Goal: Task Accomplishment & Management: Use online tool/utility

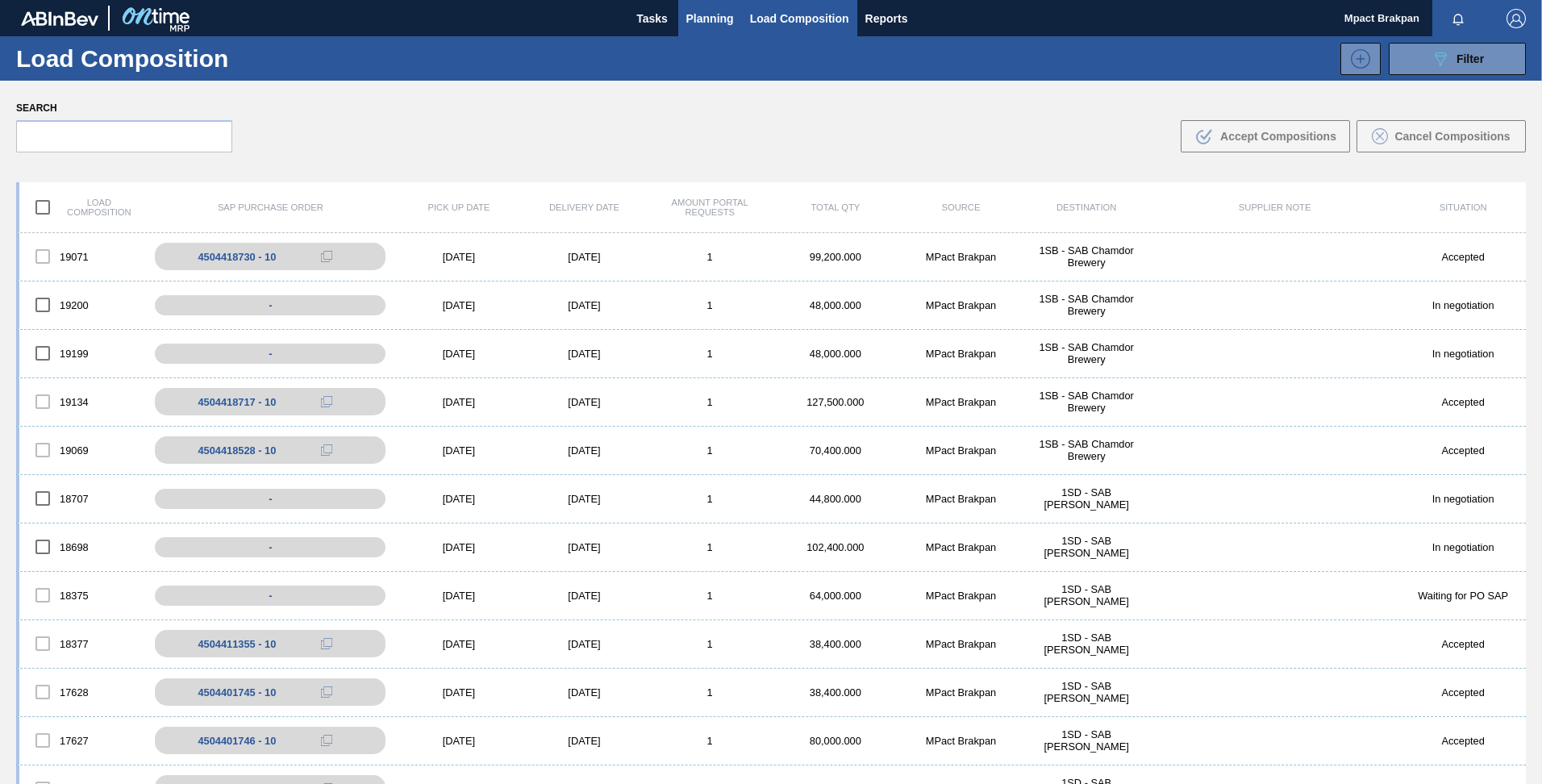
click at [713, 20] on span "Planning" at bounding box center [710, 19] width 48 height 19
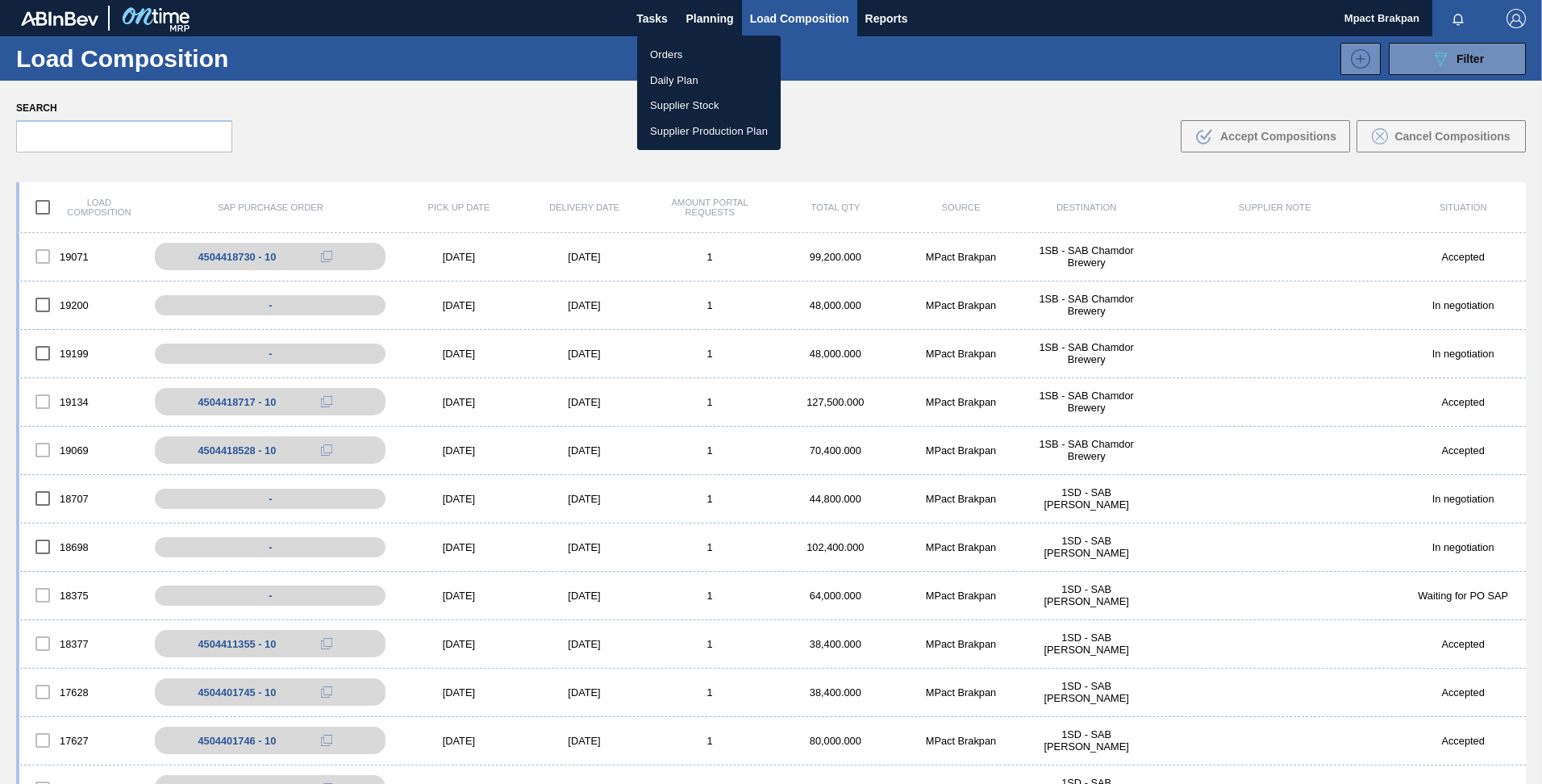
click at [661, 52] on li "Orders" at bounding box center [709, 54] width 144 height 26
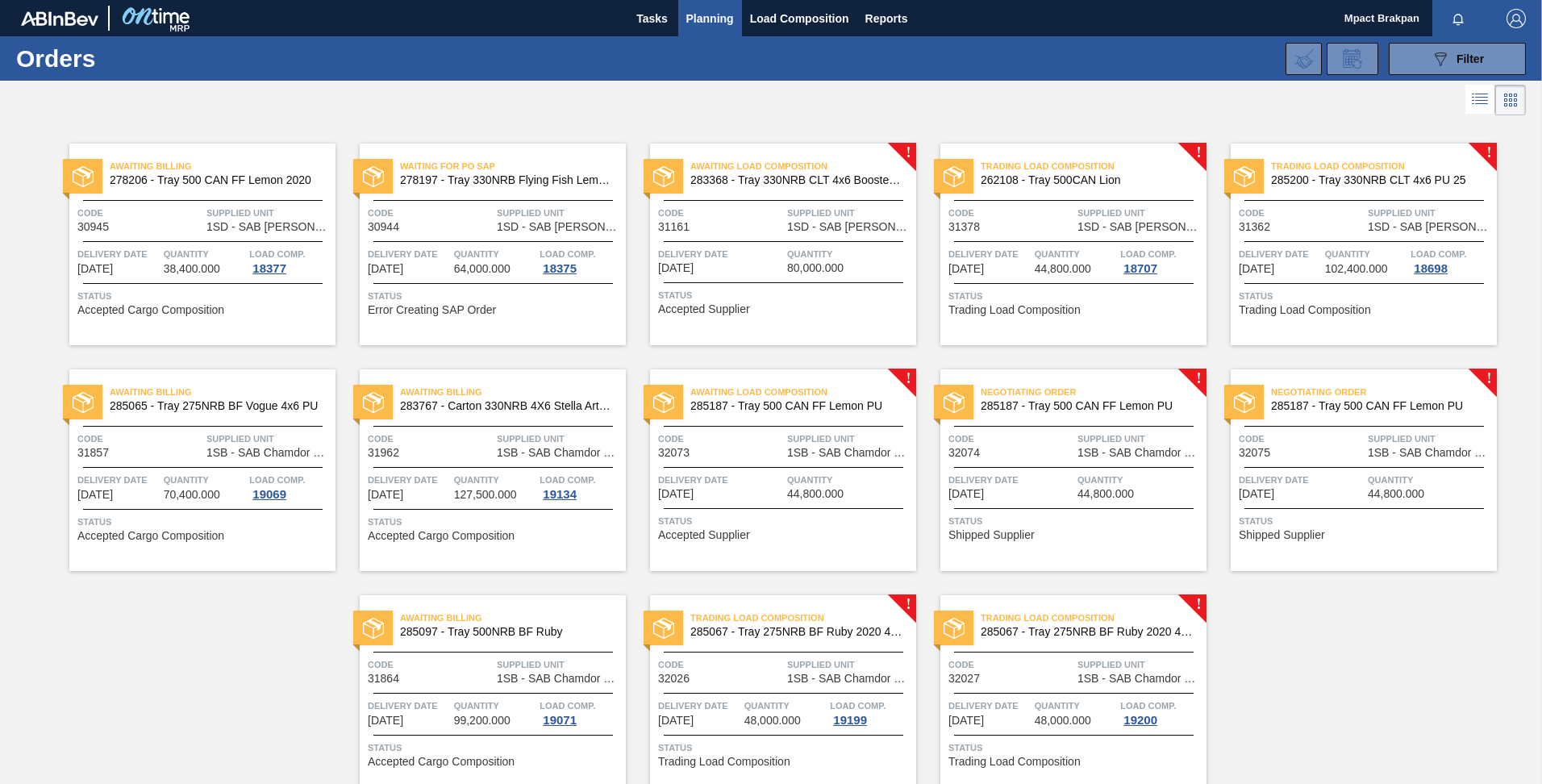
click at [832, 430] on div "Awaiting Load Composition 285187 - Tray 500 CAN FF Lemon PU Code 32073 Supplied…" at bounding box center [783, 470] width 266 height 201
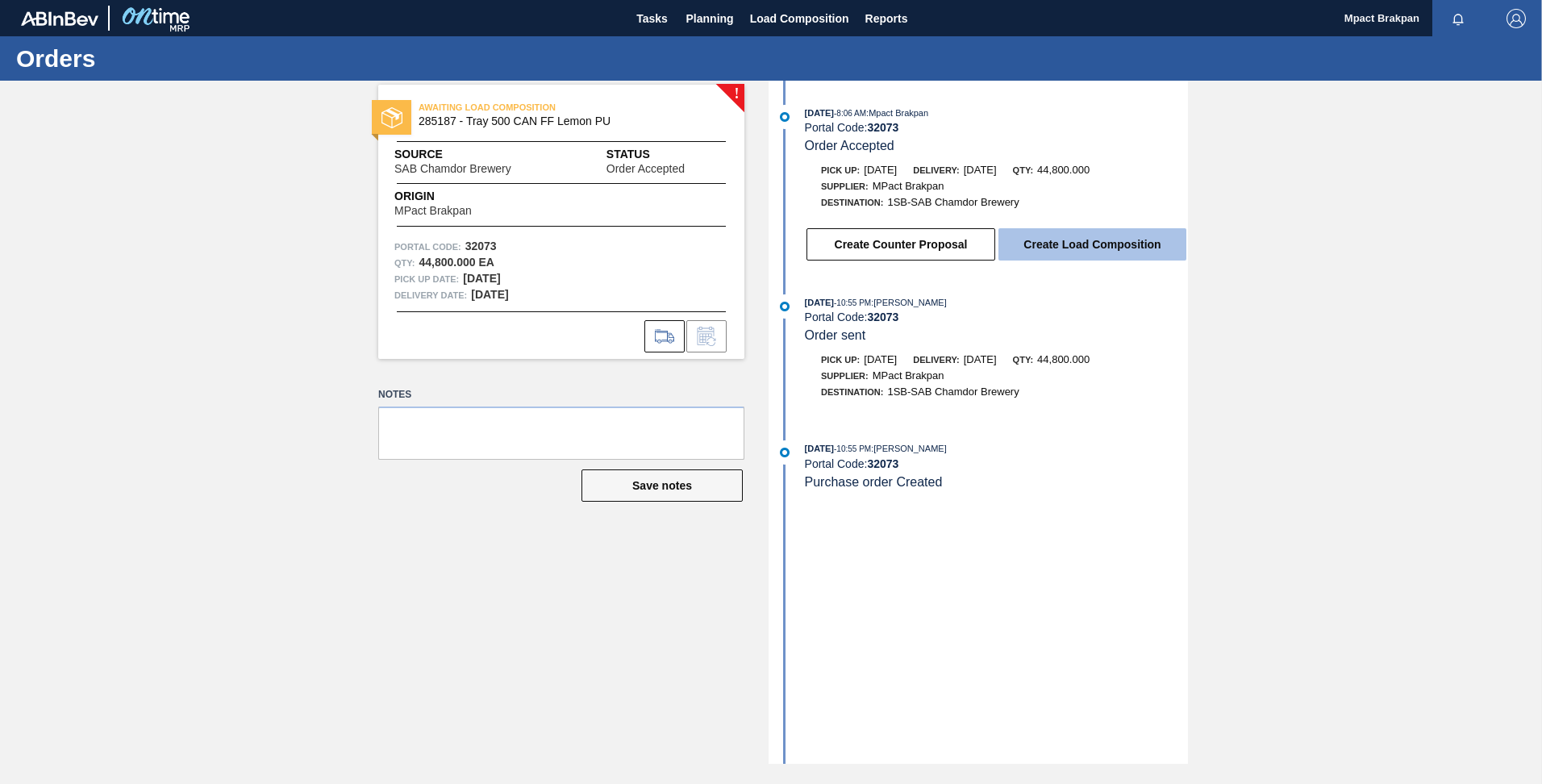
click at [1054, 230] on button "Create Load Composition" at bounding box center [1093, 245] width 188 height 32
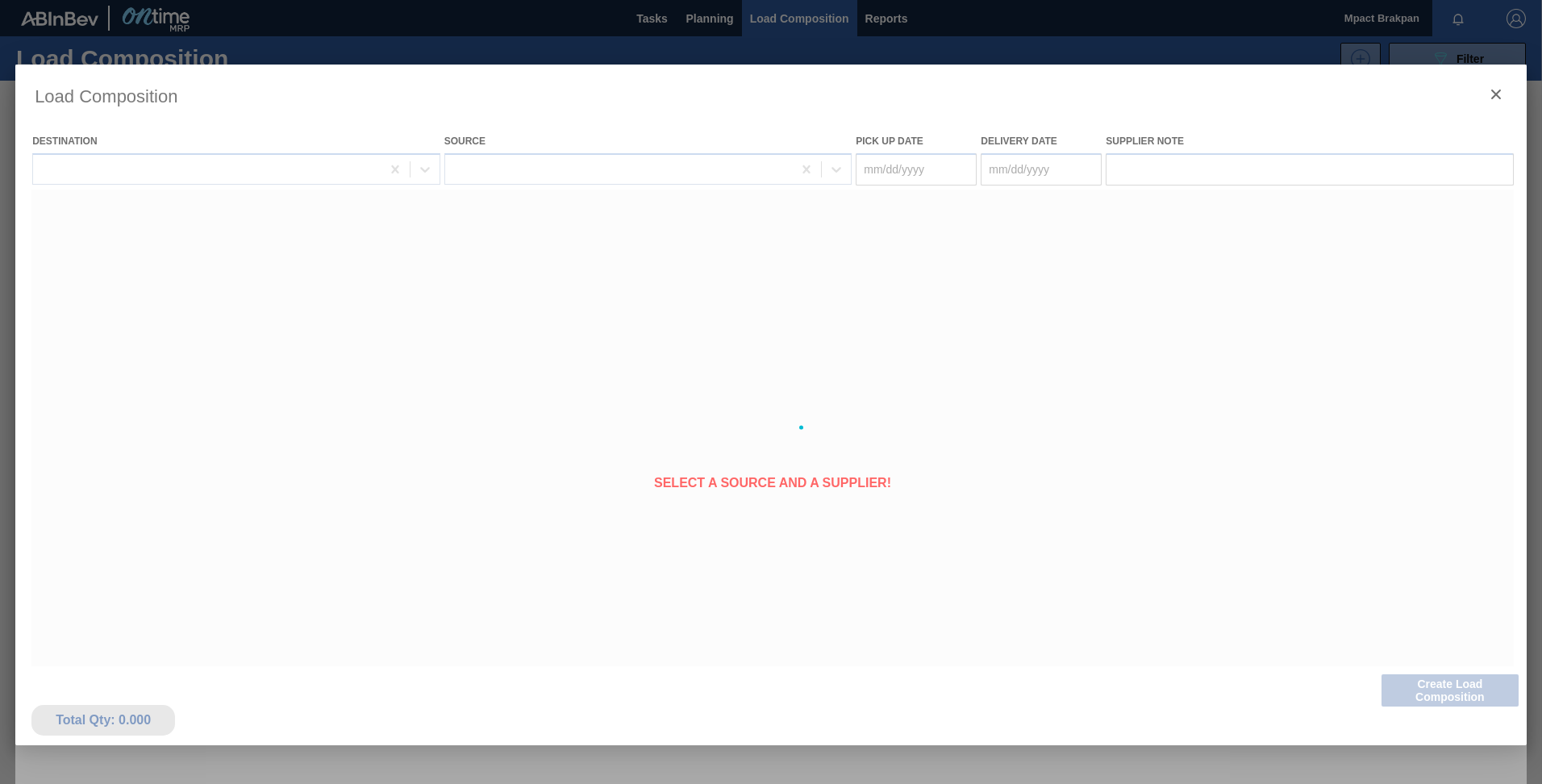
type Date "[DATE]"
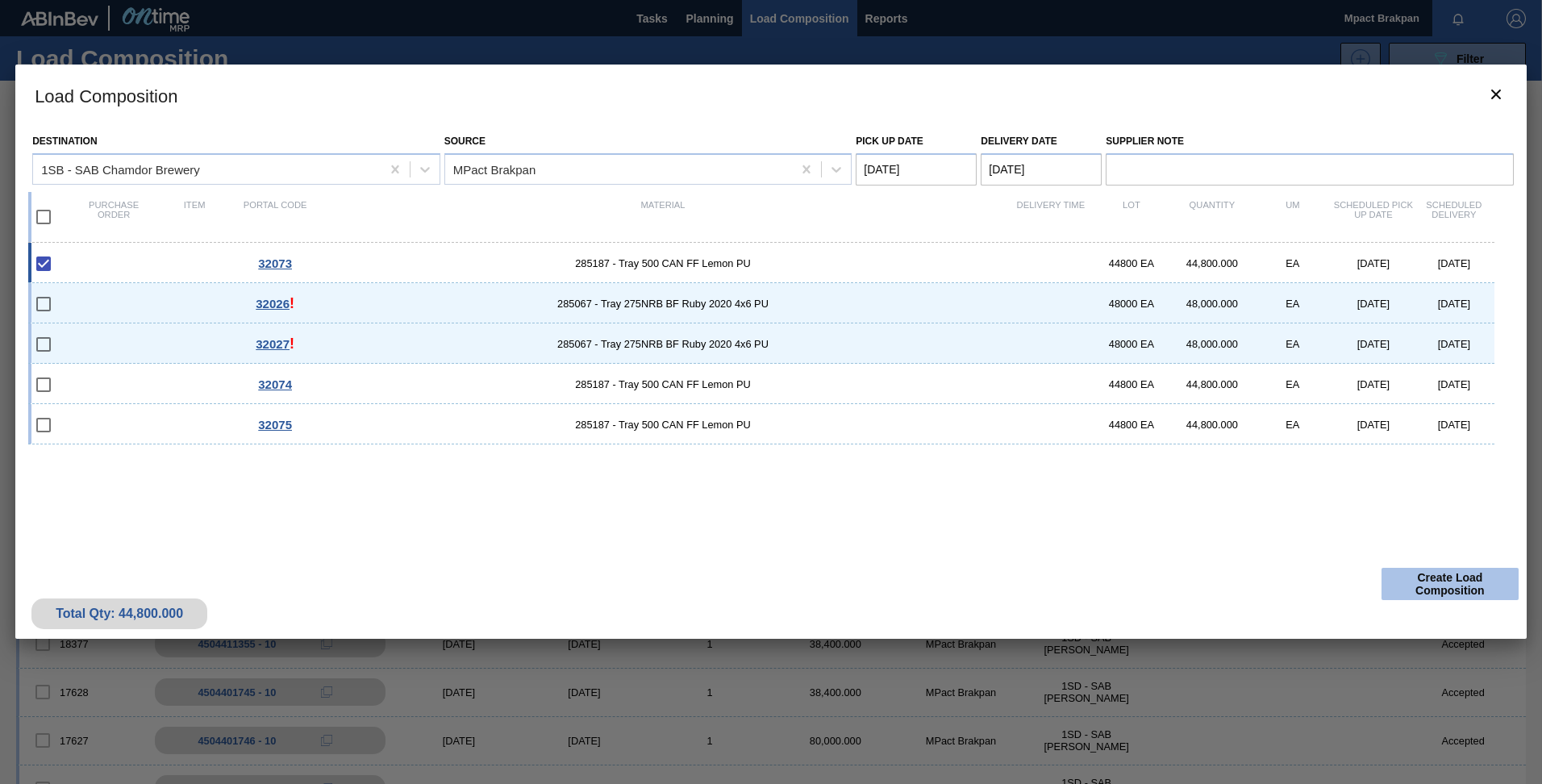
click at [1464, 575] on button "Create Load Composition" at bounding box center [1450, 584] width 137 height 32
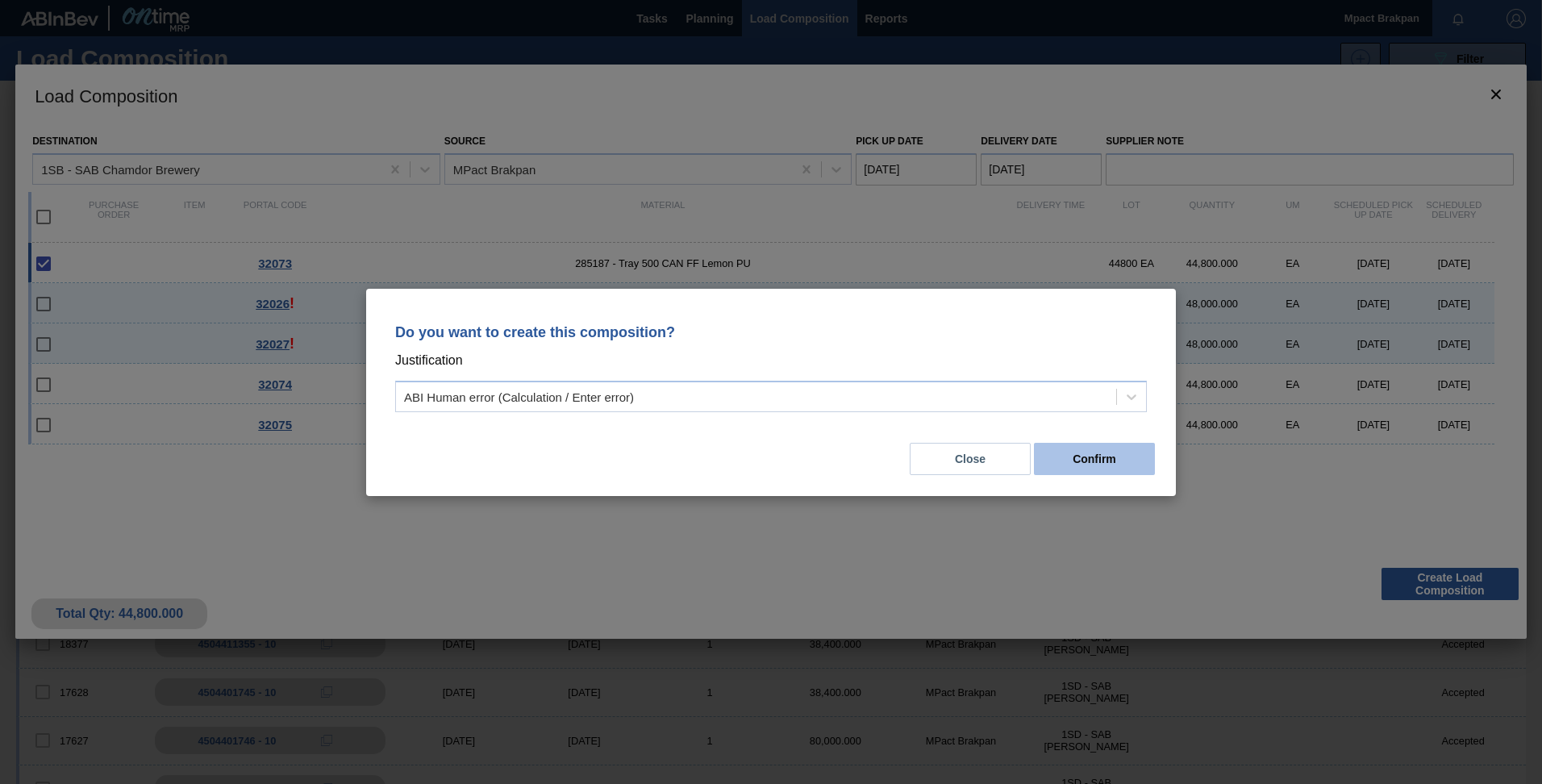
click at [1126, 470] on button "Confirm" at bounding box center [1094, 459] width 121 height 32
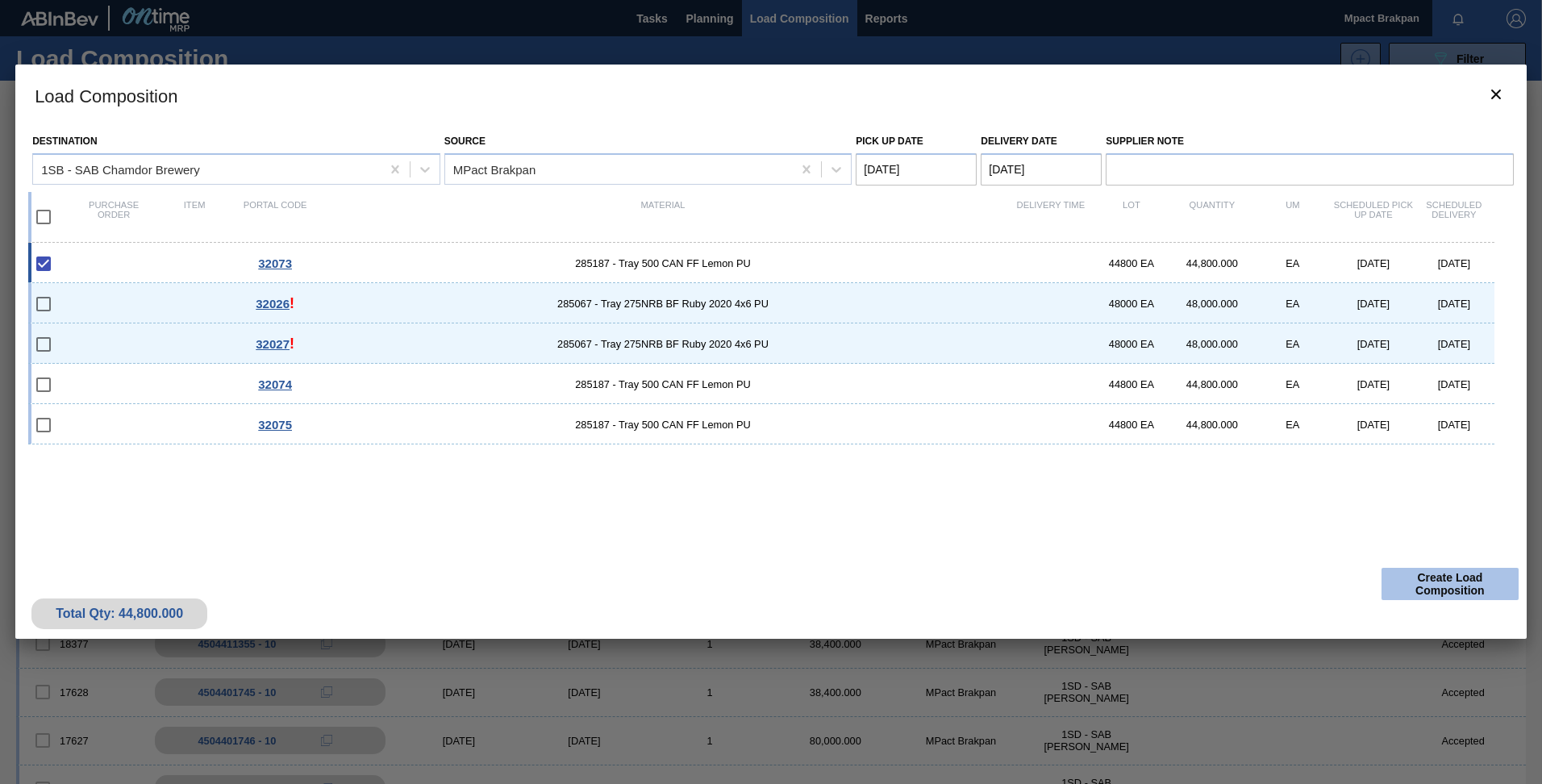
click at [1436, 578] on button "Create Load Composition" at bounding box center [1450, 584] width 137 height 32
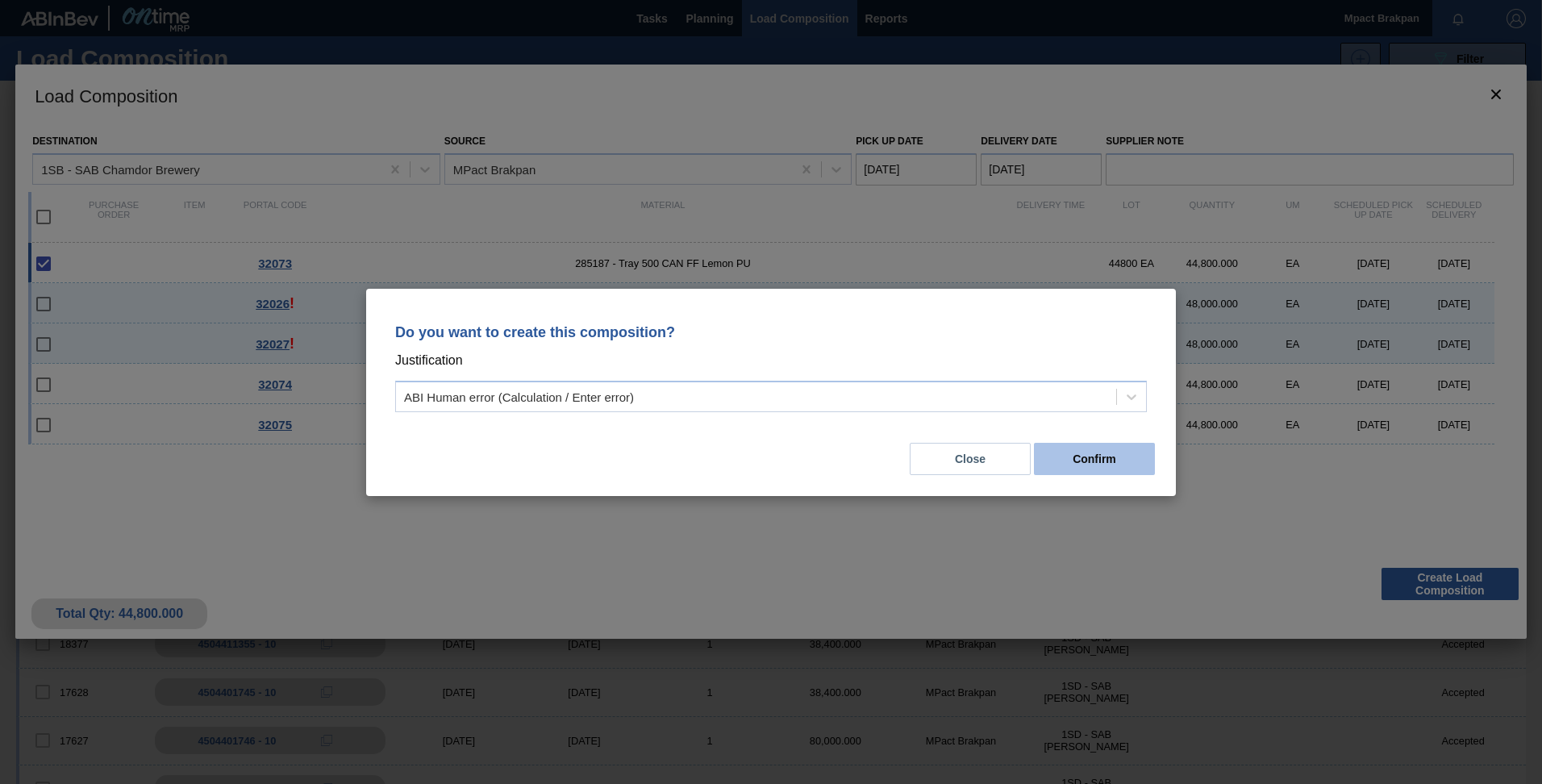
click at [1094, 462] on button "Confirm" at bounding box center [1094, 459] width 121 height 32
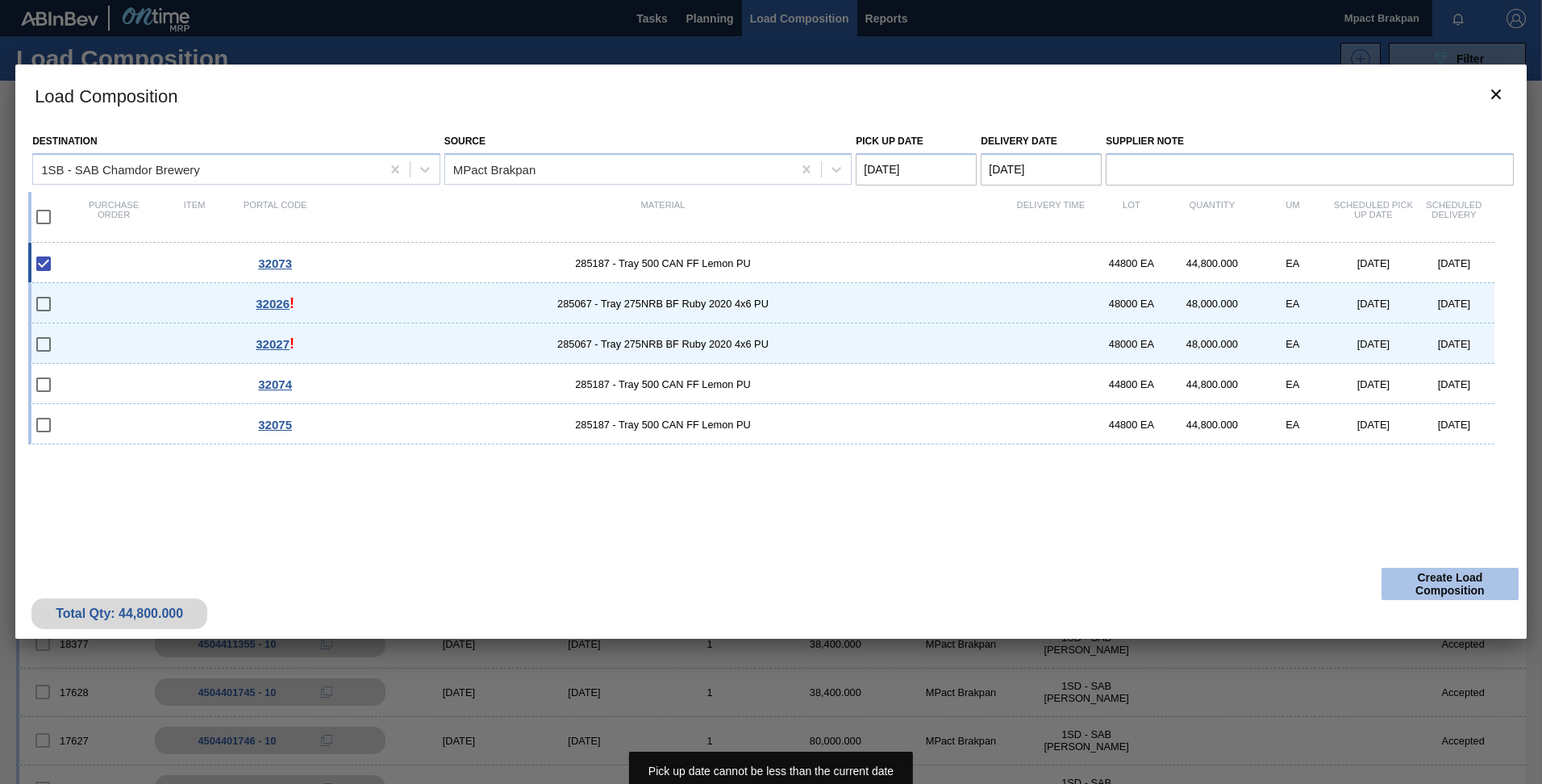
click at [1433, 573] on button "Create Load Composition" at bounding box center [1450, 584] width 137 height 32
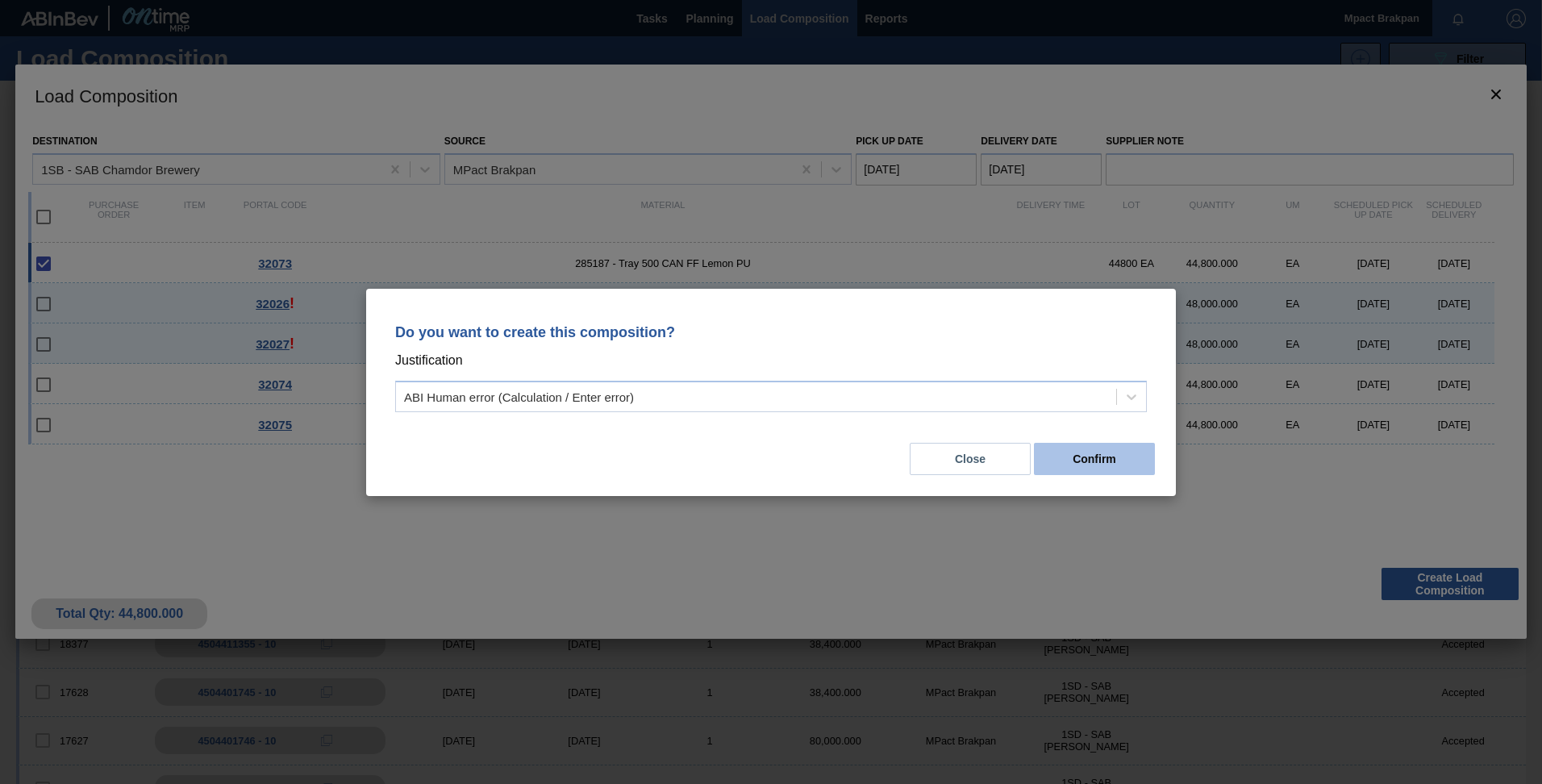
click at [1078, 455] on button "Confirm" at bounding box center [1094, 459] width 121 height 32
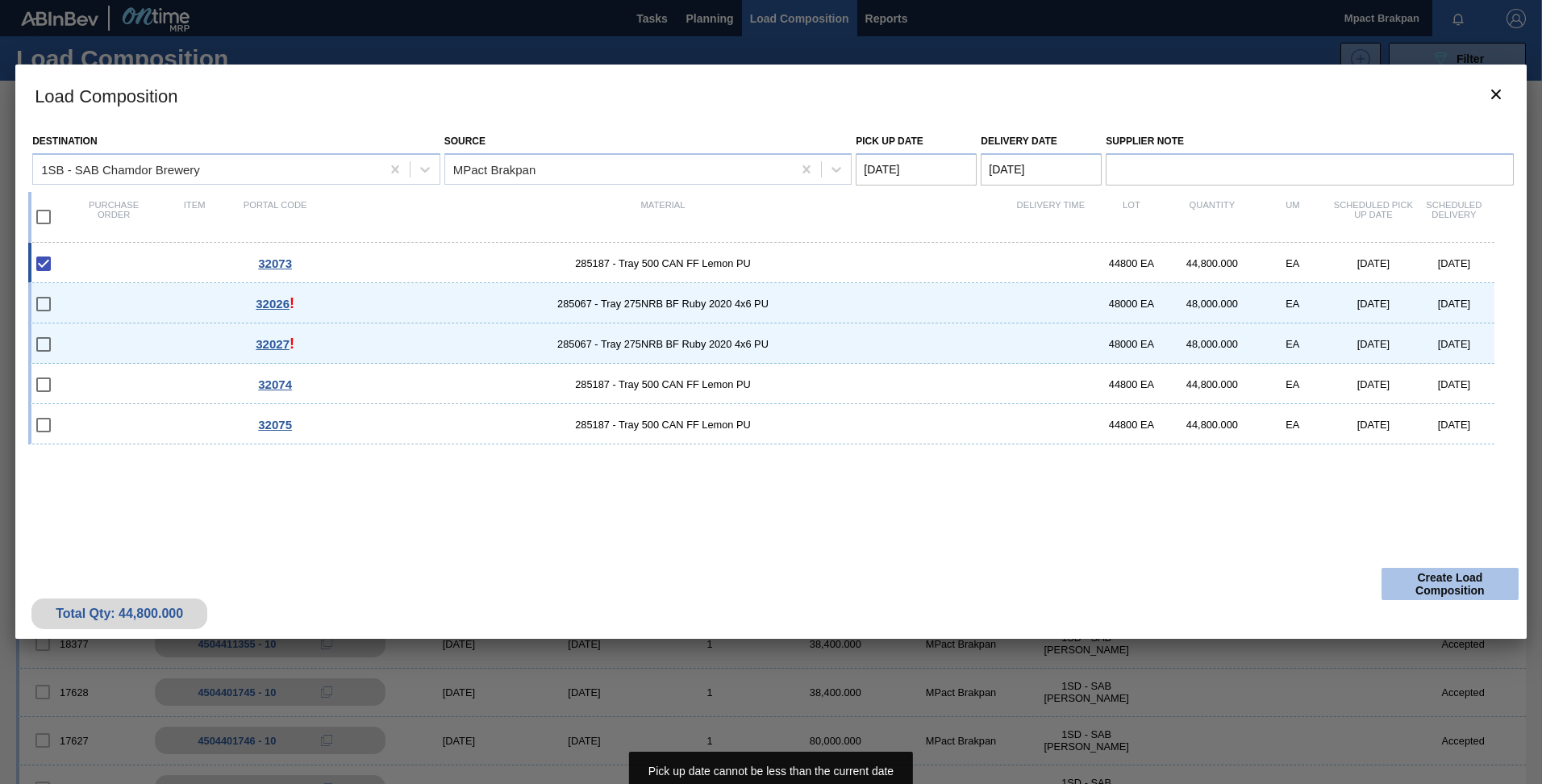
click at [1447, 578] on button "Create Load Composition" at bounding box center [1450, 584] width 137 height 32
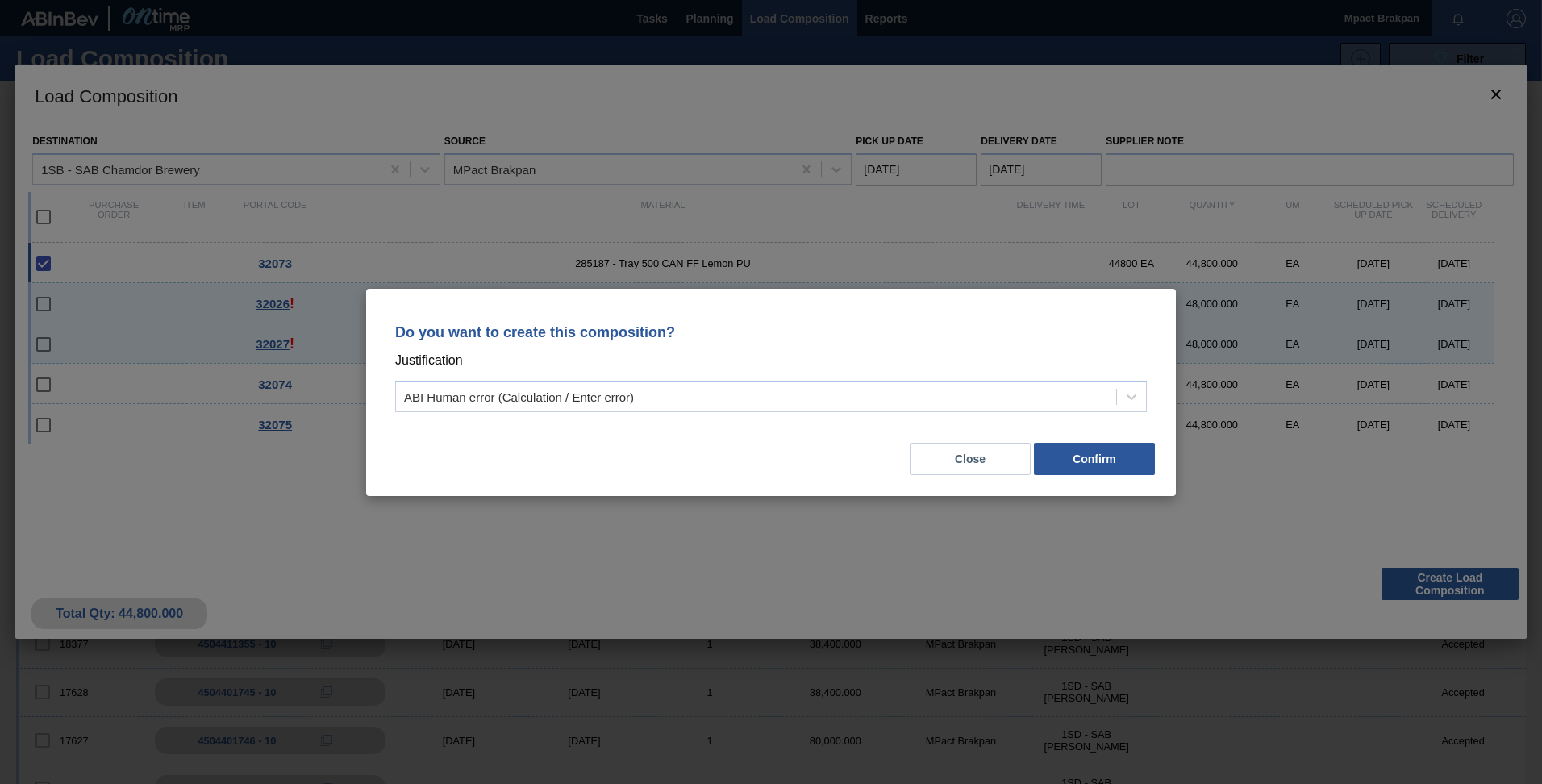
click at [1097, 454] on button "Confirm" at bounding box center [1094, 459] width 121 height 32
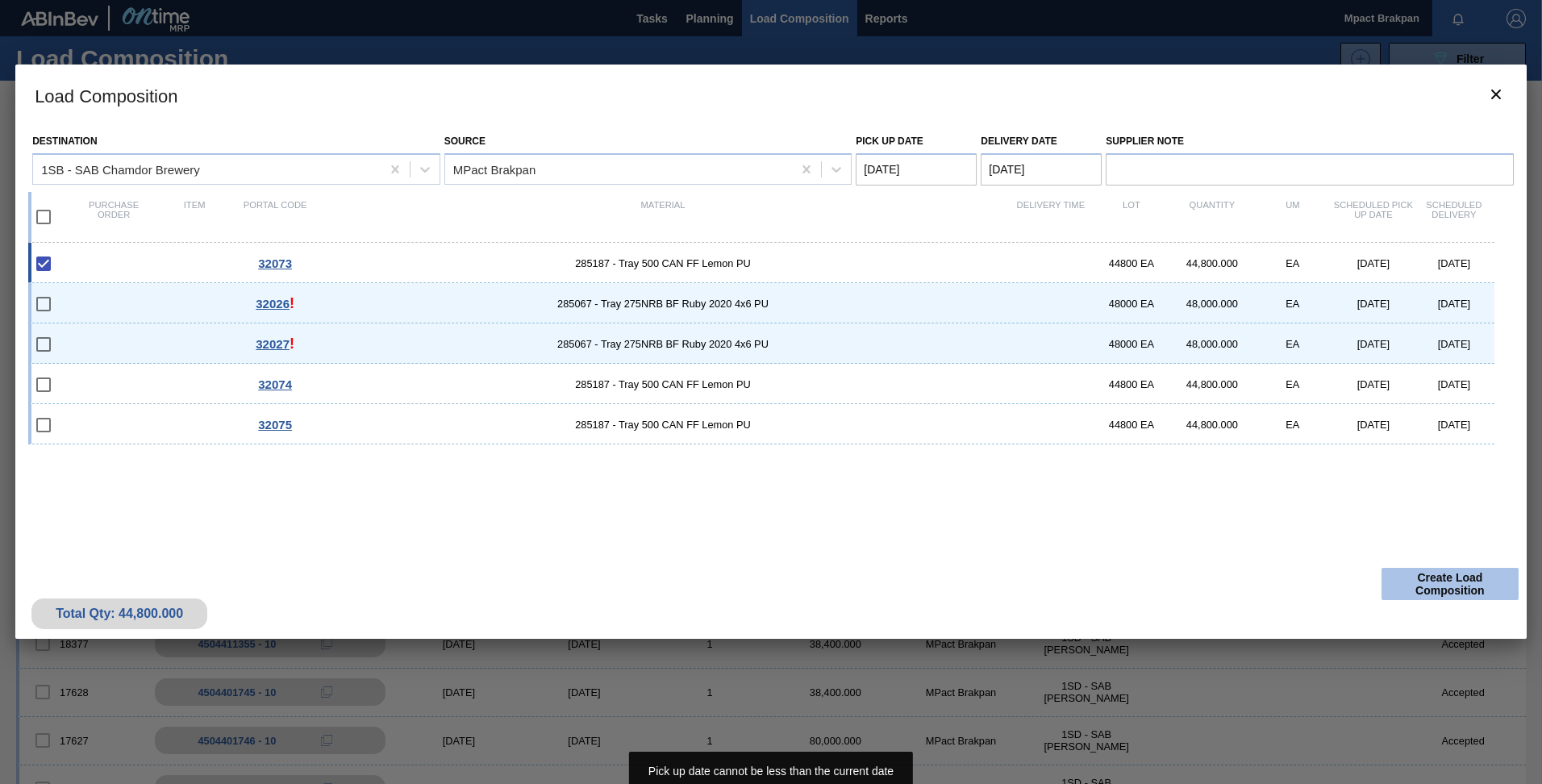
click at [1439, 584] on button "Create Load Composition" at bounding box center [1450, 584] width 137 height 32
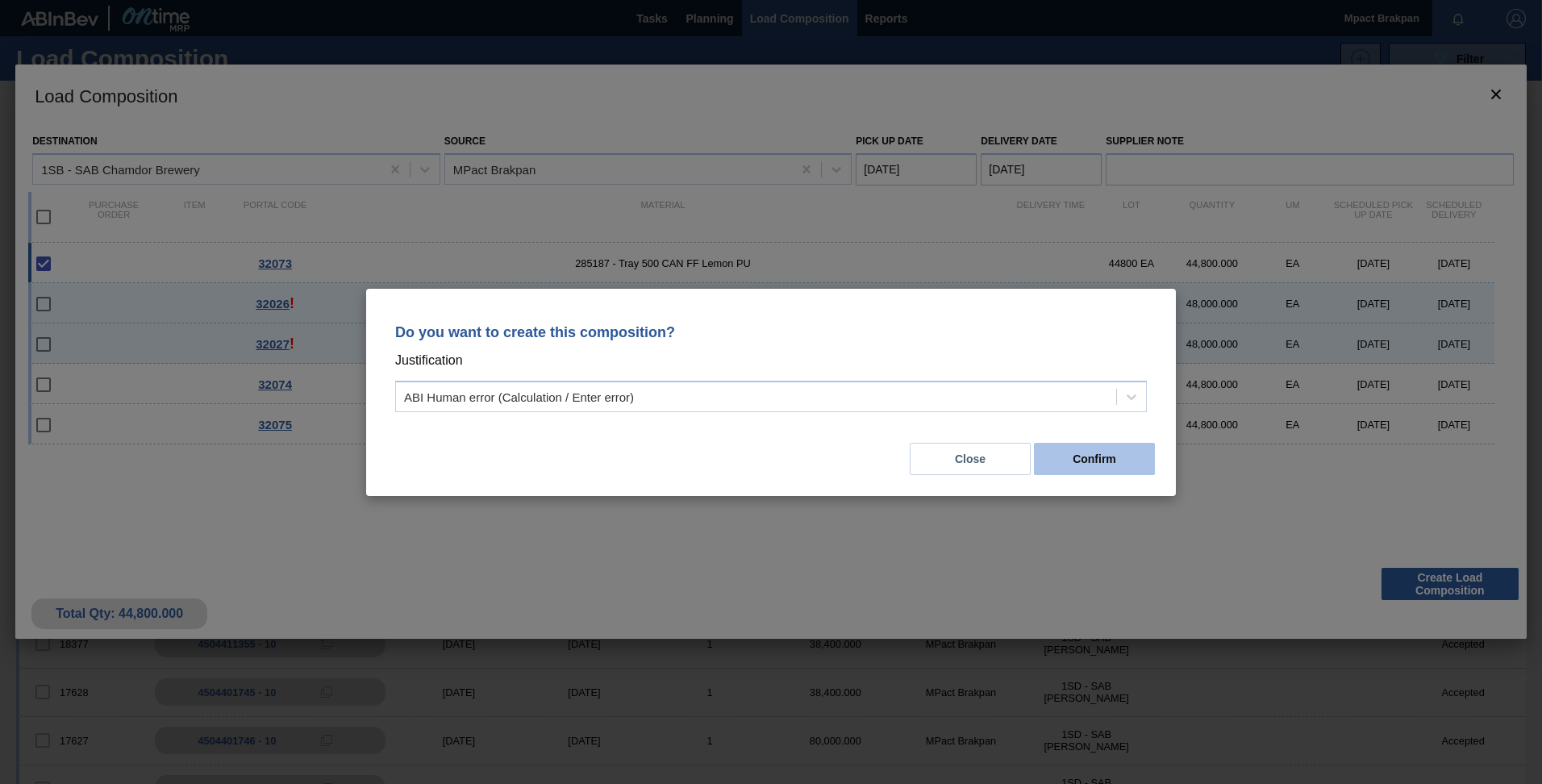
click at [1075, 461] on button "Confirm" at bounding box center [1094, 459] width 121 height 32
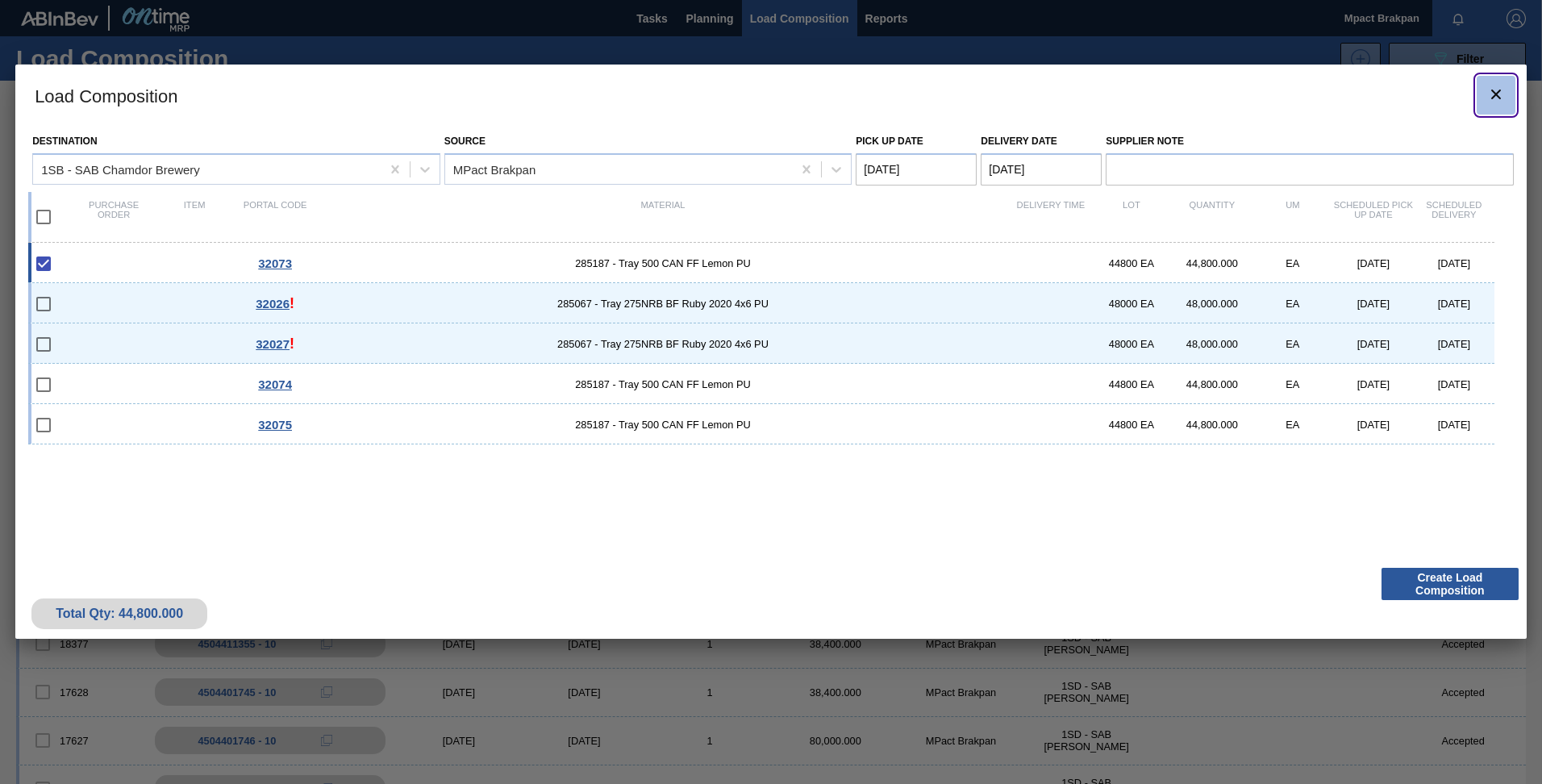
click at [1491, 99] on icon "botão de ícone" at bounding box center [1496, 95] width 19 height 19
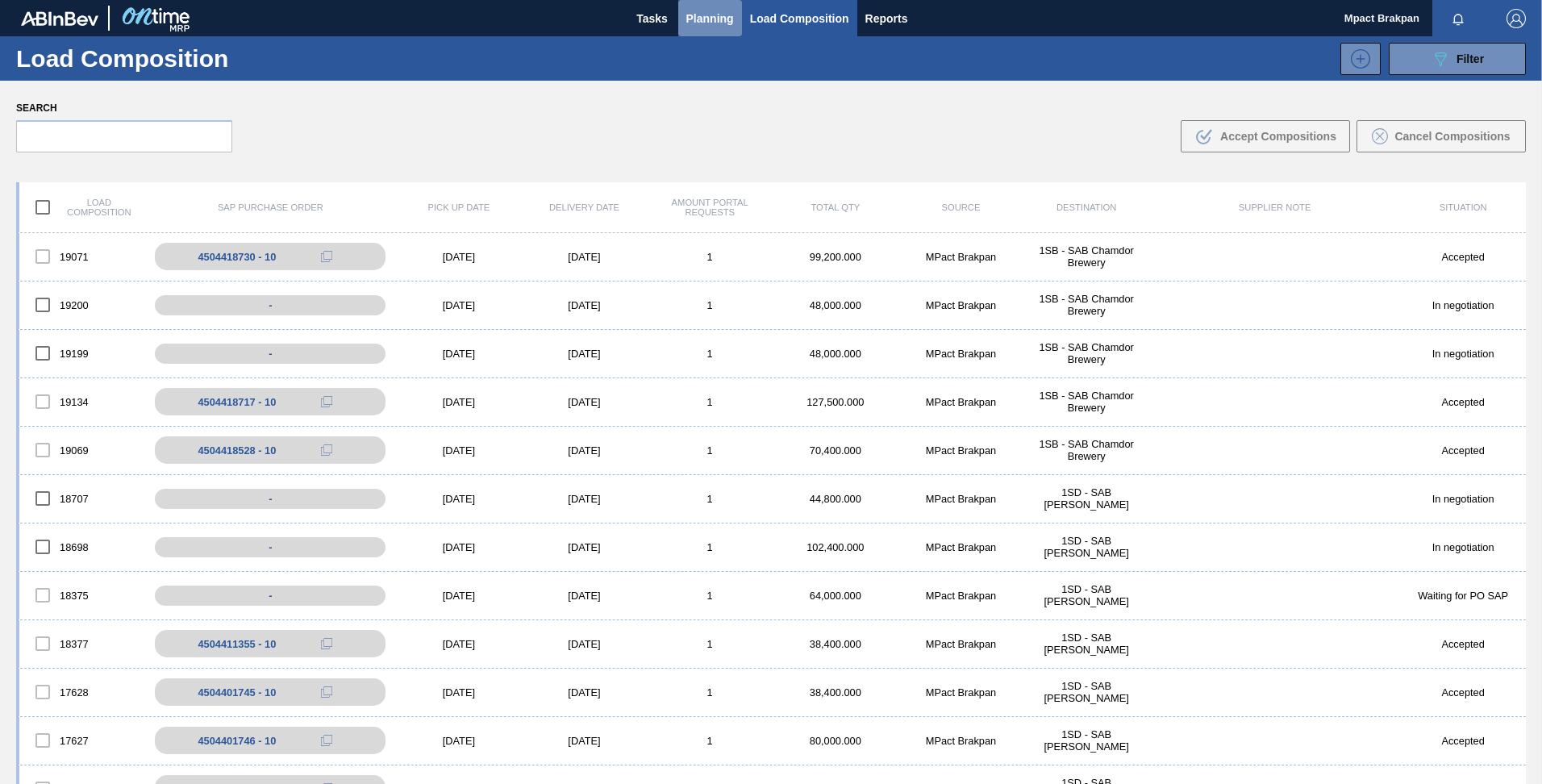
click at [697, 18] on span "Planning" at bounding box center [710, 19] width 48 height 19
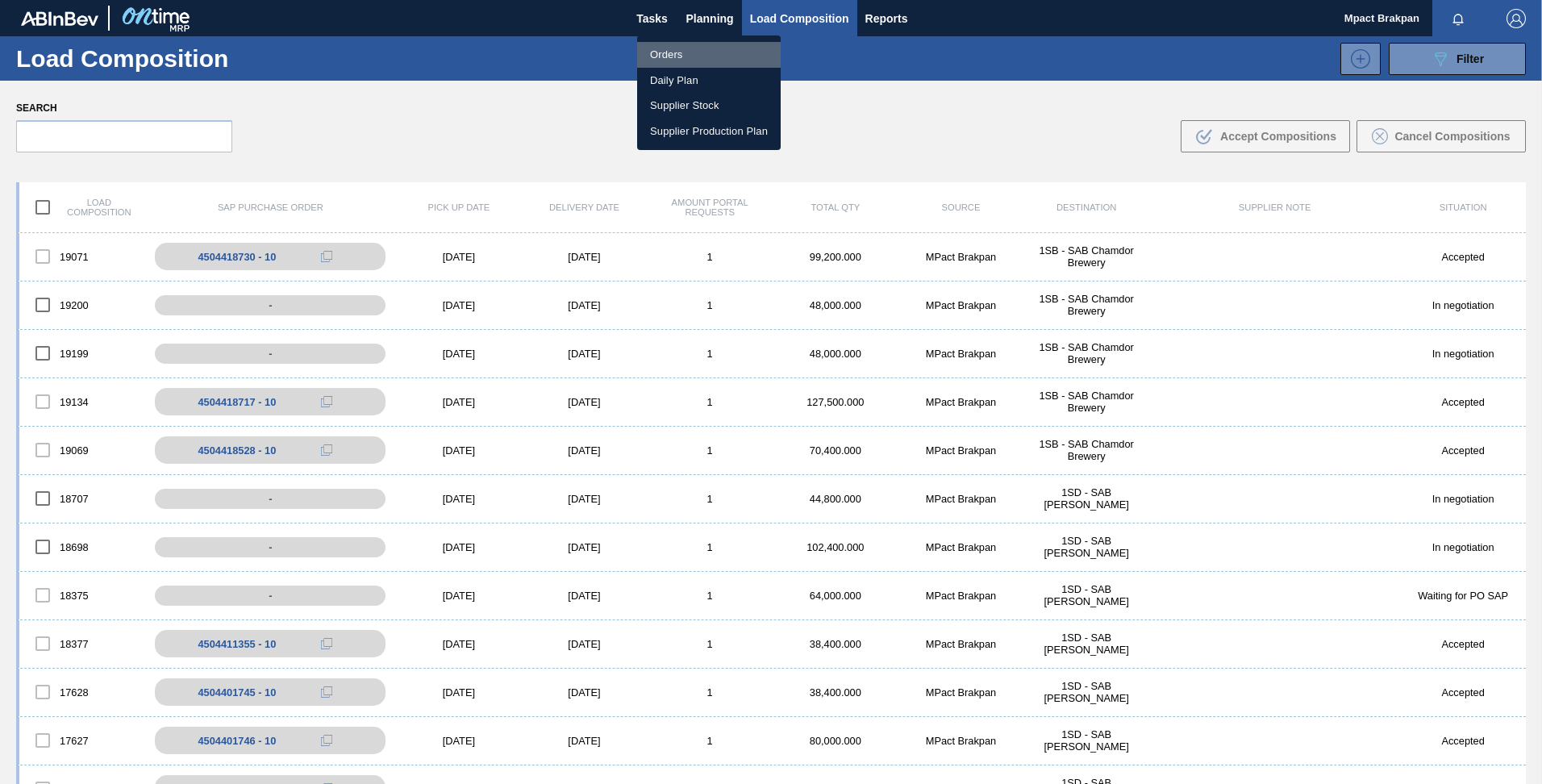
click at [669, 53] on li "Orders" at bounding box center [709, 54] width 144 height 26
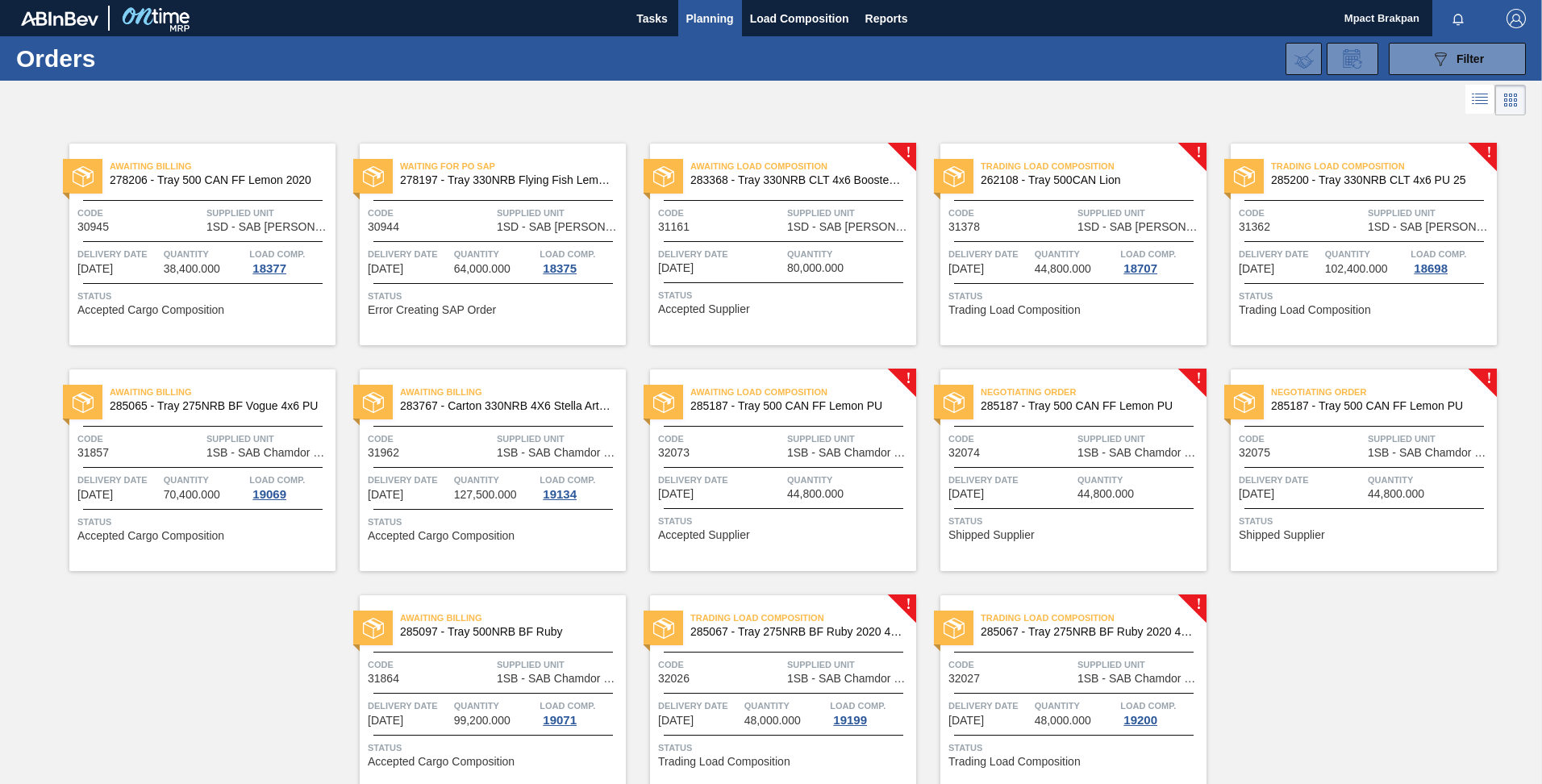
click at [821, 434] on span "Supplied Unit" at bounding box center [849, 439] width 125 height 16
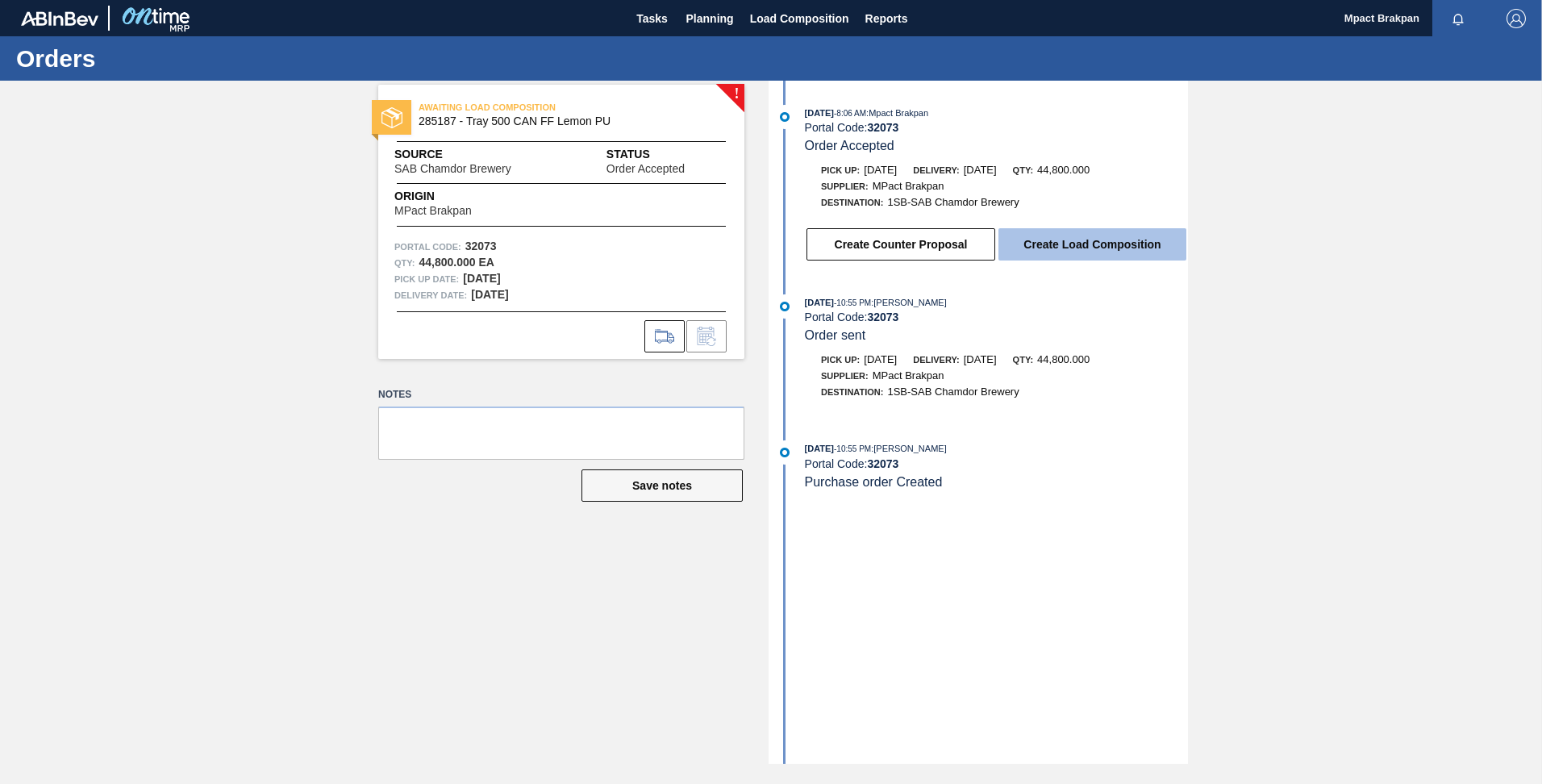
click at [1082, 246] on button "Create Load Composition" at bounding box center [1093, 245] width 188 height 32
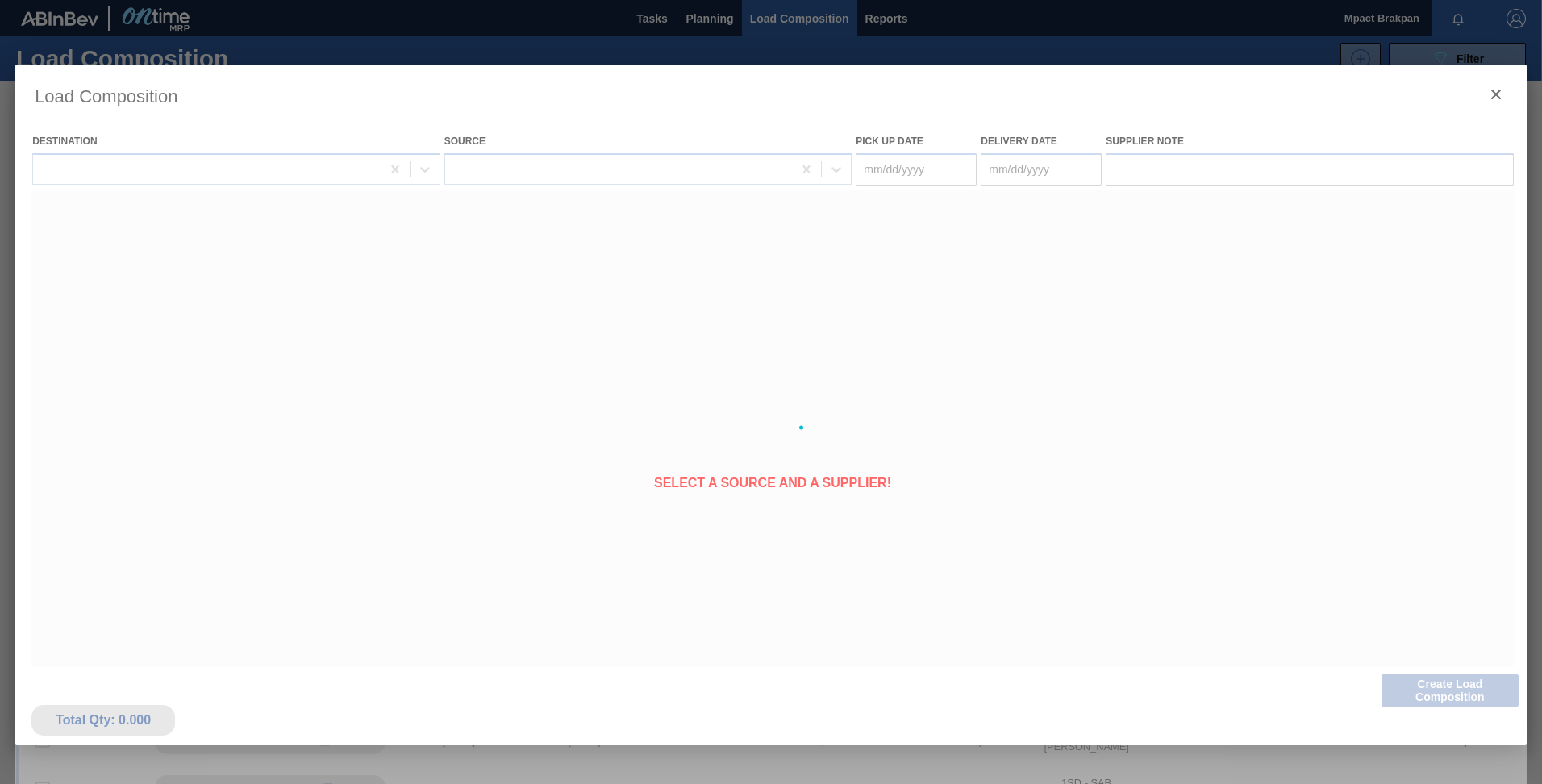
type Date "[DATE]"
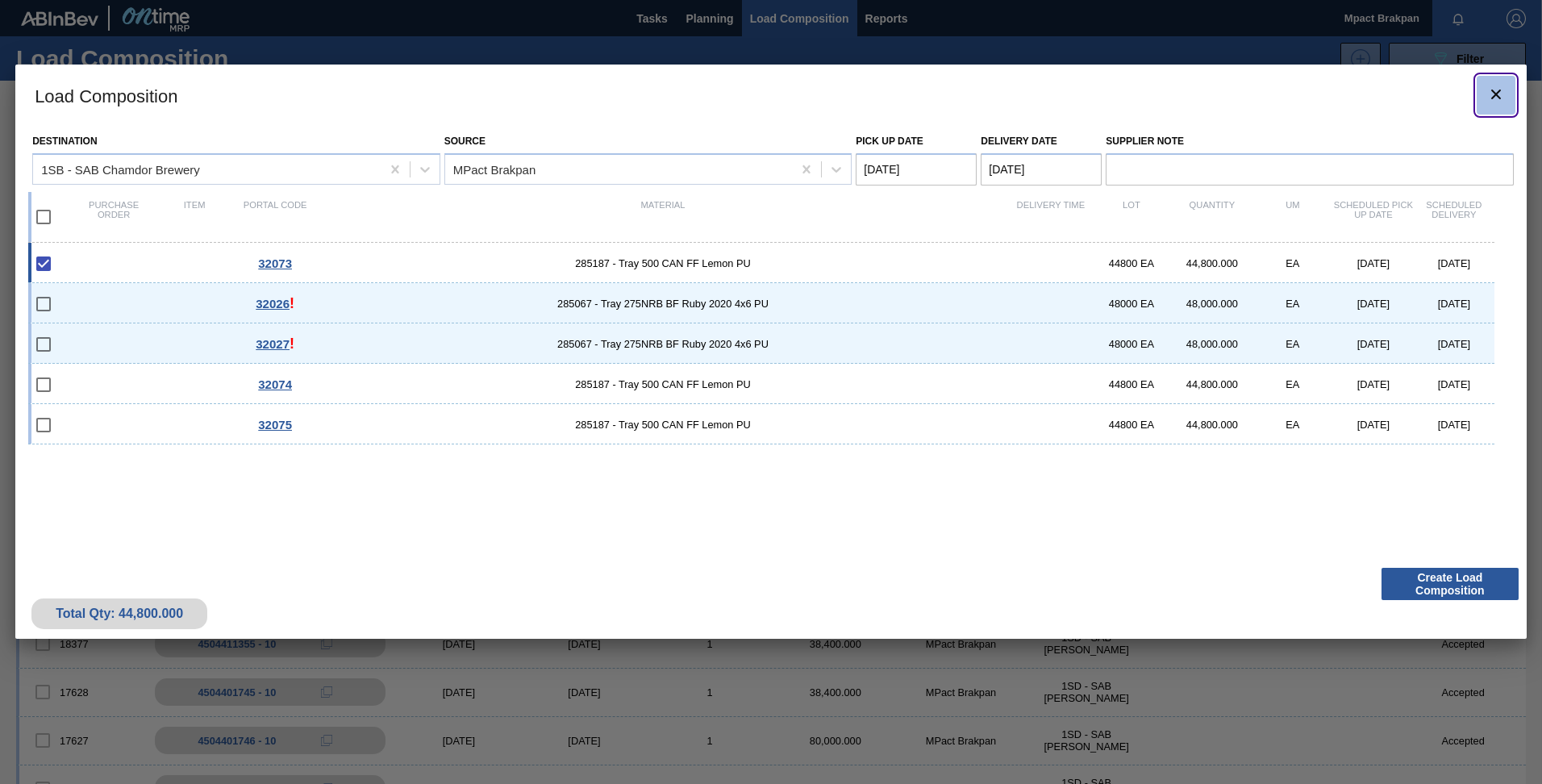
click at [1487, 86] on icon "botão de ícone" at bounding box center [1496, 95] width 19 height 19
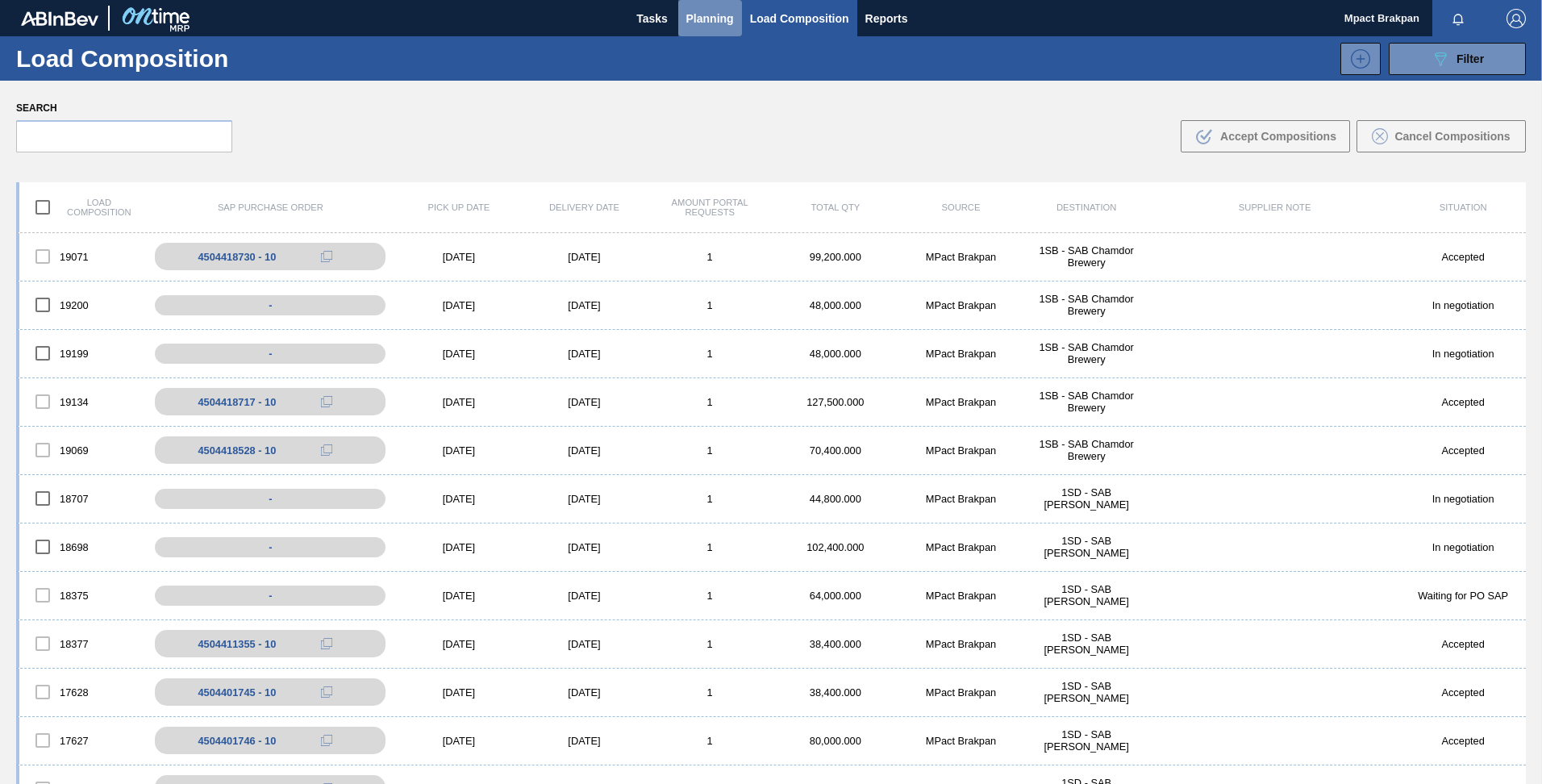
click at [721, 20] on span "Planning" at bounding box center [710, 19] width 48 height 19
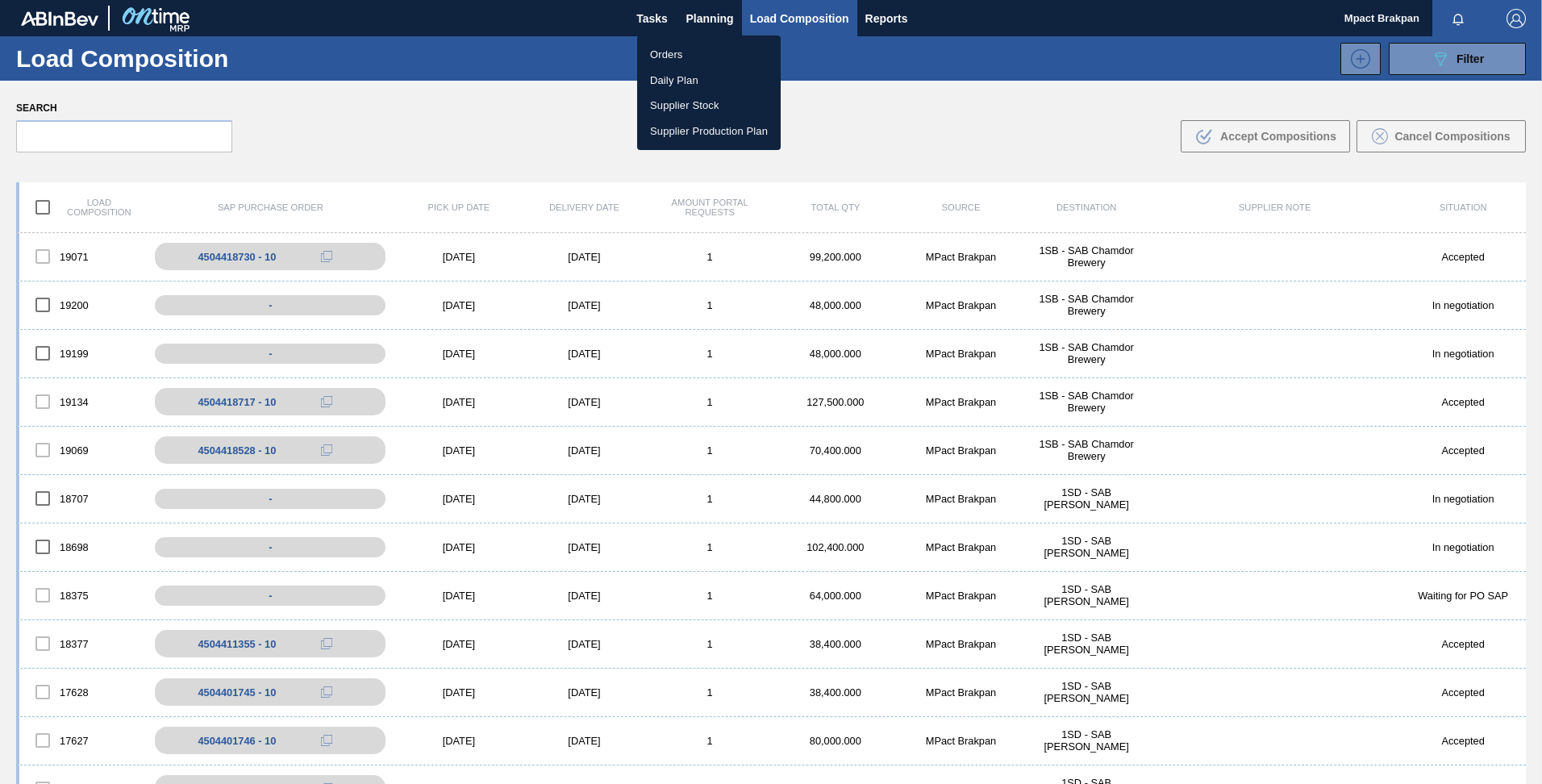
click at [662, 54] on li "Orders" at bounding box center [709, 54] width 144 height 26
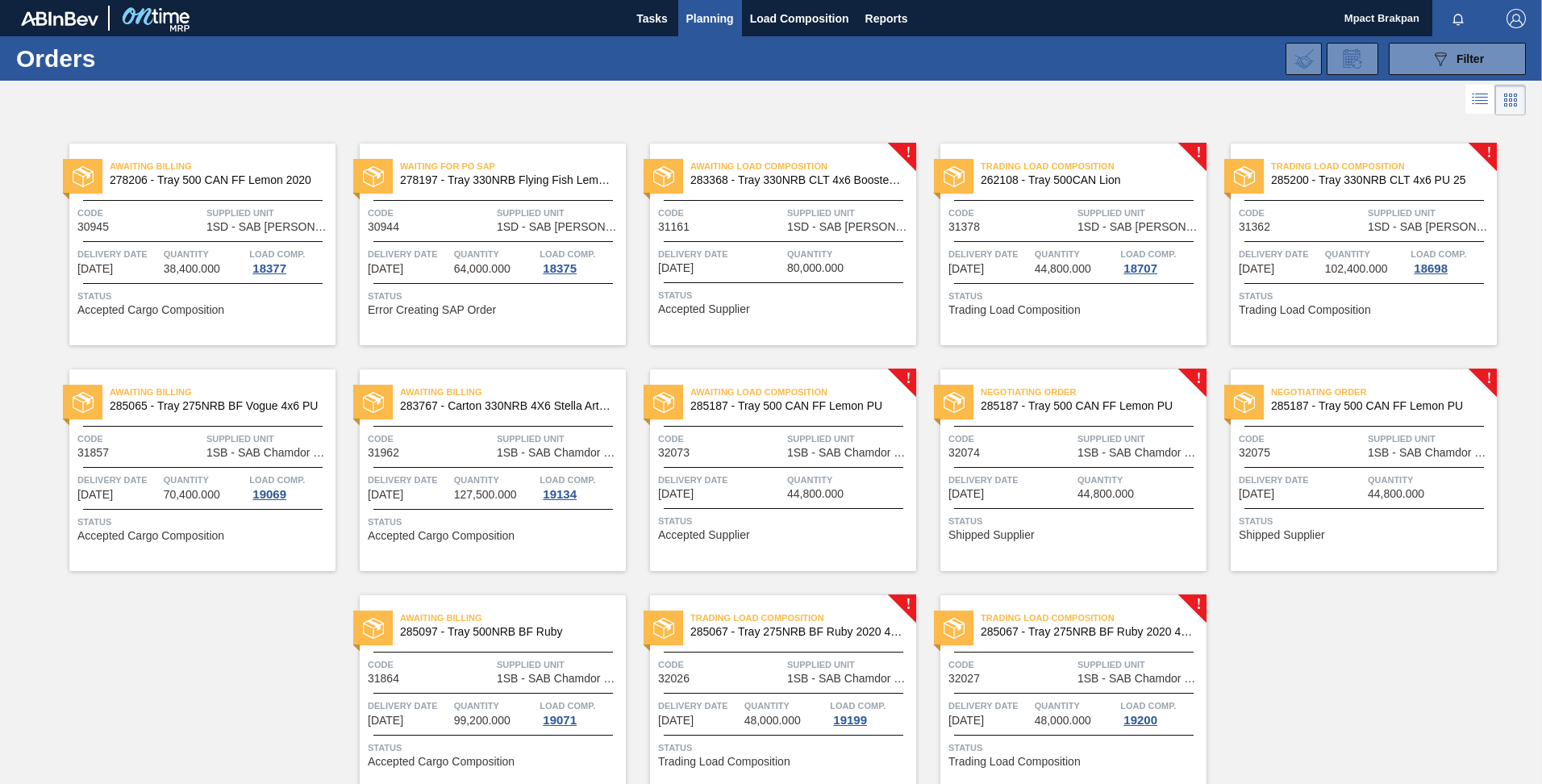
click at [784, 467] on div at bounding box center [783, 467] width 239 height 1
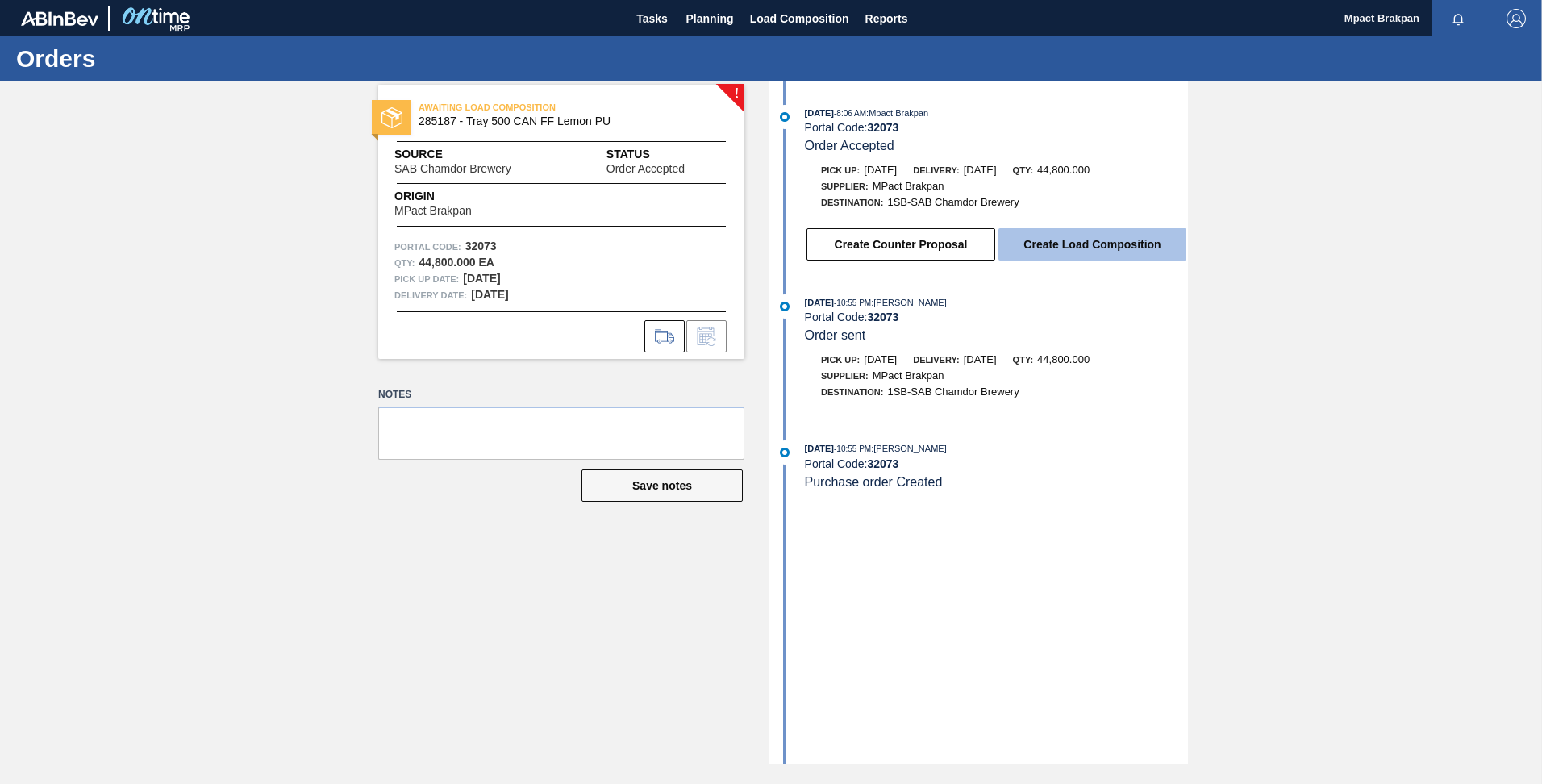
click at [1125, 237] on button "Create Load Composition" at bounding box center [1093, 245] width 188 height 32
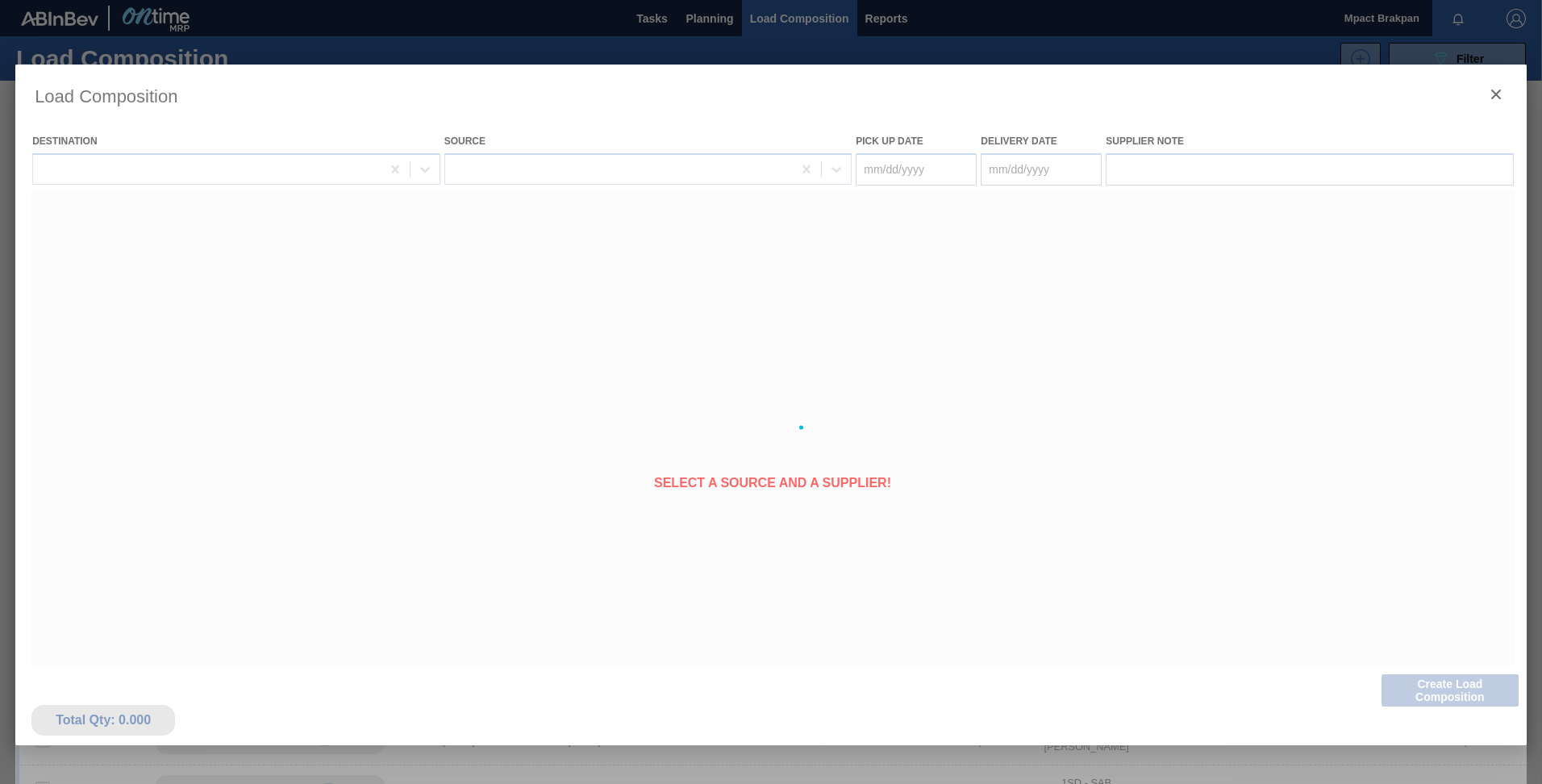
type Date "[DATE]"
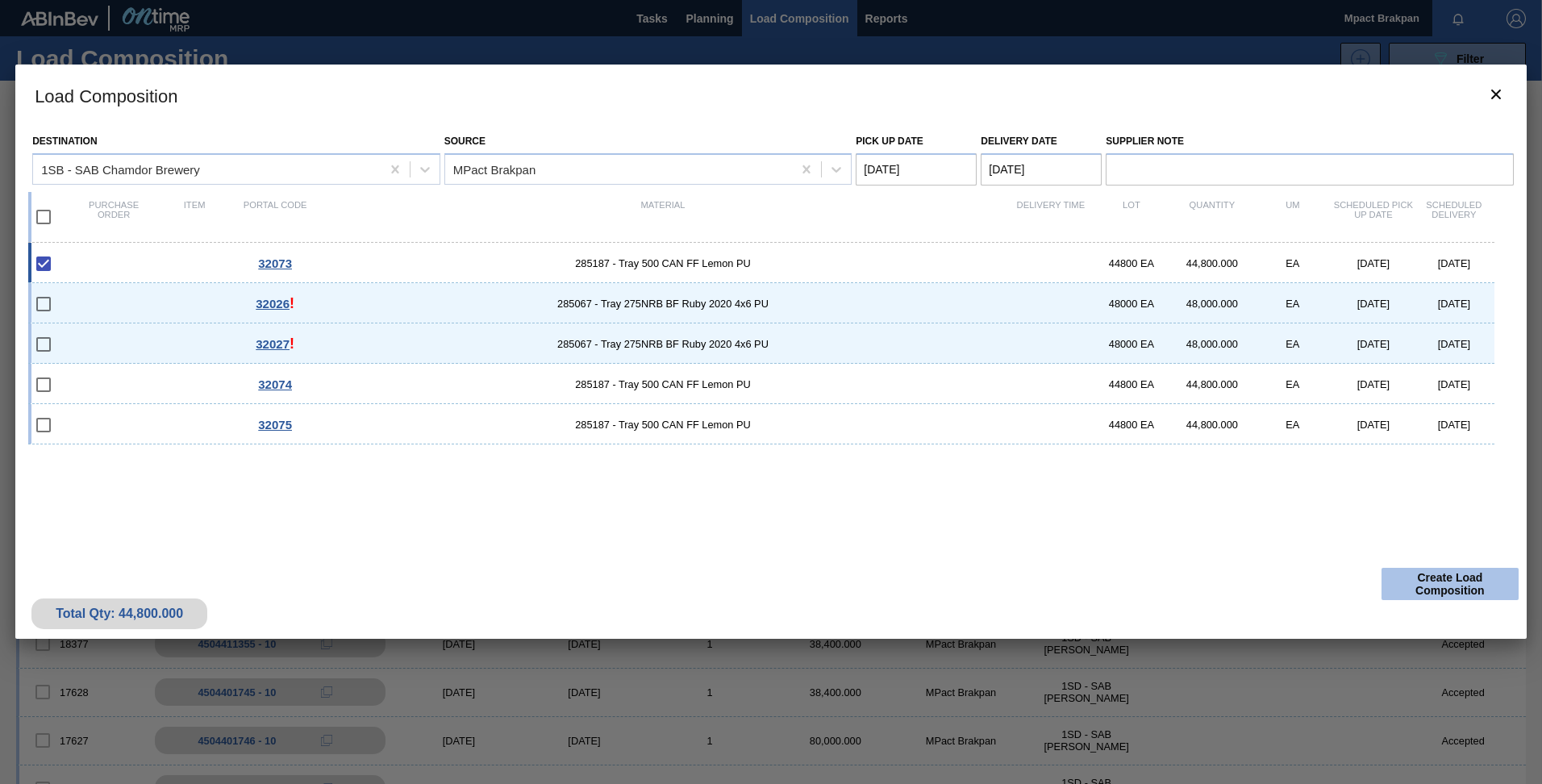
click at [1441, 583] on button "Create Load Composition" at bounding box center [1450, 584] width 137 height 32
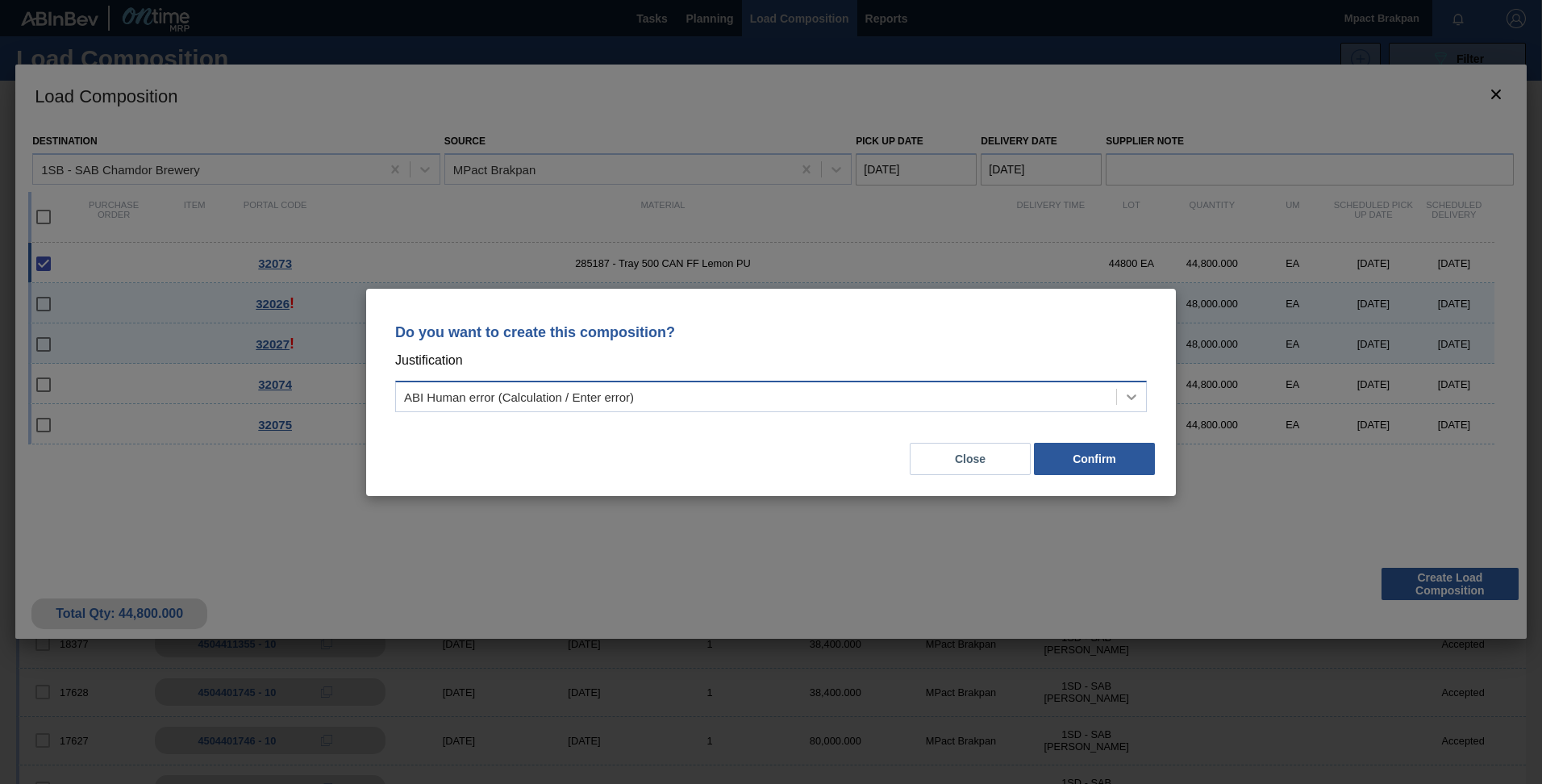
click at [1126, 397] on icon at bounding box center [1132, 397] width 16 height 16
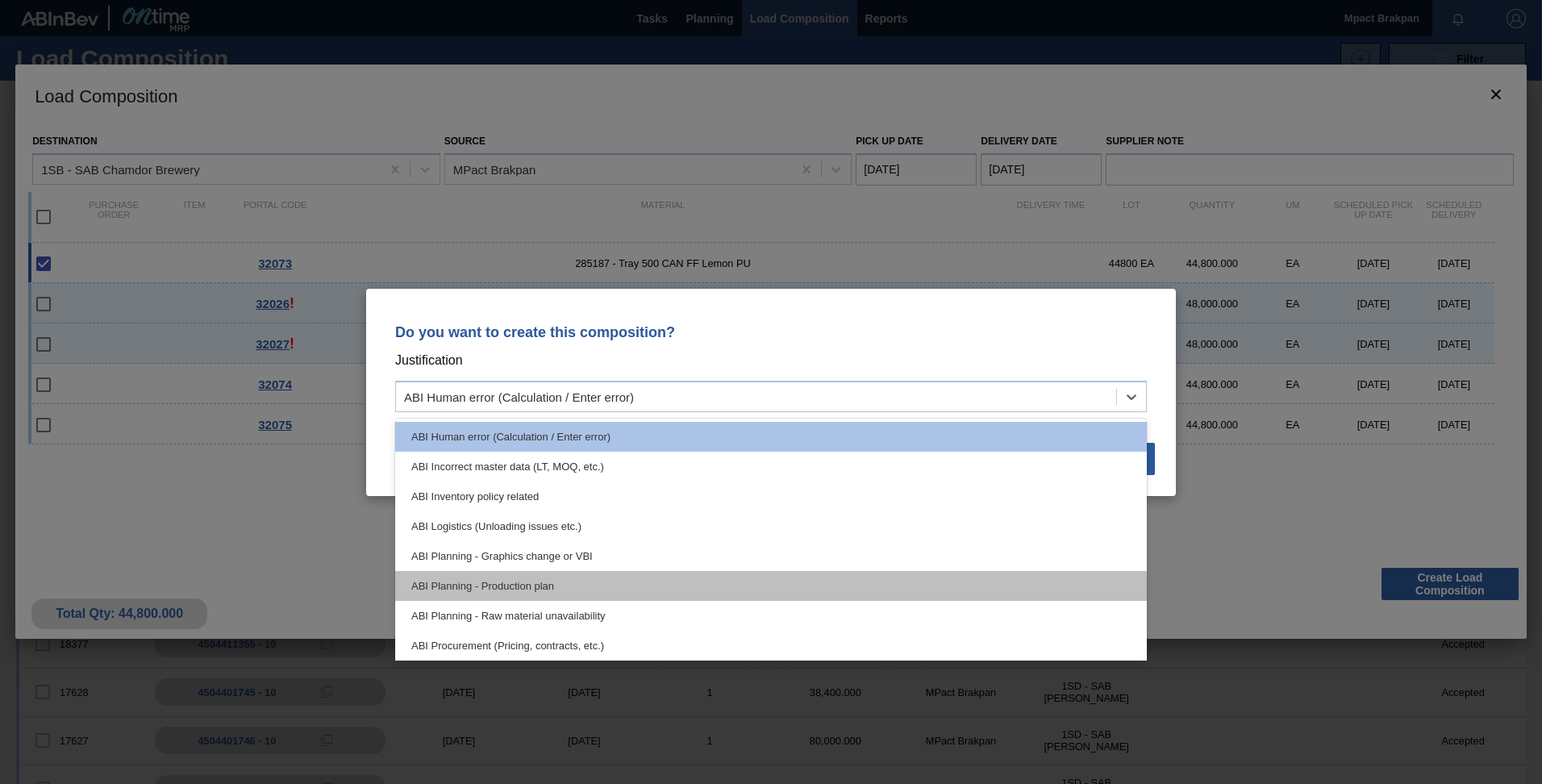
click at [1142, 590] on div "ABI Planning - Production plan" at bounding box center [771, 586] width 752 height 30
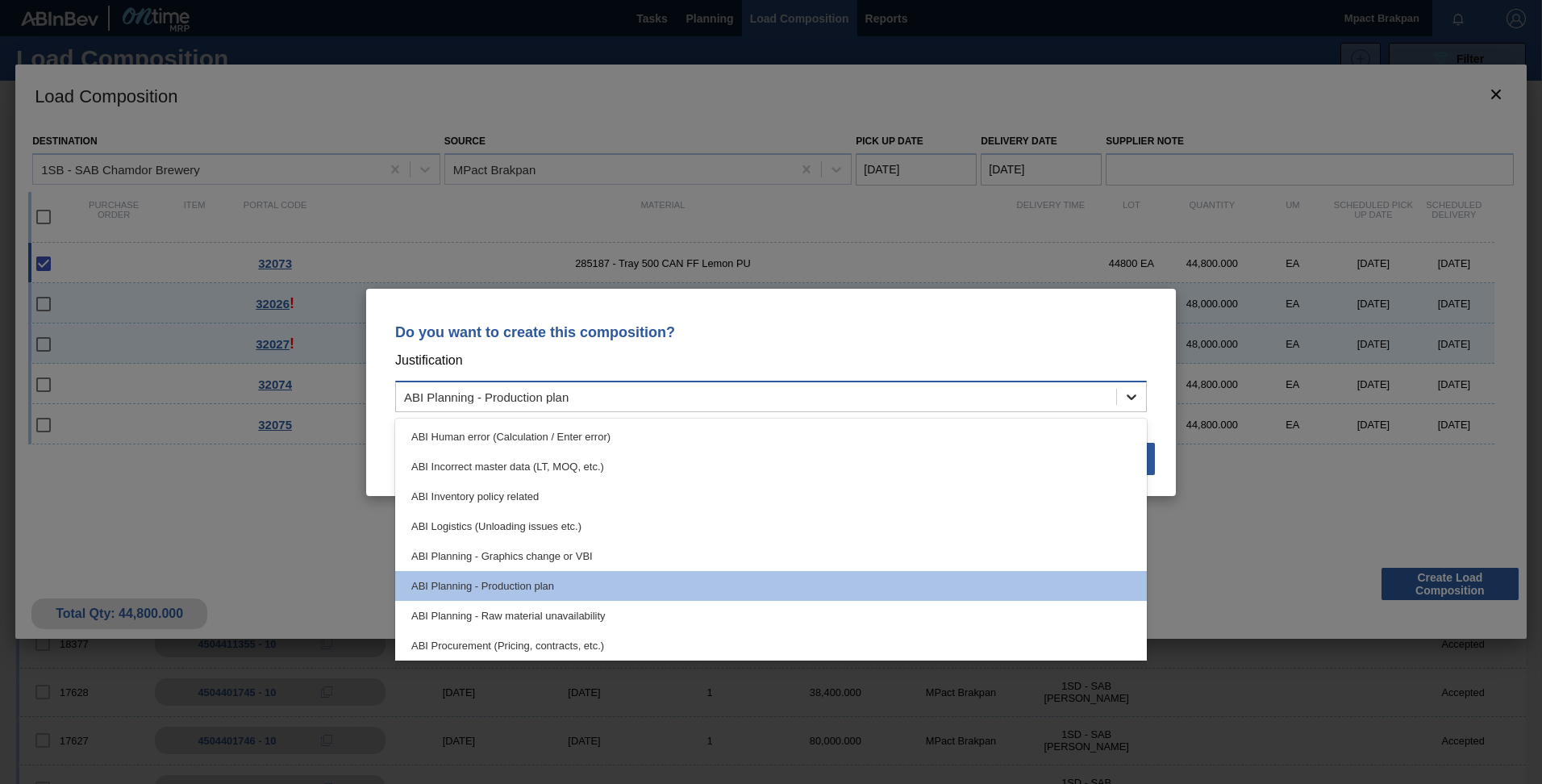
click at [1126, 392] on icon at bounding box center [1132, 397] width 16 height 16
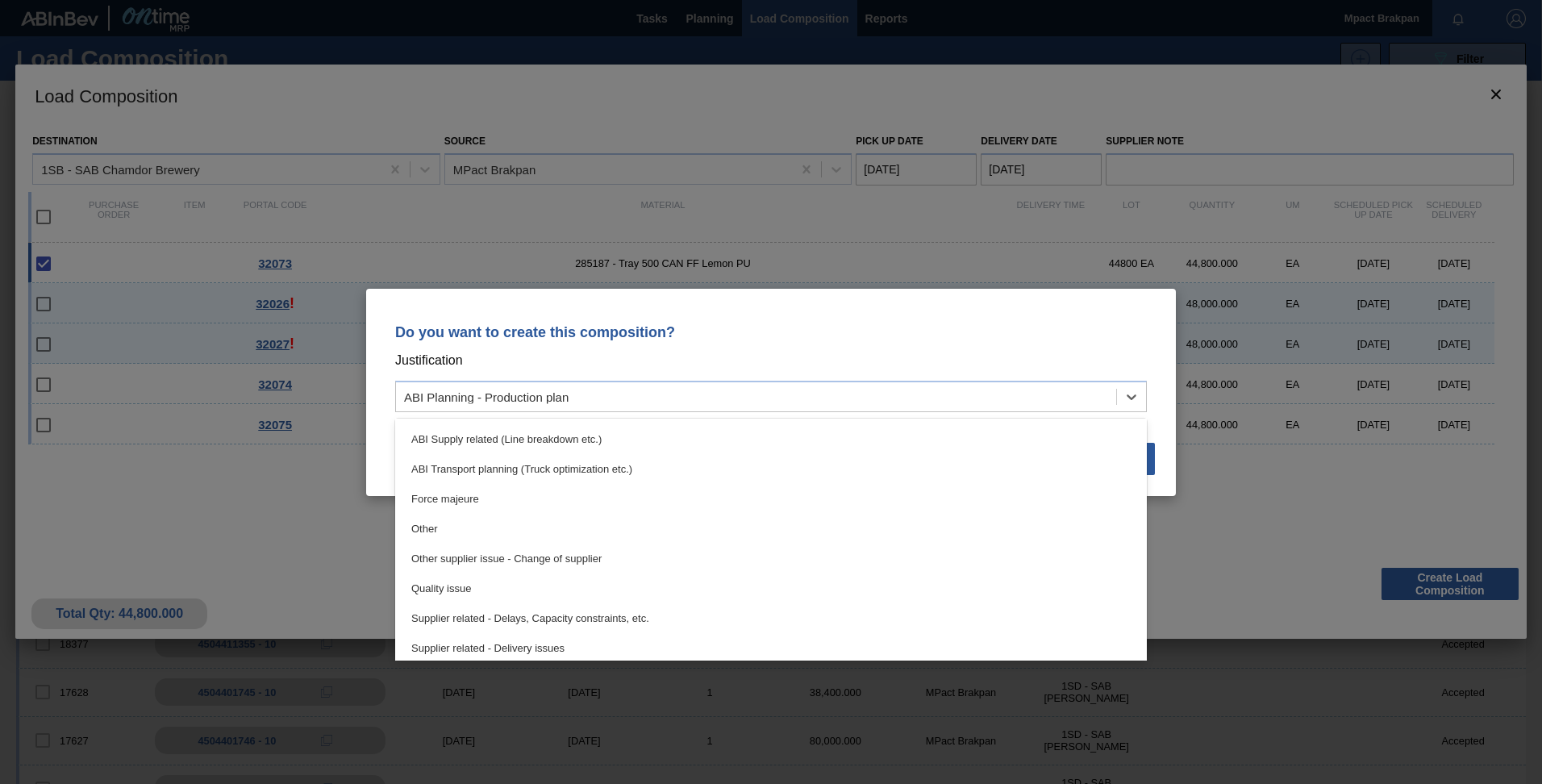
scroll to position [301, 0]
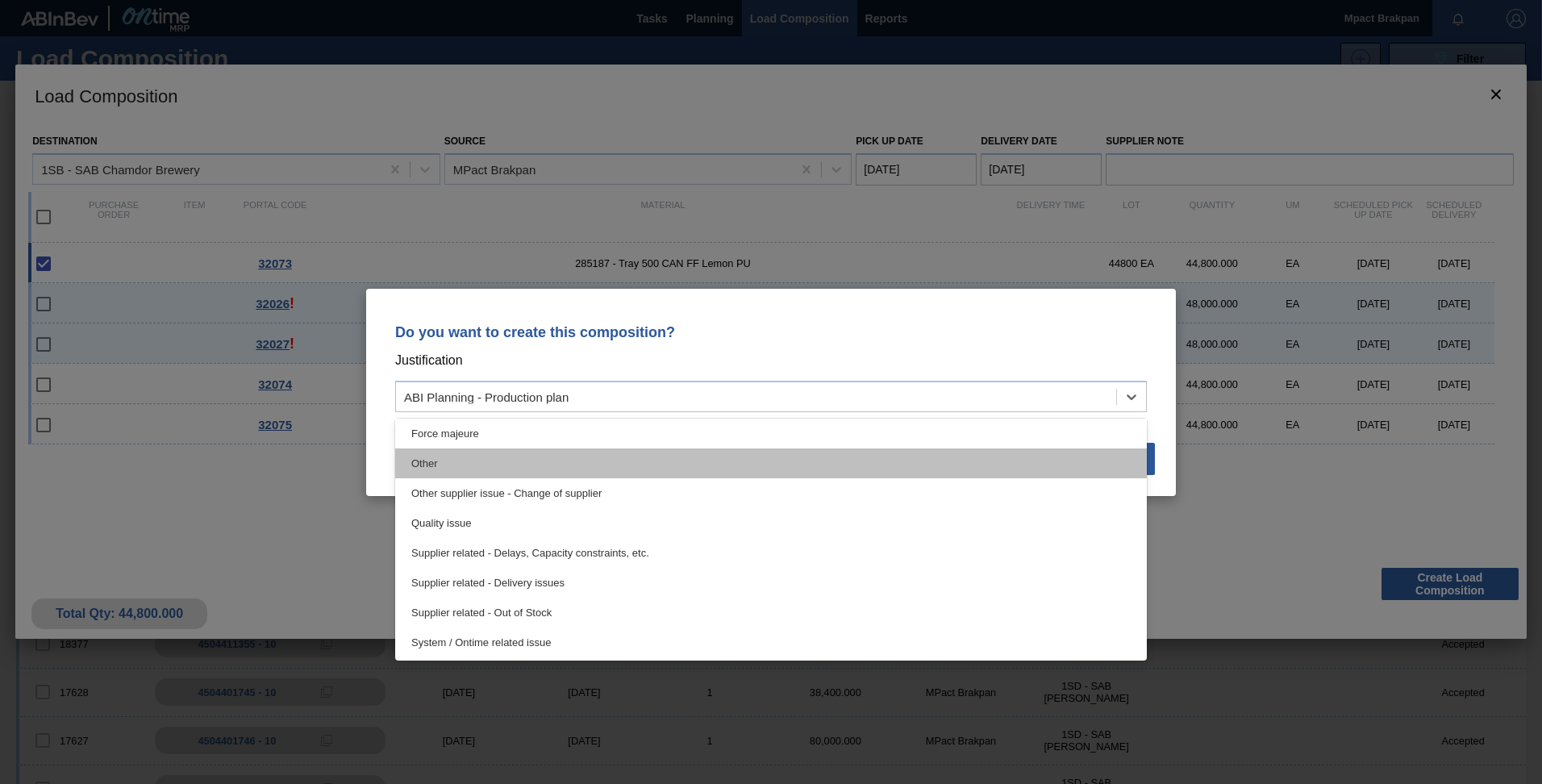
click at [435, 459] on div "Other" at bounding box center [771, 463] width 752 height 30
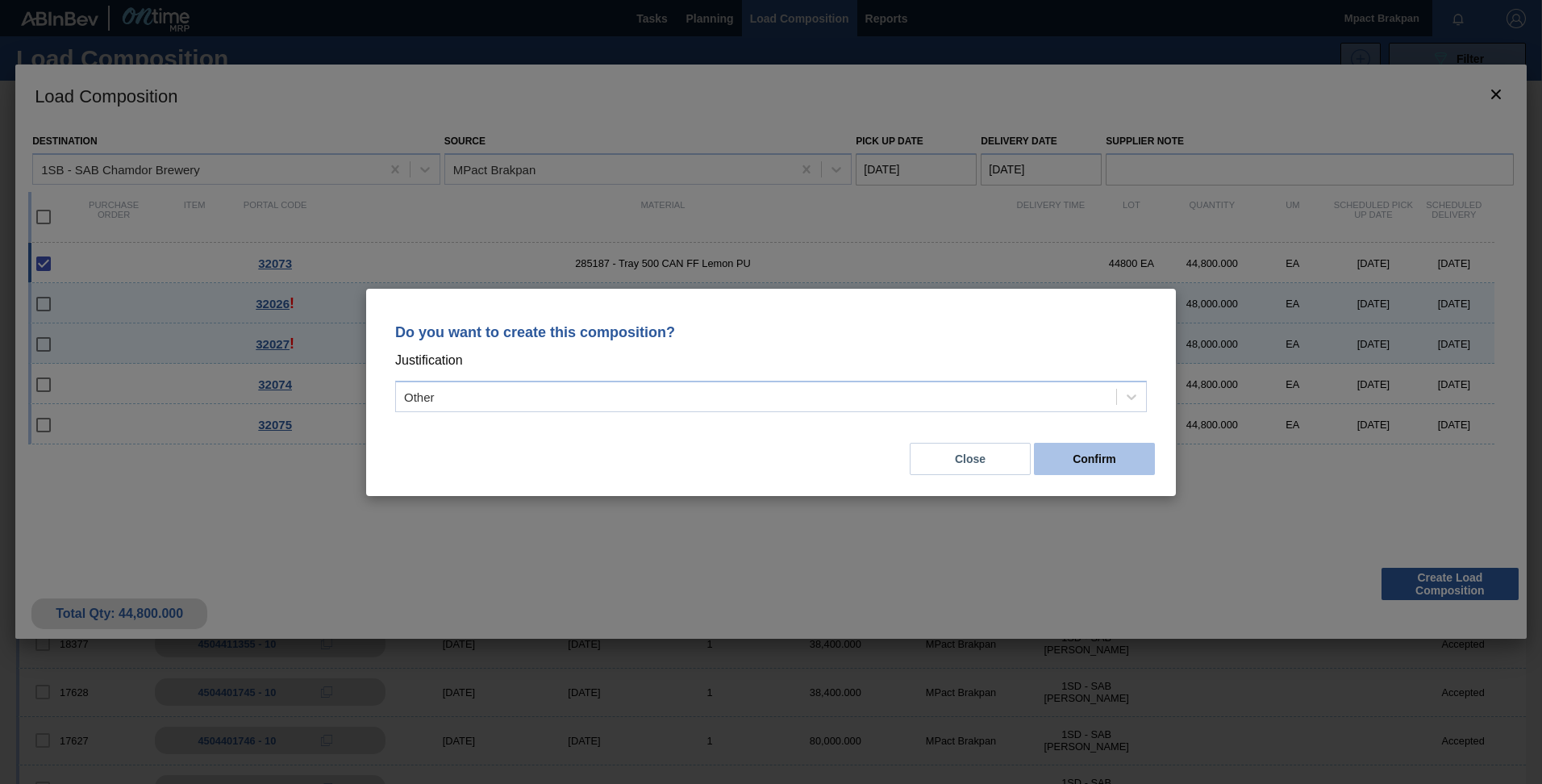
click at [1078, 454] on button "Confirm" at bounding box center [1094, 459] width 121 height 32
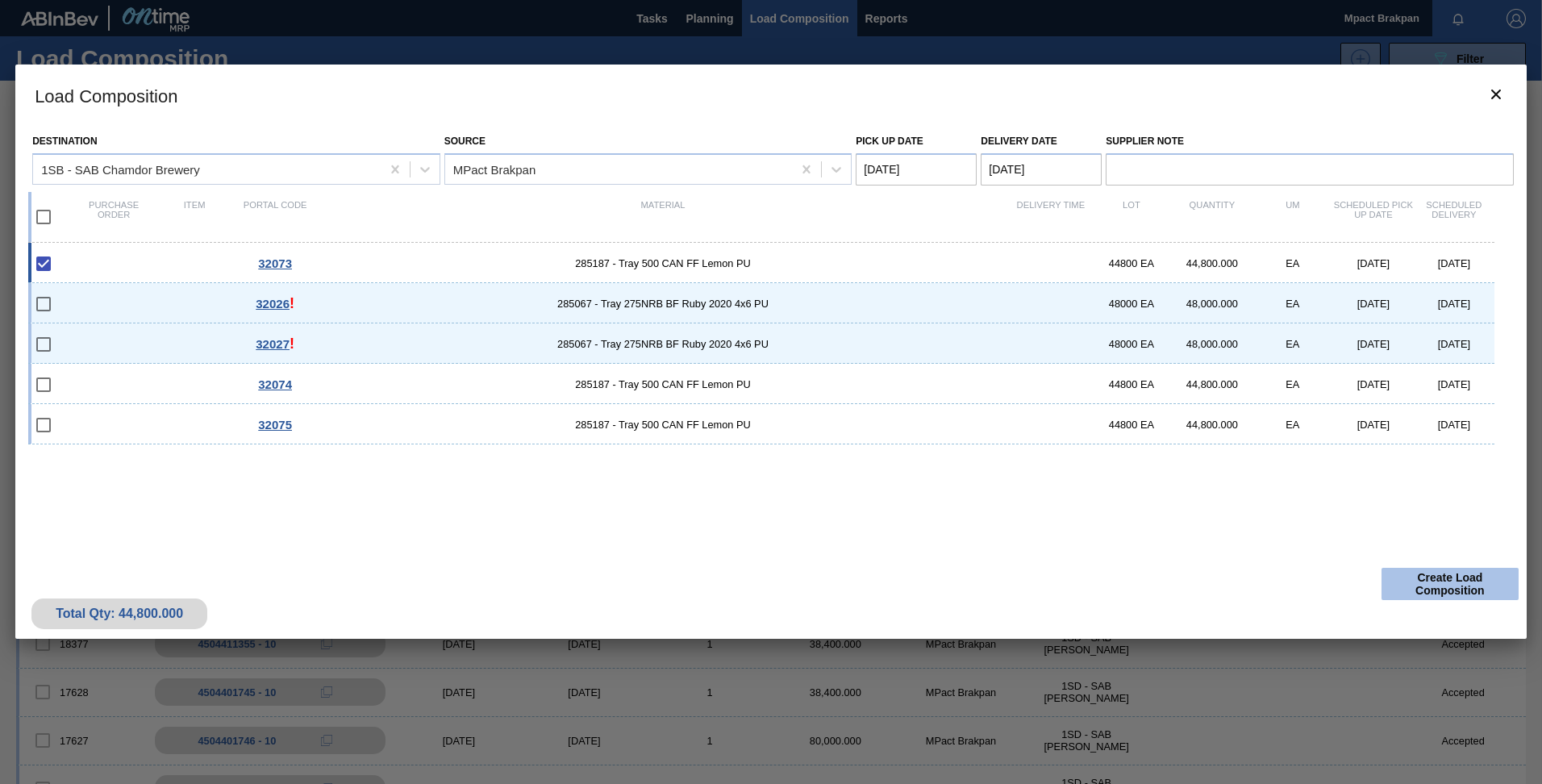
click at [1437, 579] on button "Create Load Composition" at bounding box center [1450, 584] width 137 height 32
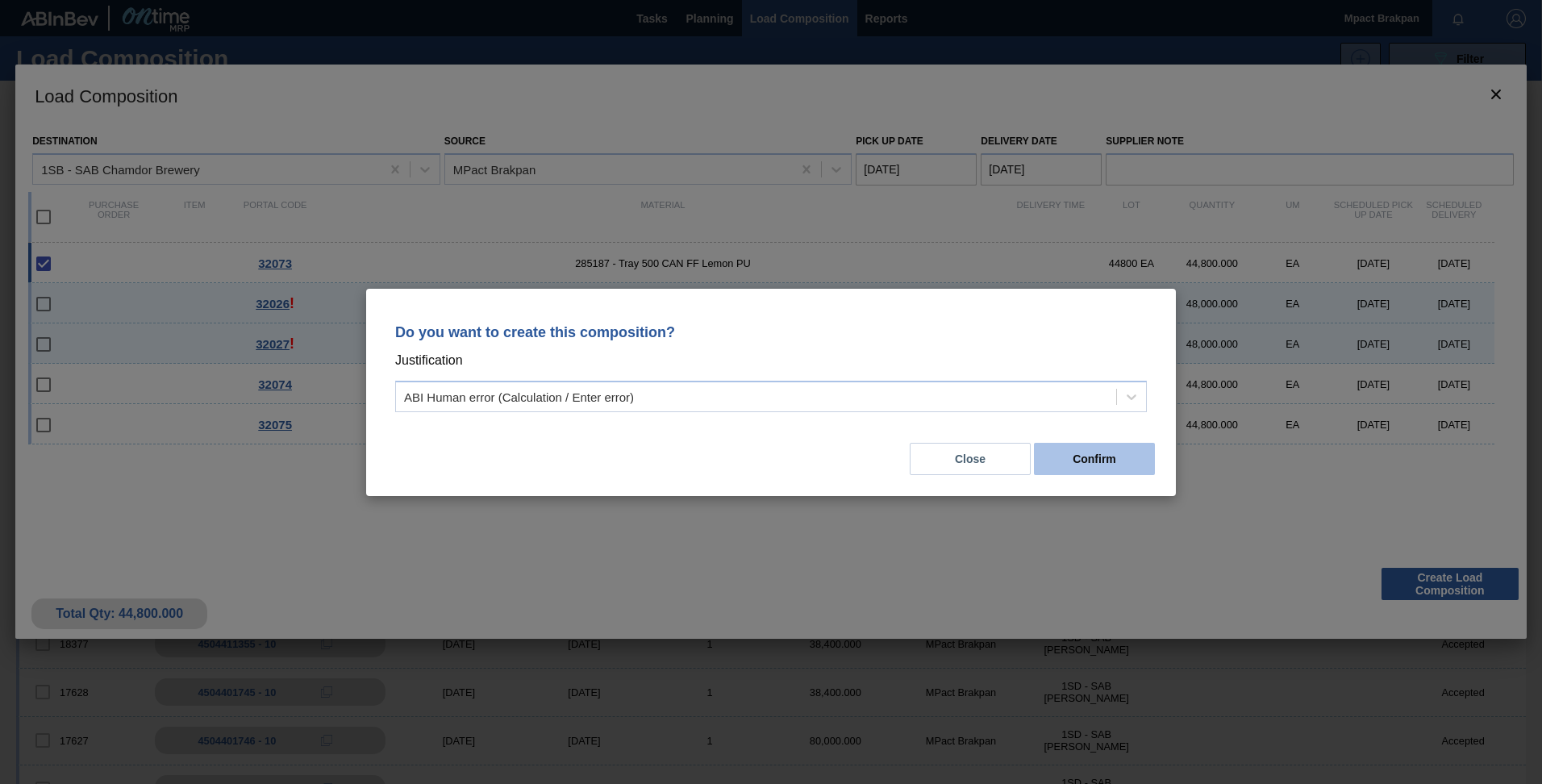
click at [1110, 453] on button "Confirm" at bounding box center [1094, 459] width 121 height 32
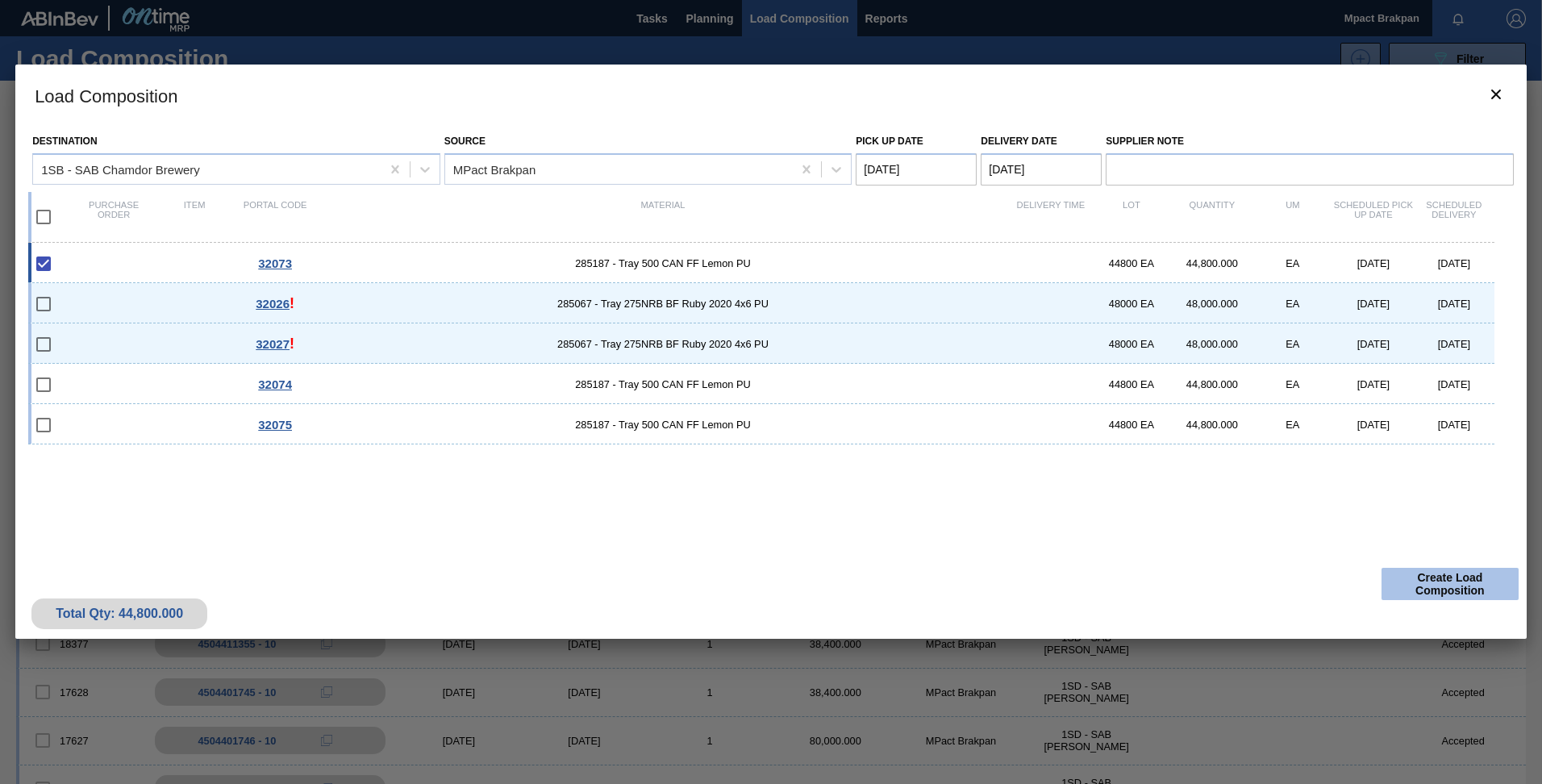
click at [1456, 580] on button "Create Load Composition" at bounding box center [1450, 584] width 137 height 32
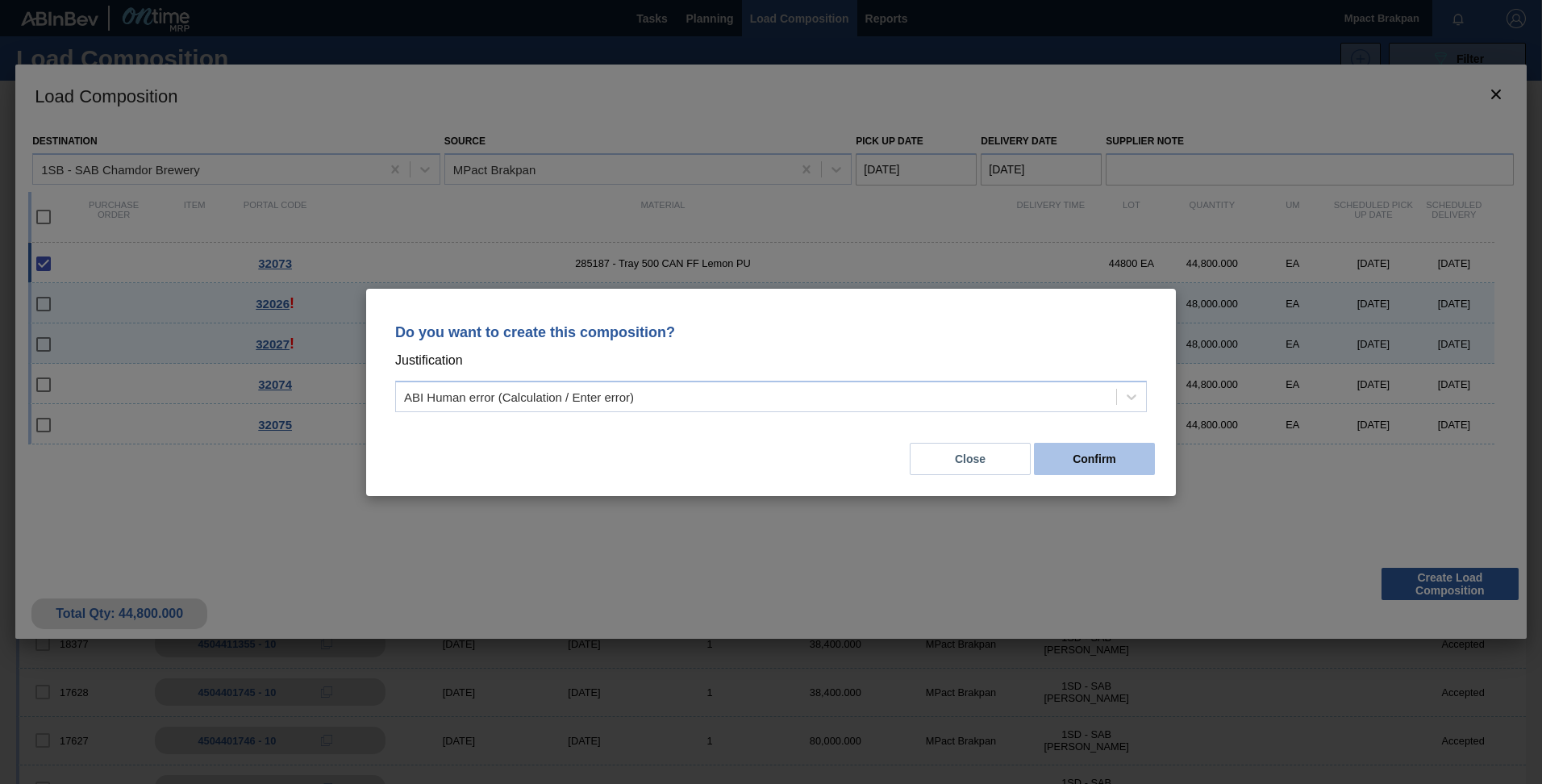
click at [1099, 460] on button "Confirm" at bounding box center [1094, 459] width 121 height 32
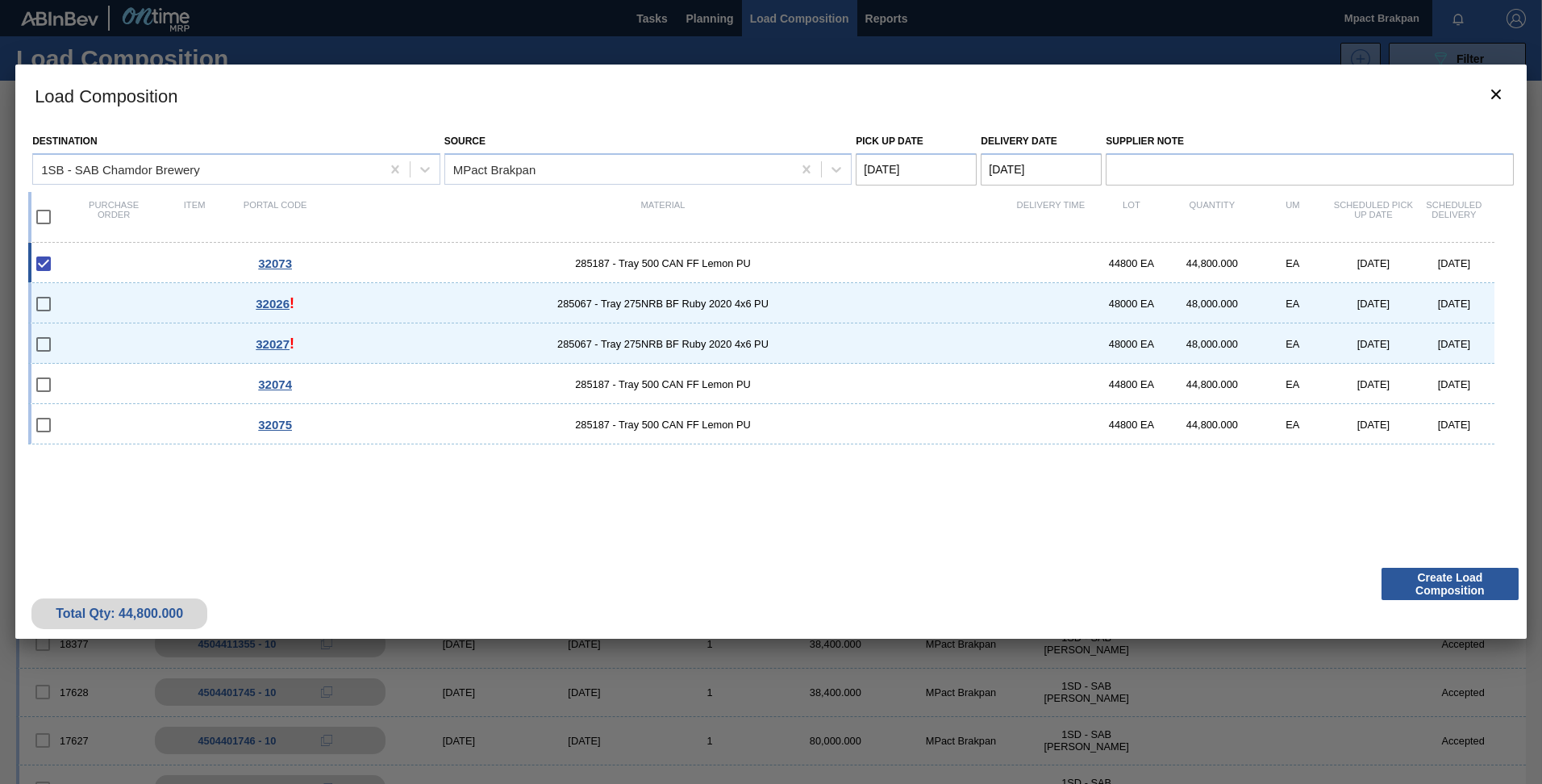
click at [663, 759] on div "Load Composition Destination 1SB - SAB Chamdor Brewery Source MPact Brakpan Pic…" at bounding box center [770, 427] width 1511 height 726
click at [1448, 586] on button "Create Load Composition" at bounding box center [1450, 584] width 137 height 32
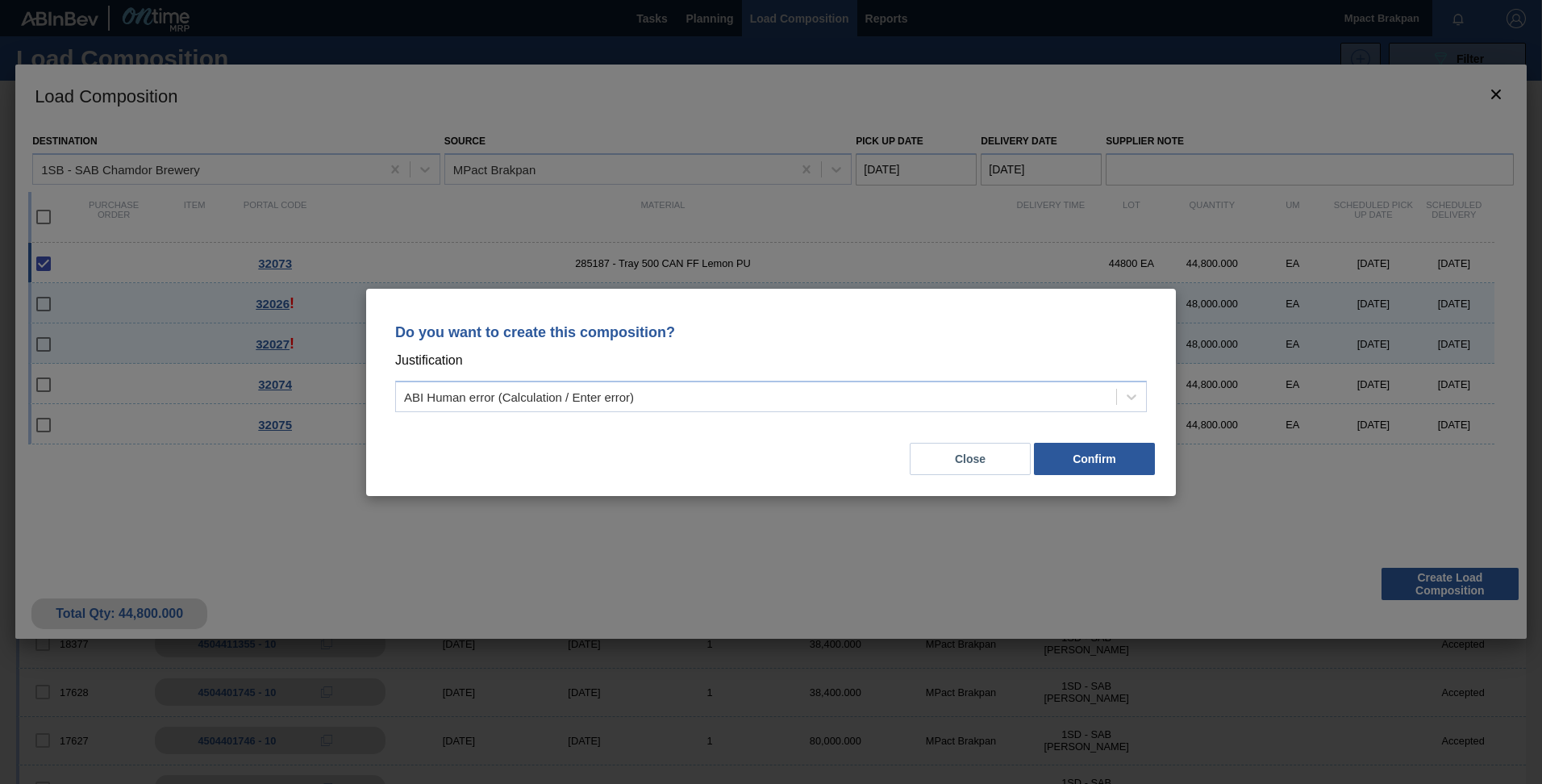
click at [1121, 457] on button "Confirm" at bounding box center [1094, 459] width 121 height 32
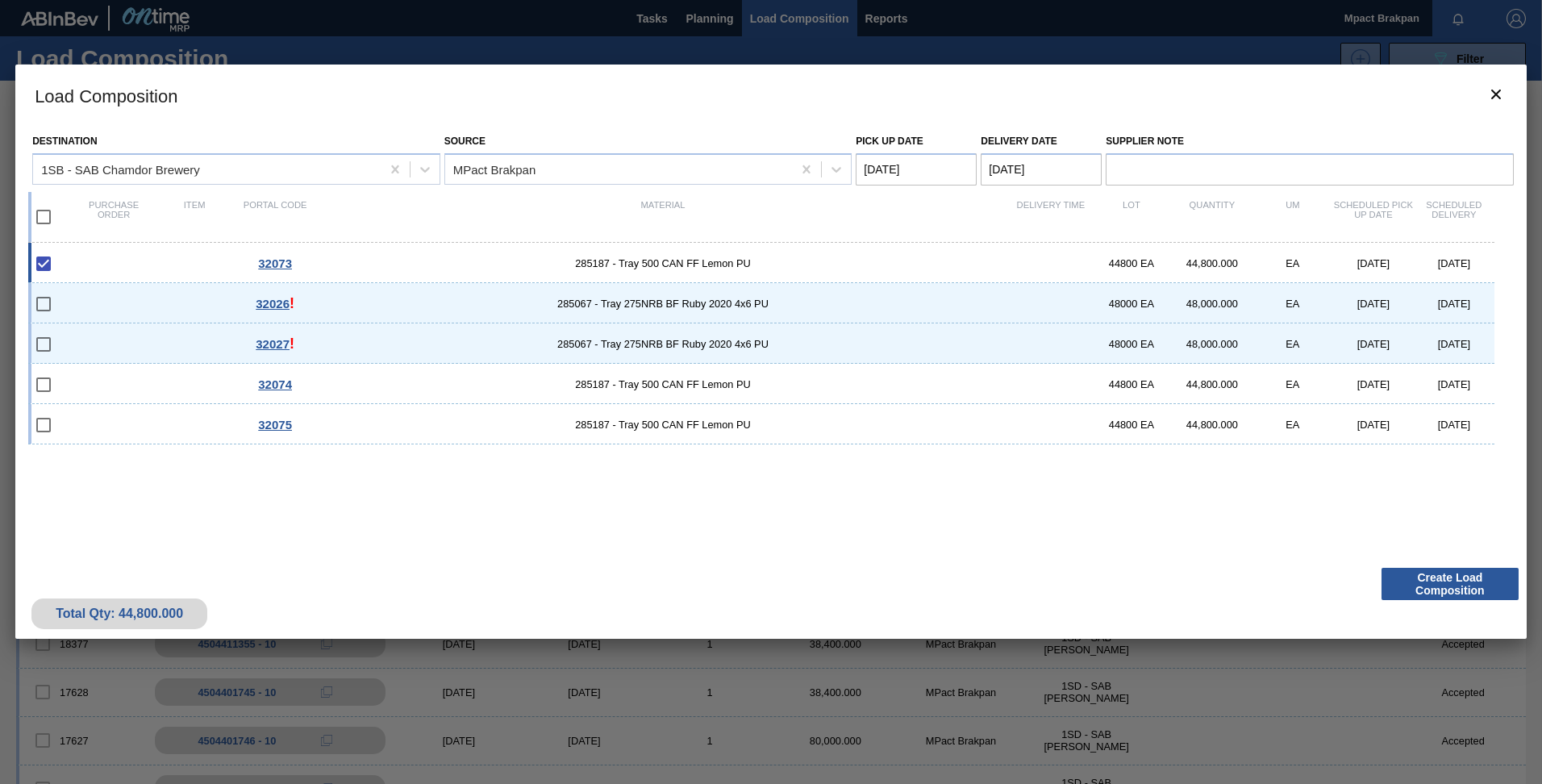
click at [876, 259] on span "285187 - Tray 500 CAN FF Lemon PU" at bounding box center [663, 263] width 695 height 12
click at [41, 264] on input "checkbox" at bounding box center [43, 263] width 34 height 34
checkbox input "false"
click at [715, 260] on span "285187 - Tray 500 CAN FF Lemon PU" at bounding box center [663, 263] width 695 height 12
type Date "[DATE]"
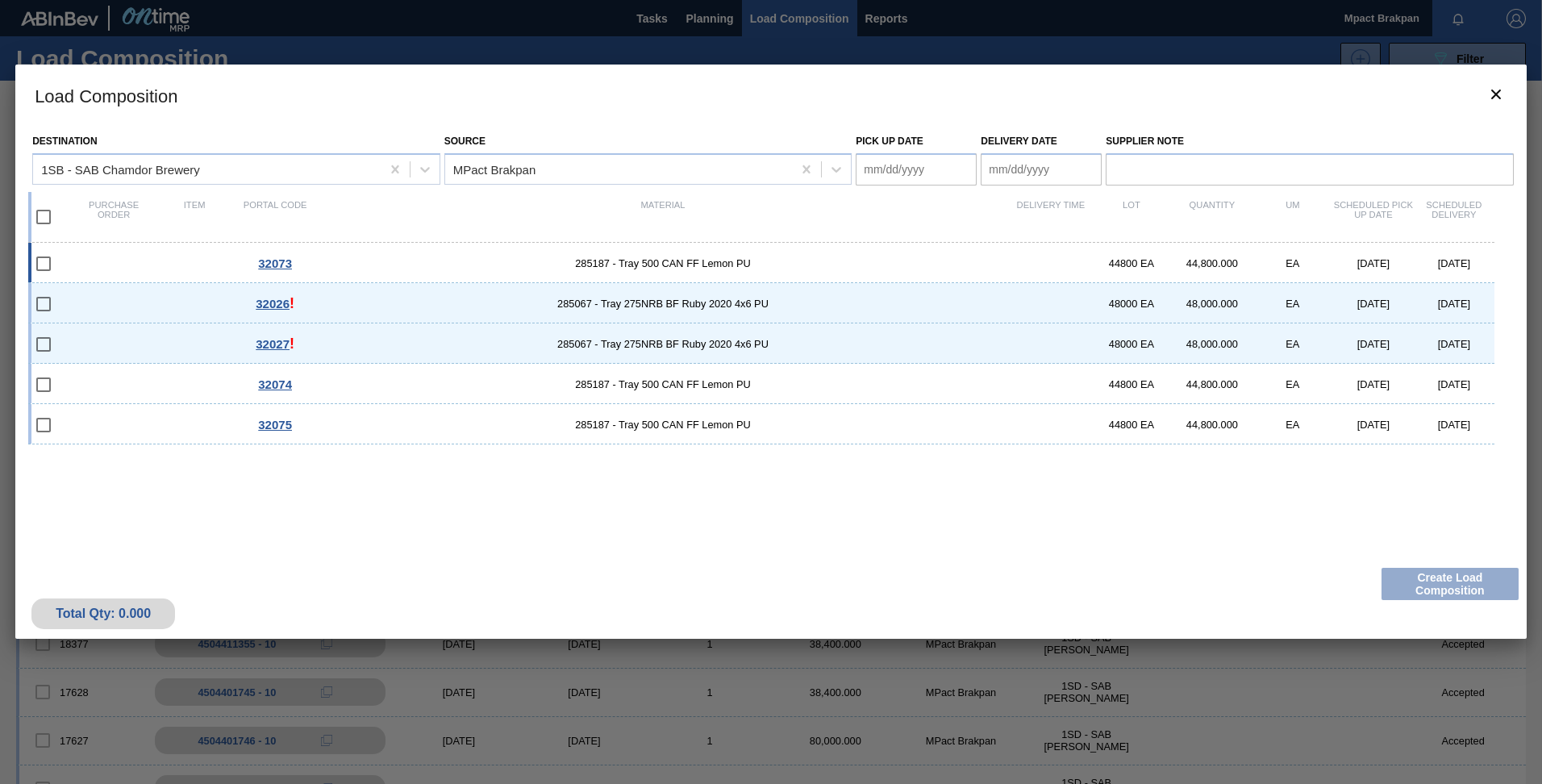
type Date "[DATE]"
checkbox input "true"
click at [1446, 581] on button "Create Load Composition" at bounding box center [1450, 584] width 137 height 32
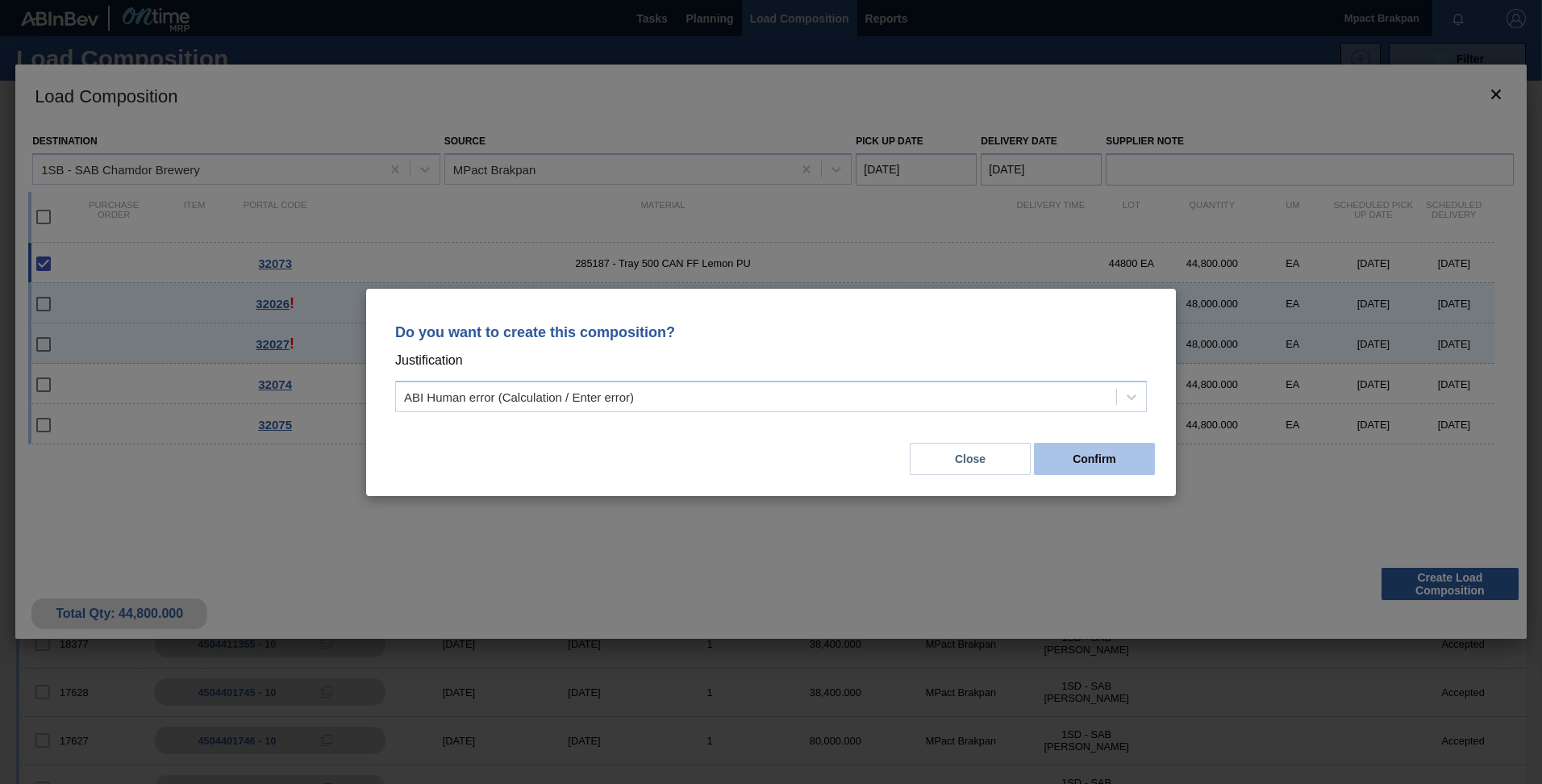
click at [1081, 453] on button "Confirm" at bounding box center [1094, 459] width 121 height 32
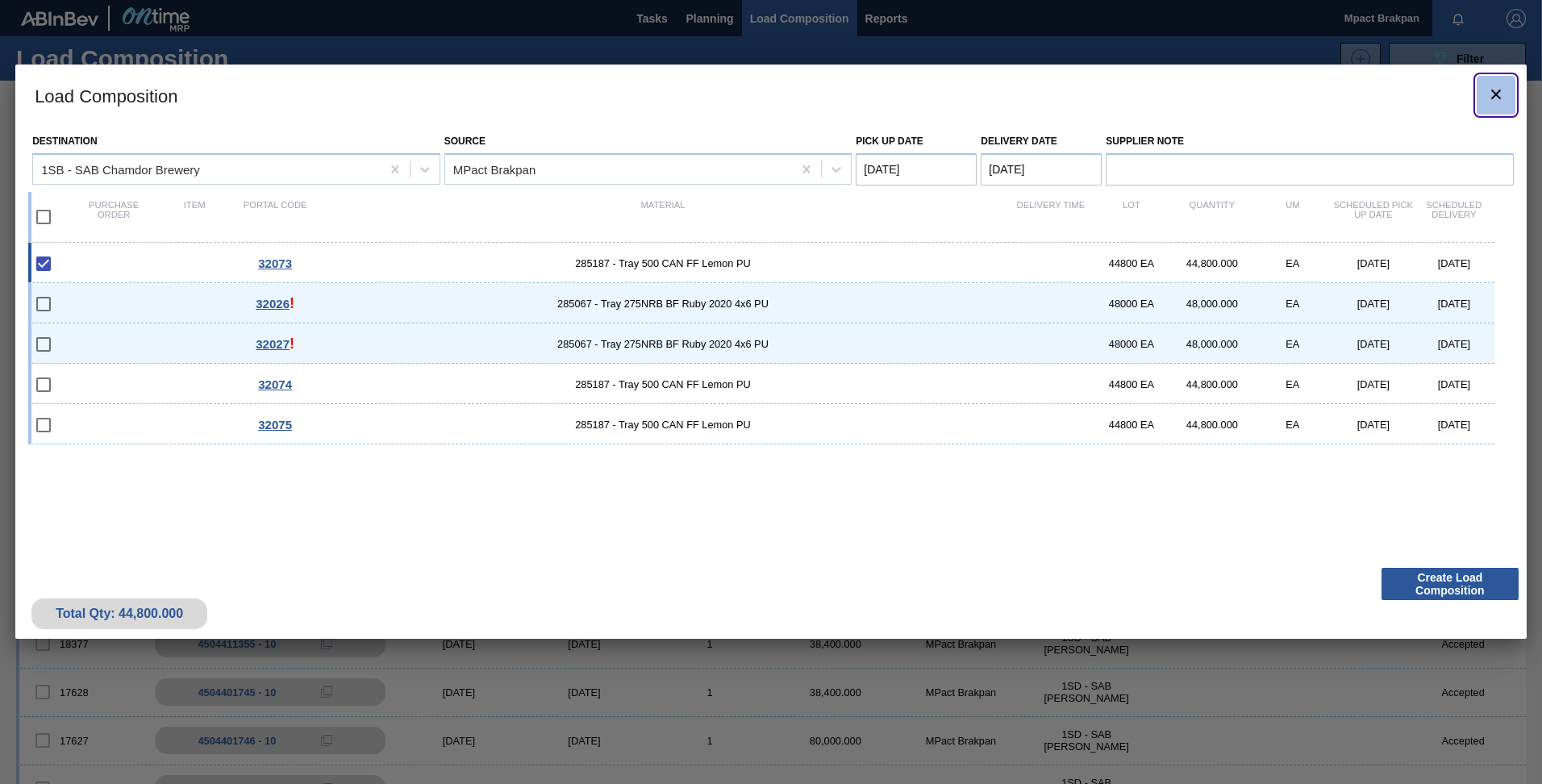
click at [1502, 90] on icon "botão de ícone" at bounding box center [1496, 95] width 19 height 19
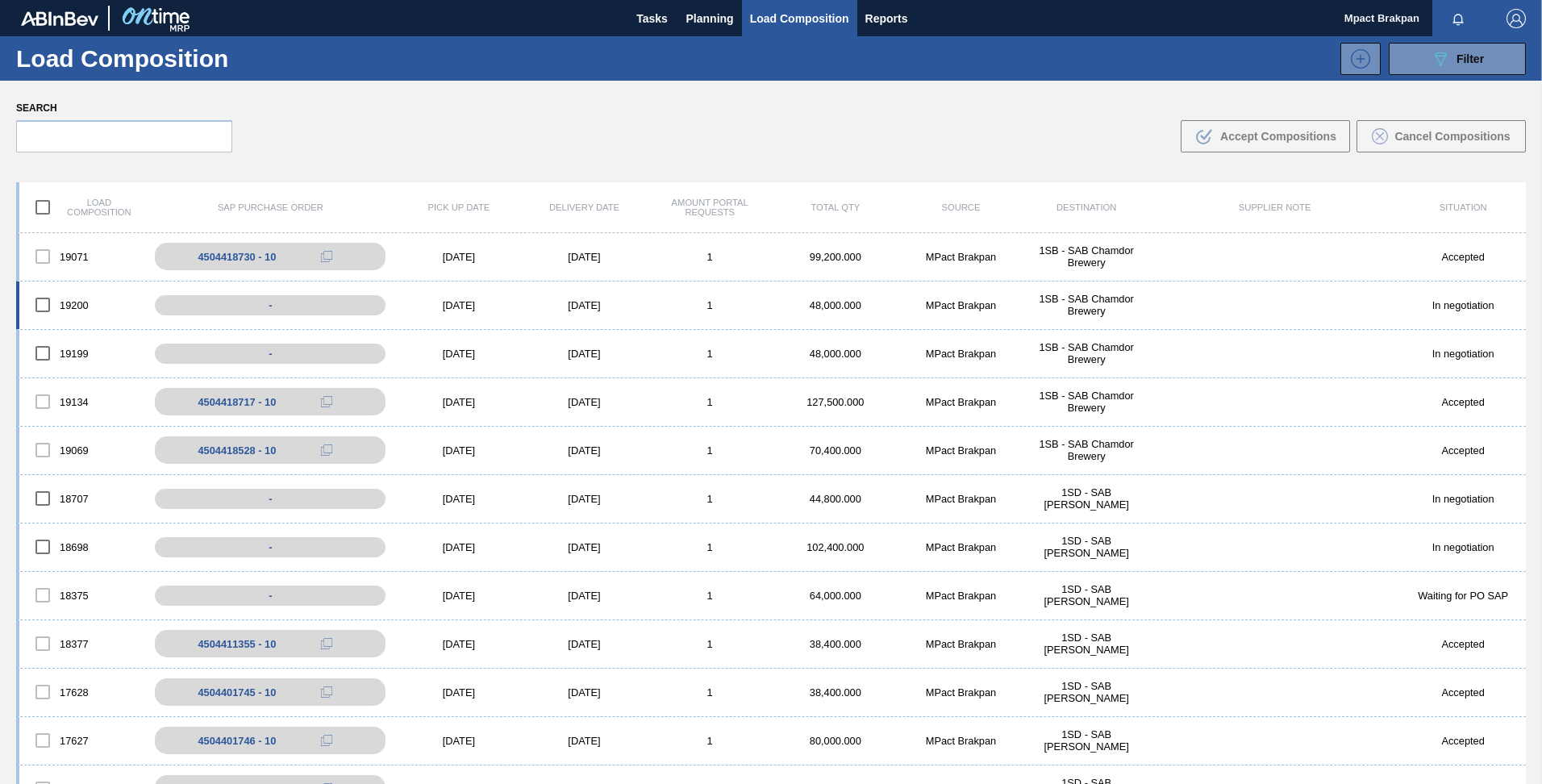
click at [441, 303] on div "[DATE]" at bounding box center [459, 306] width 126 height 12
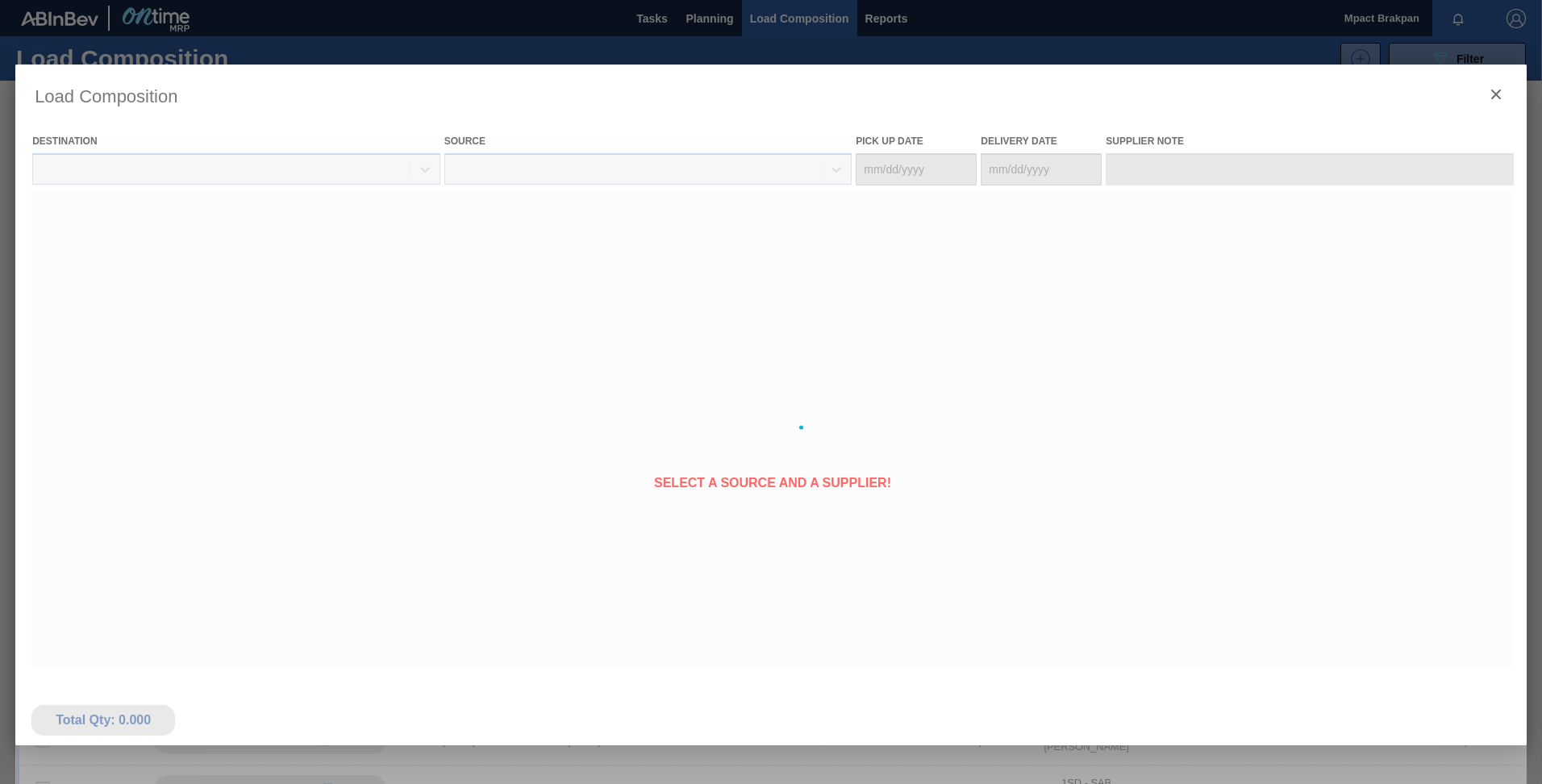
type Date "[DATE]"
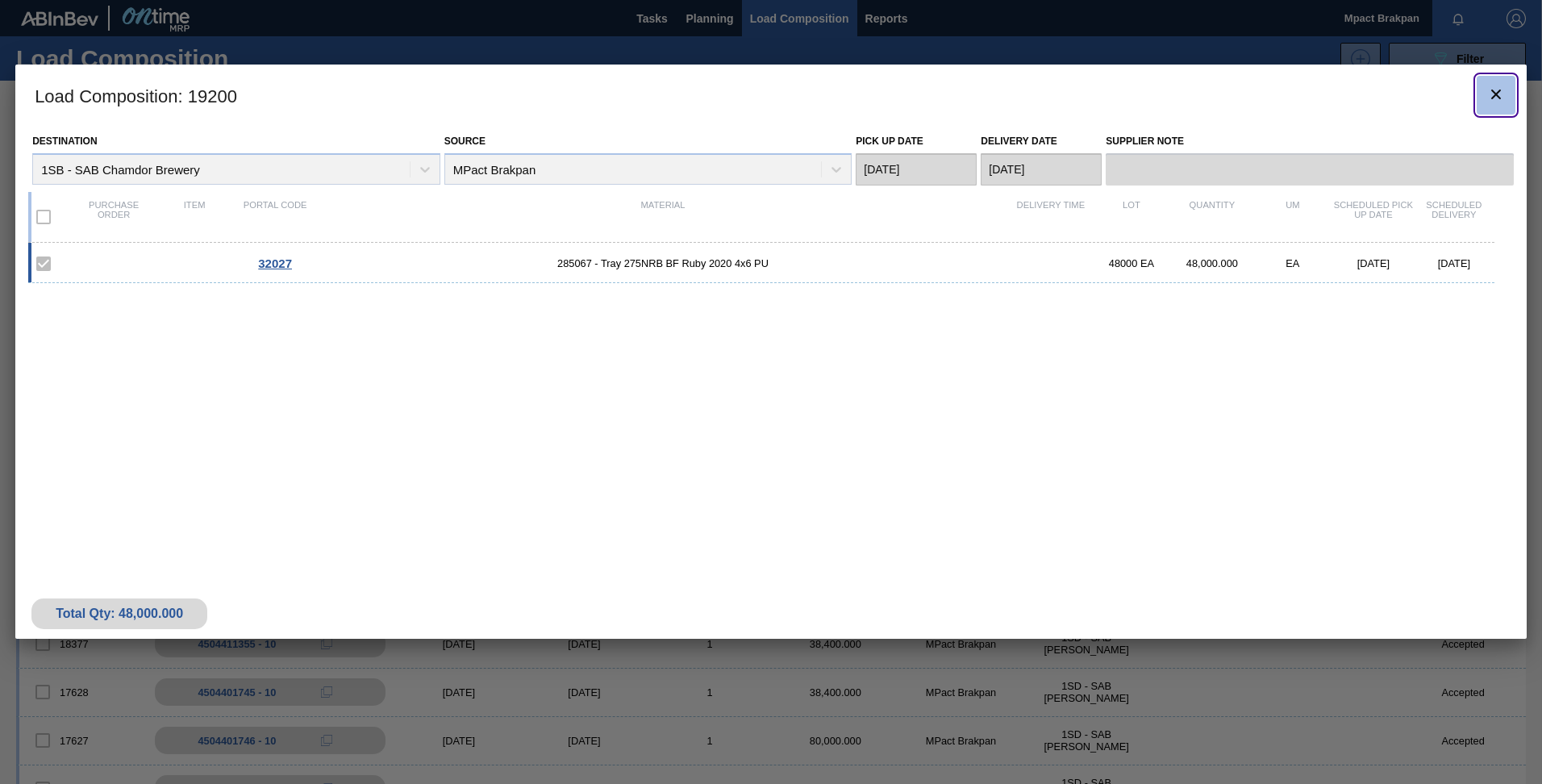
click at [1507, 93] on button "botão de ícone" at bounding box center [1496, 96] width 39 height 39
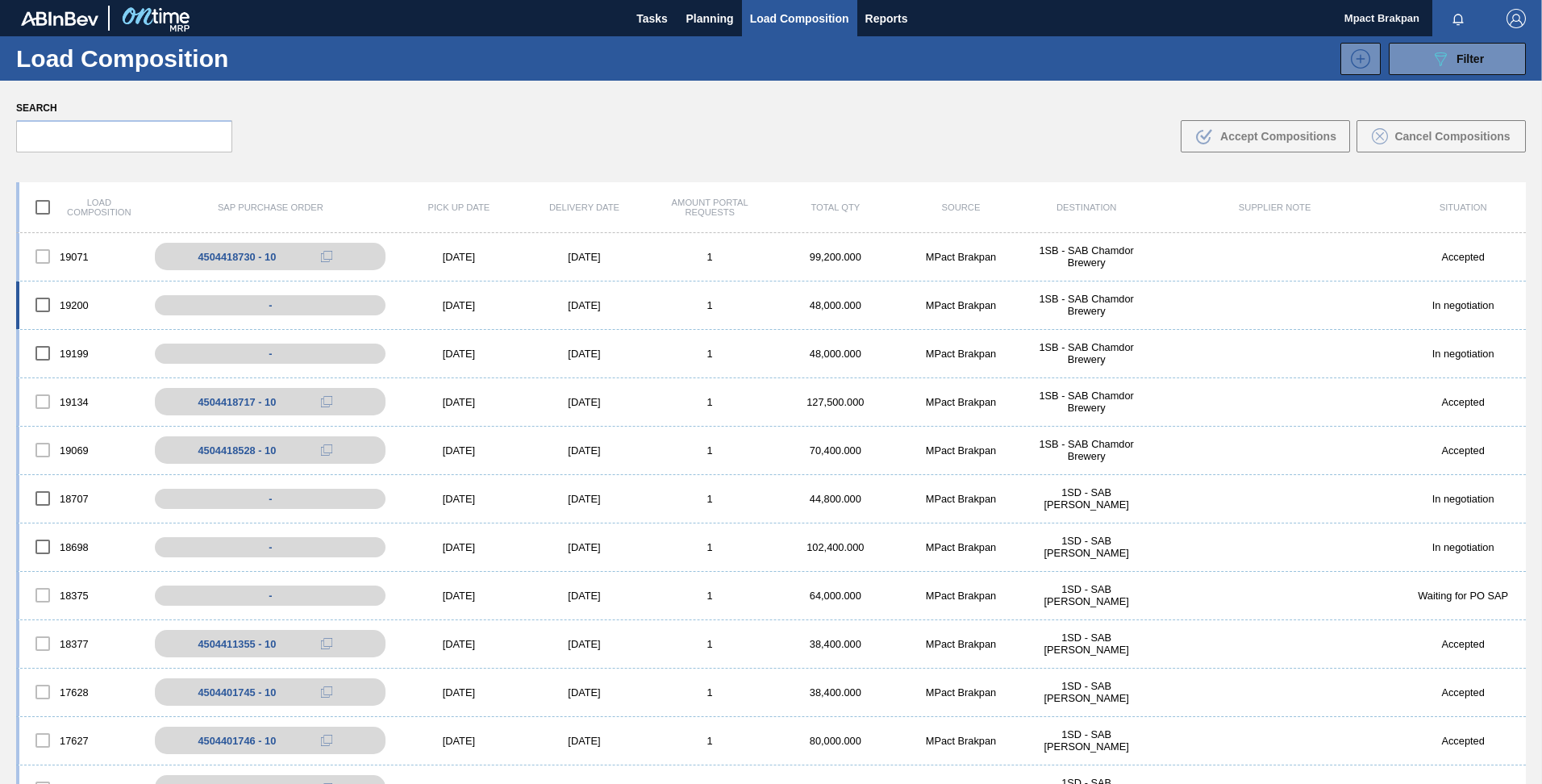
click at [467, 299] on div "[DATE]" at bounding box center [459, 306] width 126 height 12
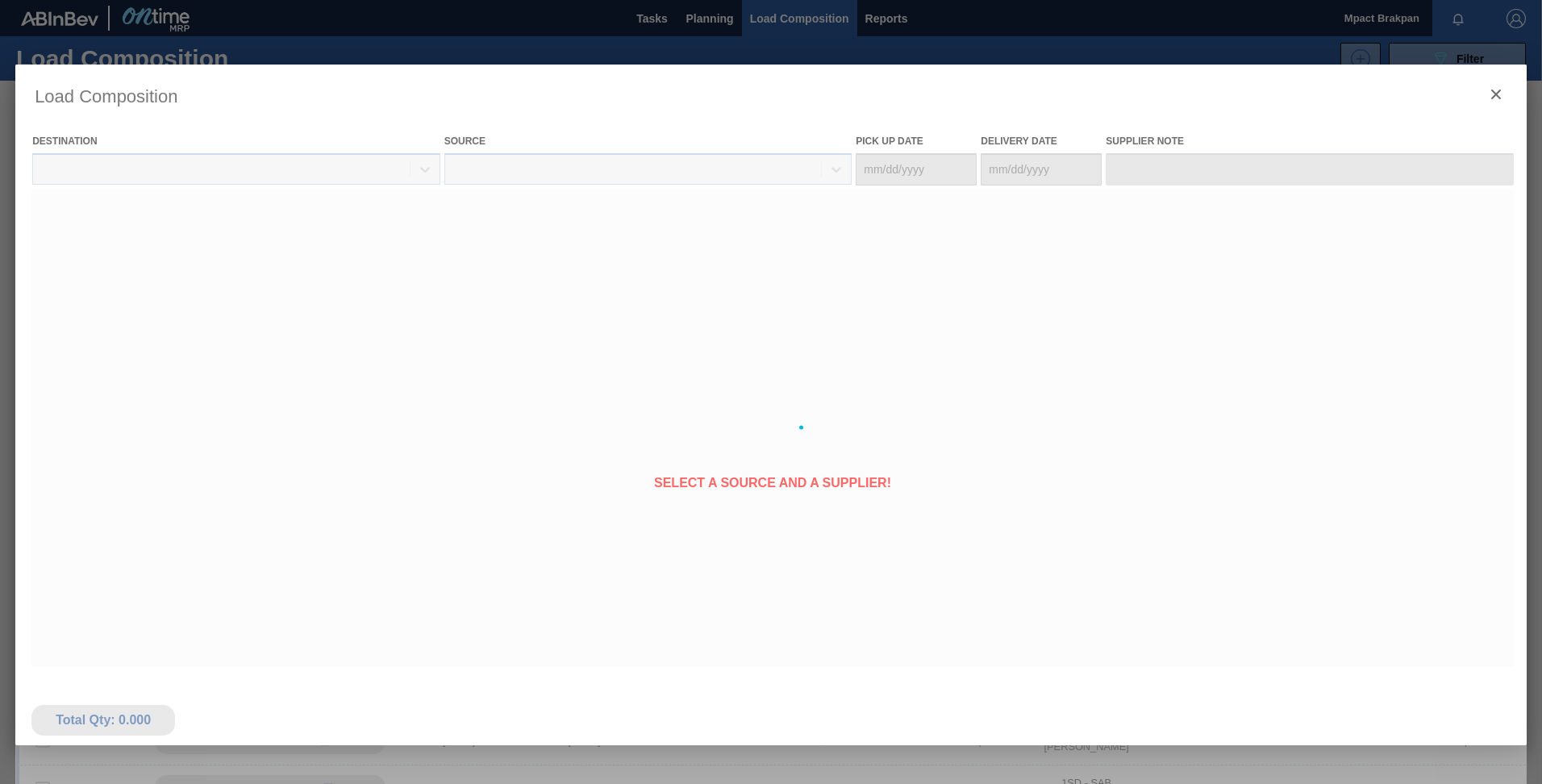
type Date "[DATE]"
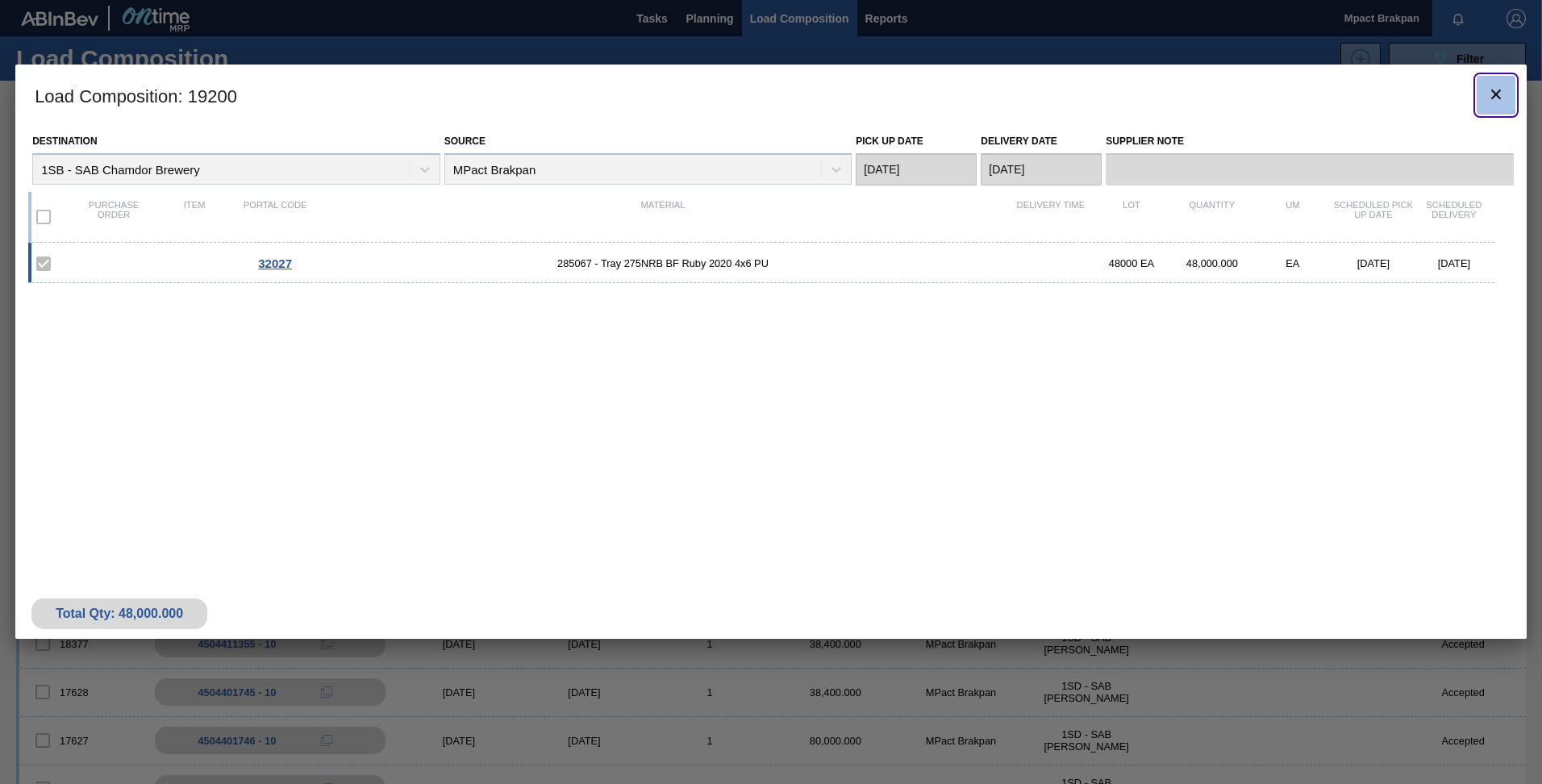
click at [1497, 94] on icon "botão de ícone" at bounding box center [1496, 94] width 10 height 10
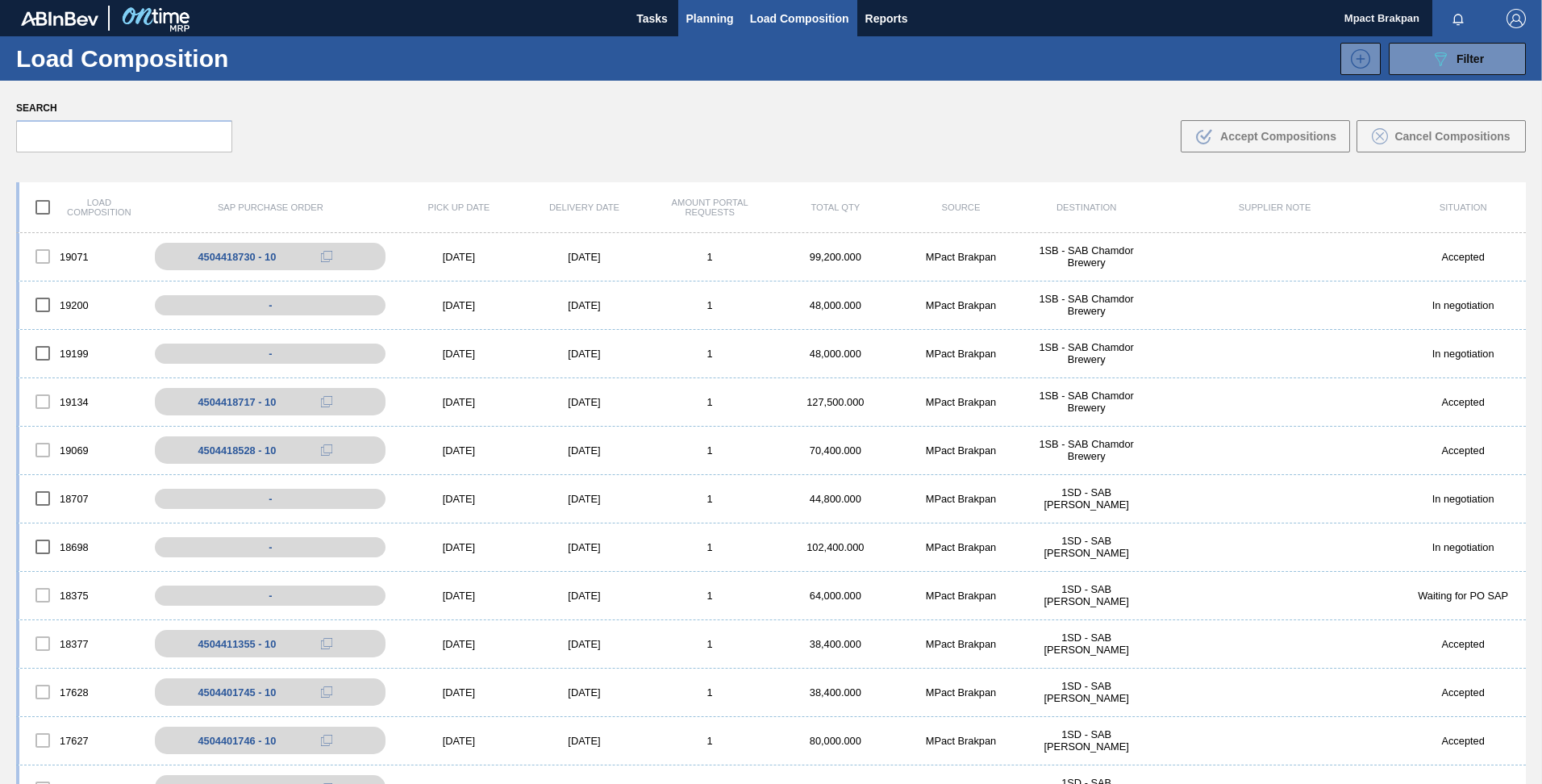
click at [694, 17] on span "Planning" at bounding box center [710, 19] width 48 height 19
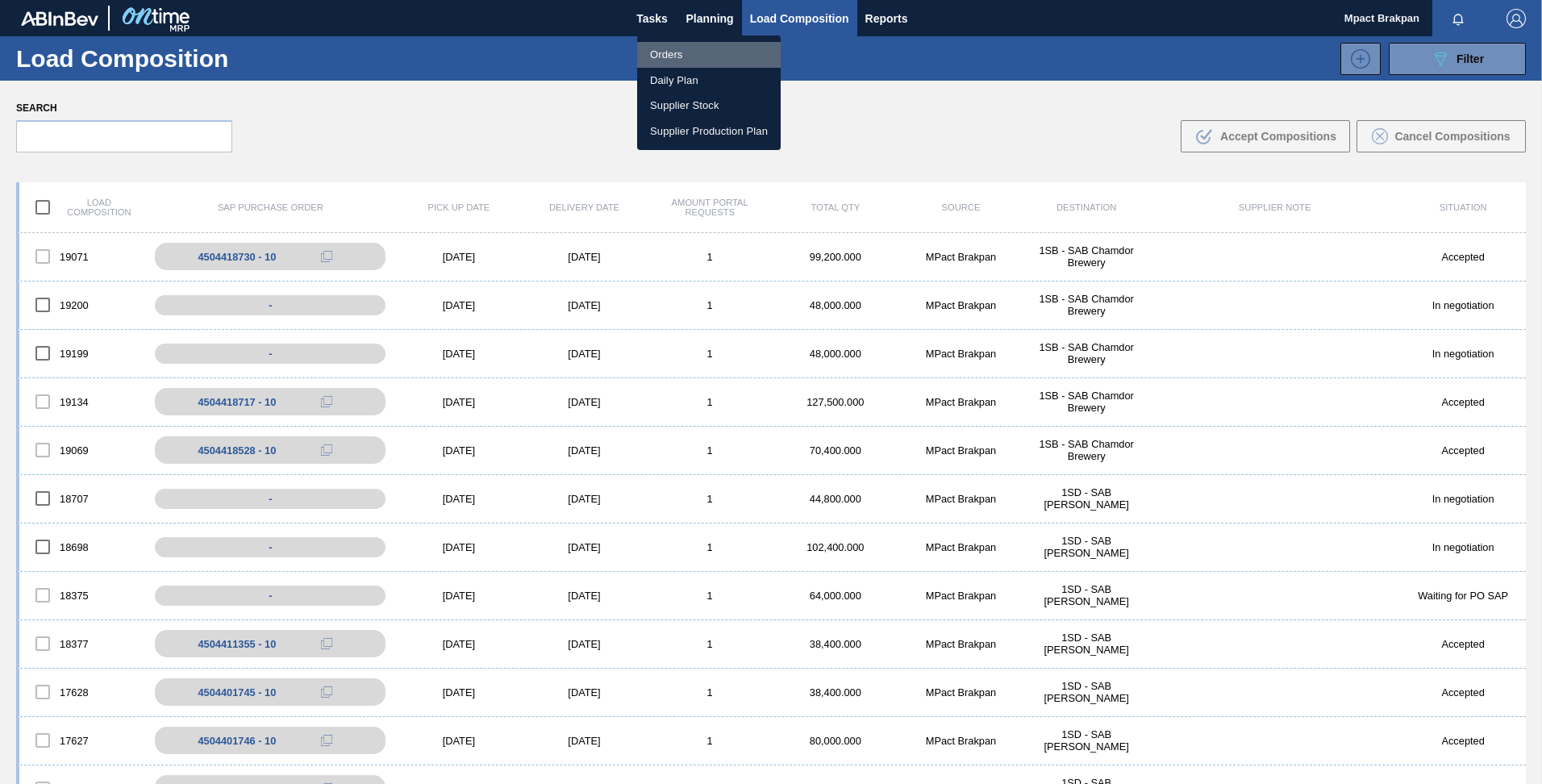
click at [673, 56] on li "Orders" at bounding box center [709, 54] width 144 height 26
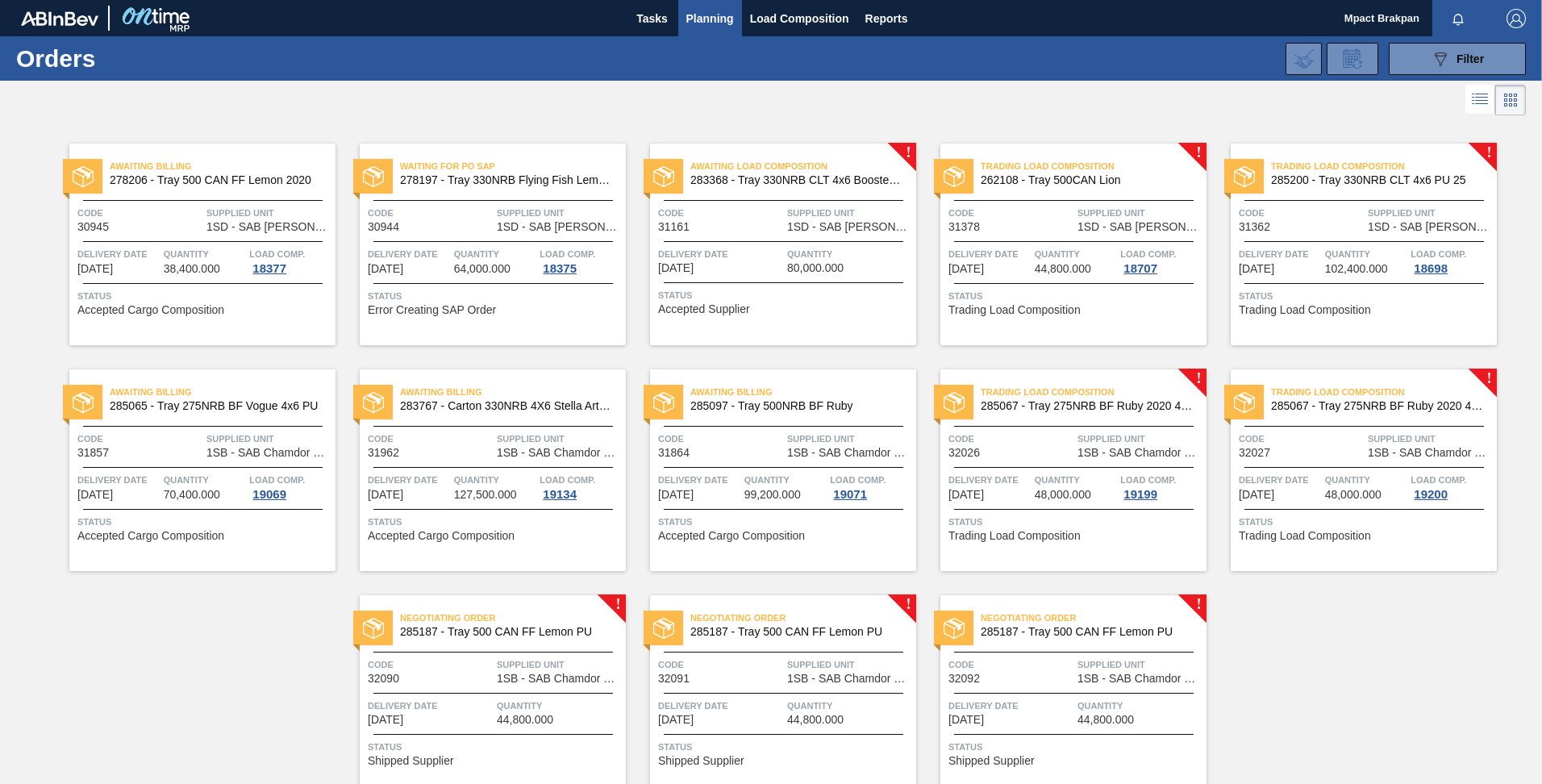
click at [509, 685] on div "Negotiating Order 285187 - Tray 500 CAN FF Lemon PU Code 32090 Supplied Unit 1S…" at bounding box center [493, 695] width 266 height 201
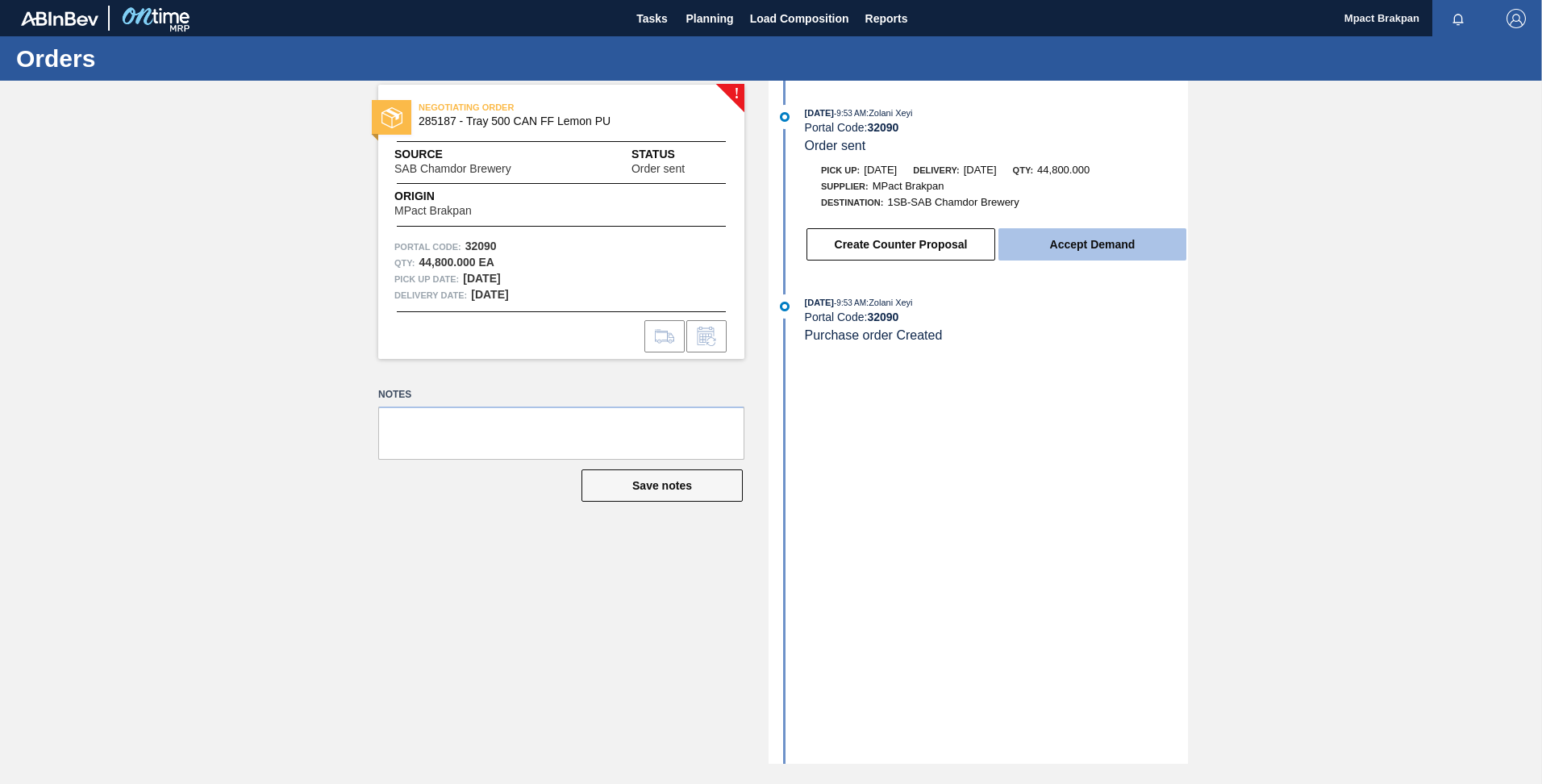
click at [1082, 255] on button "Accept Demand" at bounding box center [1093, 245] width 188 height 32
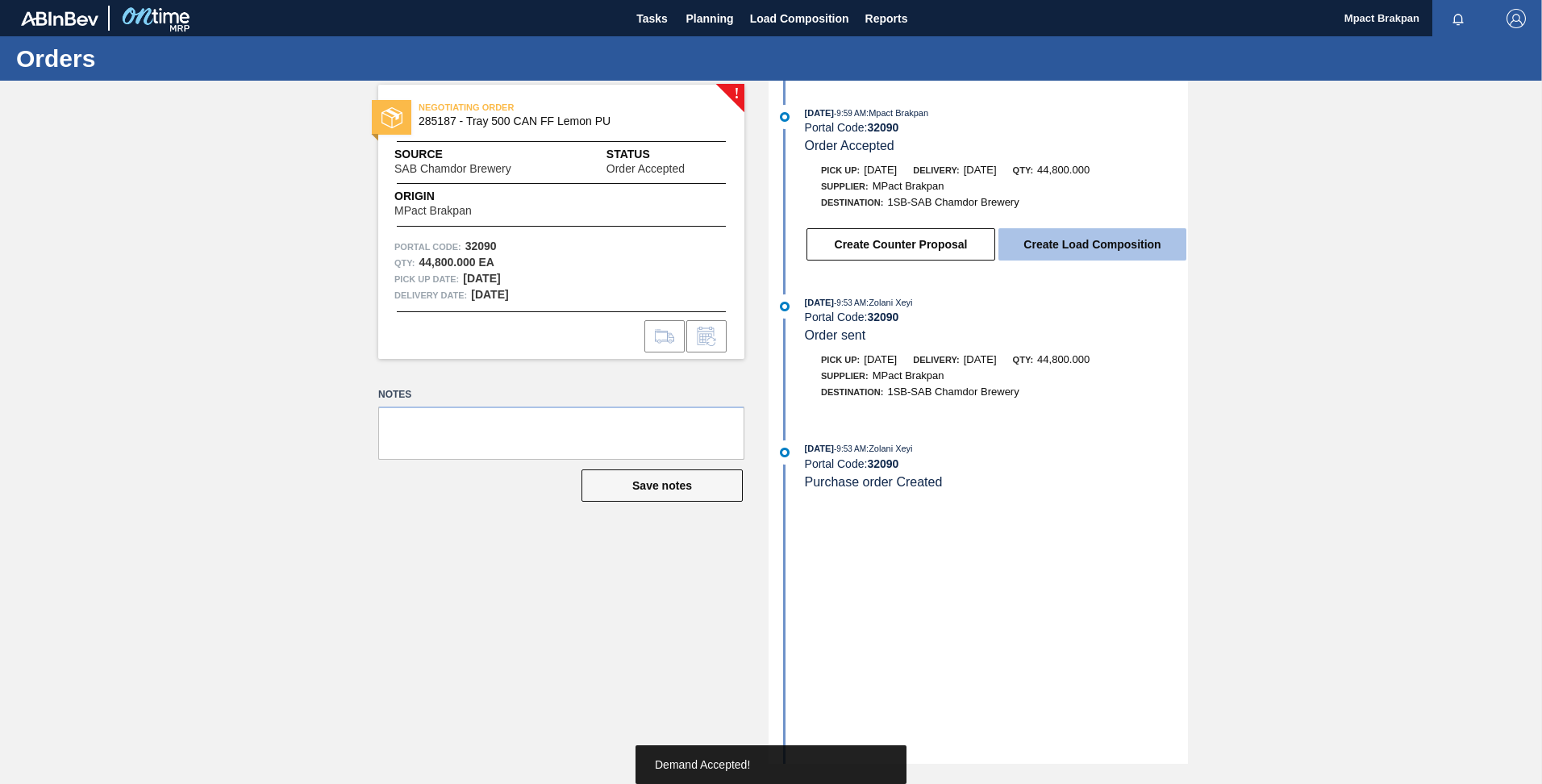
click at [1081, 237] on button "Create Load Composition" at bounding box center [1093, 245] width 188 height 32
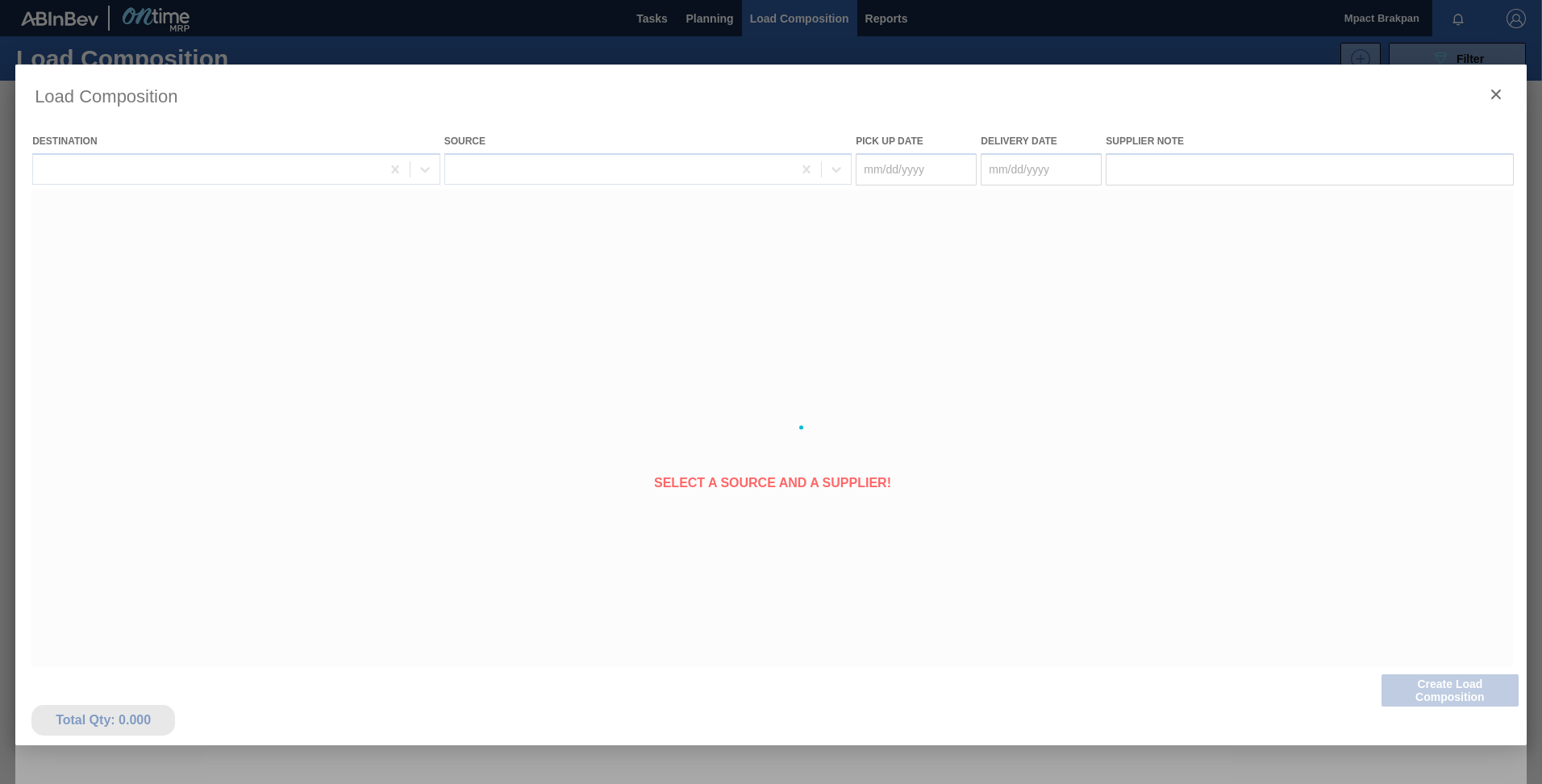
type Date "[DATE]"
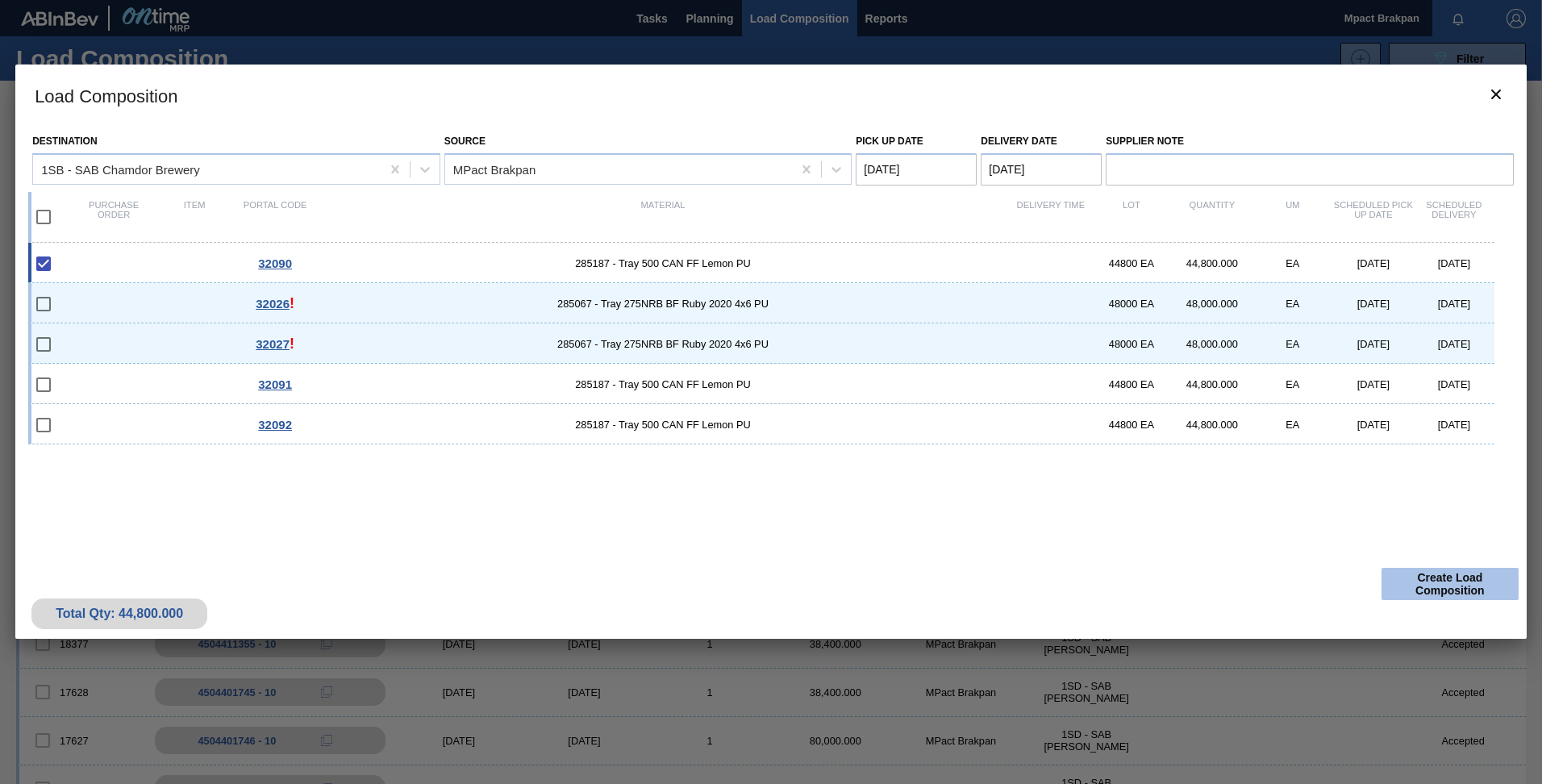
click at [1446, 578] on button "Create Load Composition" at bounding box center [1450, 584] width 137 height 32
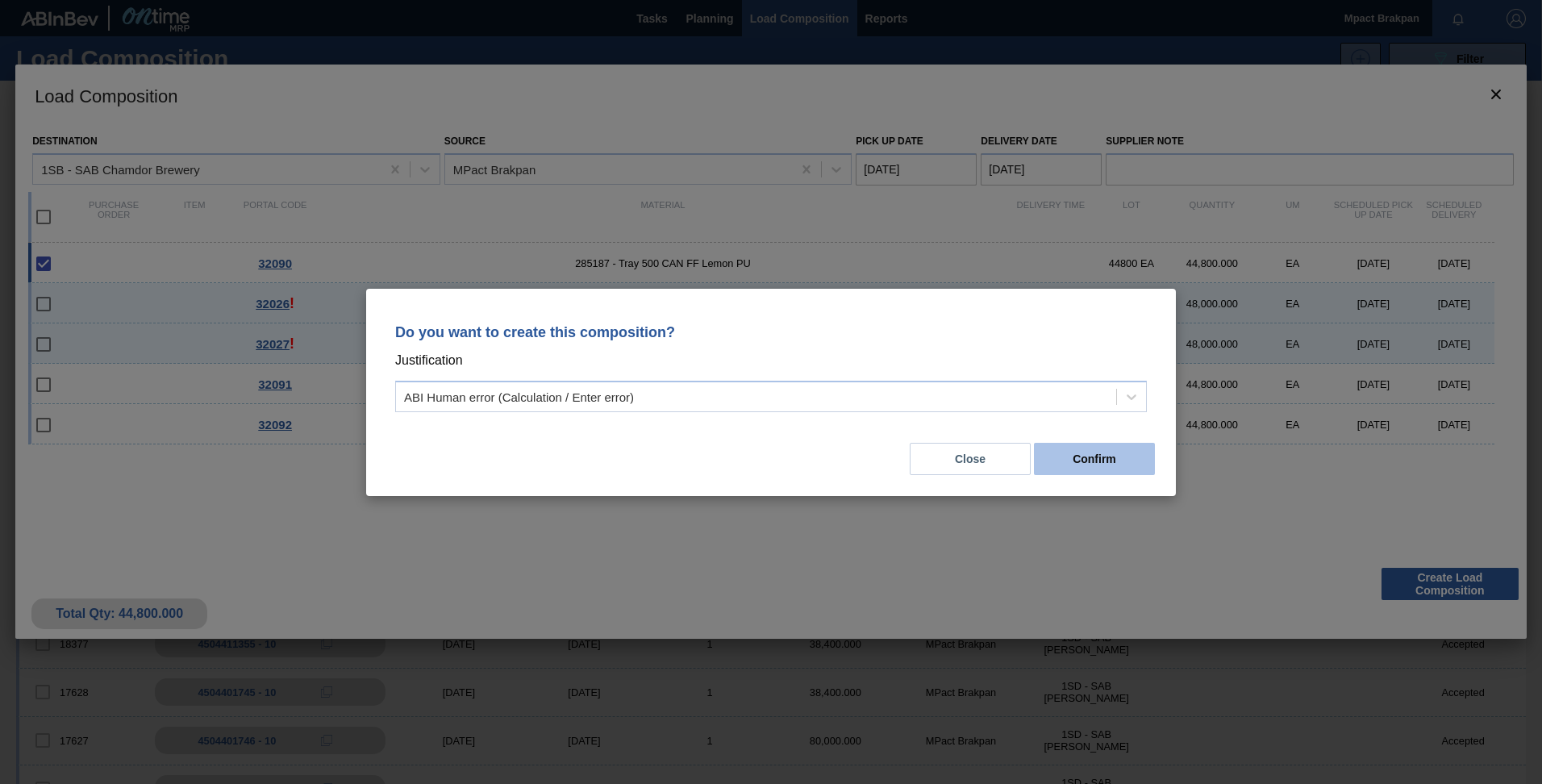
click at [1090, 459] on button "Confirm" at bounding box center [1094, 459] width 121 height 32
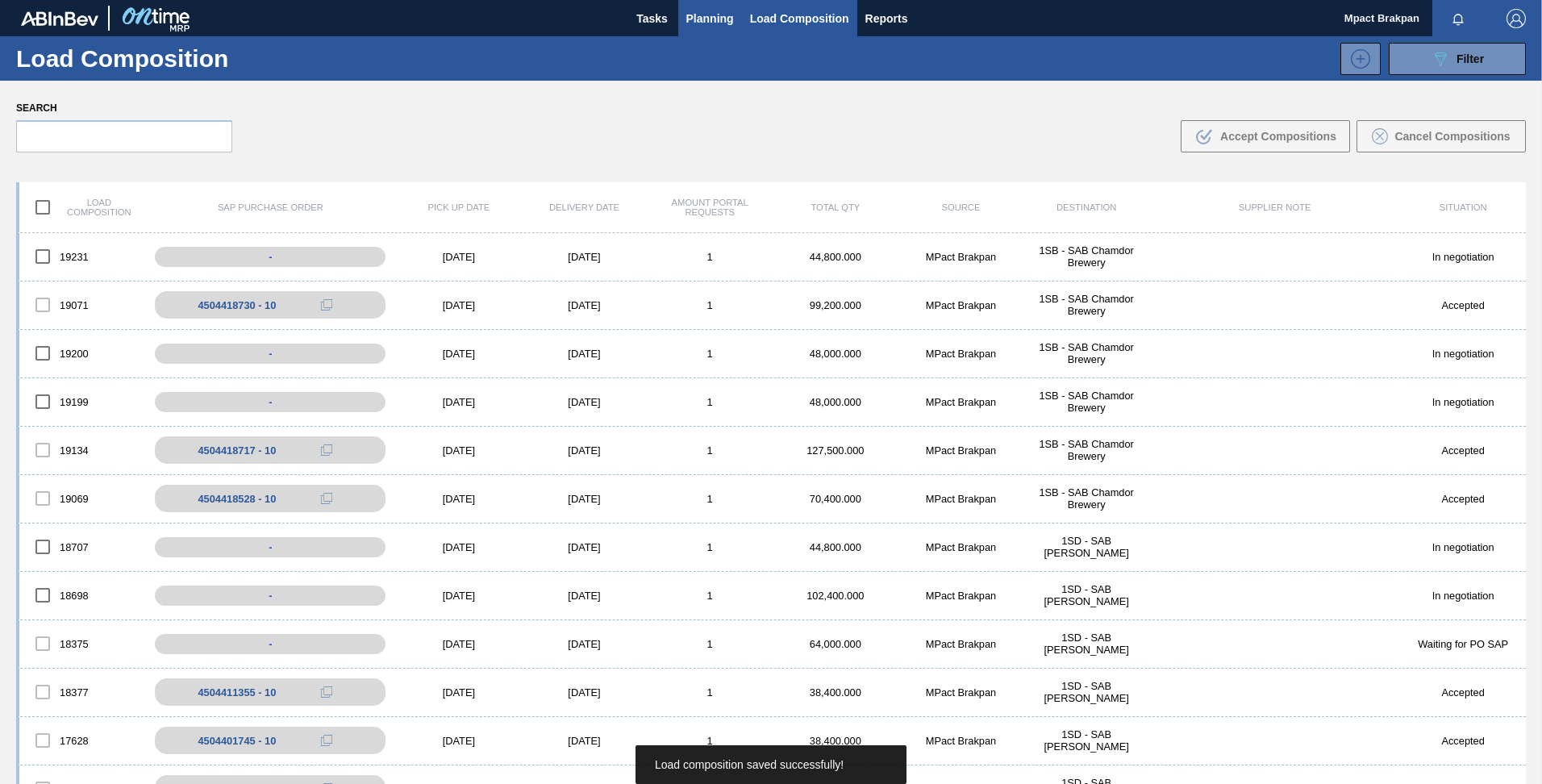
click at [702, 19] on span "Planning" at bounding box center [710, 19] width 48 height 19
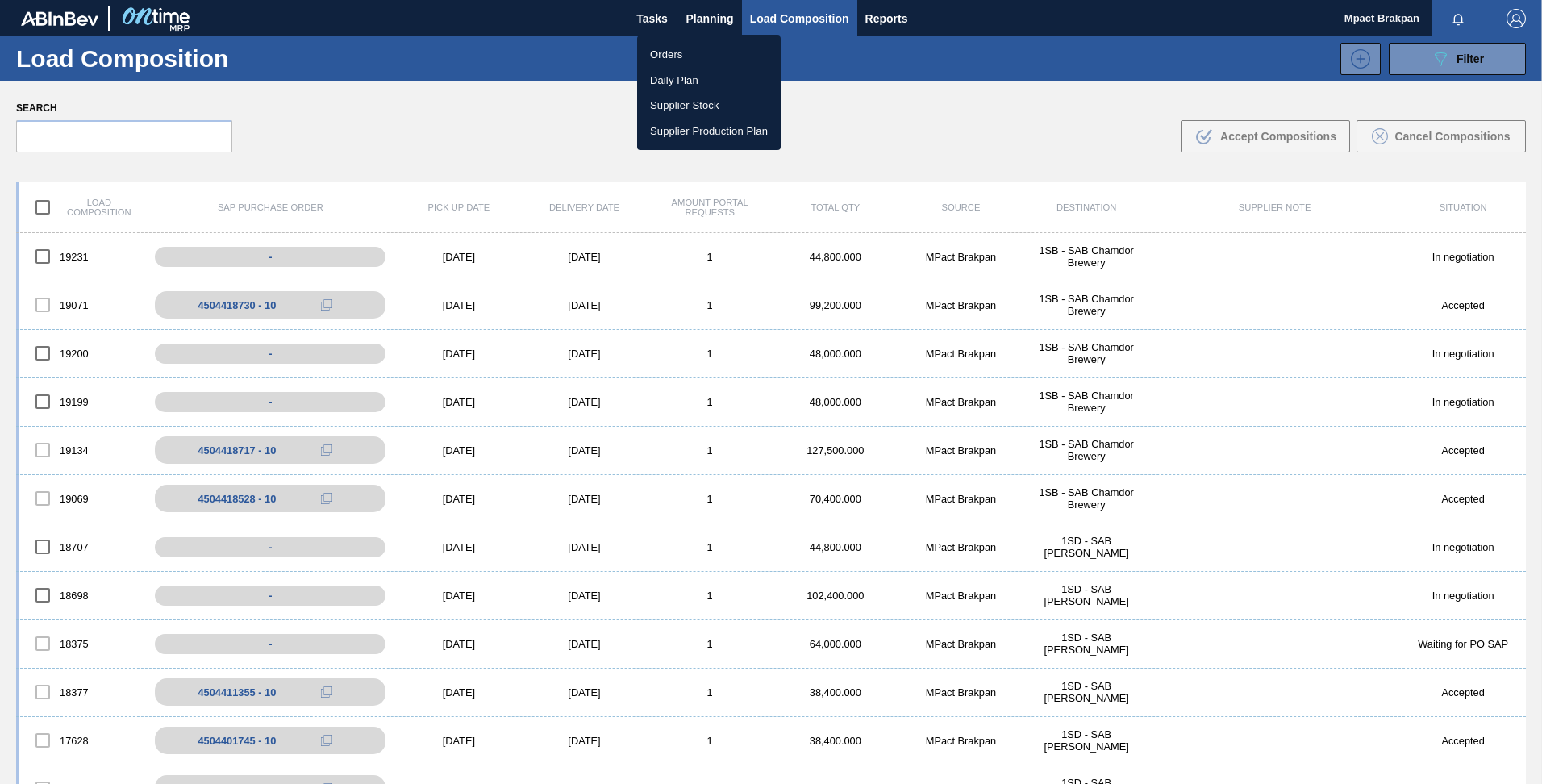
click at [667, 55] on li "Orders" at bounding box center [709, 54] width 144 height 26
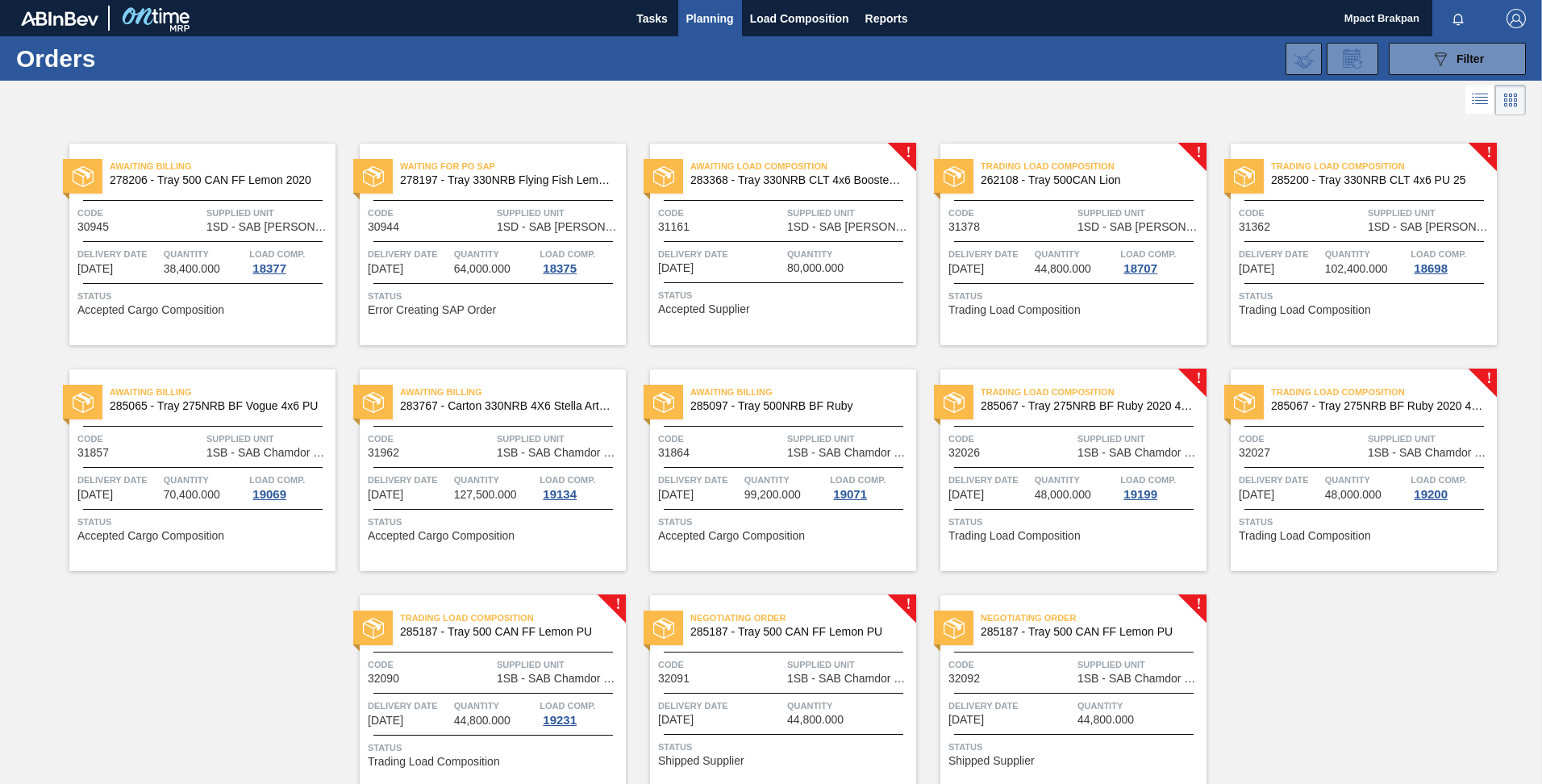
click at [784, 706] on div "Delivery Date 09/26/2025 Quantity 44,800.000" at bounding box center [783, 711] width 266 height 28
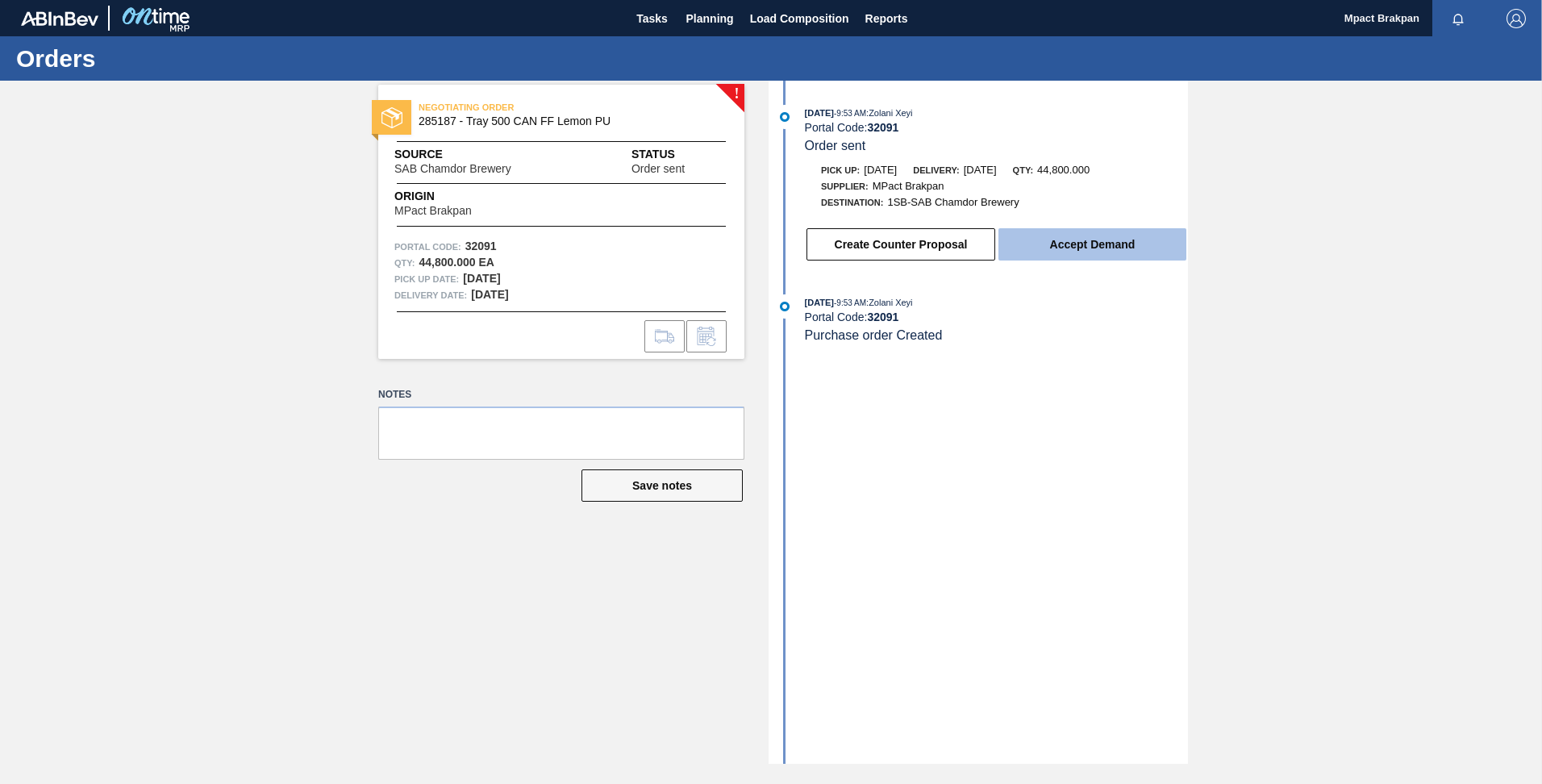
click at [1116, 246] on button "Accept Demand" at bounding box center [1093, 245] width 188 height 32
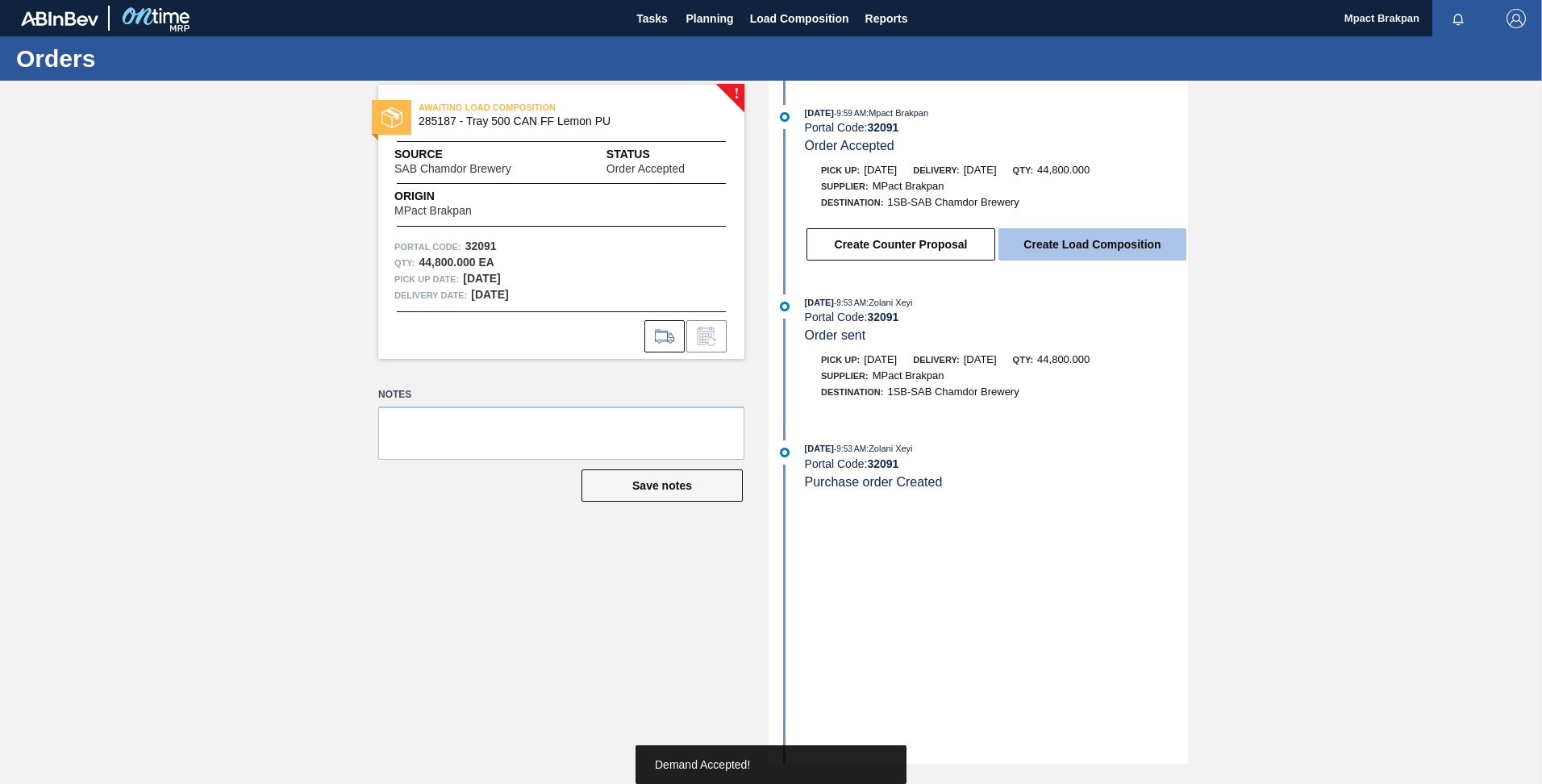
click at [1058, 243] on button "Create Load Composition" at bounding box center [1093, 245] width 188 height 32
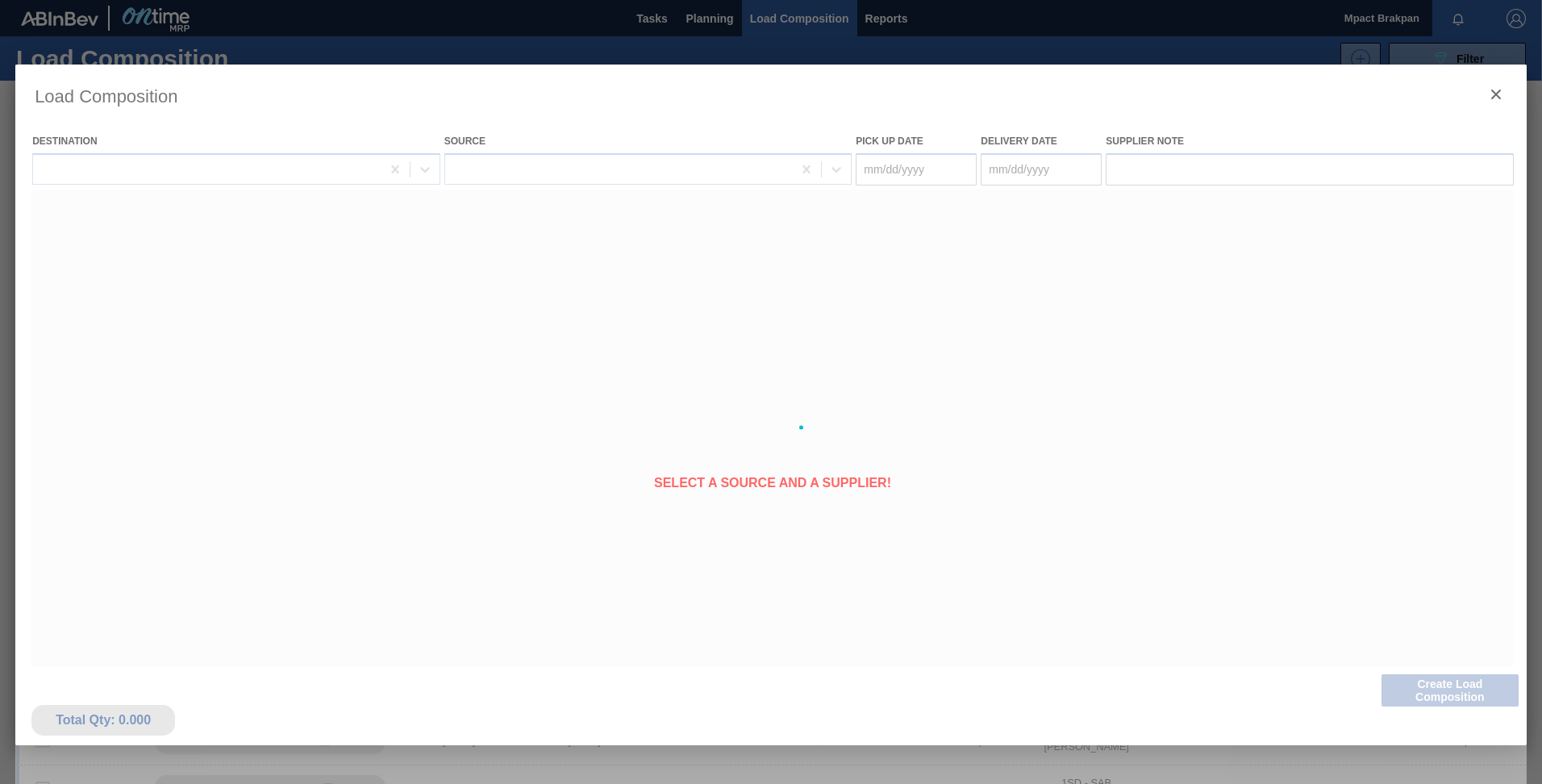
type Date "[DATE]"
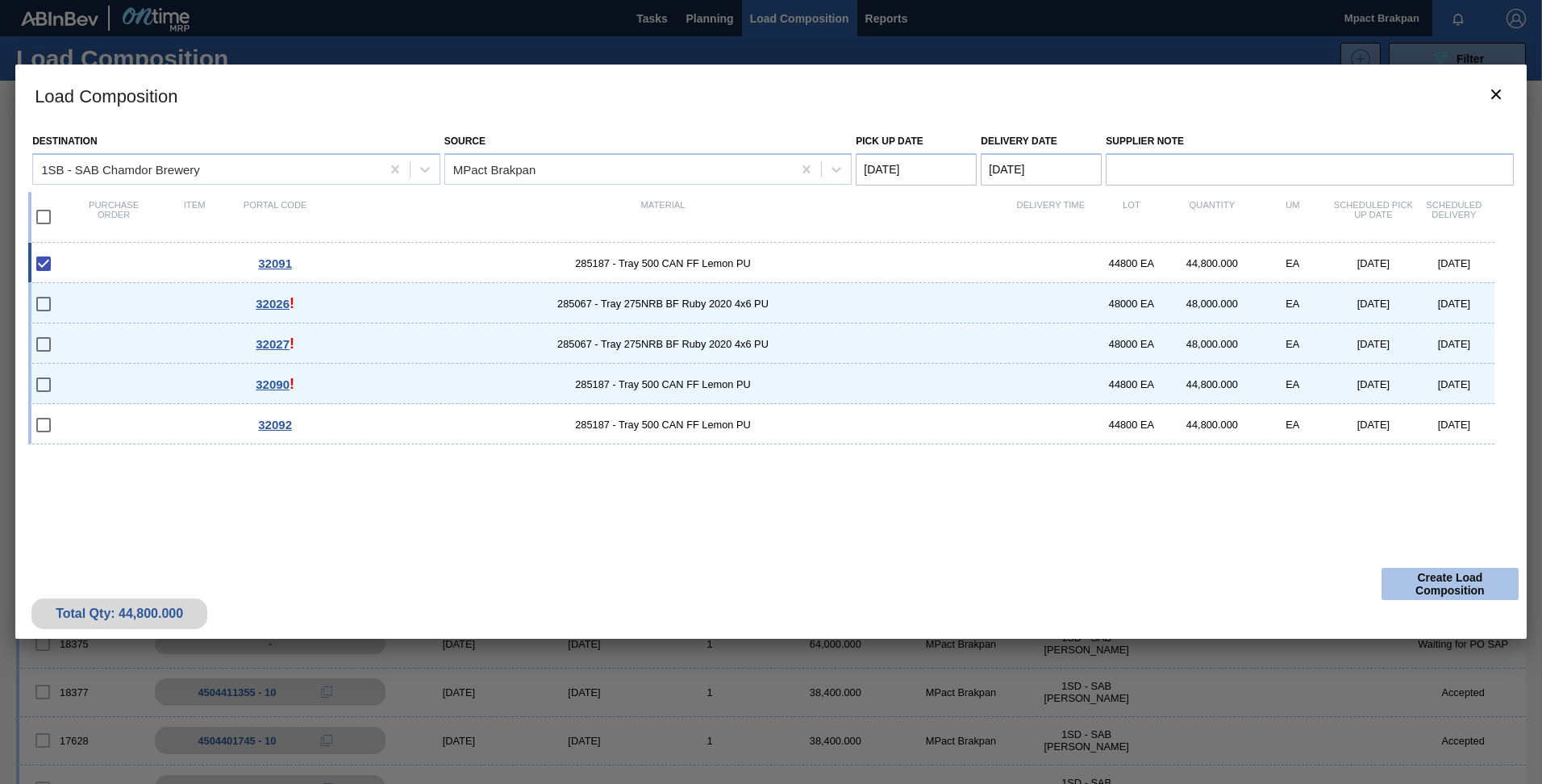
click at [1481, 584] on button "Create Load Composition" at bounding box center [1450, 584] width 137 height 32
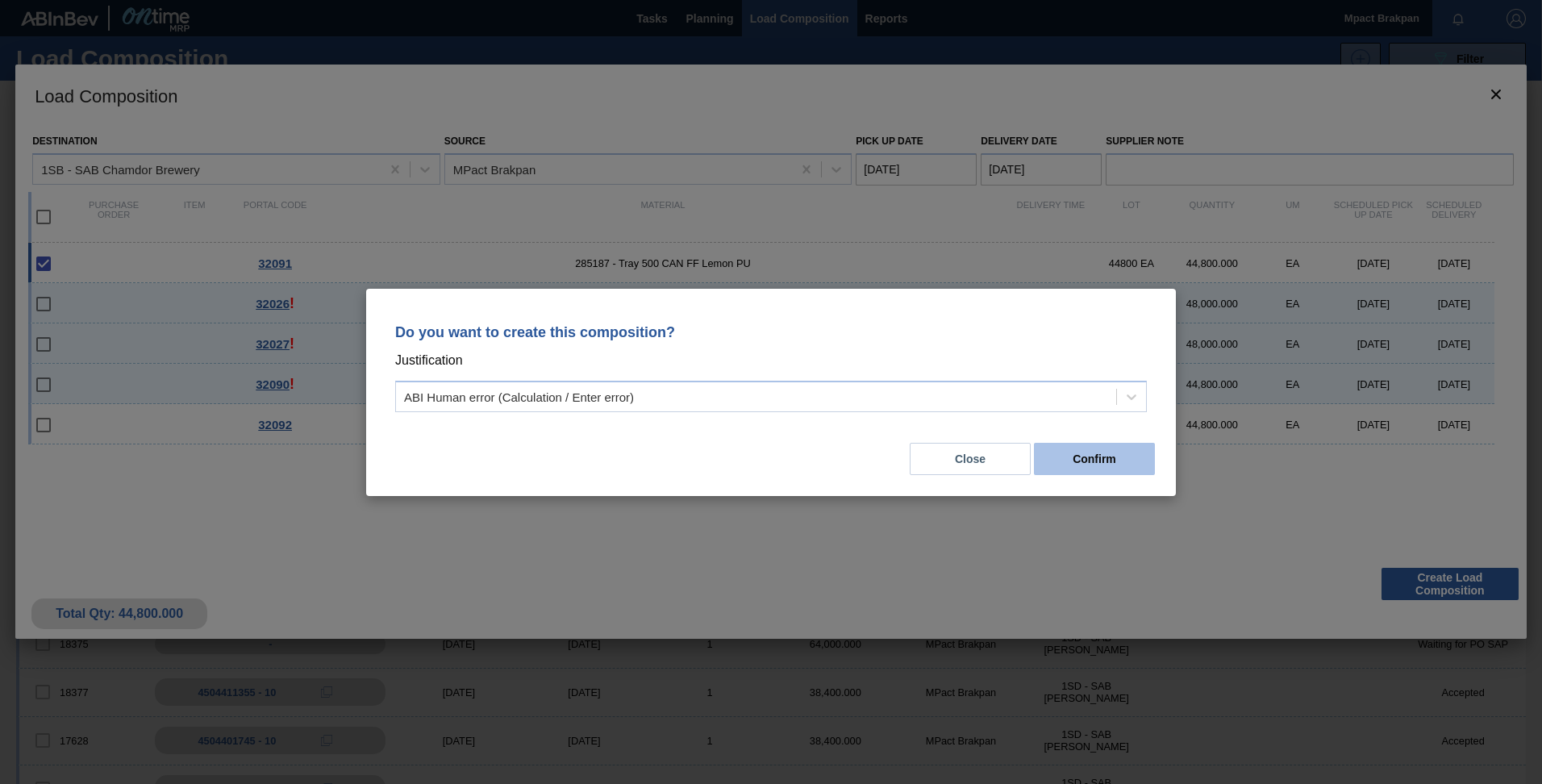
click at [1120, 464] on button "Confirm" at bounding box center [1094, 459] width 121 height 32
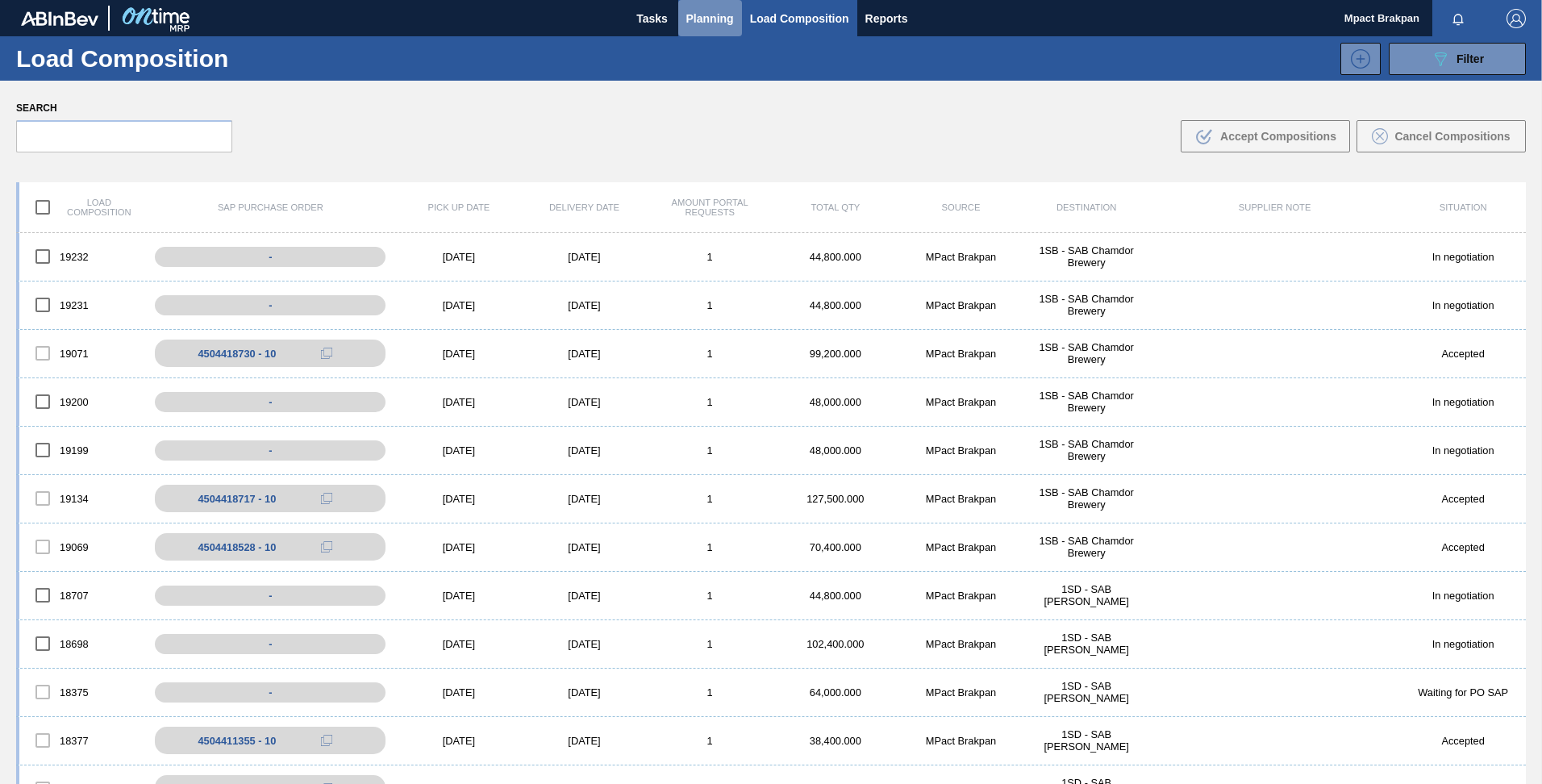
click at [688, 9] on span "Planning" at bounding box center [710, 19] width 48 height 19
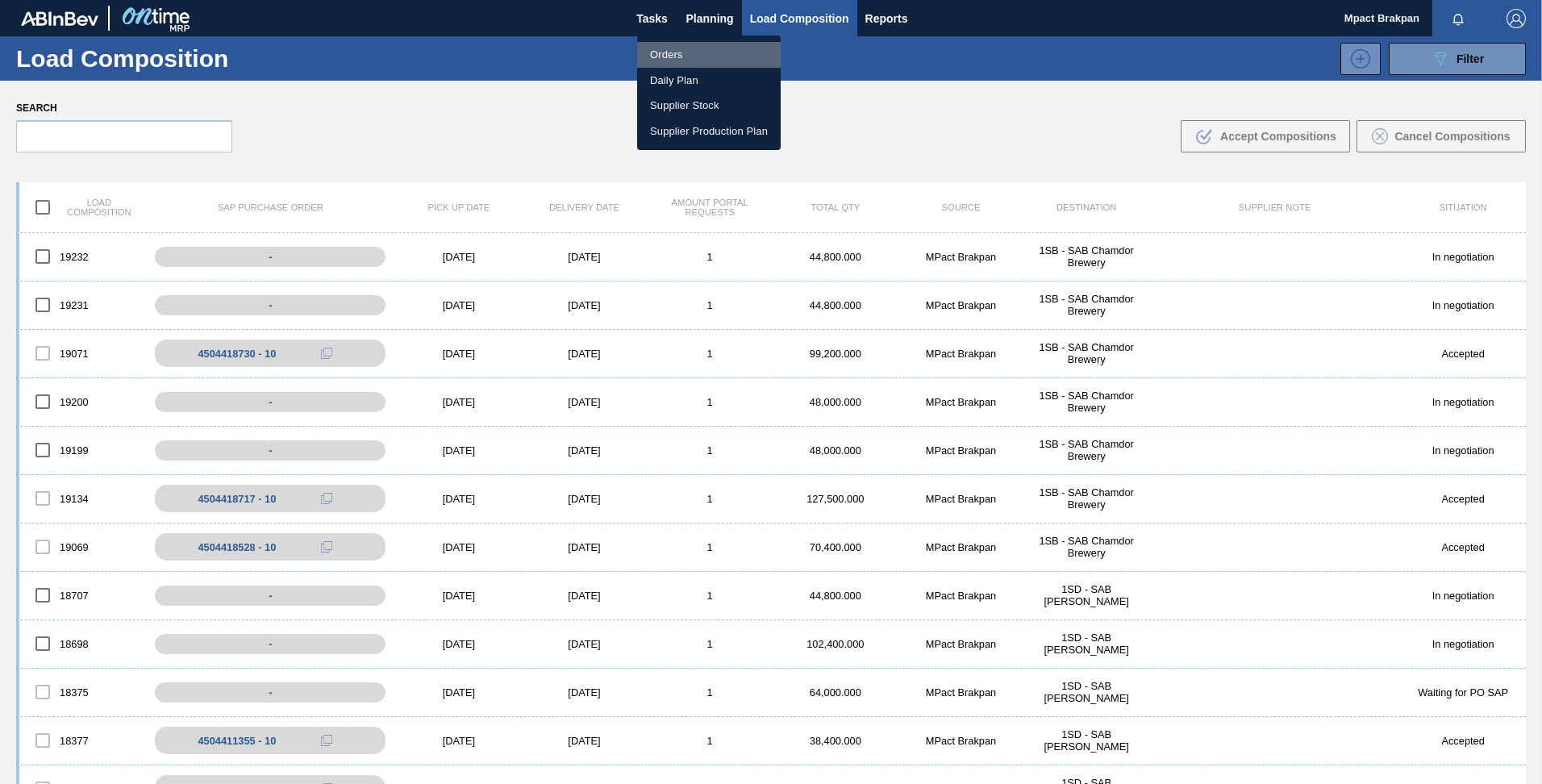
click at [666, 57] on li "Orders" at bounding box center [709, 54] width 144 height 26
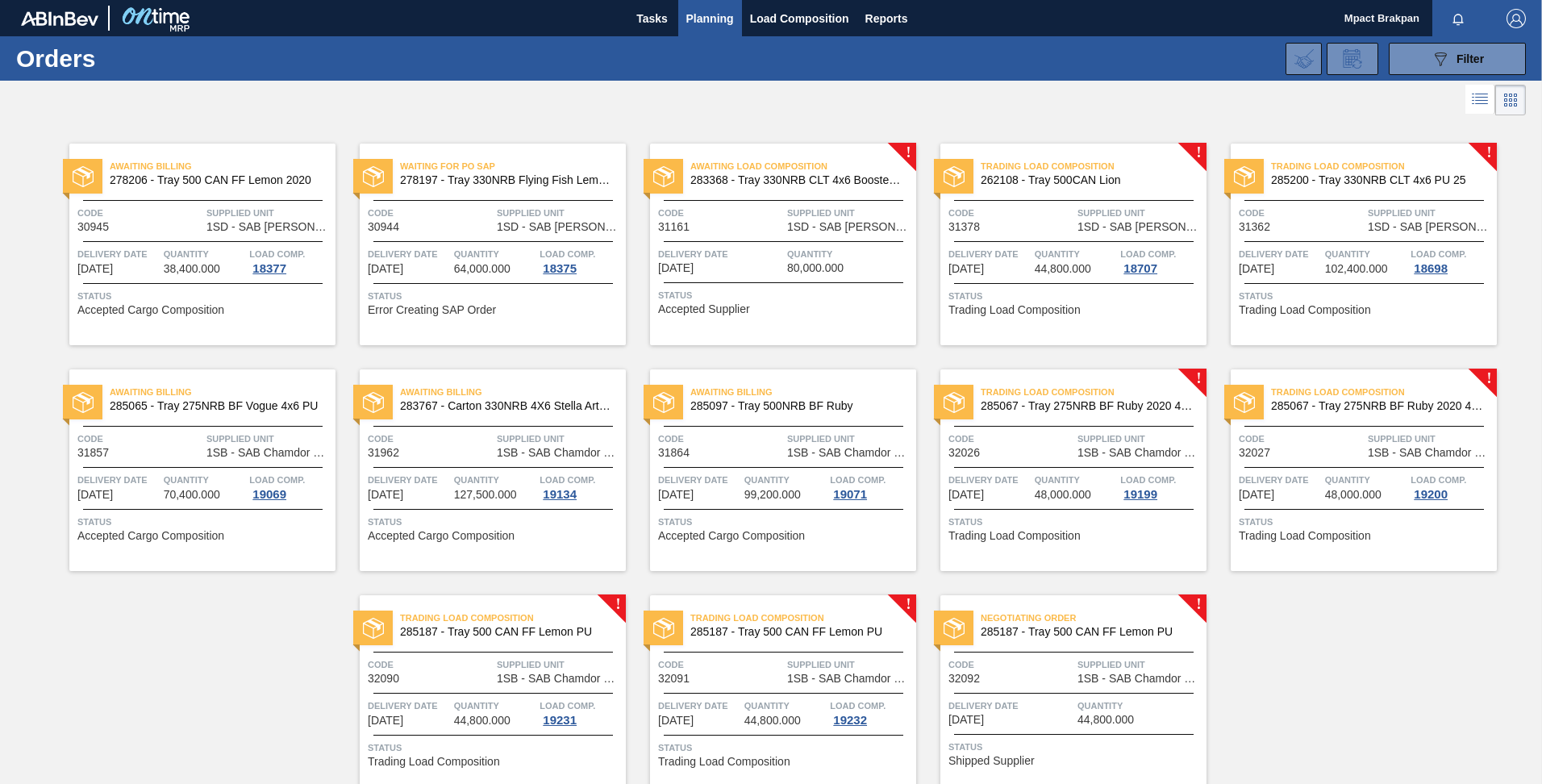
click at [997, 676] on div "Code 32092" at bounding box center [1010, 671] width 125 height 28
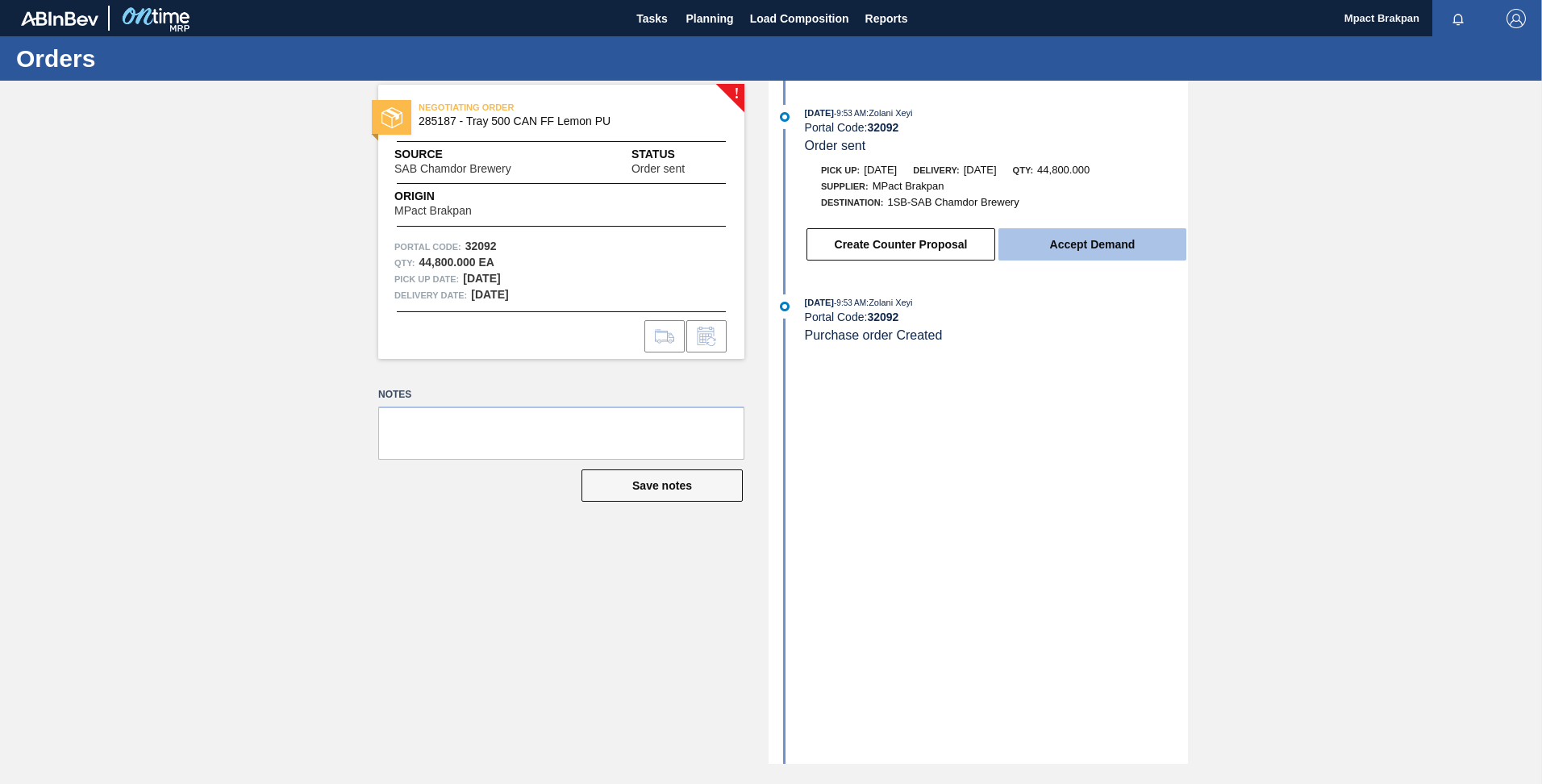
click at [1065, 246] on button "Accept Demand" at bounding box center [1093, 245] width 188 height 32
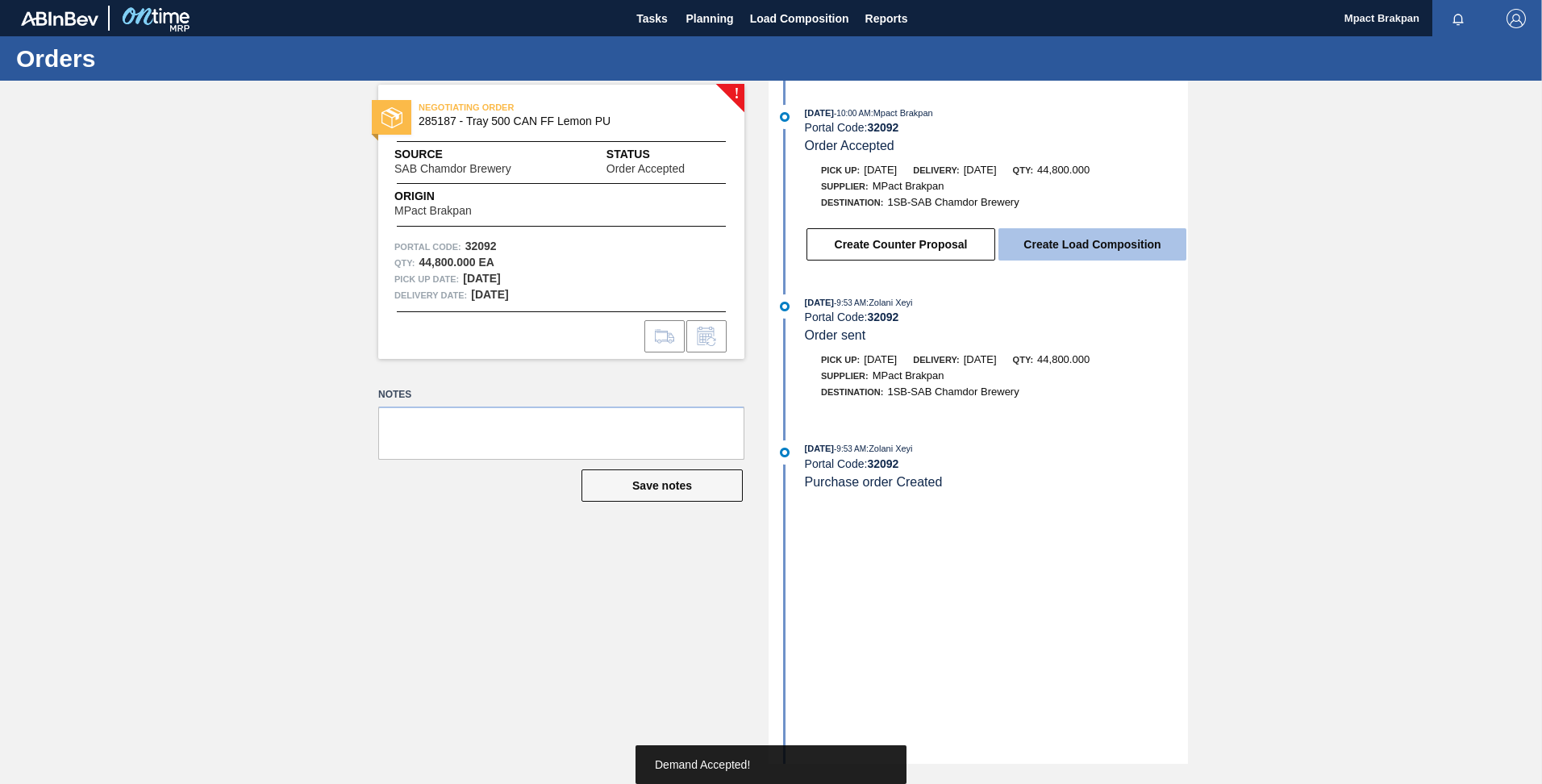
click at [1066, 245] on button "Create Load Composition" at bounding box center [1093, 245] width 188 height 32
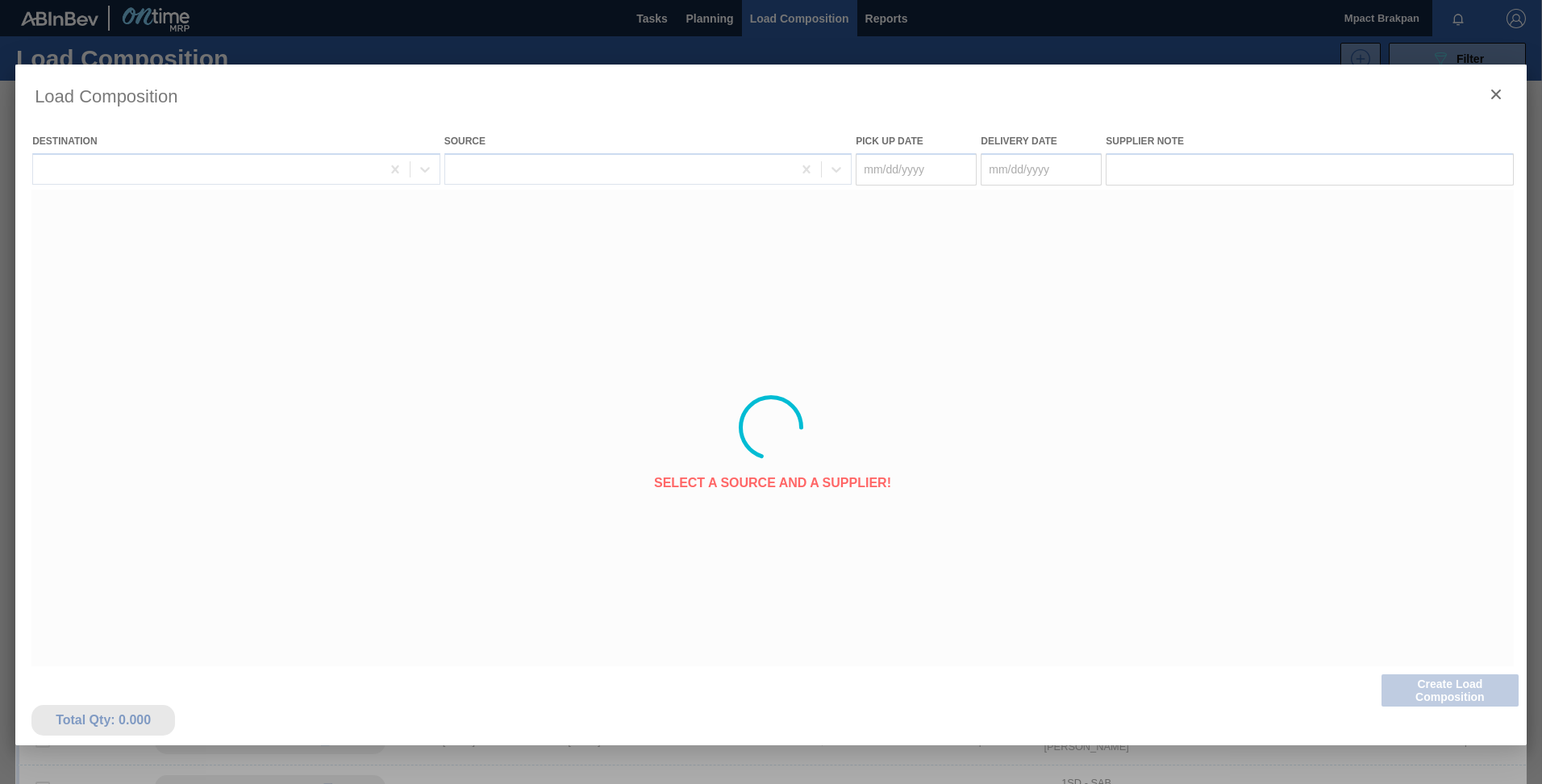
type Date "[DATE]"
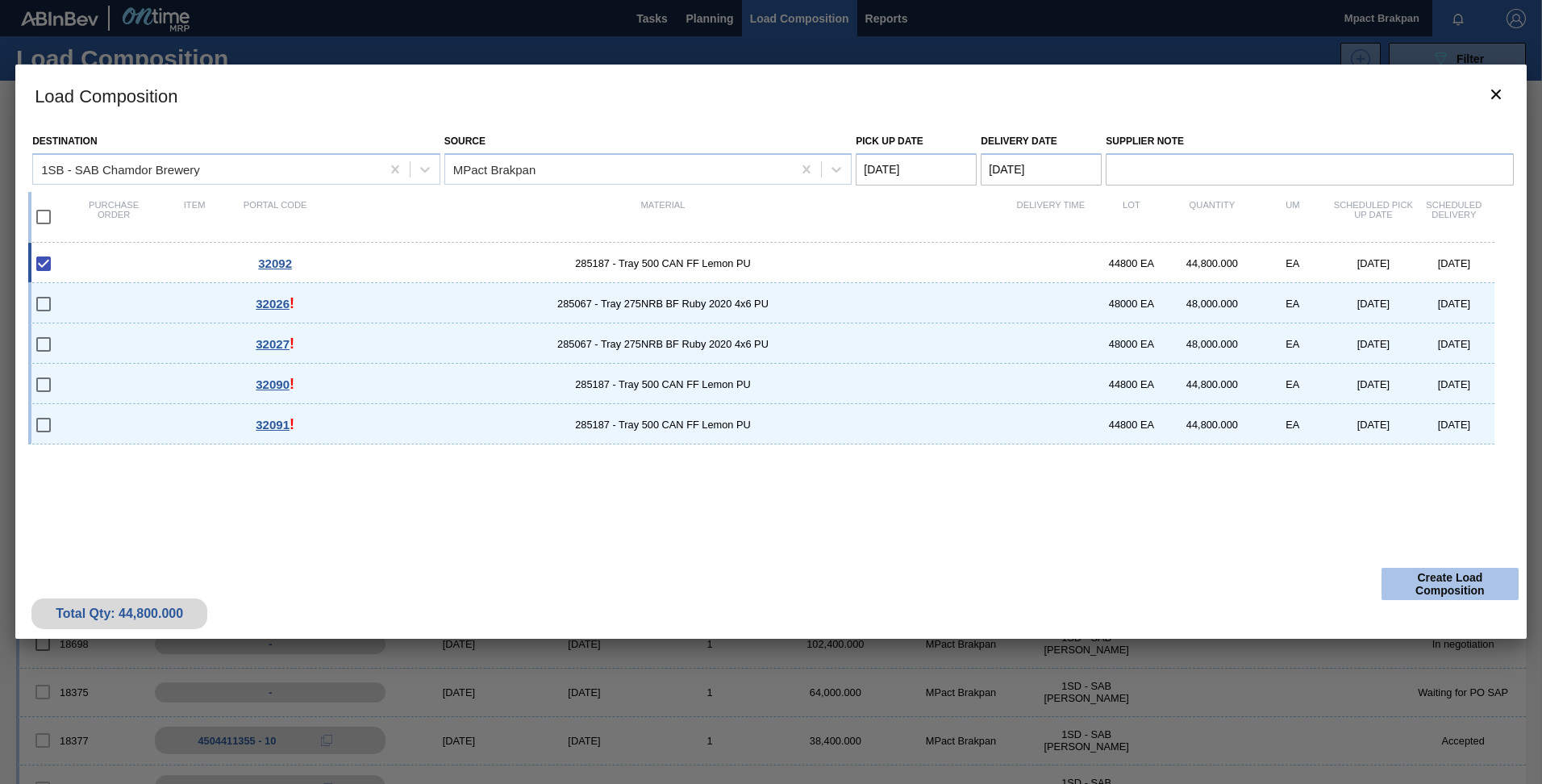
click at [1468, 581] on button "Create Load Composition" at bounding box center [1450, 584] width 137 height 32
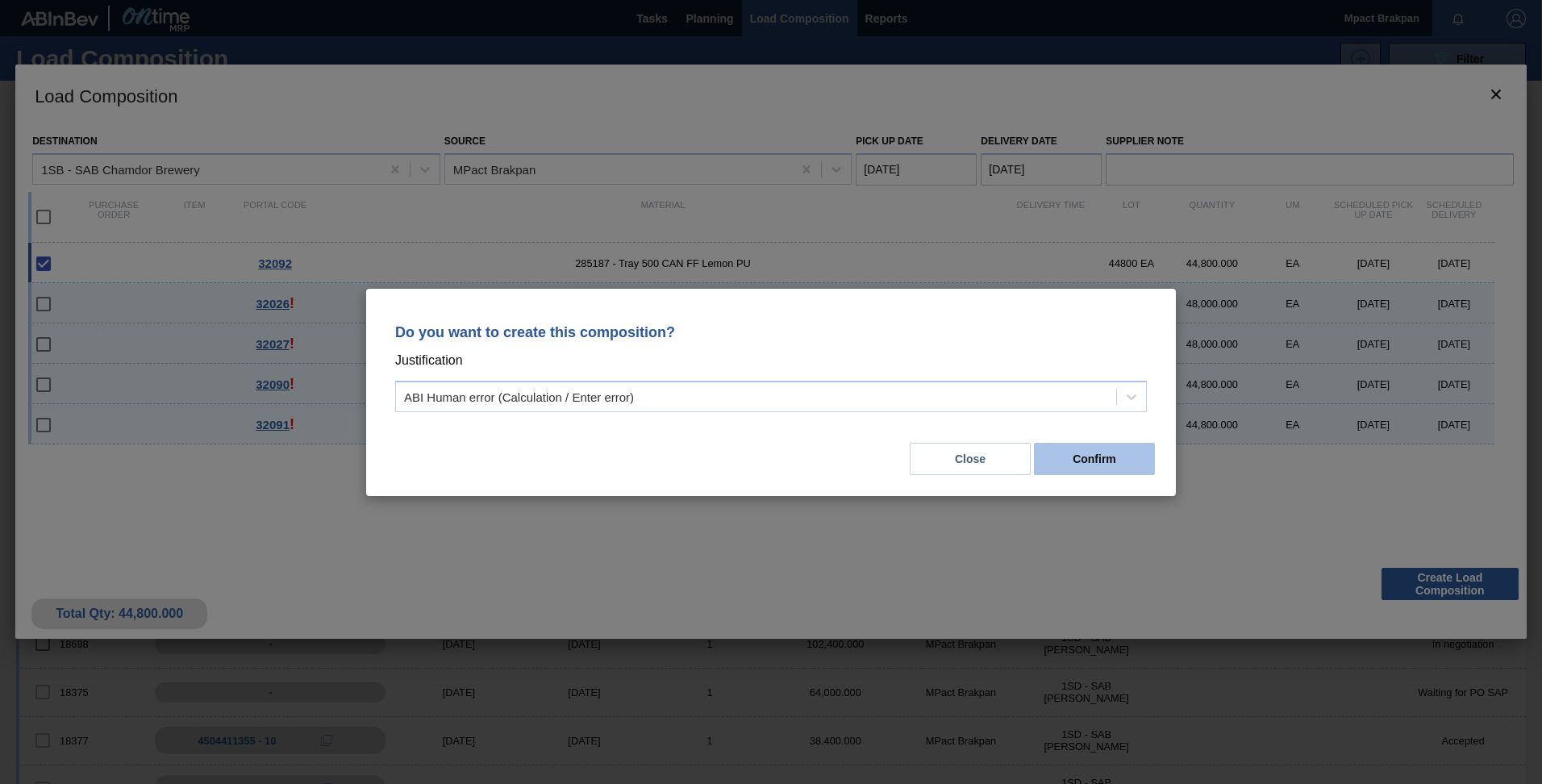
click at [1095, 467] on button "Confirm" at bounding box center [1094, 459] width 121 height 32
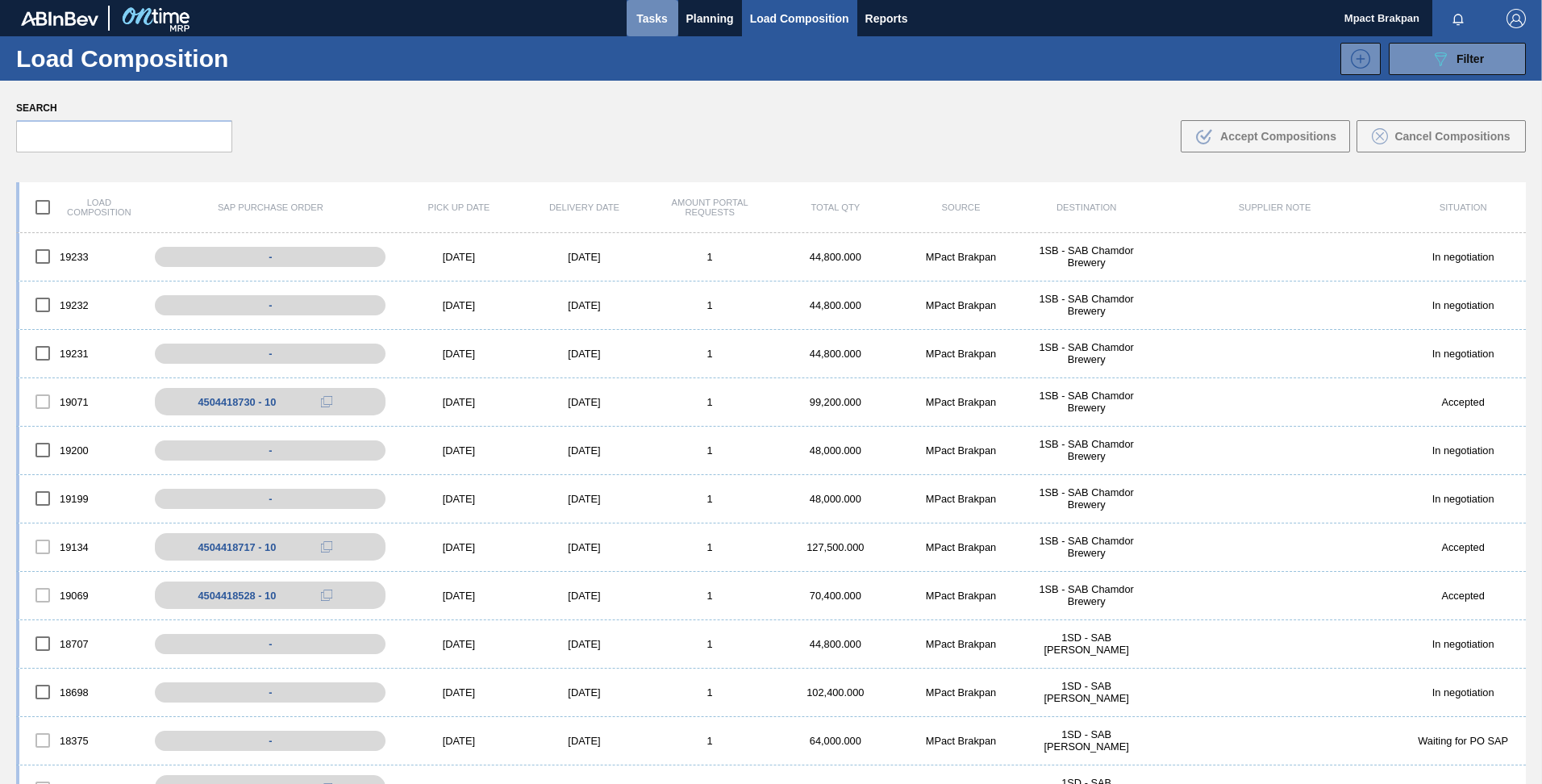
click at [646, 21] on span "Tasks" at bounding box center [652, 19] width 35 height 19
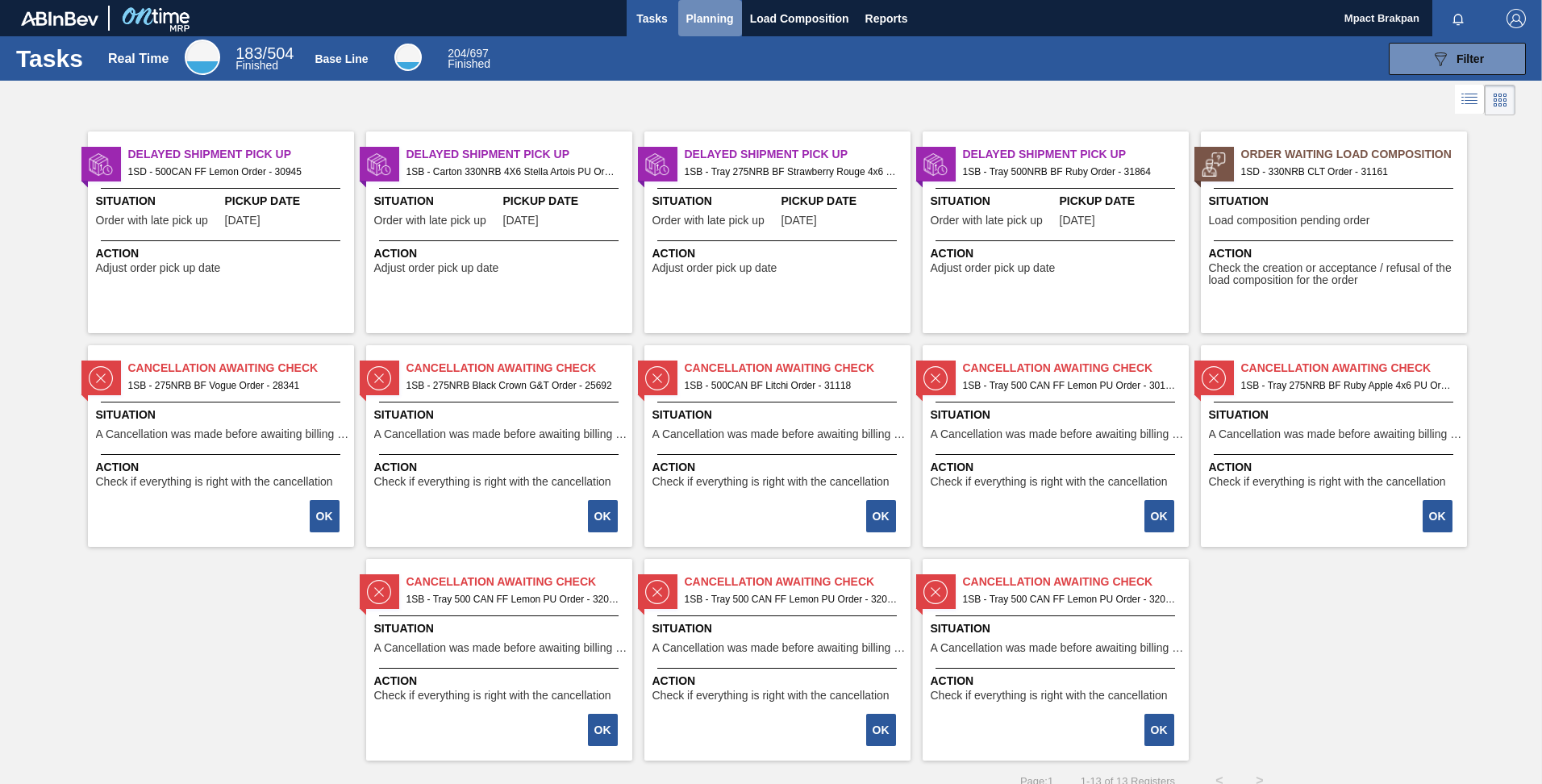
click at [714, 19] on span "Planning" at bounding box center [710, 19] width 48 height 19
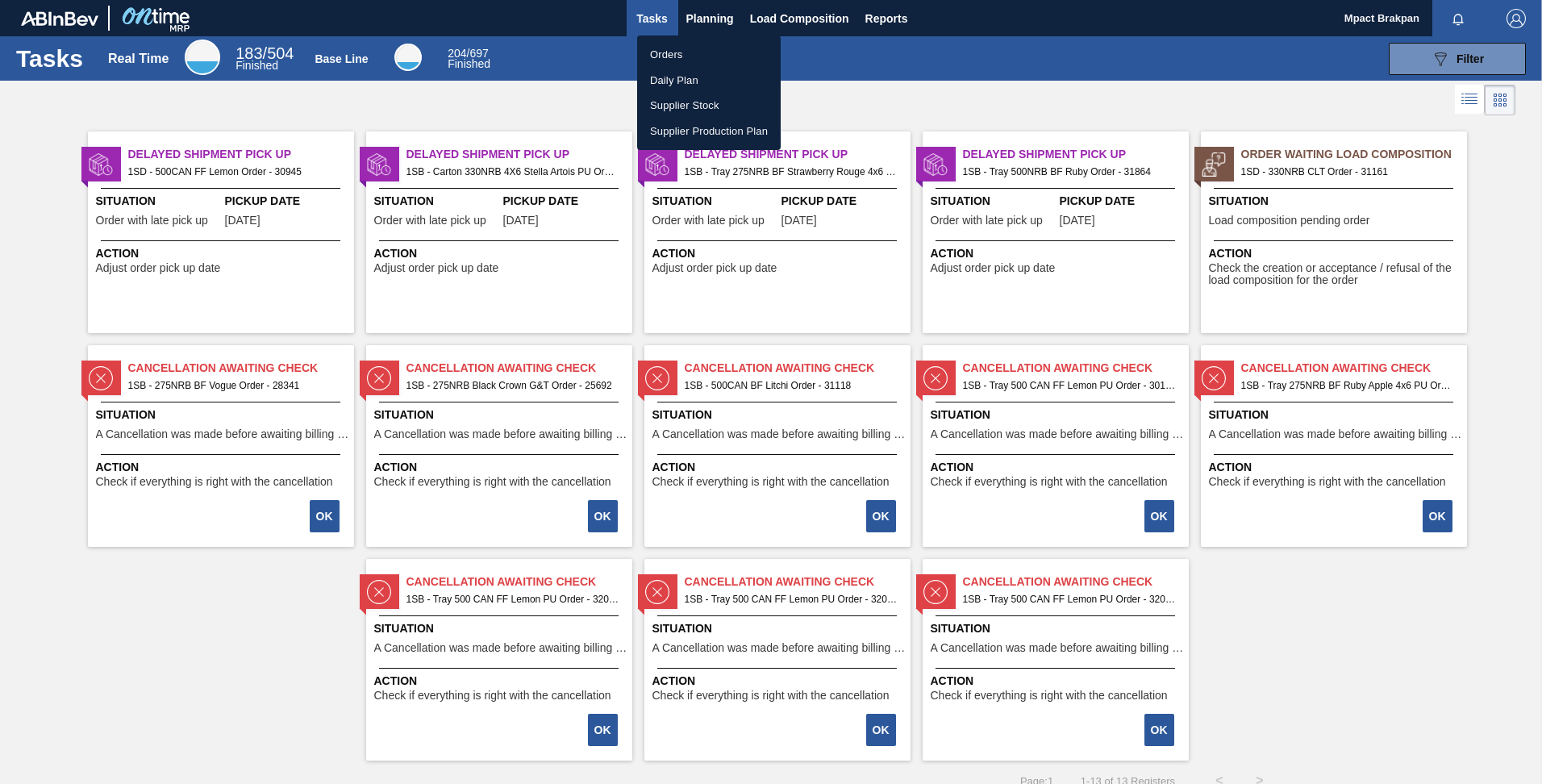
click at [702, 22] on div at bounding box center [771, 392] width 1542 height 784
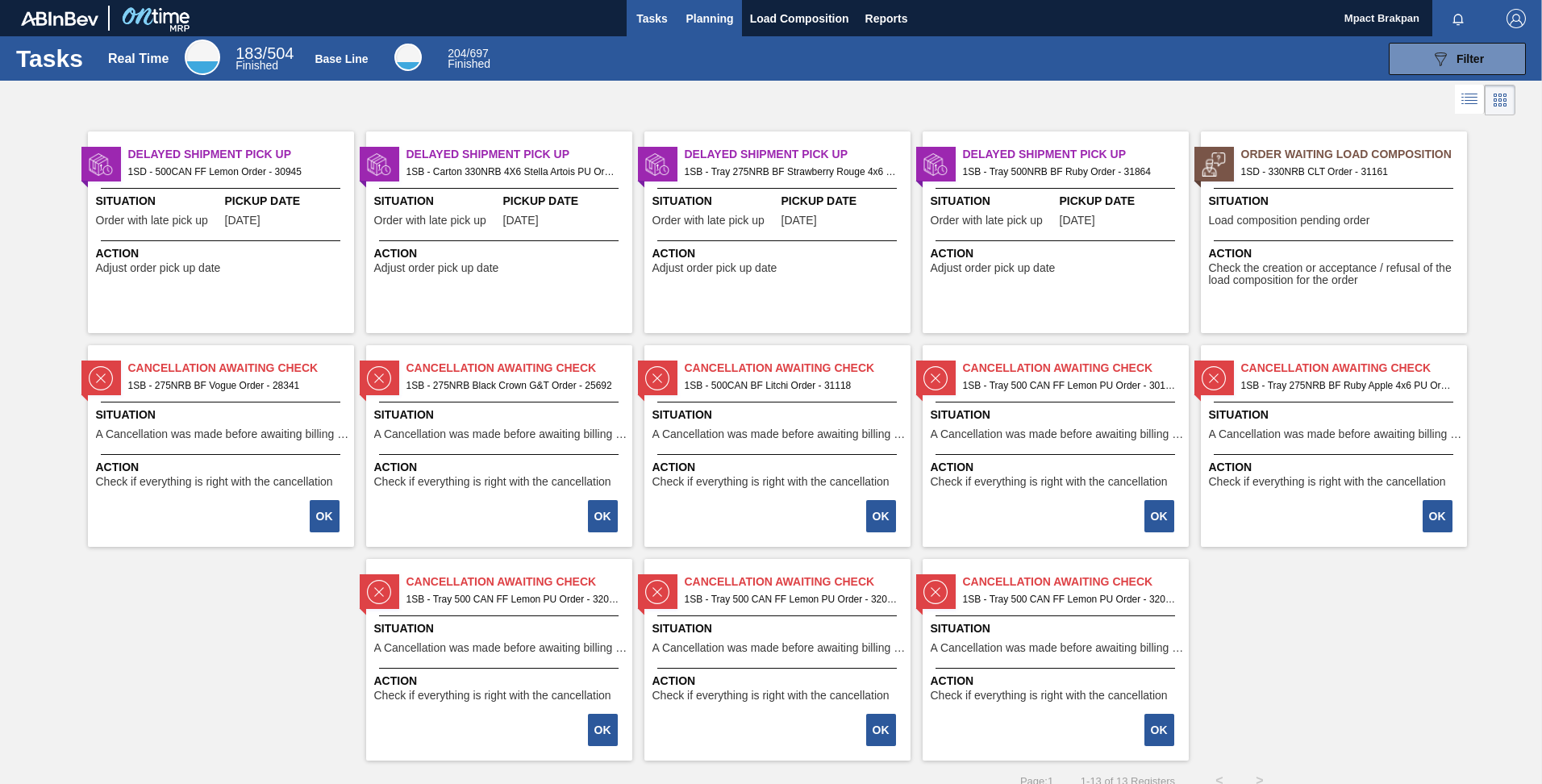
click at [698, 16] on span "Planning" at bounding box center [710, 19] width 48 height 19
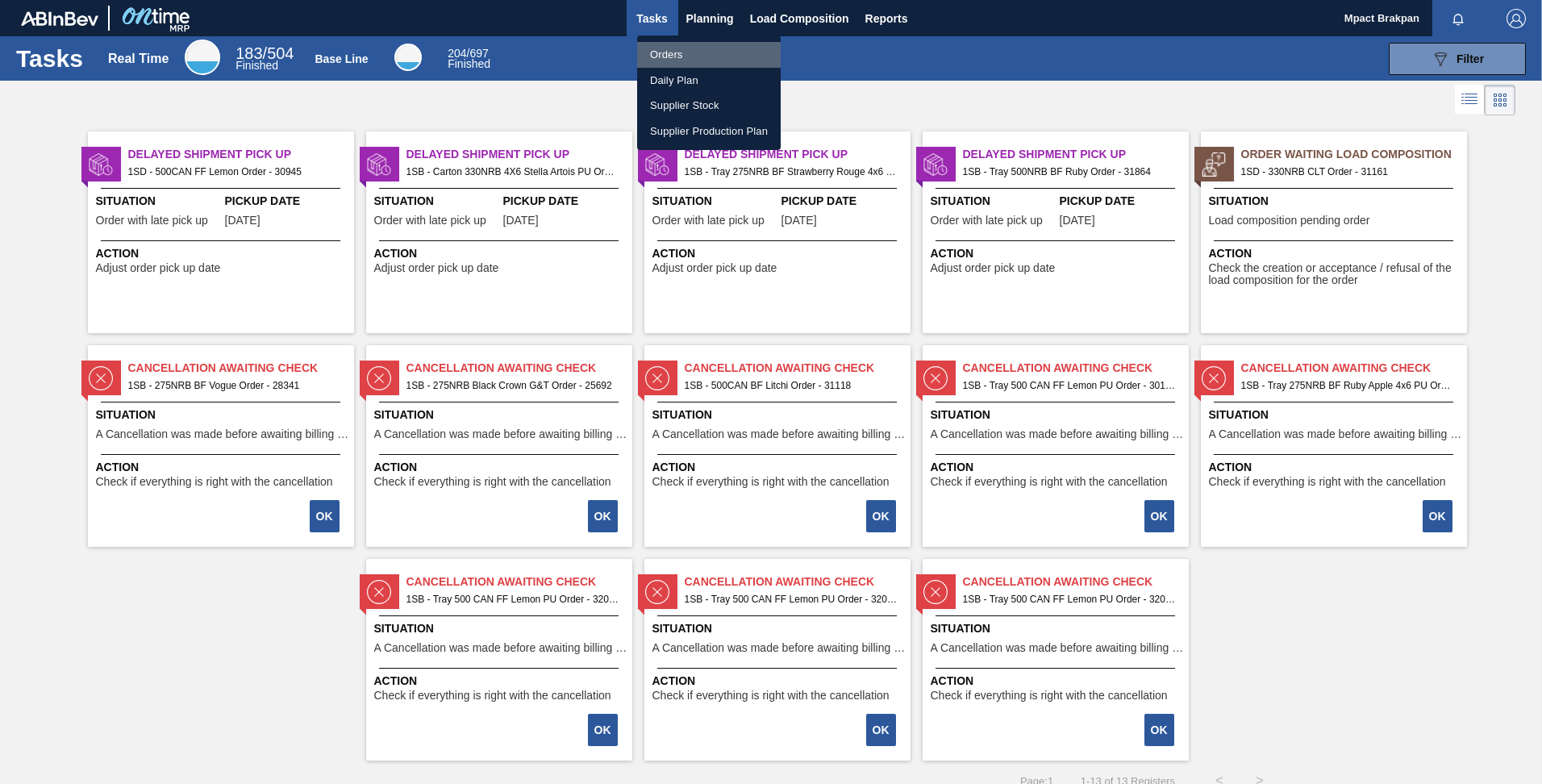
click at [664, 53] on li "Orders" at bounding box center [709, 54] width 144 height 26
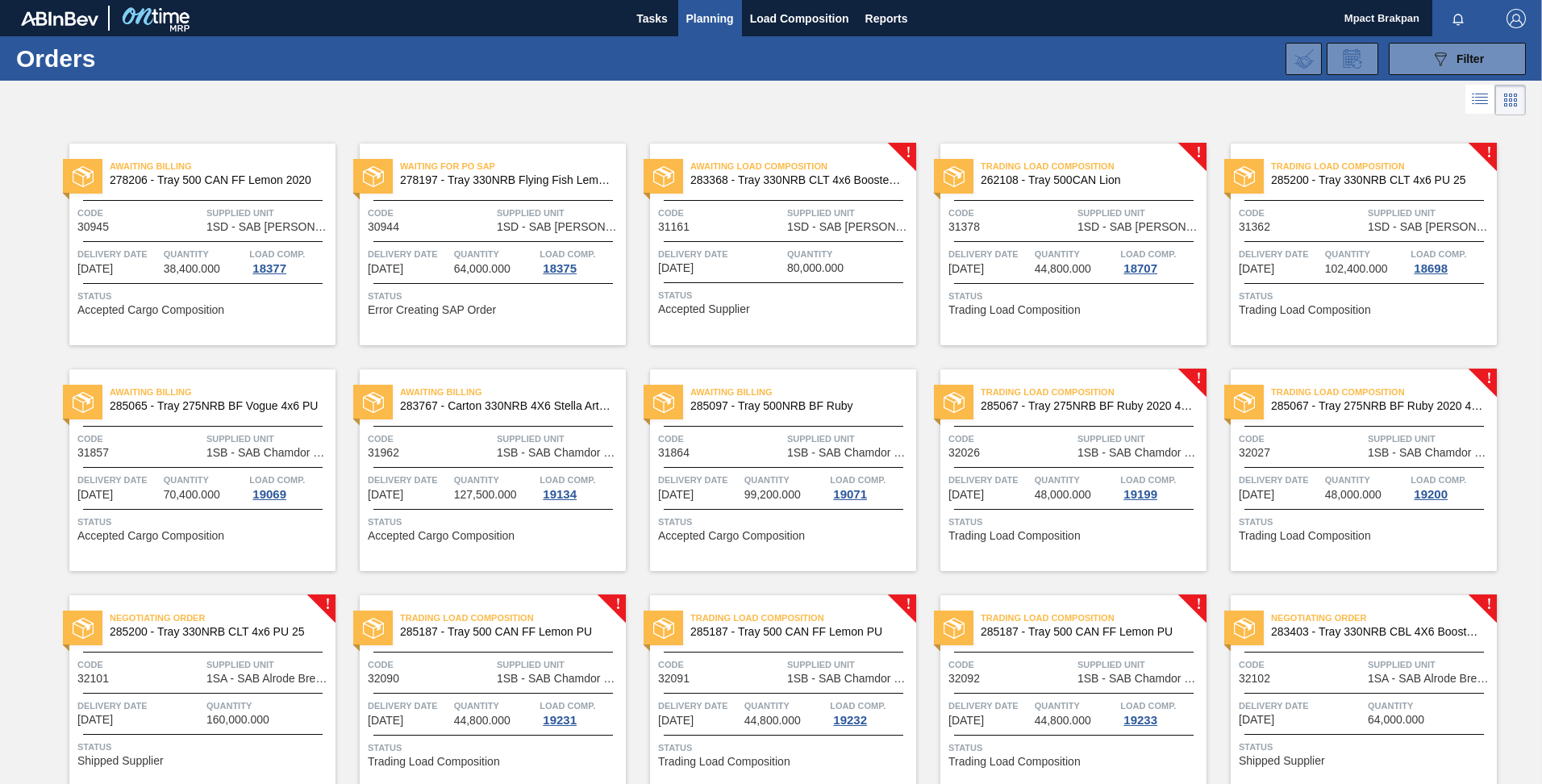
click at [192, 693] on div at bounding box center [203, 693] width 239 height 1
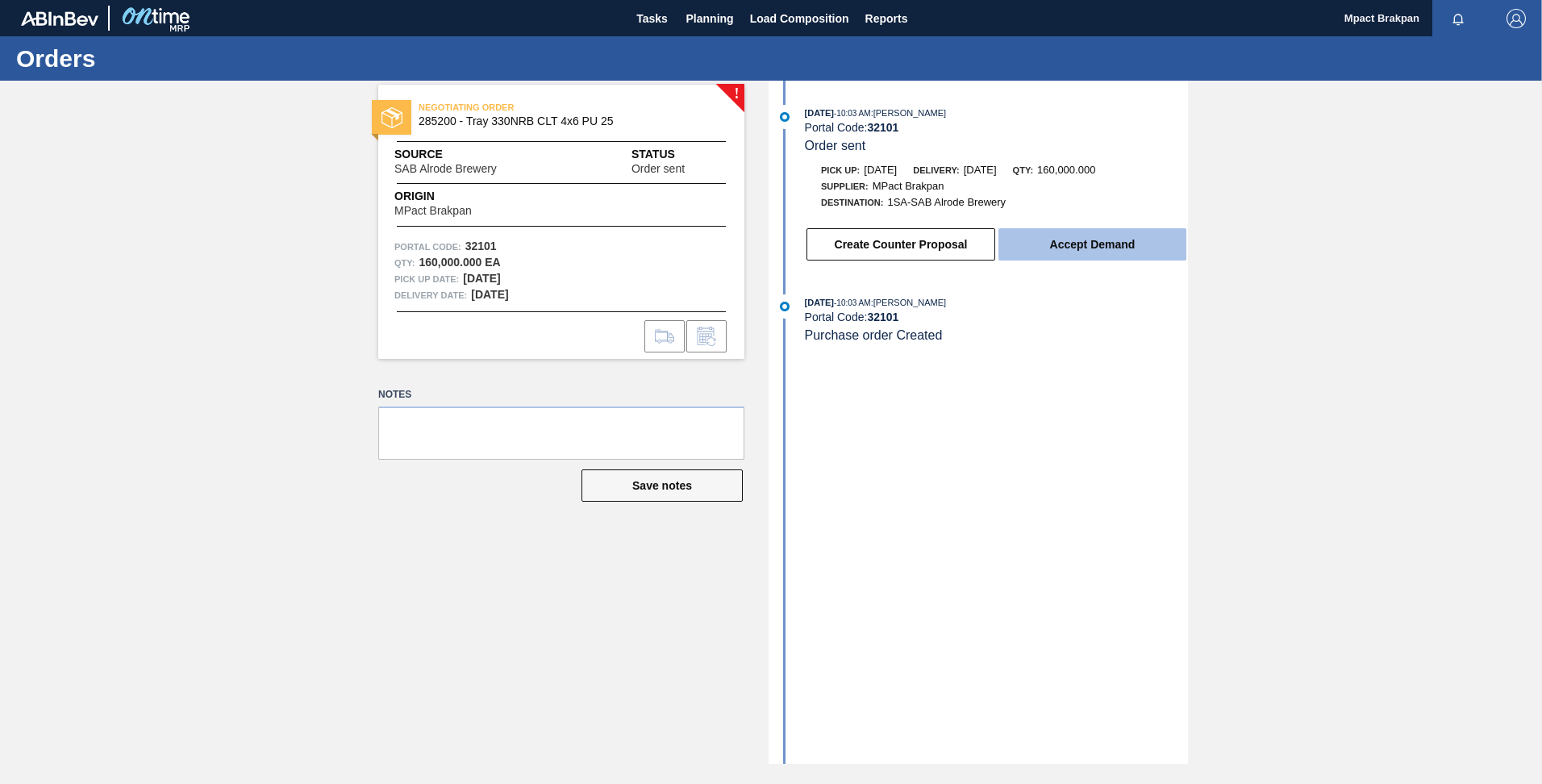
click at [1044, 243] on button "Accept Demand" at bounding box center [1093, 245] width 188 height 32
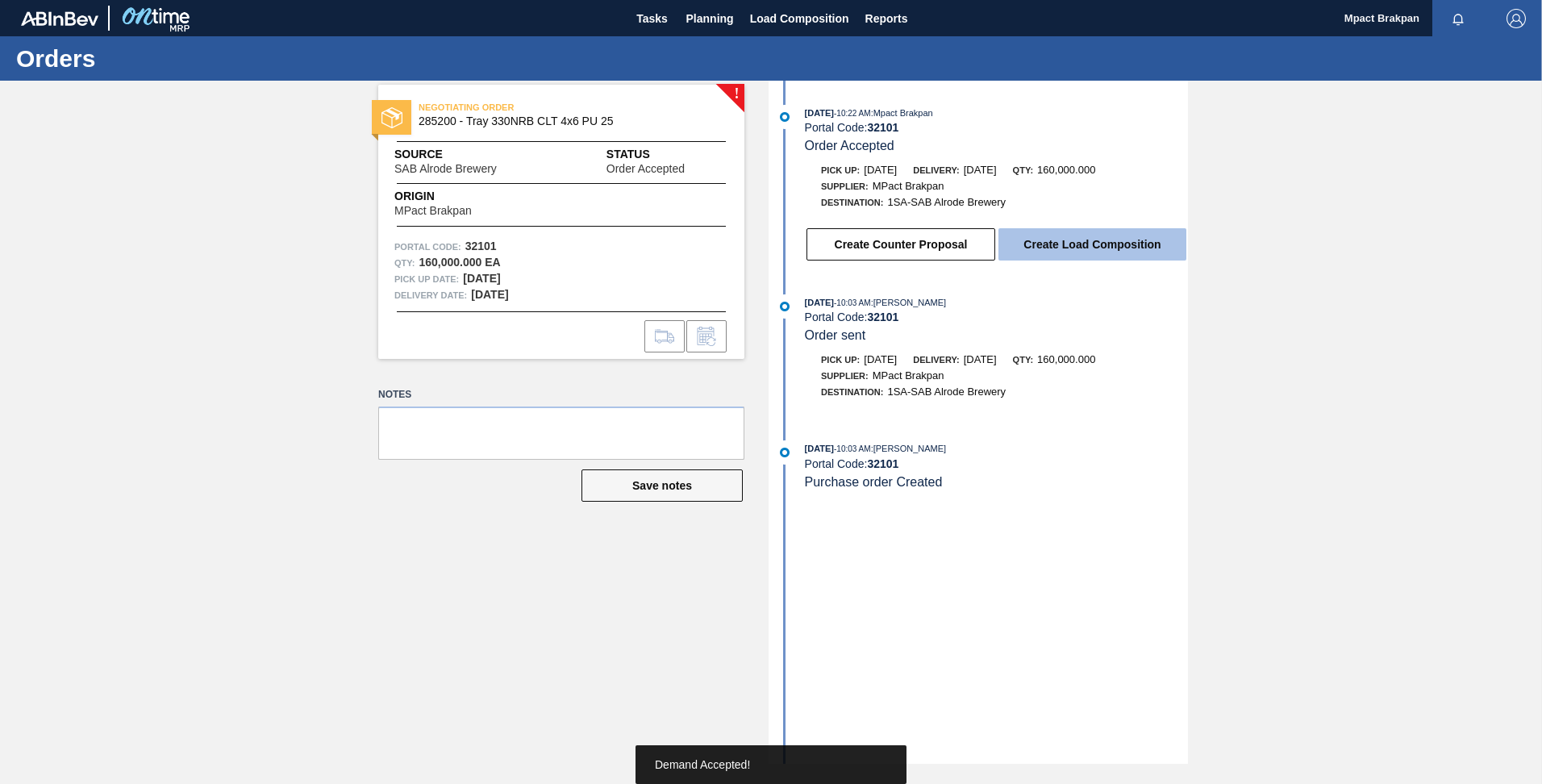
click at [1072, 239] on button "Create Load Composition" at bounding box center [1093, 245] width 188 height 32
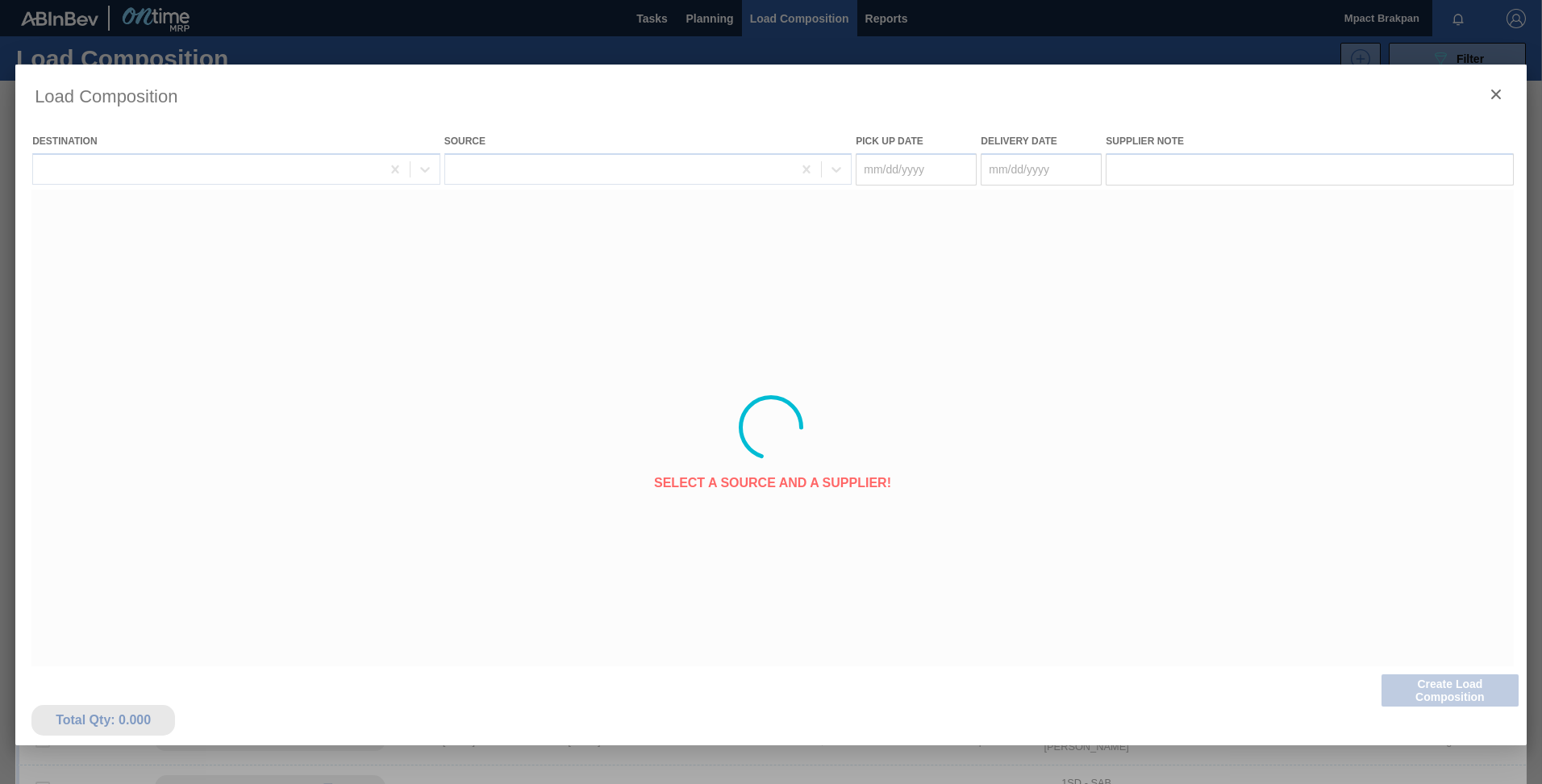
type Date "[DATE]"
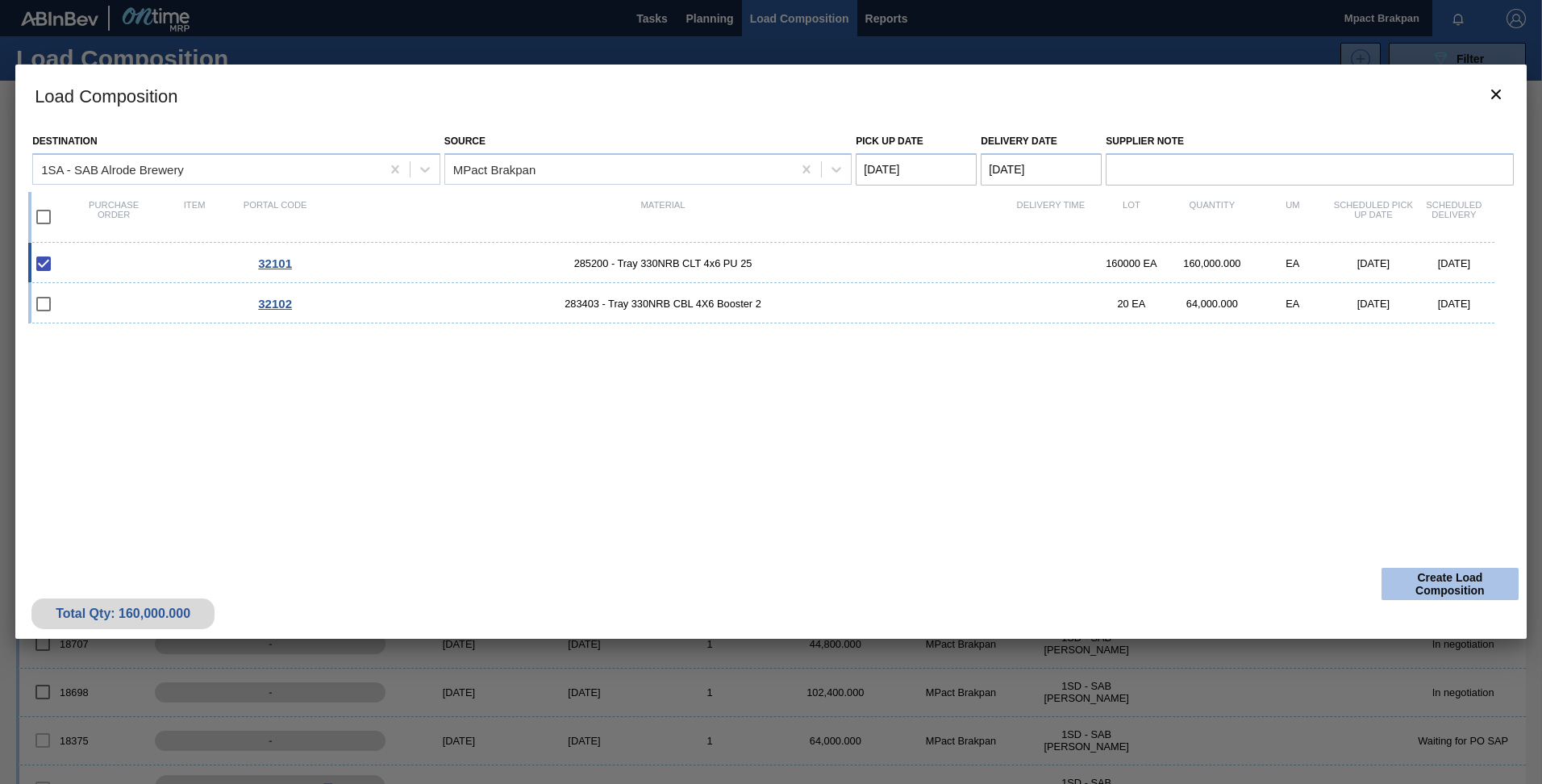
click at [1425, 582] on button "Create Load Composition" at bounding box center [1450, 584] width 137 height 32
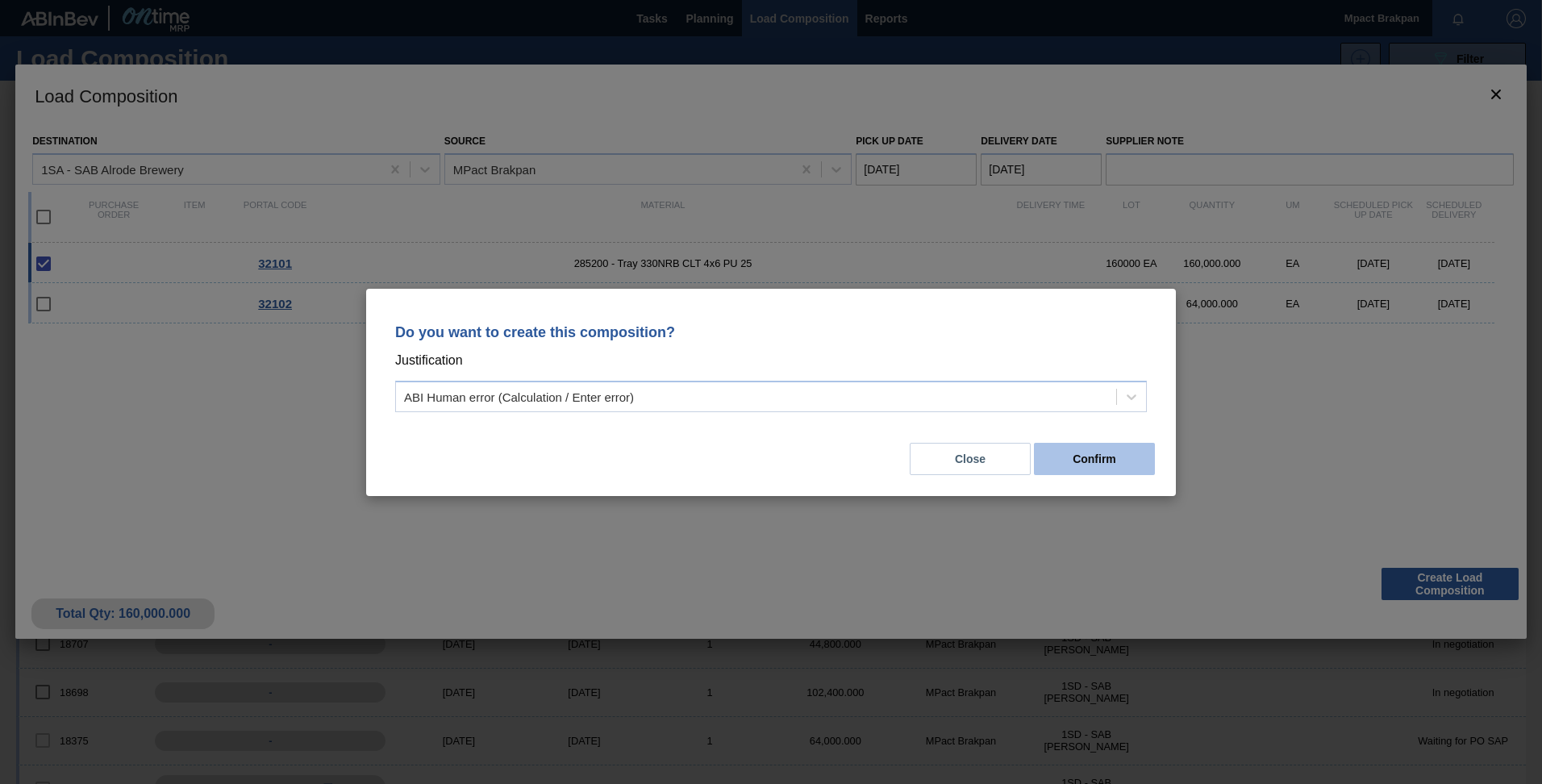
click at [1076, 460] on button "Confirm" at bounding box center [1094, 459] width 121 height 32
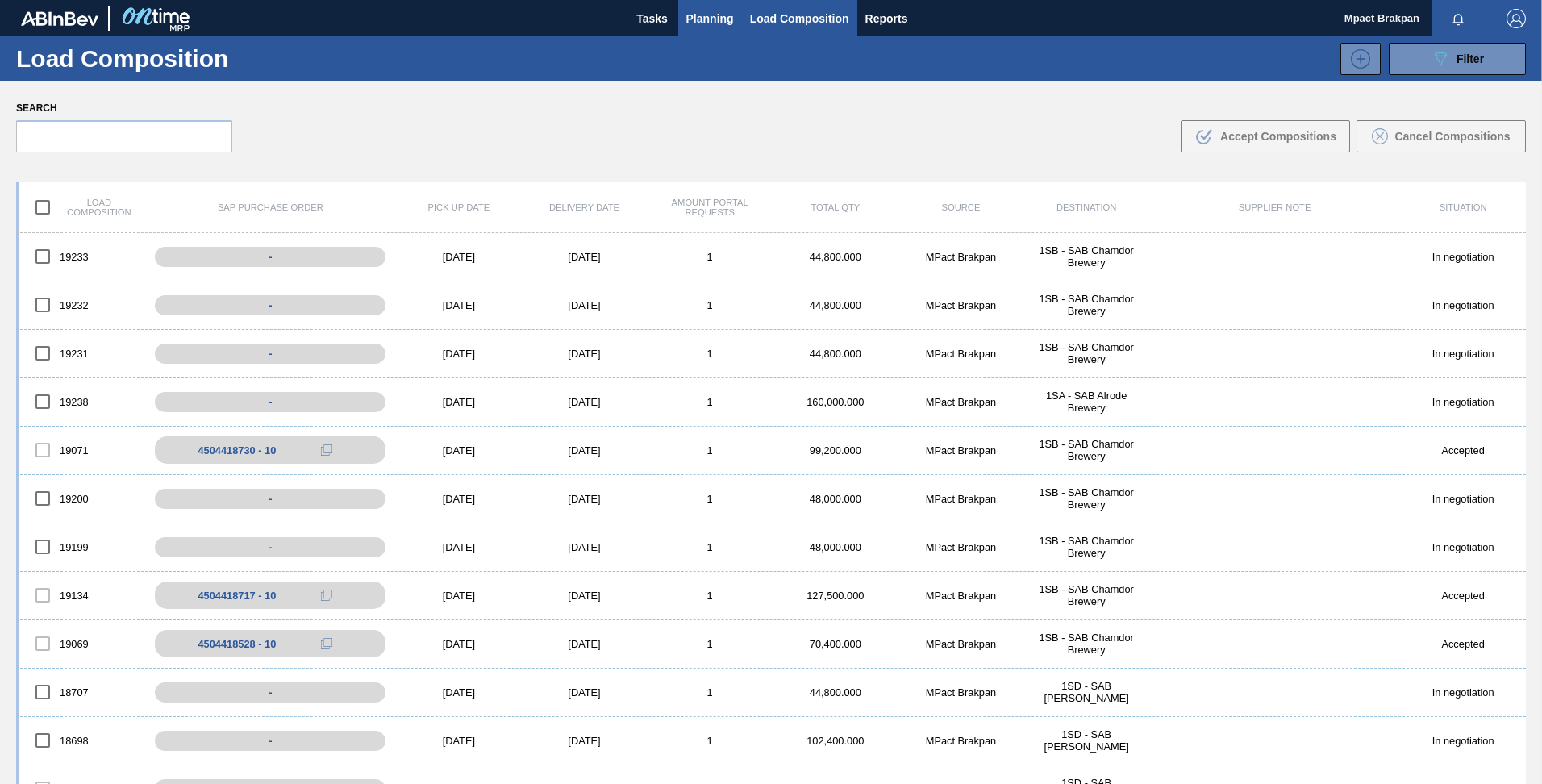
click at [694, 9] on span "Planning" at bounding box center [710, 19] width 48 height 19
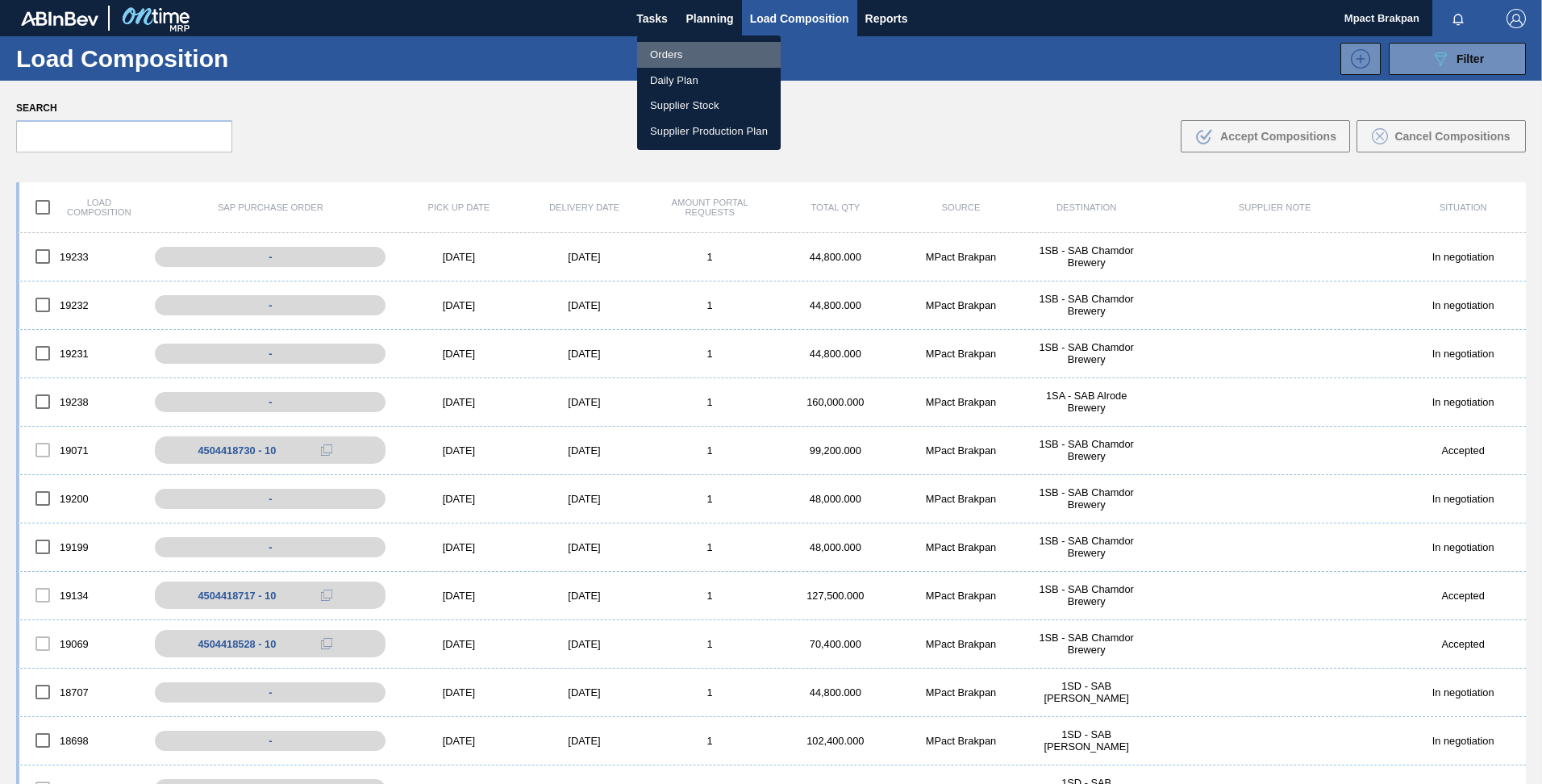
click at [668, 51] on li "Orders" at bounding box center [709, 54] width 144 height 26
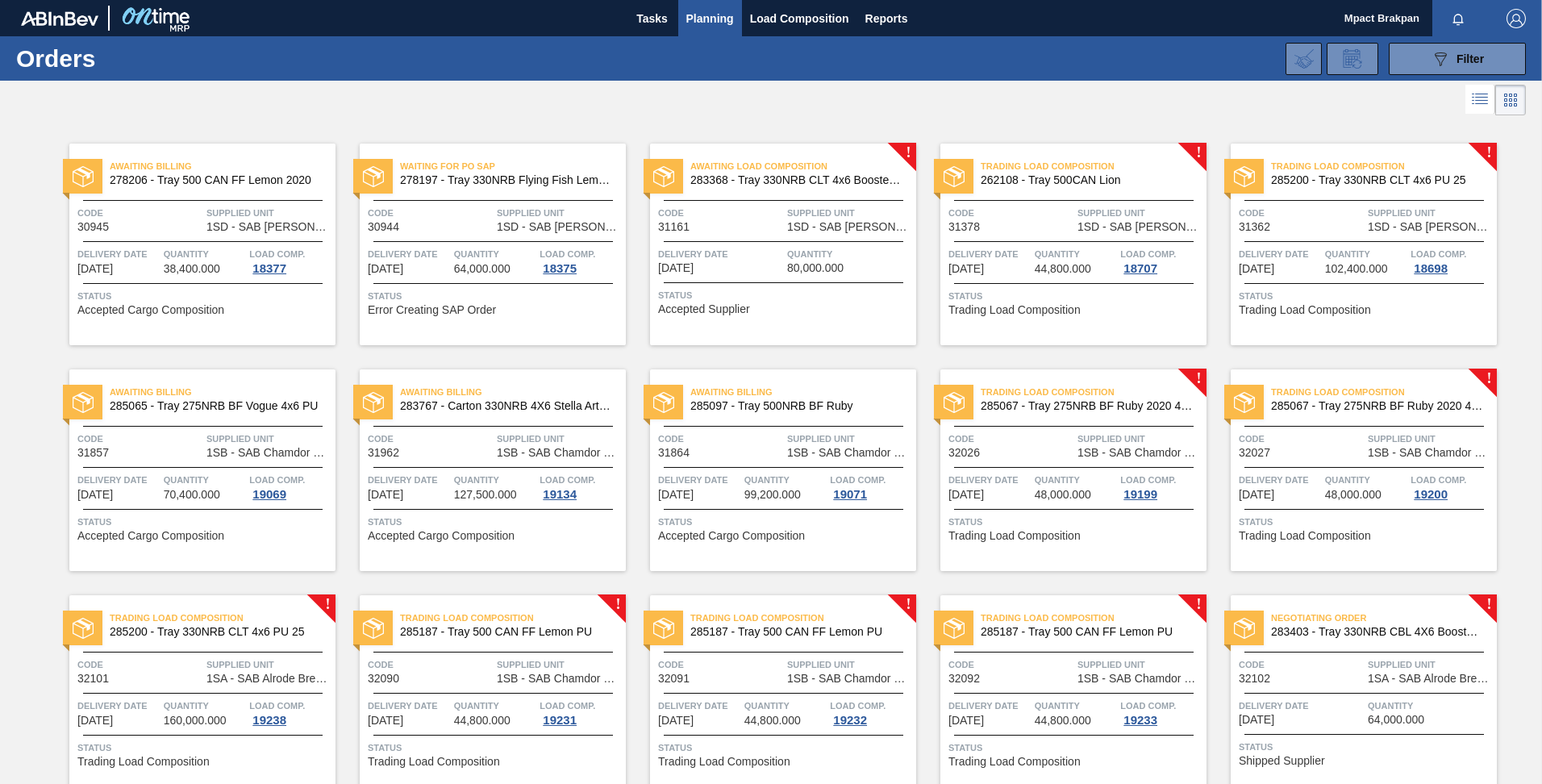
click at [1390, 688] on div "Negotiating Order 283403 - Tray 330NRB CBL 4X6 Booster 2 Code 32102 Supplied Un…" at bounding box center [1364, 695] width 266 height 201
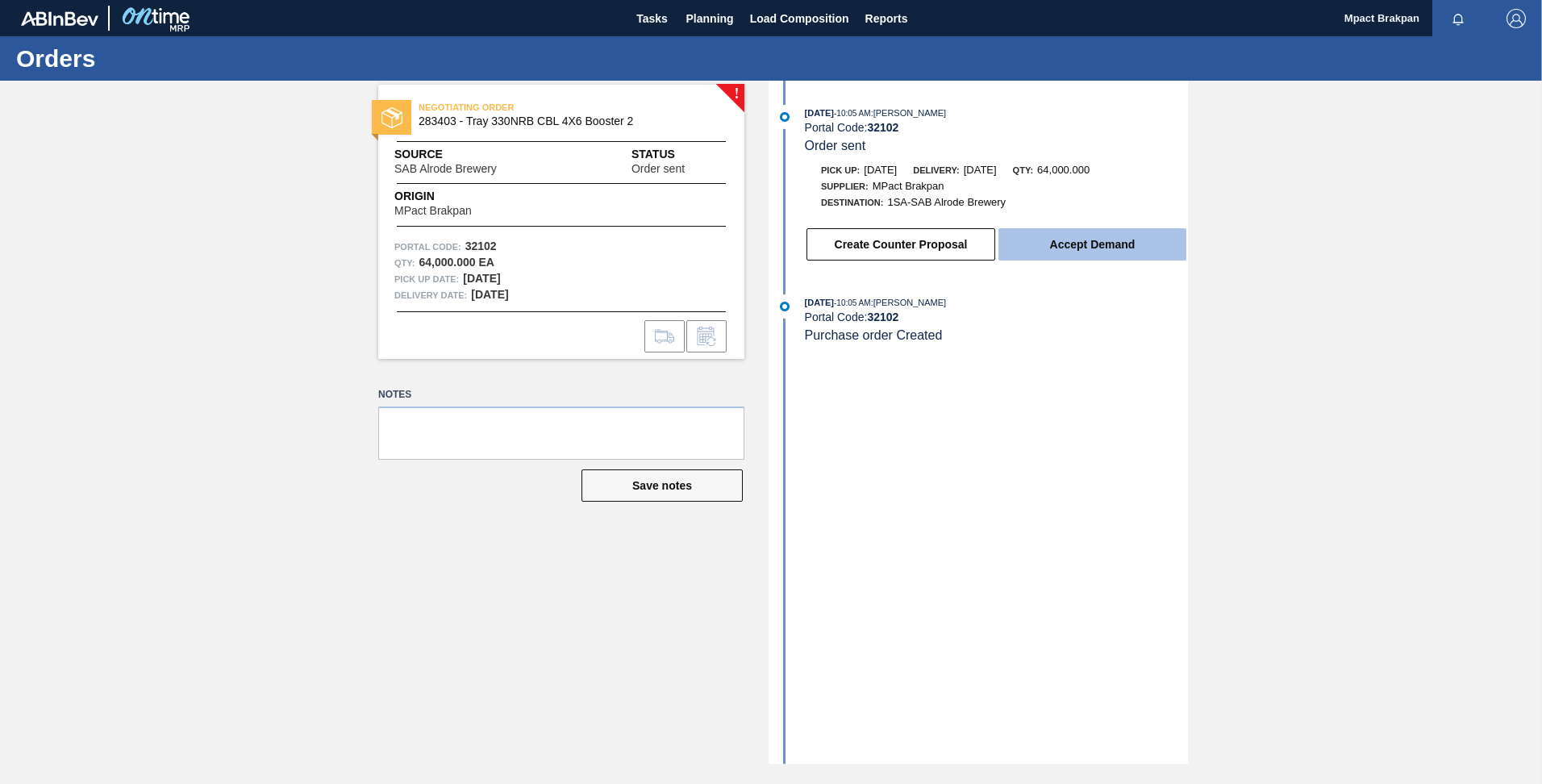
click at [1082, 237] on button "Accept Demand" at bounding box center [1093, 245] width 188 height 32
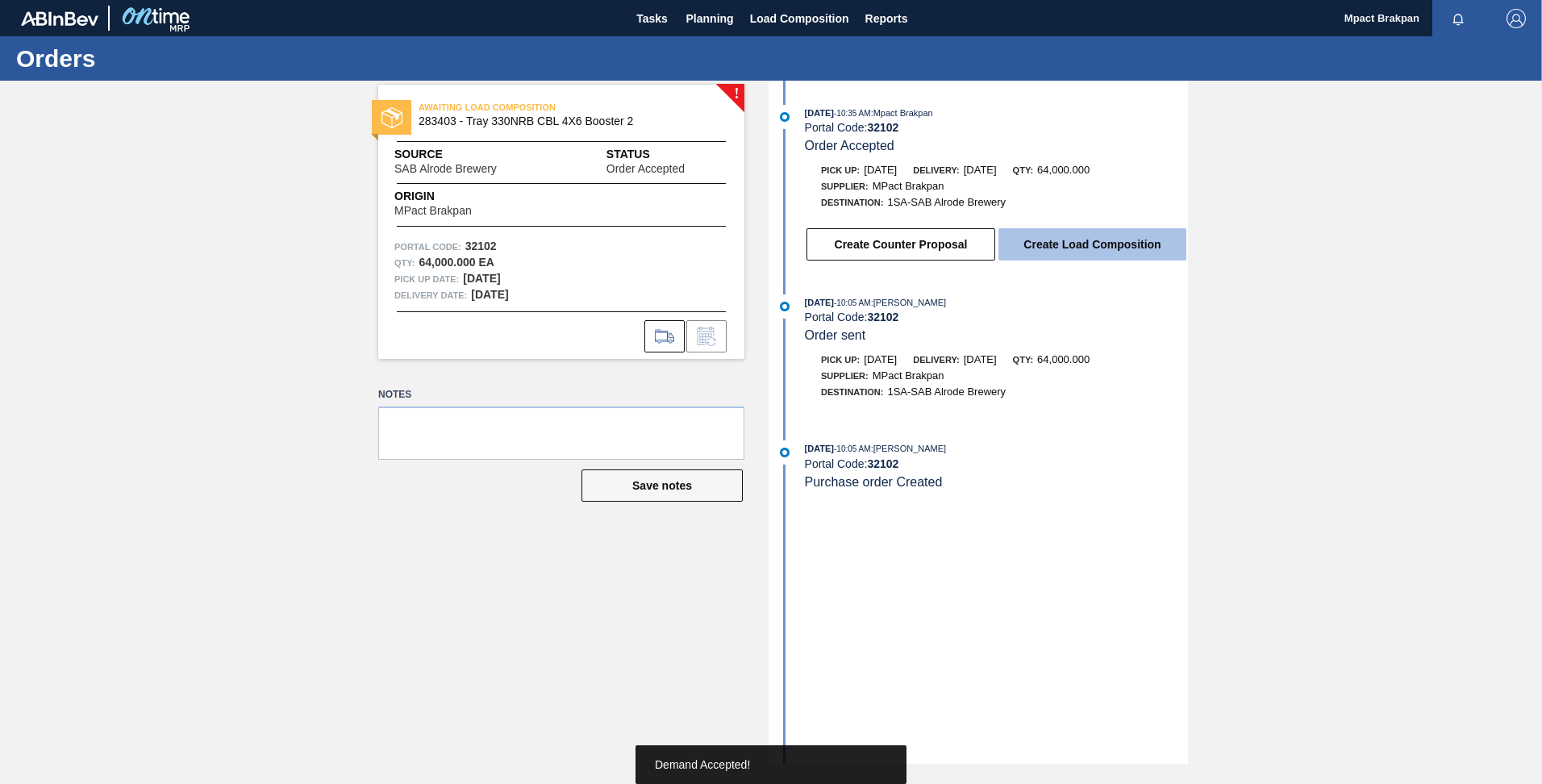
click at [1079, 244] on button "Create Load Composition" at bounding box center [1093, 245] width 188 height 32
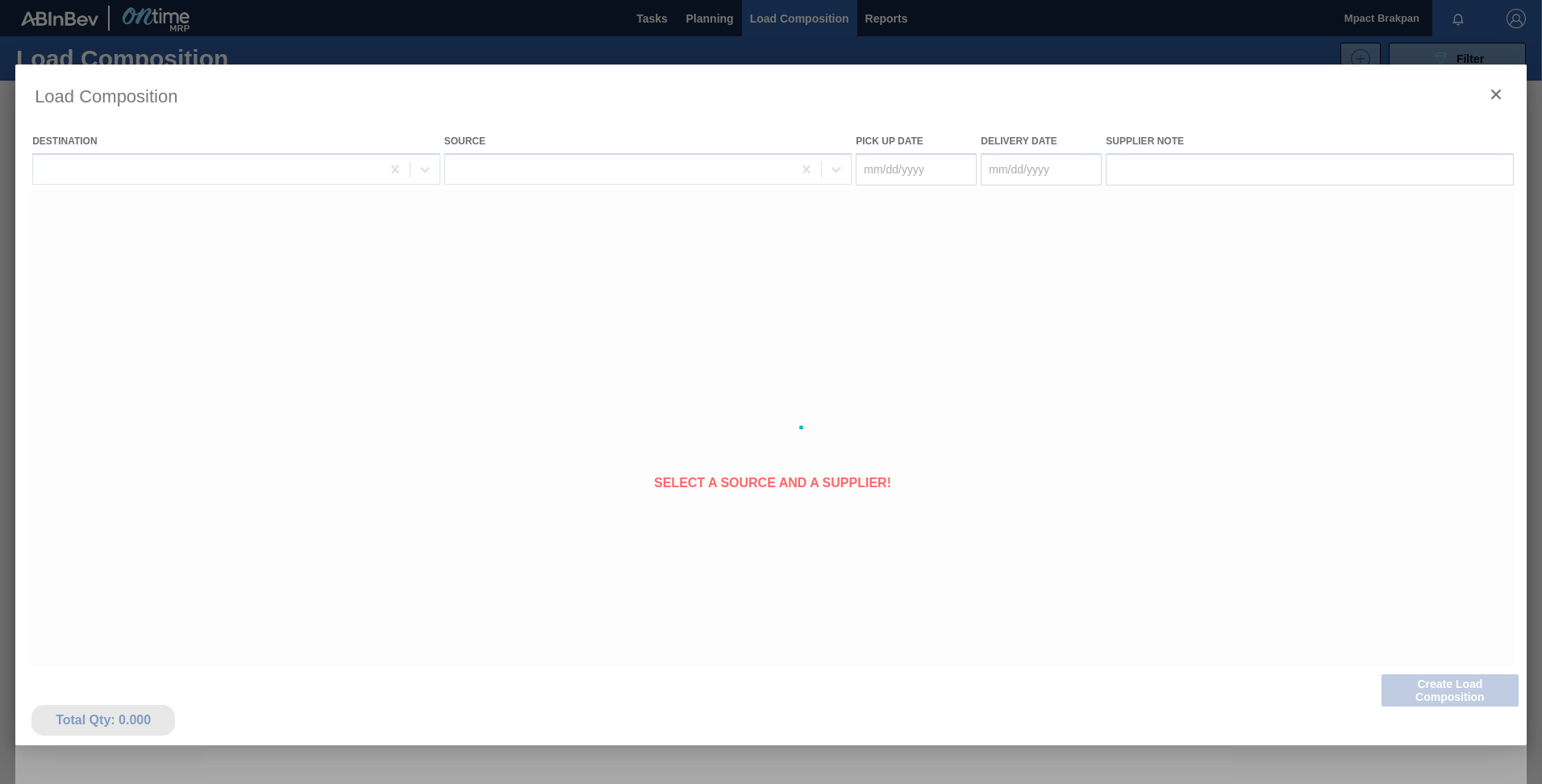
type Date "[DATE]"
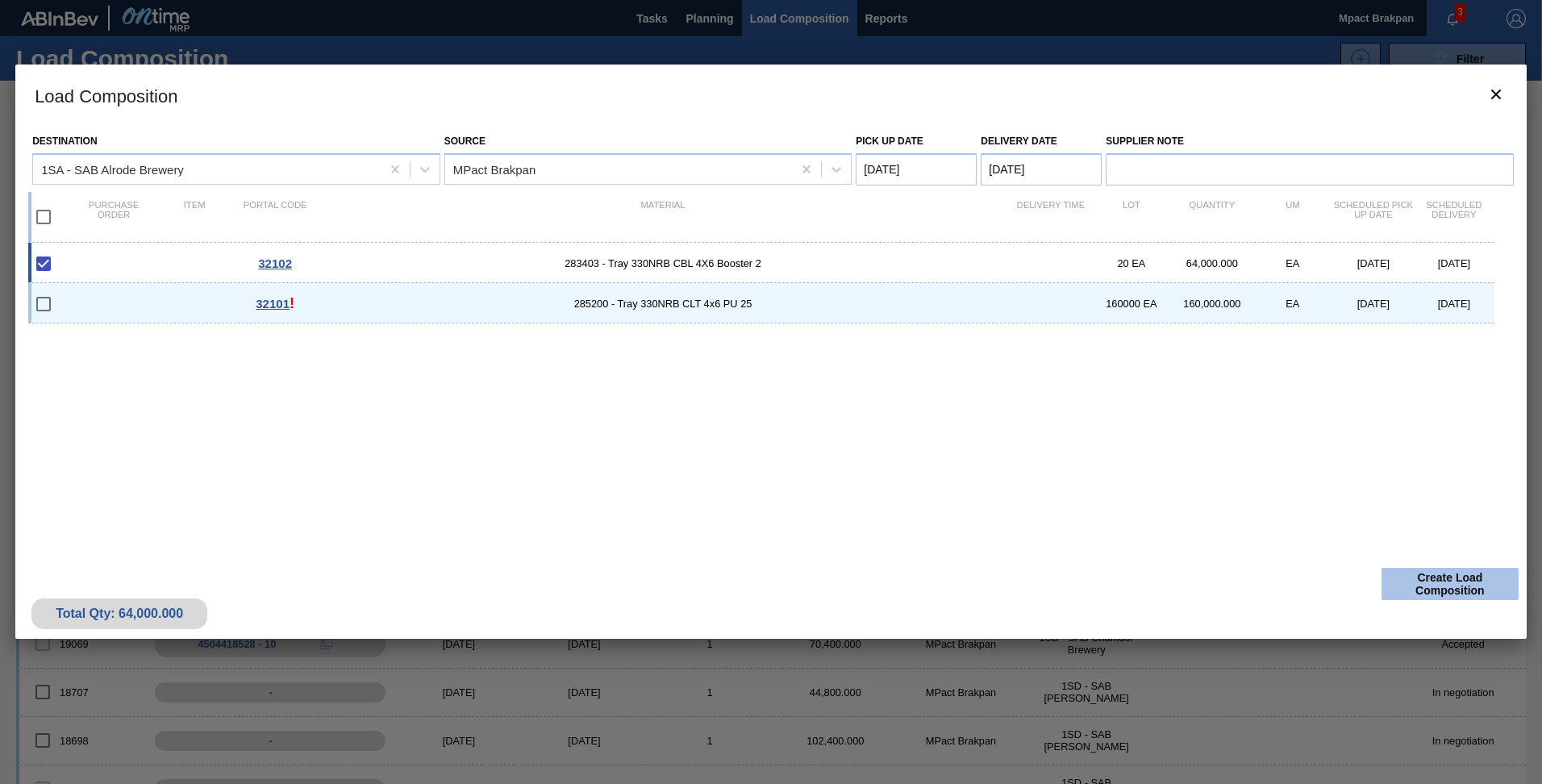
click at [1465, 579] on button "Create Load Composition" at bounding box center [1450, 584] width 137 height 32
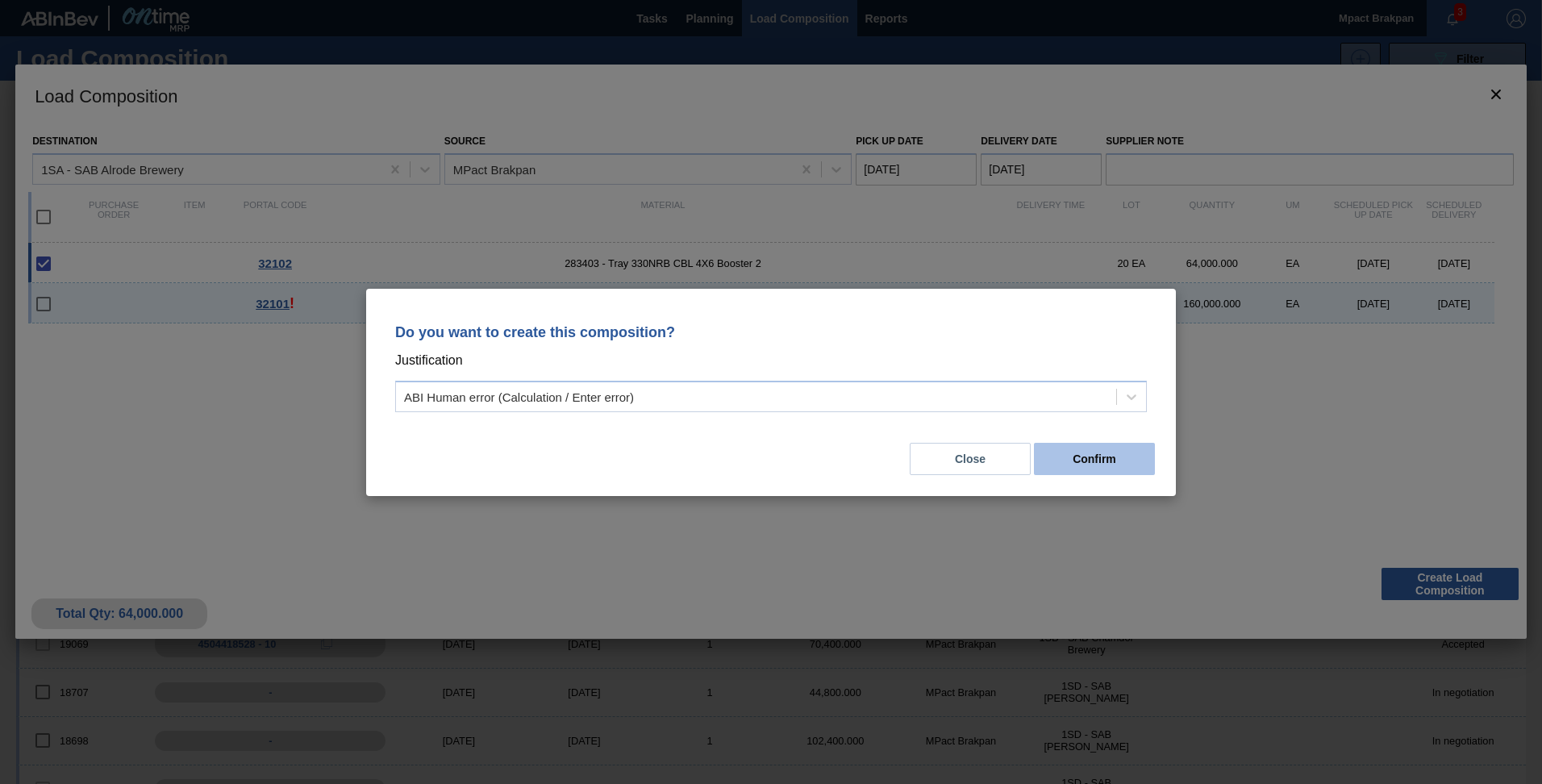
click at [1086, 451] on button "Confirm" at bounding box center [1094, 459] width 121 height 32
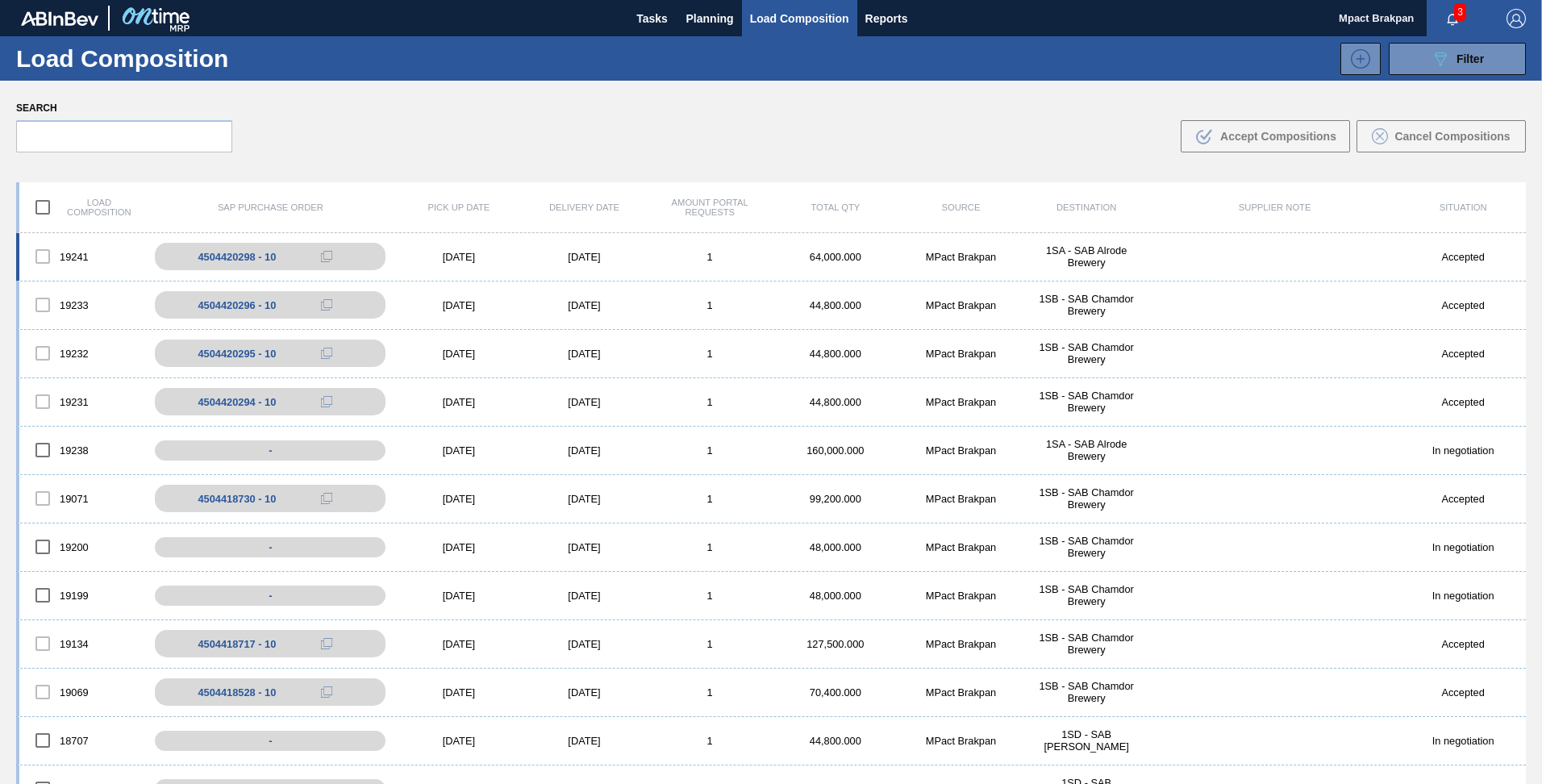
click at [467, 254] on div "[DATE]" at bounding box center [459, 257] width 126 height 12
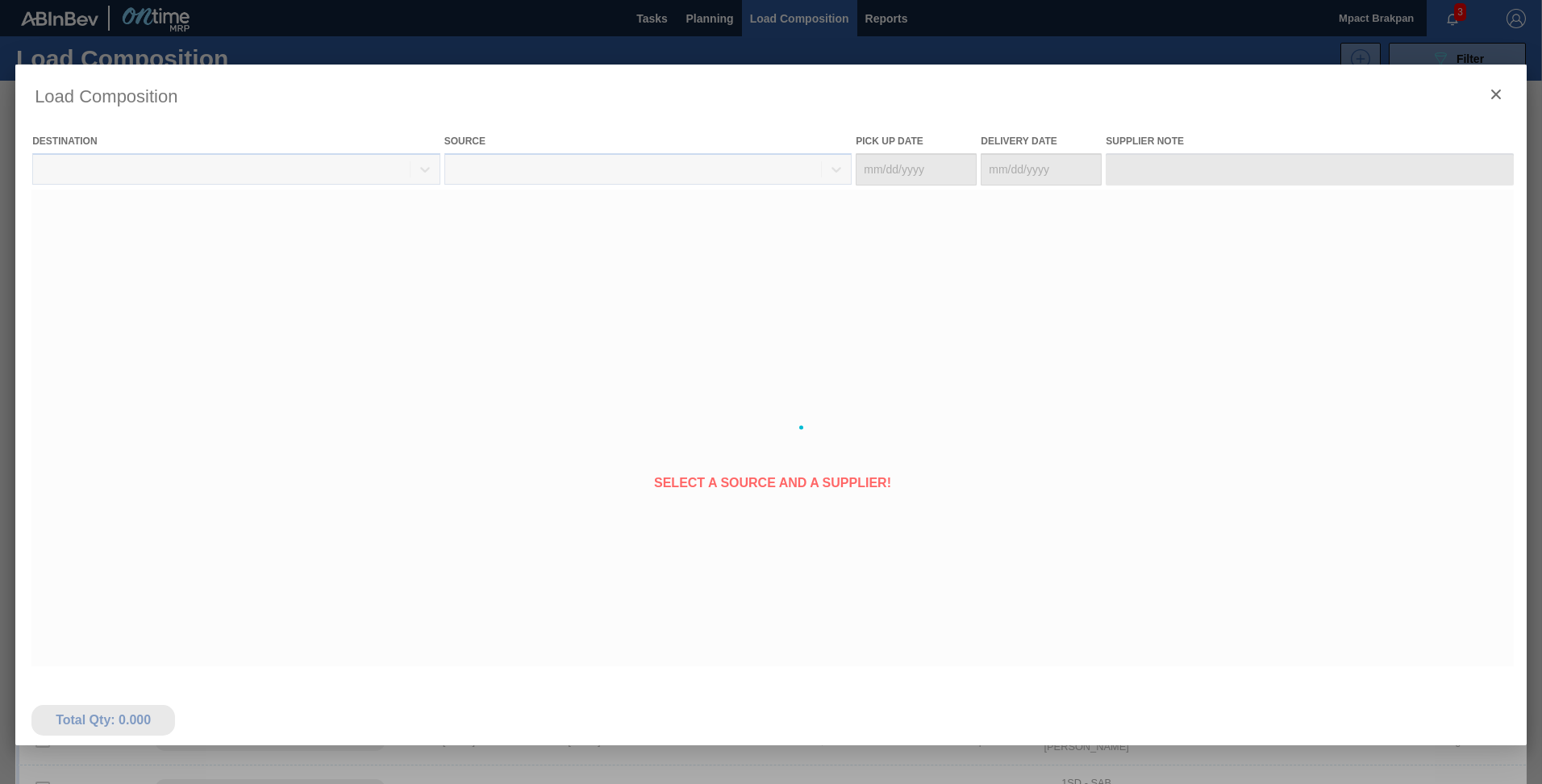
type Date "[DATE]"
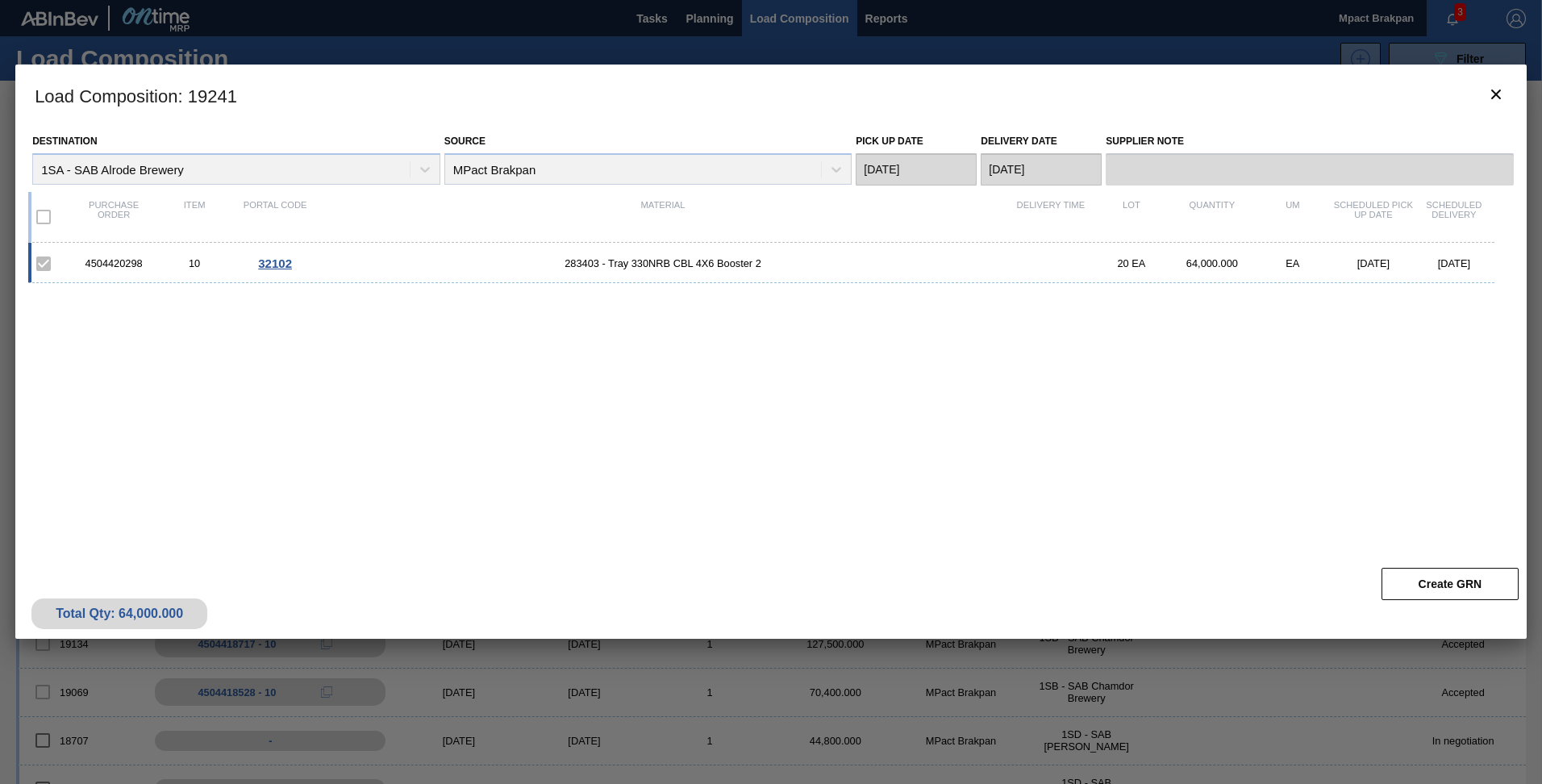
click at [140, 263] on div "4504420298" at bounding box center [113, 263] width 81 height 12
drag, startPoint x: 147, startPoint y: 259, endPoint x: 85, endPoint y: 260, distance: 62.0
click at [85, 260] on div "4504420298" at bounding box center [113, 263] width 81 height 12
drag, startPoint x: 85, startPoint y: 260, endPoint x: 105, endPoint y: 259, distance: 20.0
copy div "4504420298"
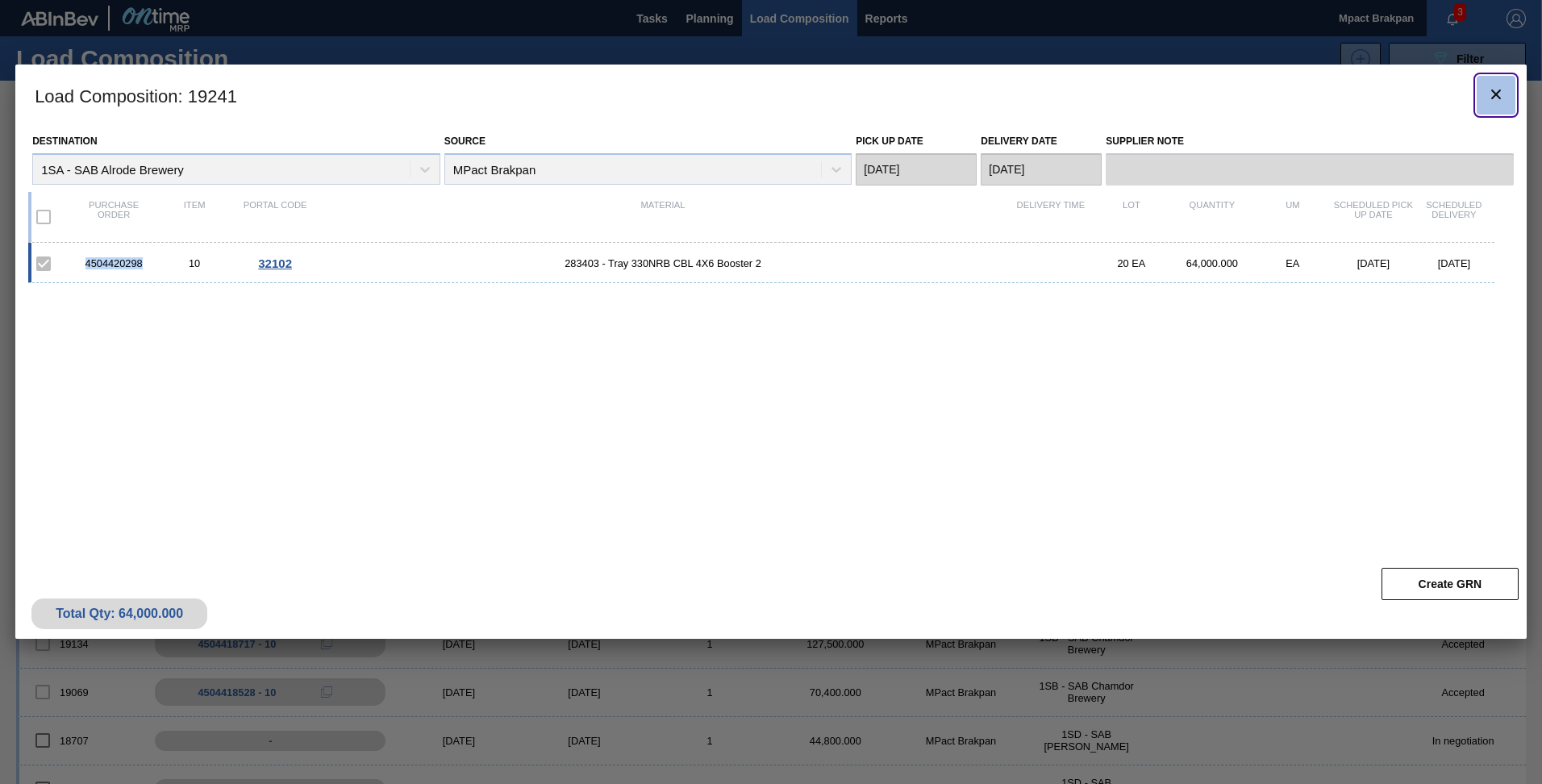
click at [1493, 89] on icon "botão de ícone" at bounding box center [1496, 95] width 19 height 19
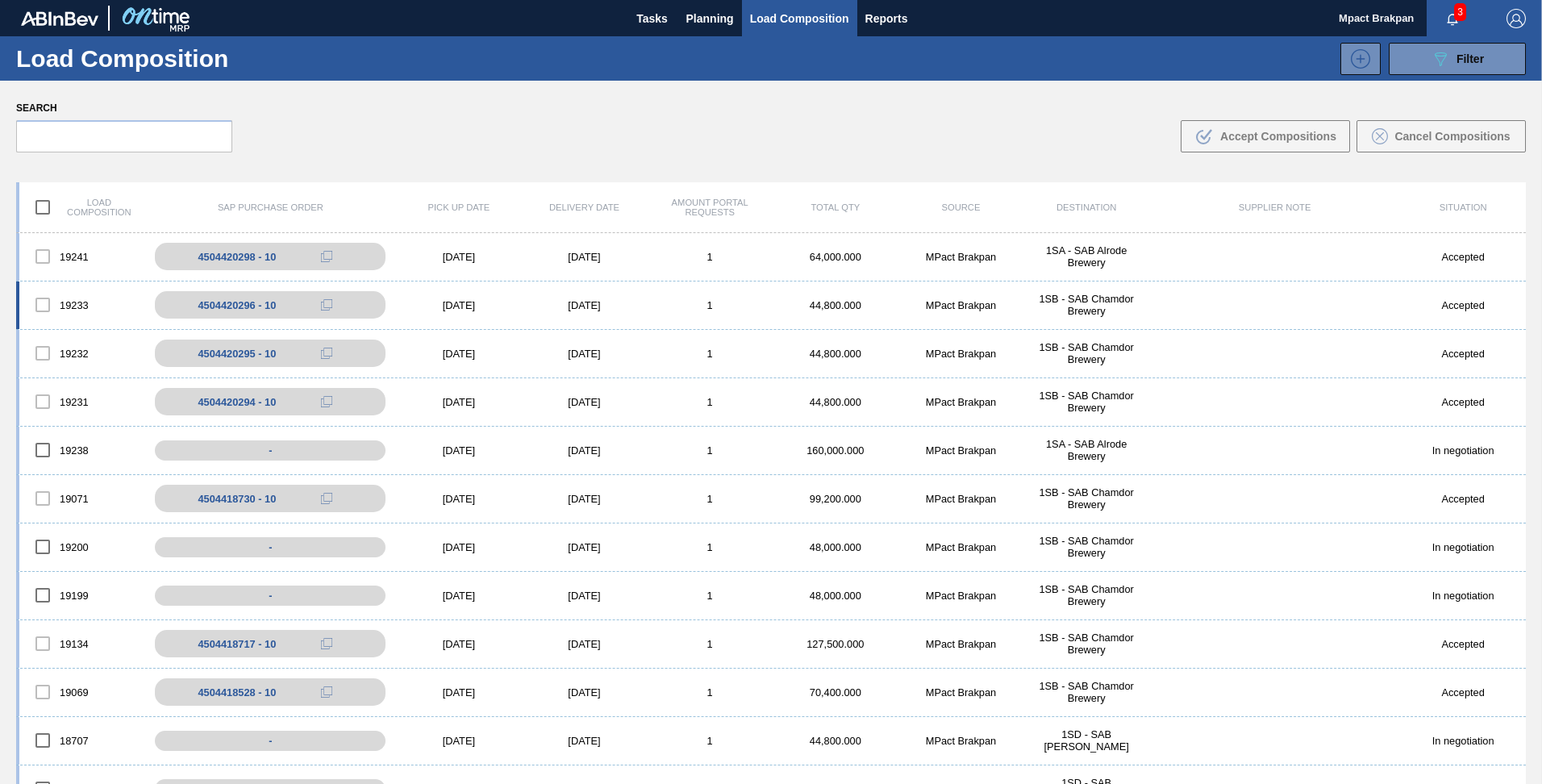
click at [453, 302] on div "[DATE]" at bounding box center [459, 306] width 126 height 12
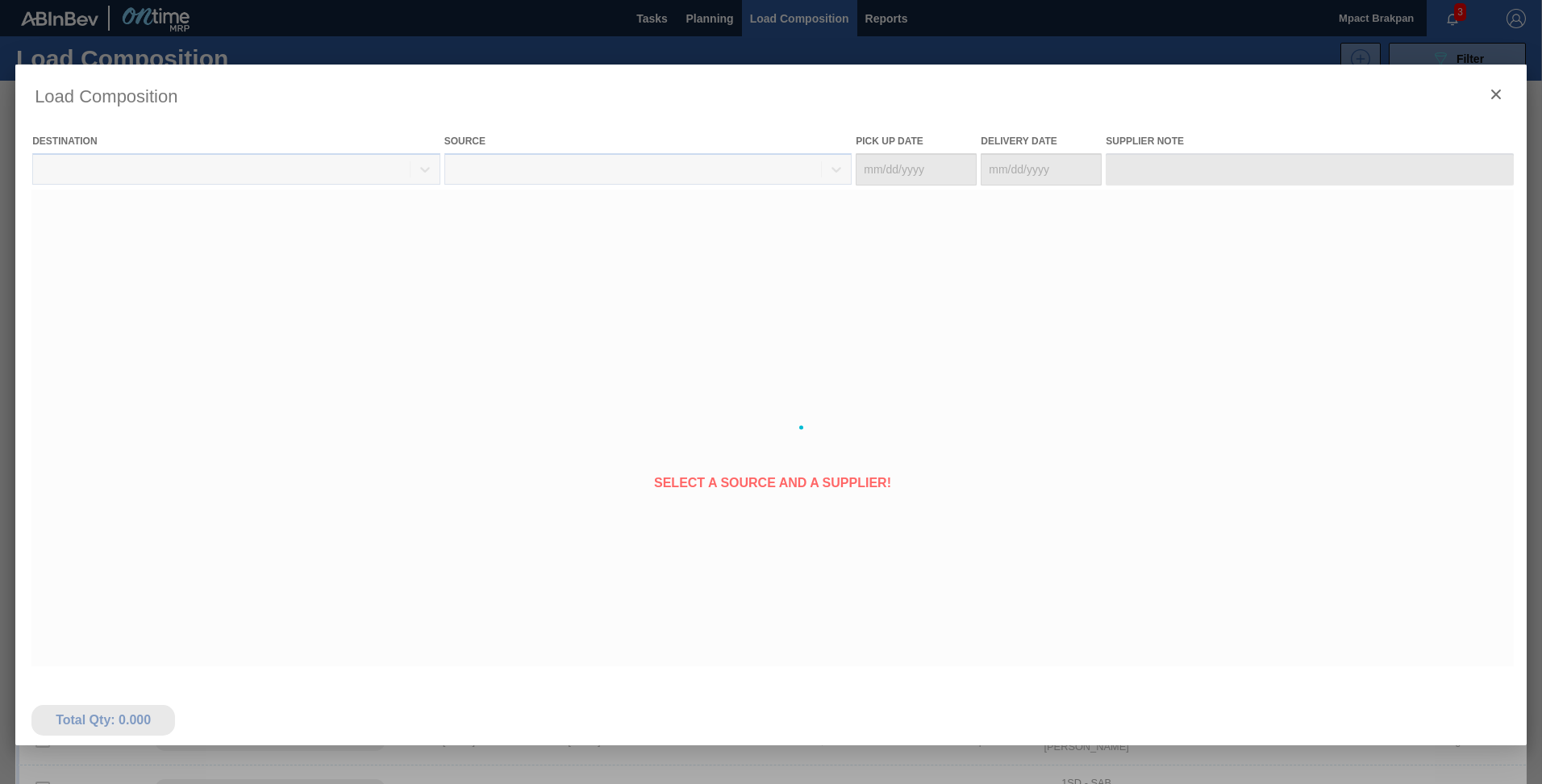
type Date "[DATE]"
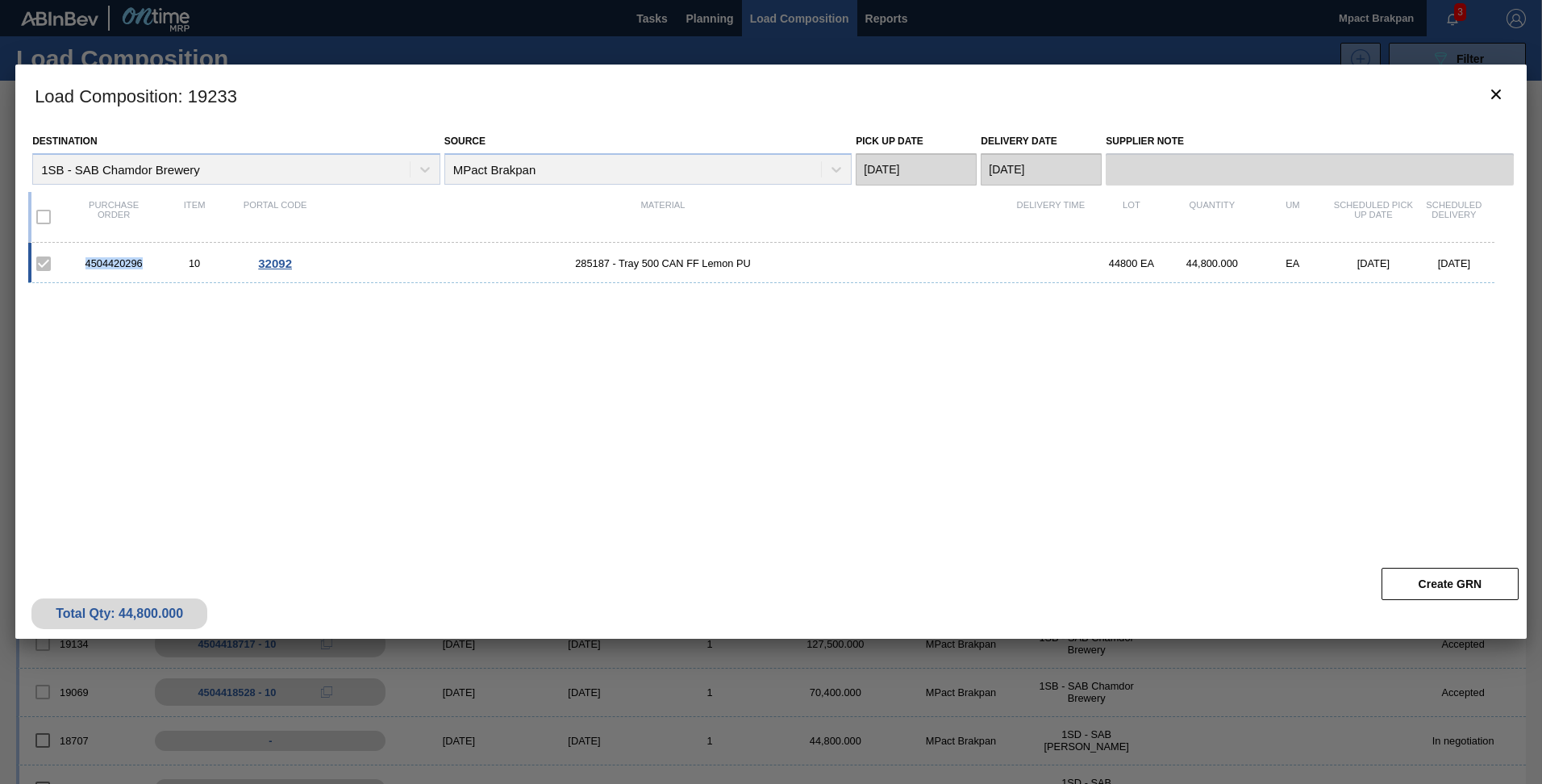
drag, startPoint x: 146, startPoint y: 266, endPoint x: 82, endPoint y: 261, distance: 64.2
click at [82, 261] on div "4504420296" at bounding box center [113, 263] width 81 height 12
drag, startPoint x: 82, startPoint y: 261, endPoint x: 112, endPoint y: 261, distance: 30.0
copy div "4504420296"
click at [973, 475] on div "4504420296 10 32092 285187 - Tray 500 CAN FF Lemon PU 44800 EA 44,800.000 EA 09…" at bounding box center [767, 392] width 1479 height 298
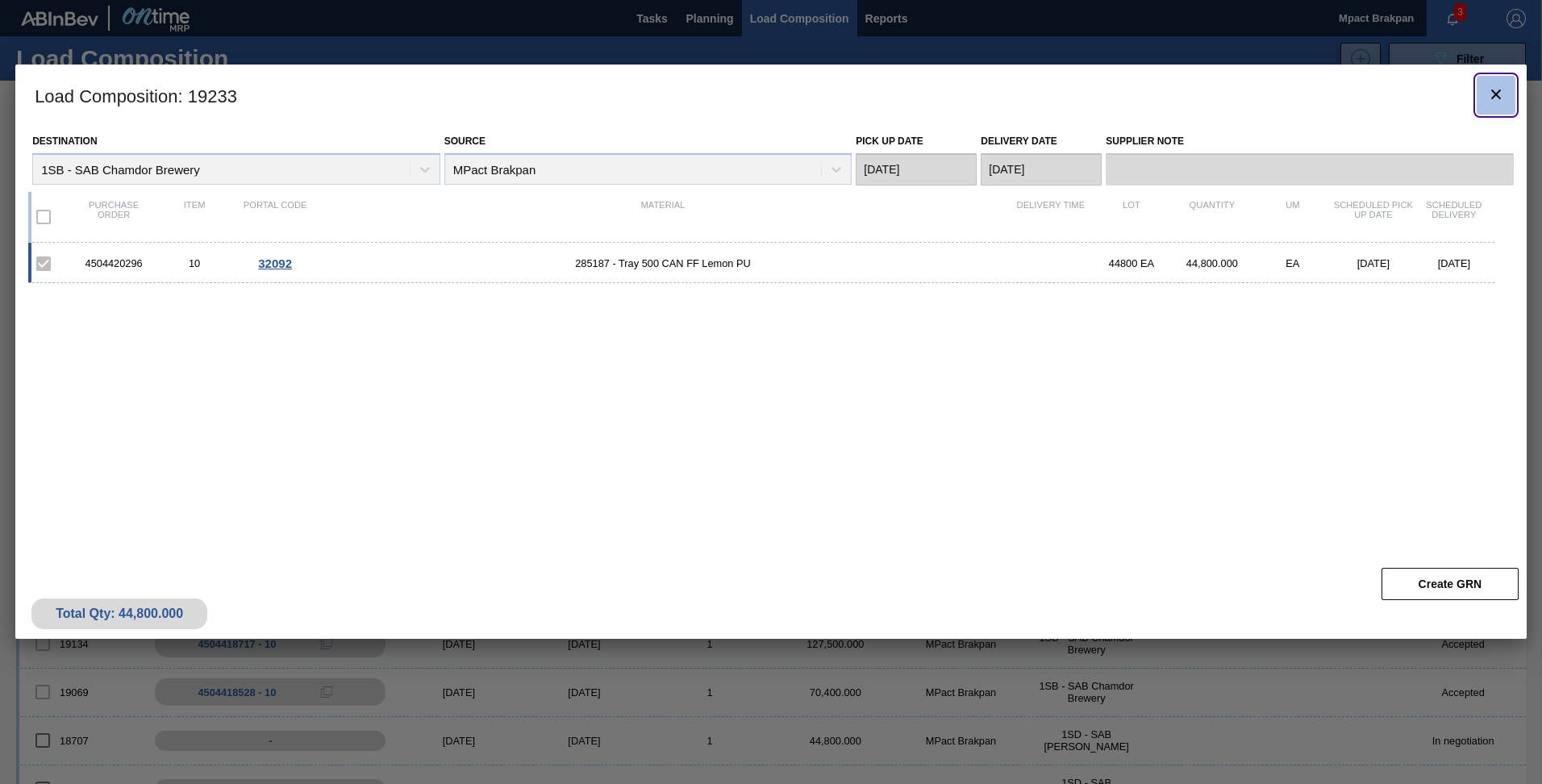
click at [1492, 89] on icon "botão de ícone" at bounding box center [1496, 95] width 19 height 19
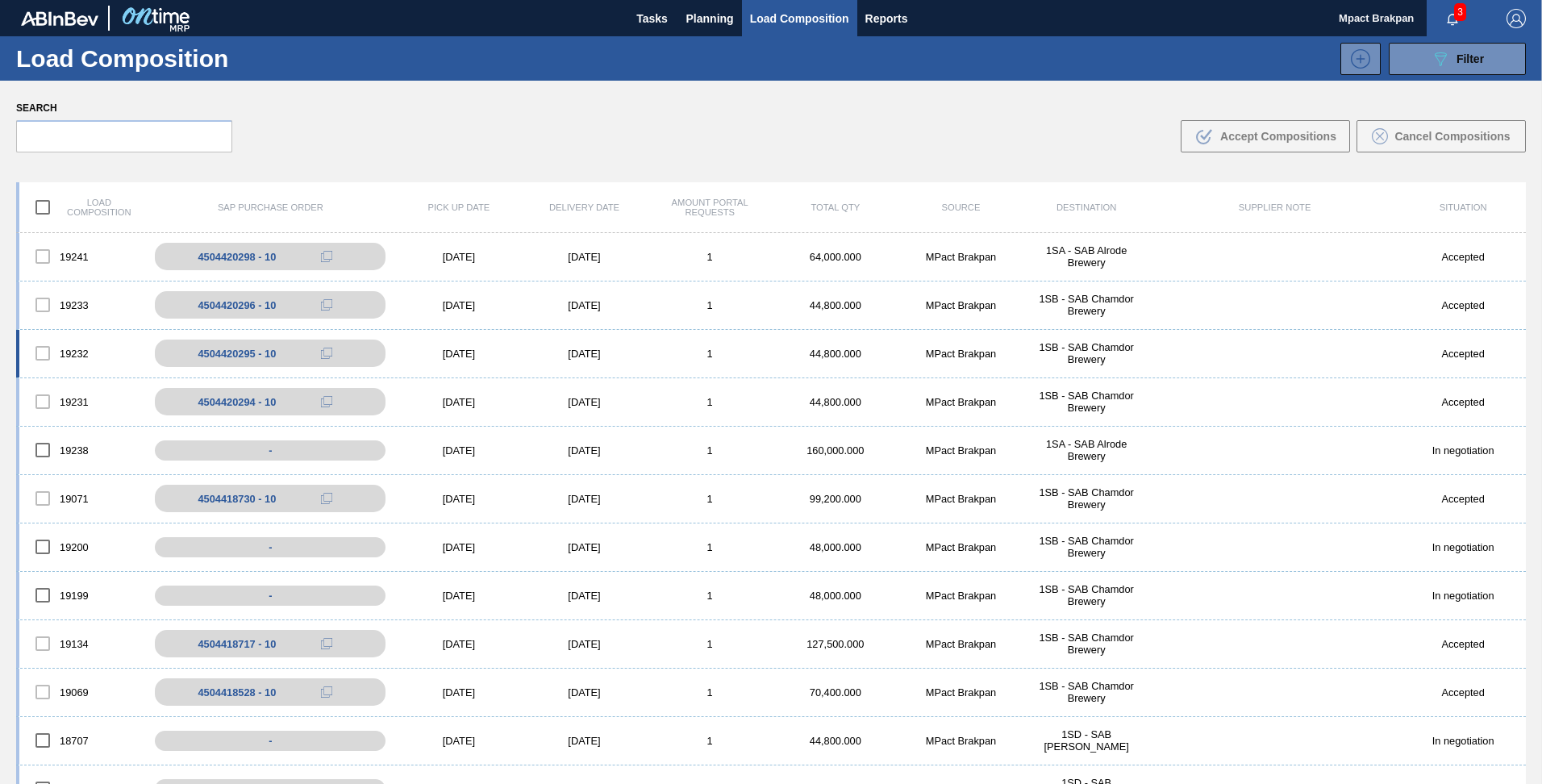
click at [452, 354] on div "[DATE]" at bounding box center [459, 353] width 126 height 12
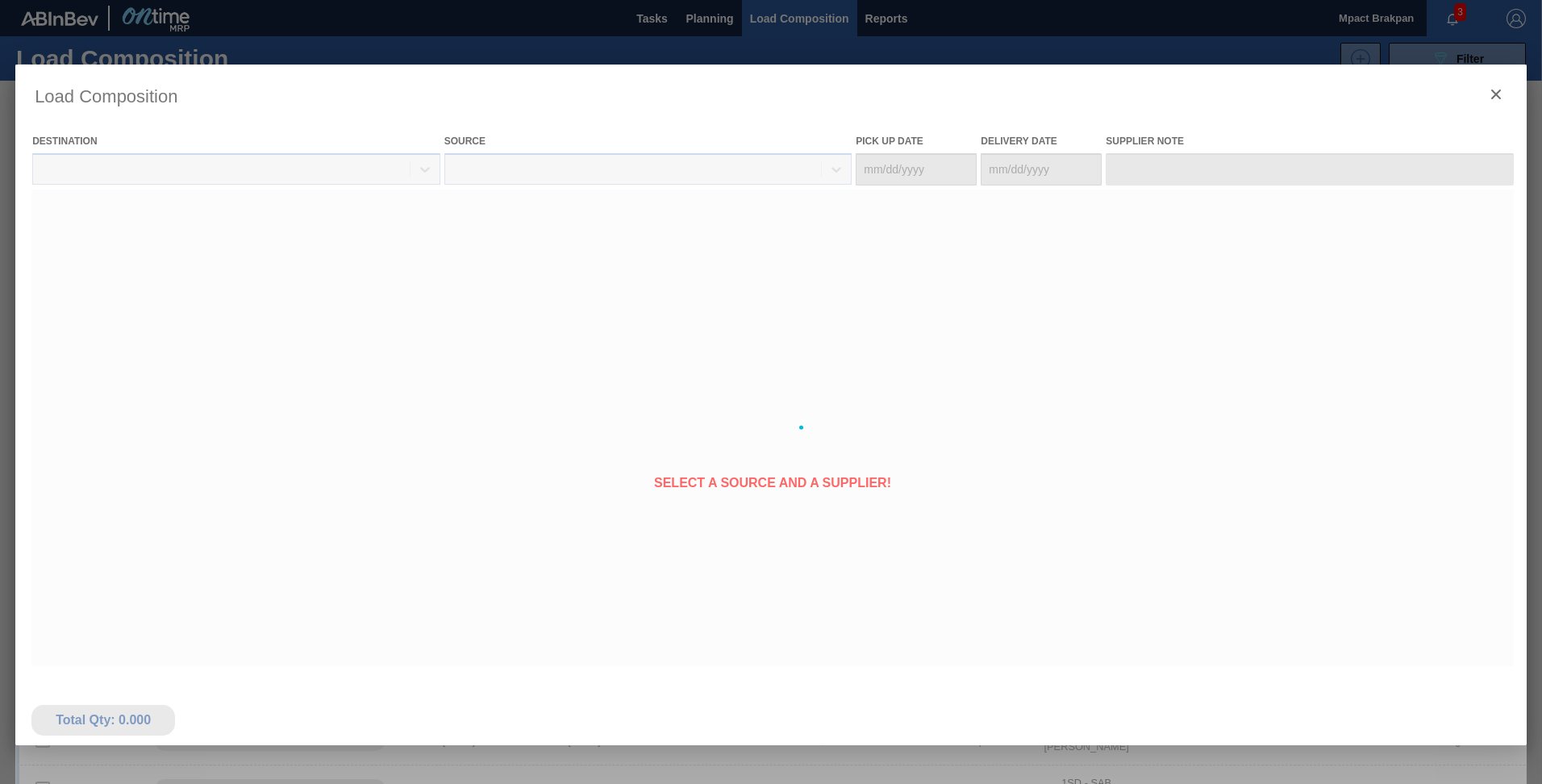
type Date "[DATE]"
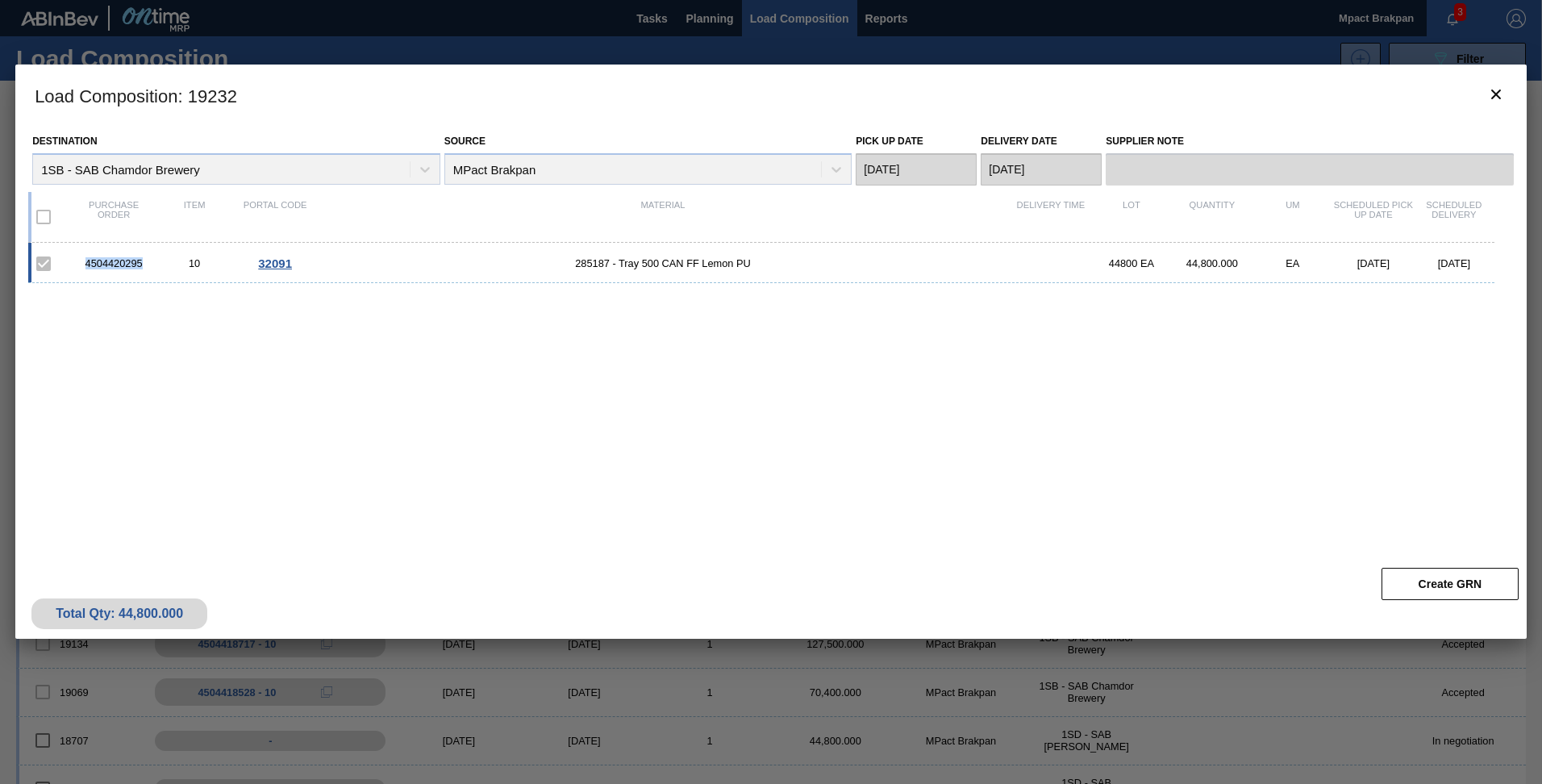
drag, startPoint x: 146, startPoint y: 262, endPoint x: 82, endPoint y: 266, distance: 64.1
click at [82, 266] on div "4504420295" at bounding box center [113, 263] width 81 height 12
drag, startPoint x: 82, startPoint y: 266, endPoint x: 97, endPoint y: 261, distance: 15.8
copy div "4504420295"
click at [1504, 97] on icon "botão de ícone" at bounding box center [1496, 95] width 19 height 19
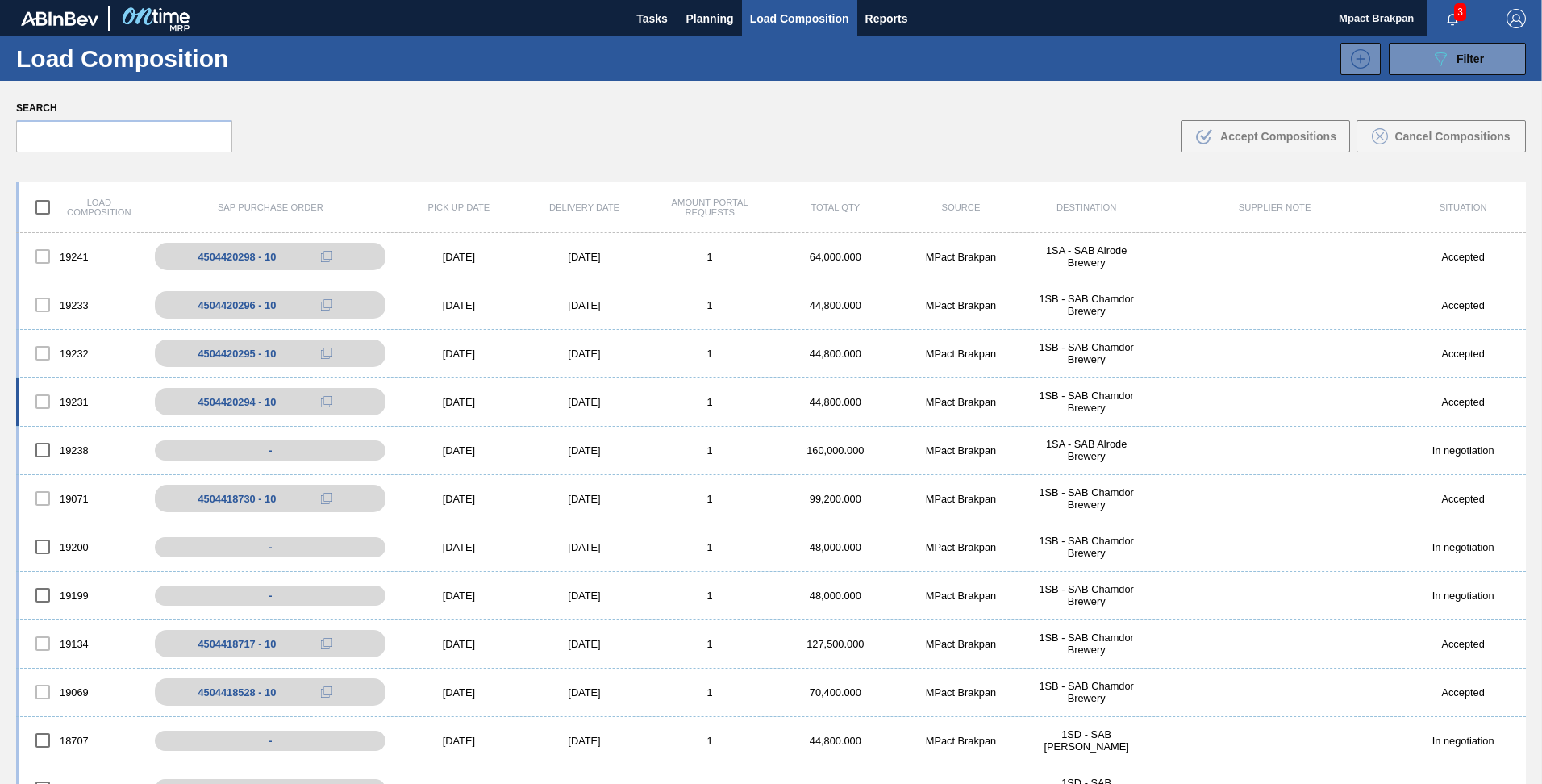
click at [448, 400] on div "[DATE]" at bounding box center [459, 402] width 126 height 12
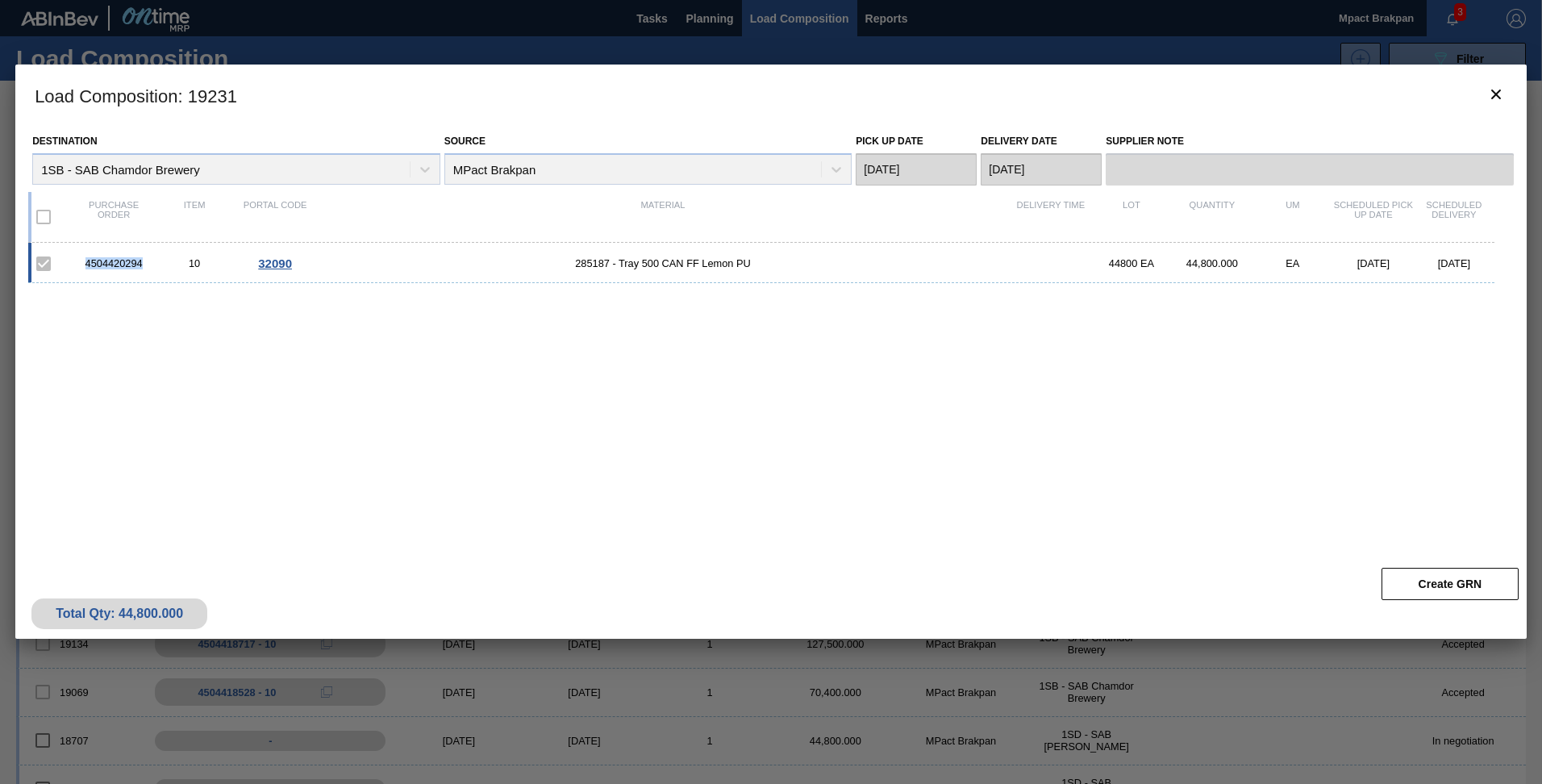
drag, startPoint x: 144, startPoint y: 260, endPoint x: 85, endPoint y: 260, distance: 59.0
click at [85, 260] on div "4504420294" at bounding box center [113, 263] width 81 height 12
drag, startPoint x: 85, startPoint y: 260, endPoint x: 114, endPoint y: 260, distance: 29.0
copy div "4504420294"
click at [1498, 94] on icon "botão de ícone" at bounding box center [1496, 95] width 19 height 19
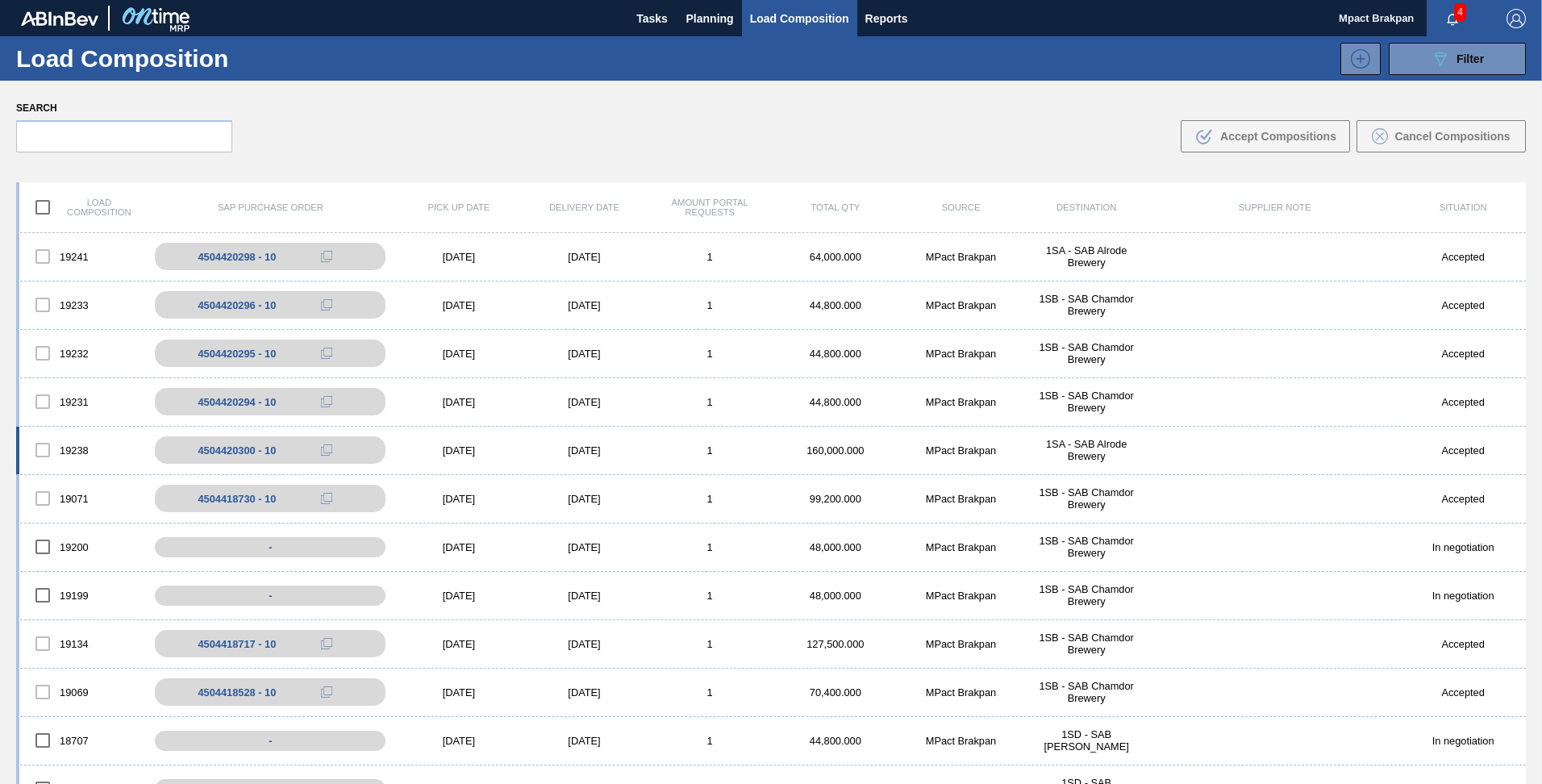
click at [457, 448] on div "[DATE]" at bounding box center [459, 450] width 126 height 12
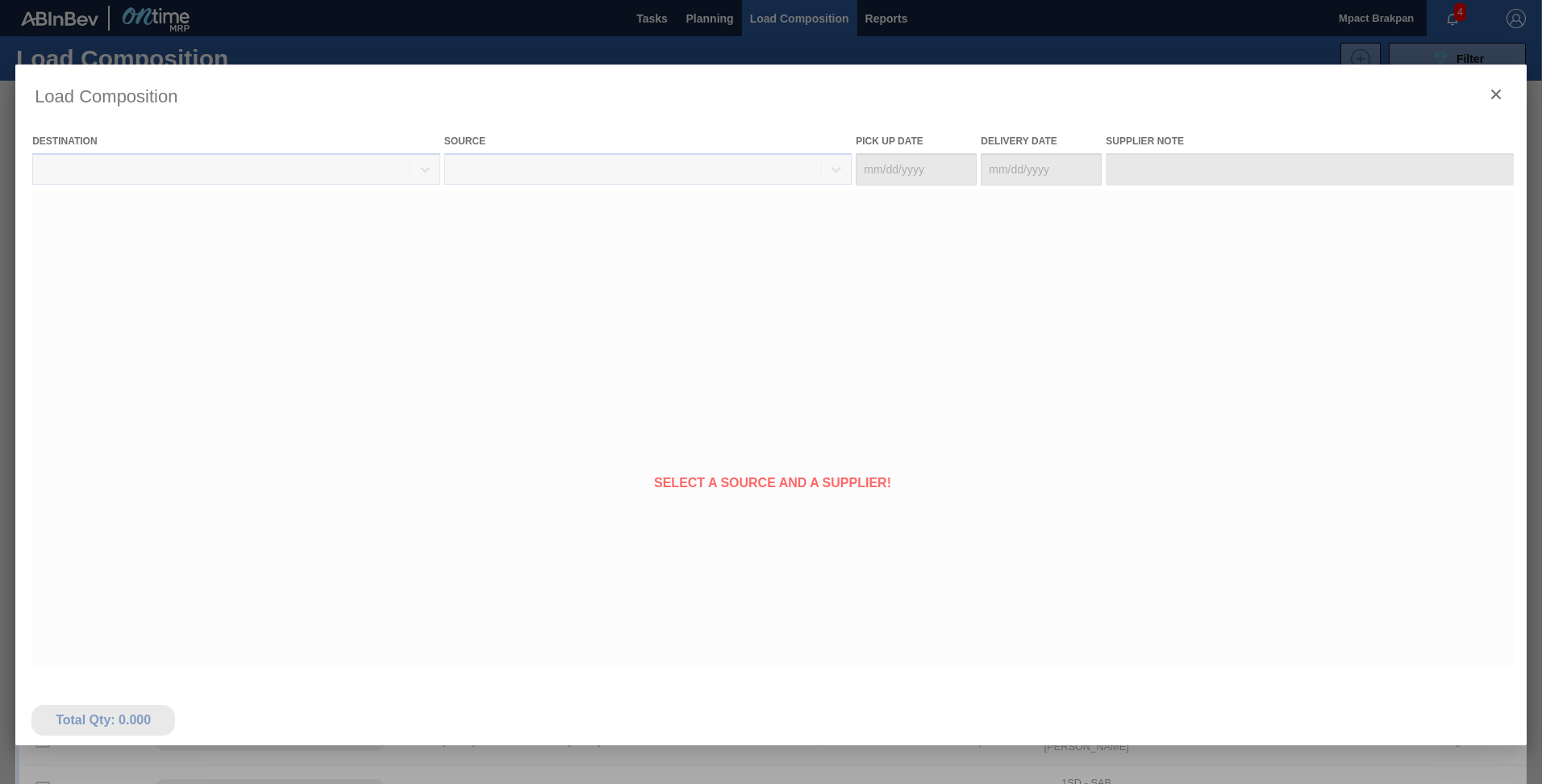
type Date "[DATE]"
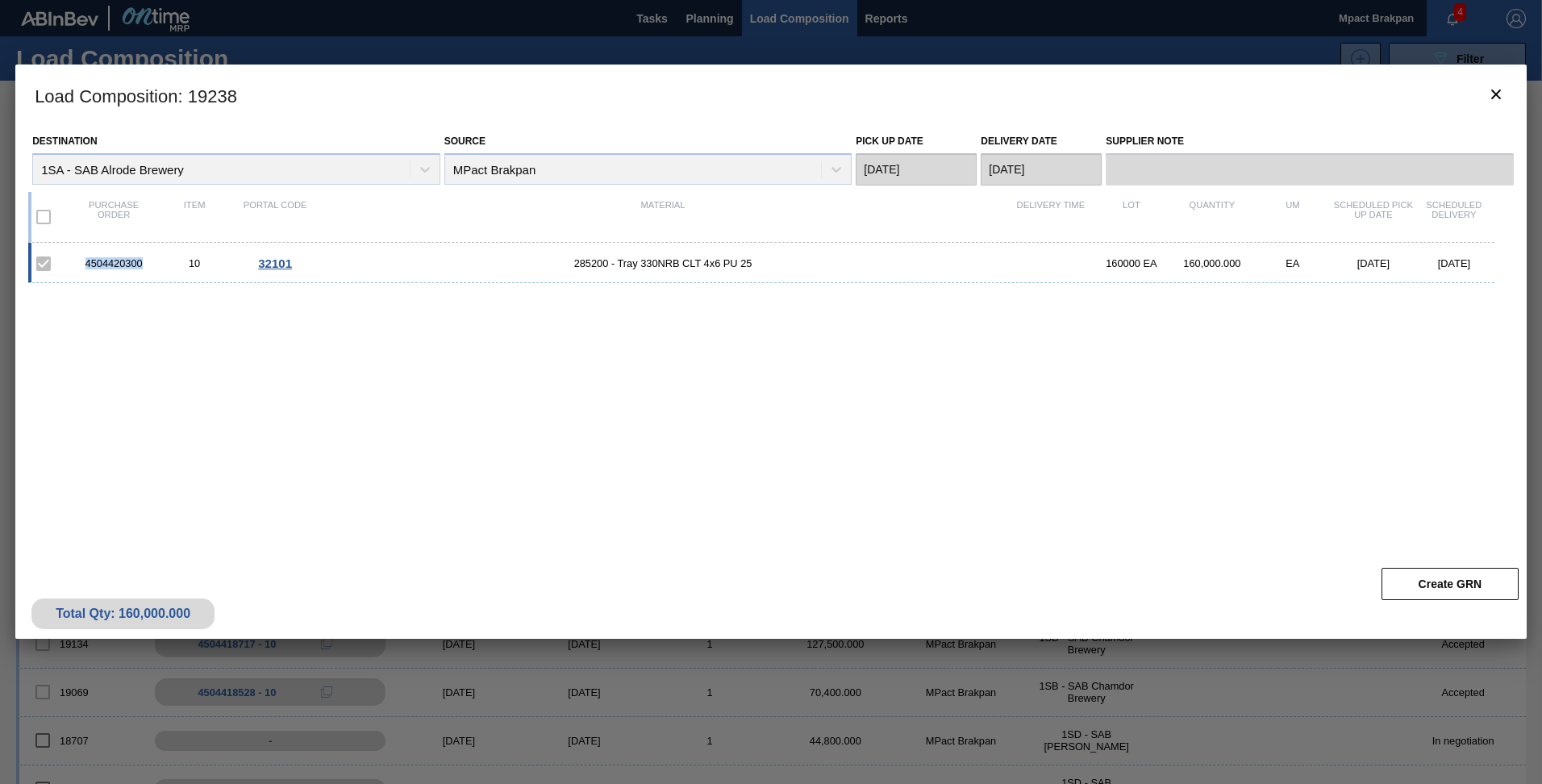
drag, startPoint x: 148, startPoint y: 262, endPoint x: 82, endPoint y: 264, distance: 66.0
click at [82, 264] on div "4504420300" at bounding box center [113, 263] width 81 height 12
drag, startPoint x: 82, startPoint y: 264, endPoint x: 108, endPoint y: 267, distance: 26.2
copy div "4504420300"
click at [1496, 94] on icon "botão de ícone" at bounding box center [1496, 94] width 10 height 10
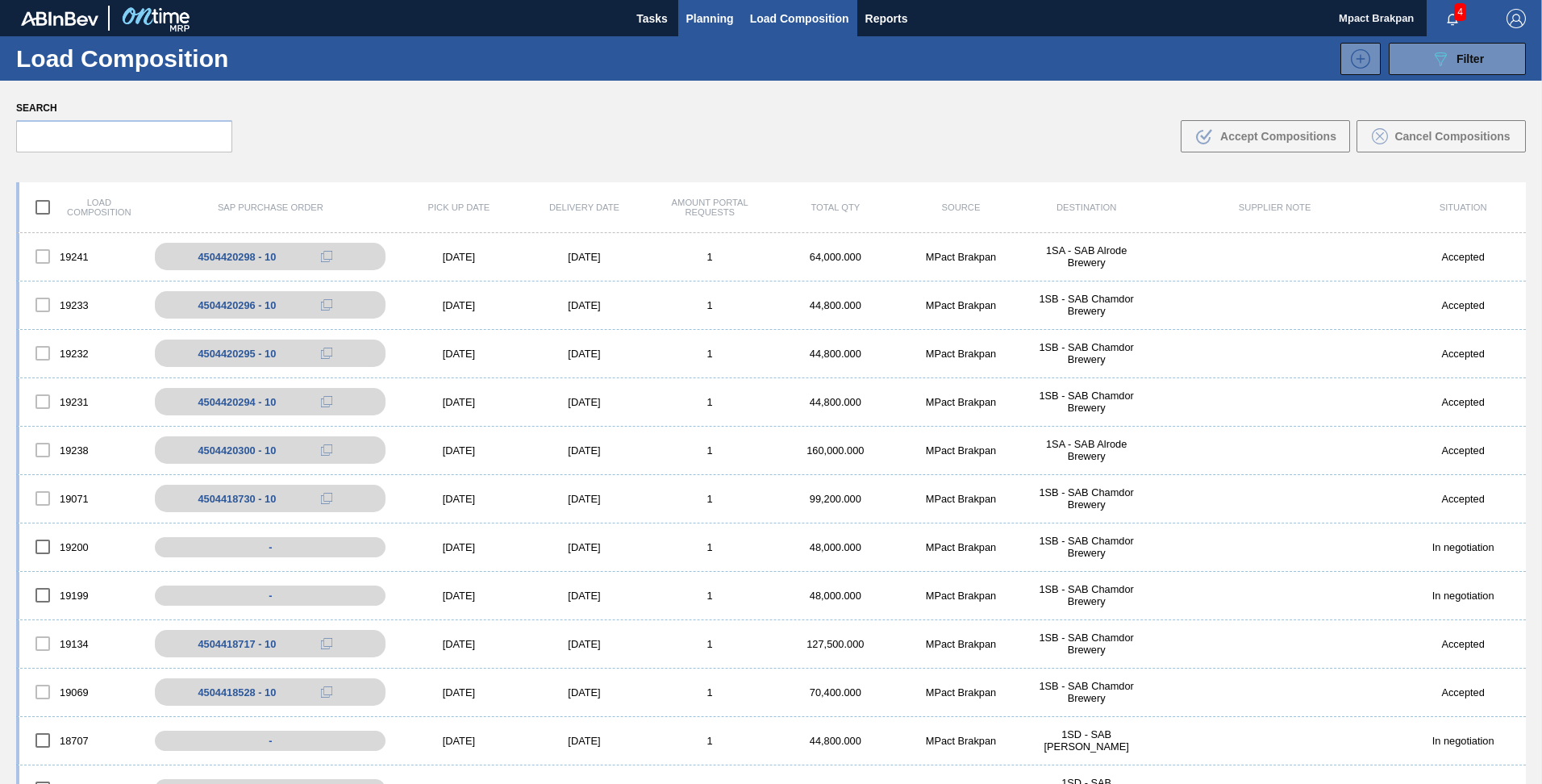
click at [705, 17] on span "Planning" at bounding box center [710, 19] width 48 height 19
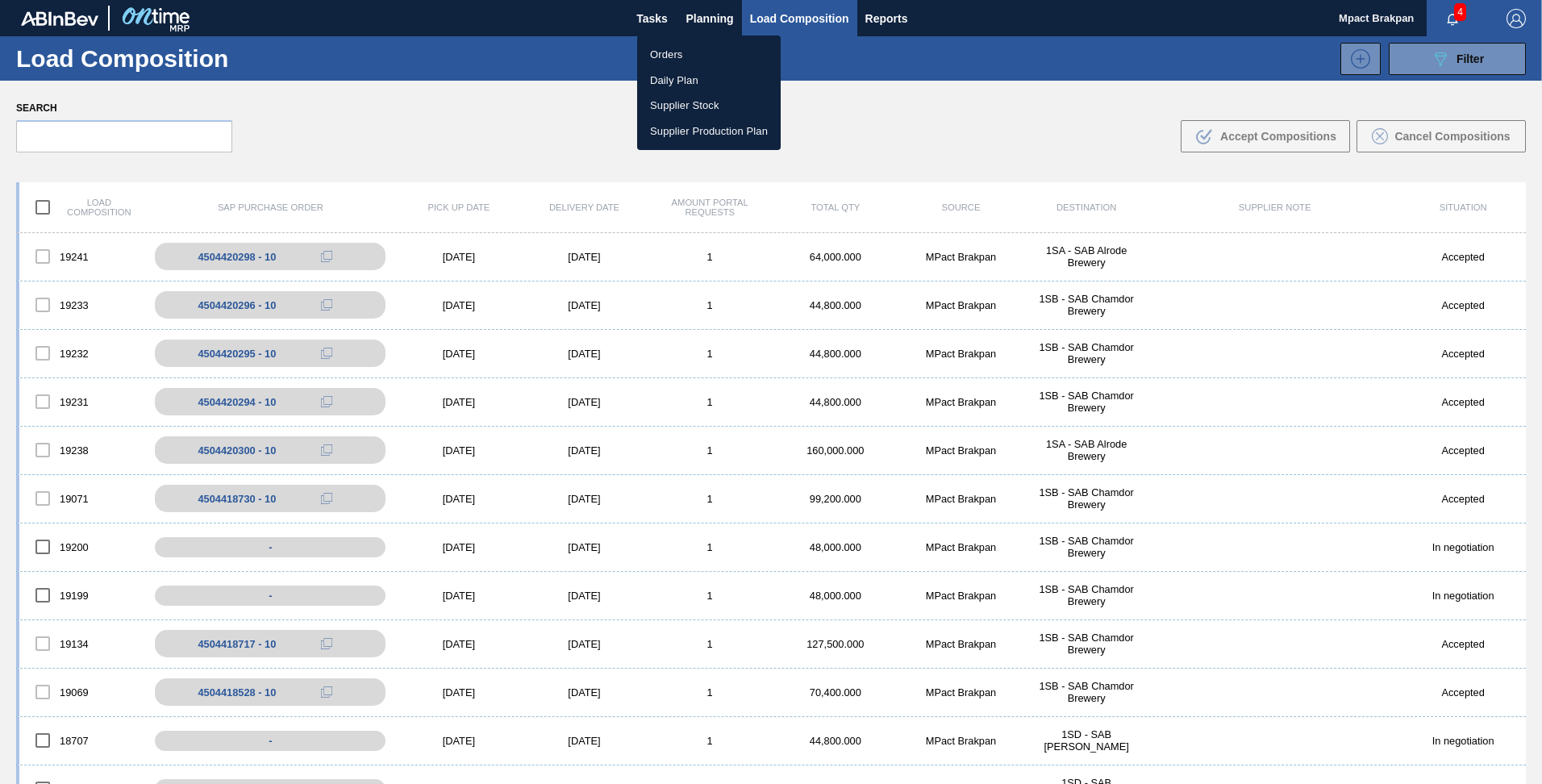
click at [594, 56] on div at bounding box center [771, 392] width 1542 height 784
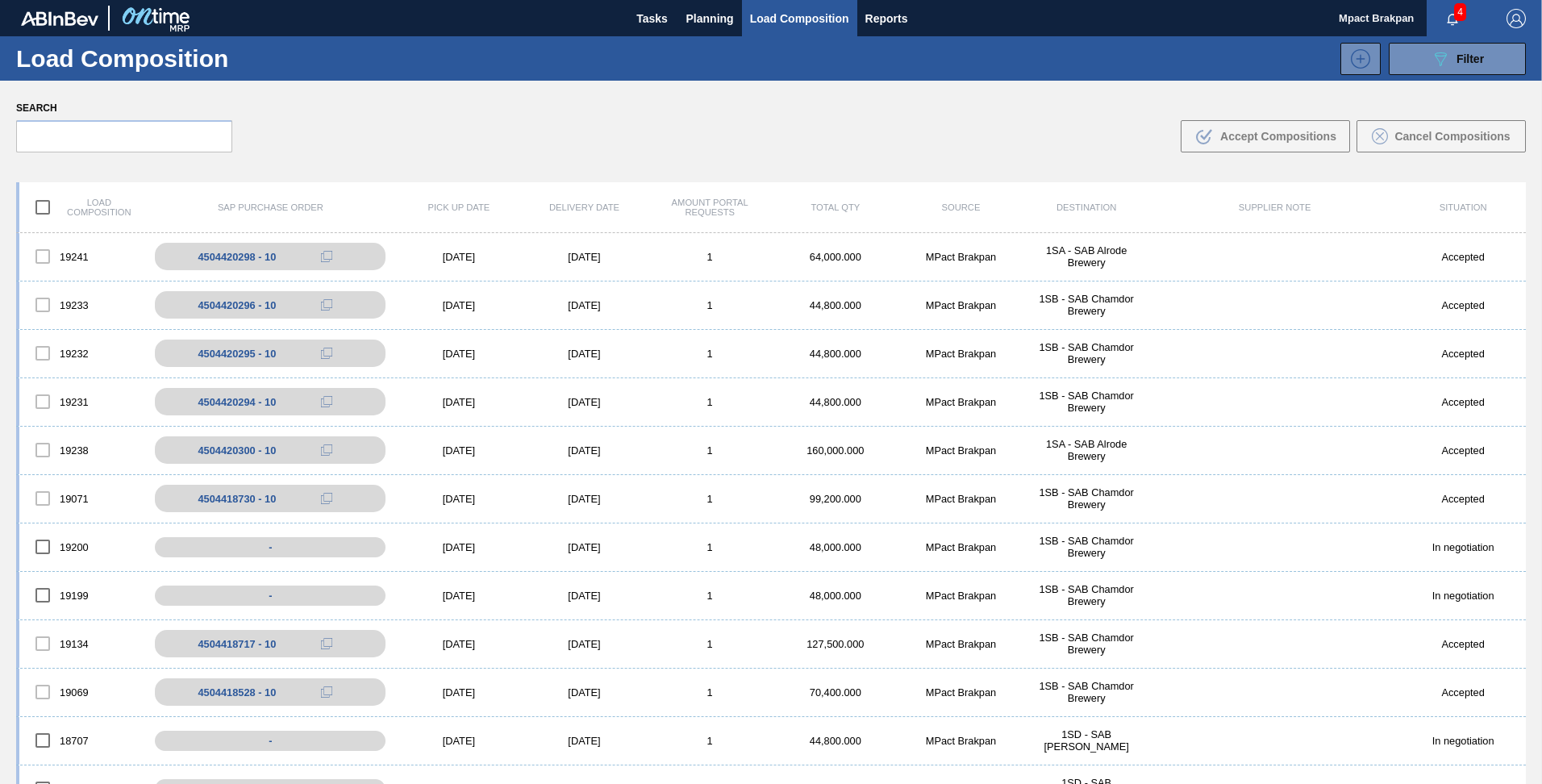
click at [1460, 16] on span "4" at bounding box center [1460, 12] width 12 height 18
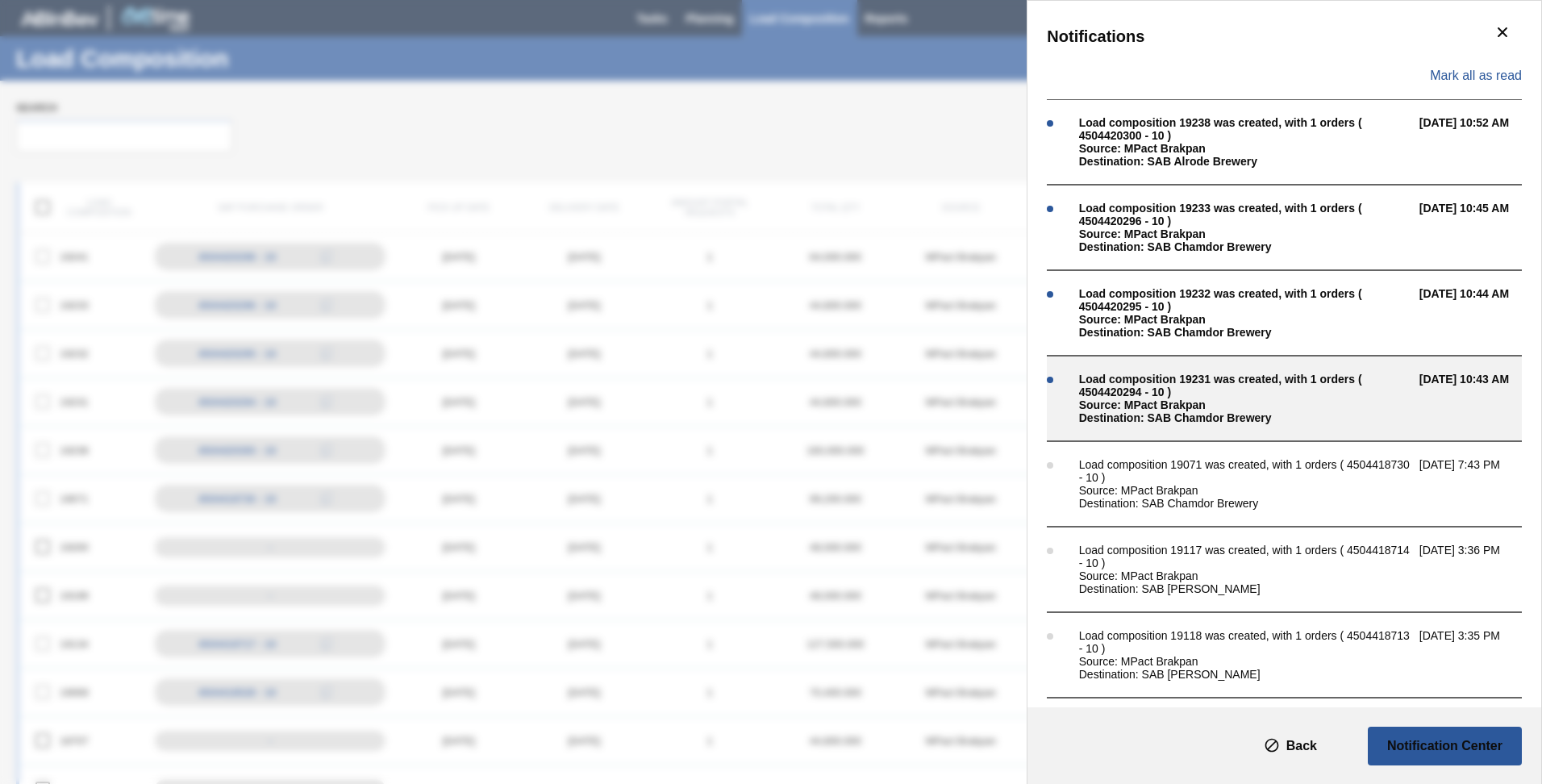
click at [1140, 395] on div "Load composition 19231 was created, with 1 orders ( 4504420294 - 10 )" at bounding box center [1245, 384] width 332 height 26
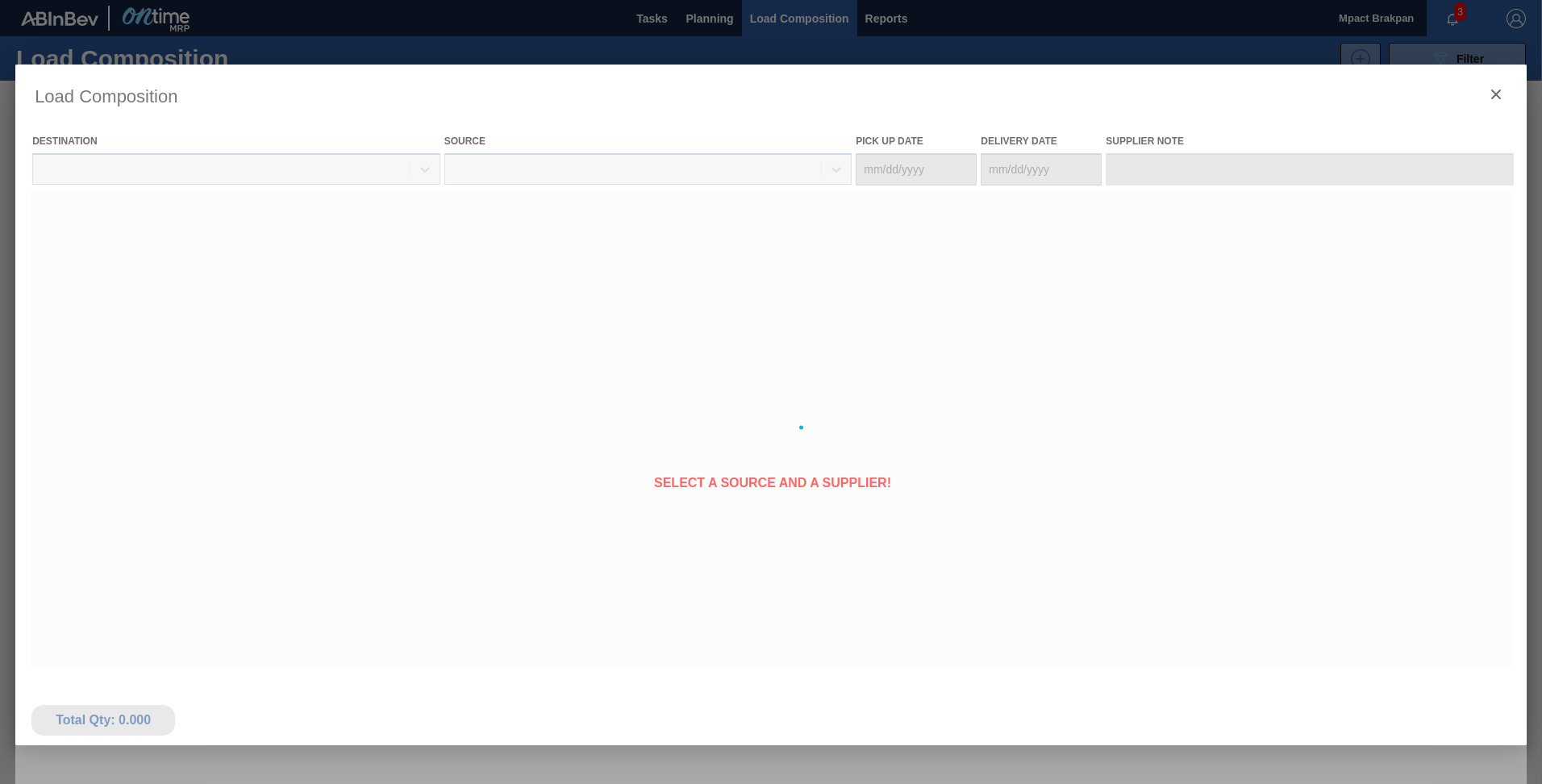
type Date "[DATE]"
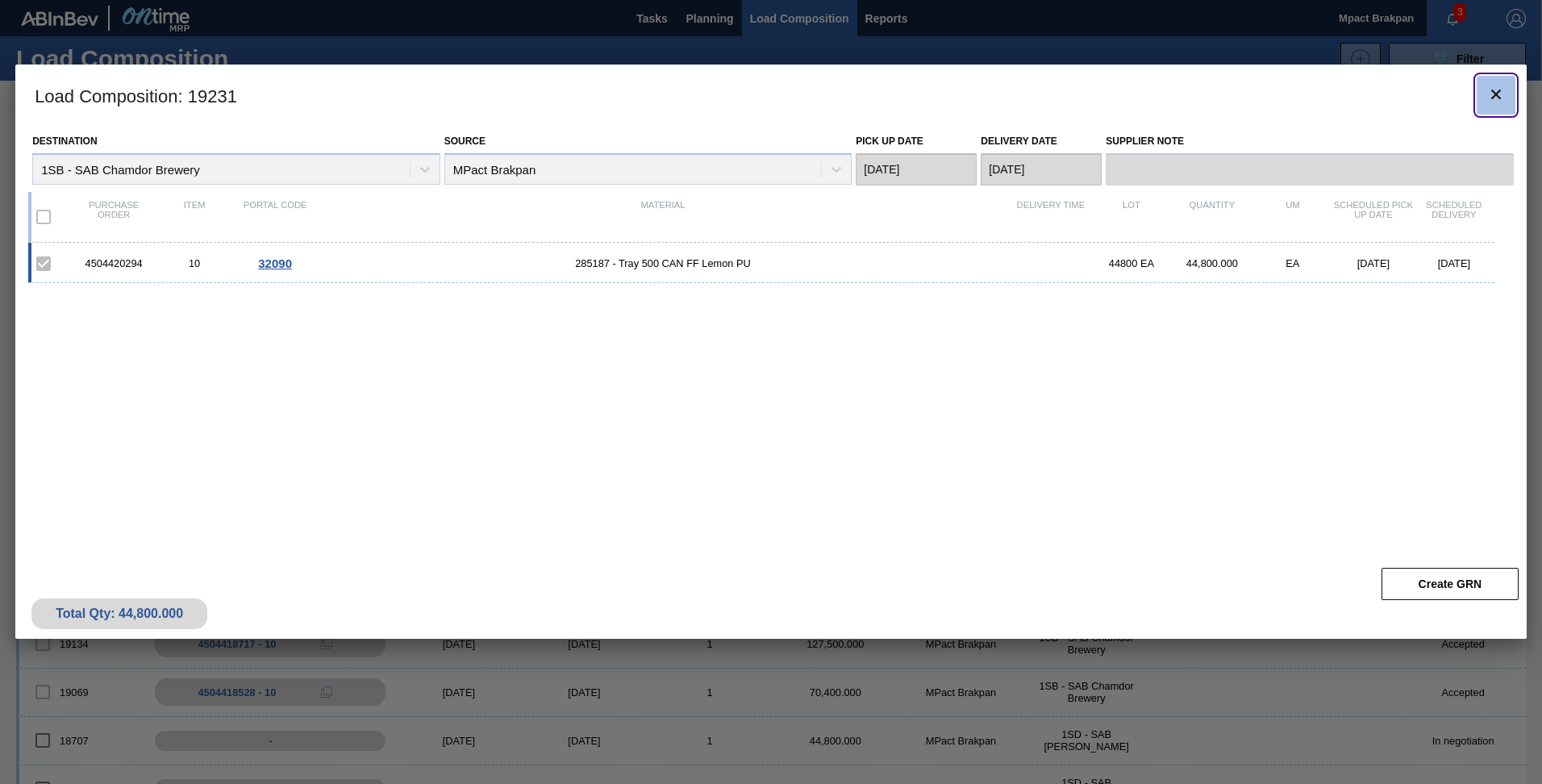
click at [1494, 90] on icon "botão de ícone" at bounding box center [1496, 95] width 19 height 19
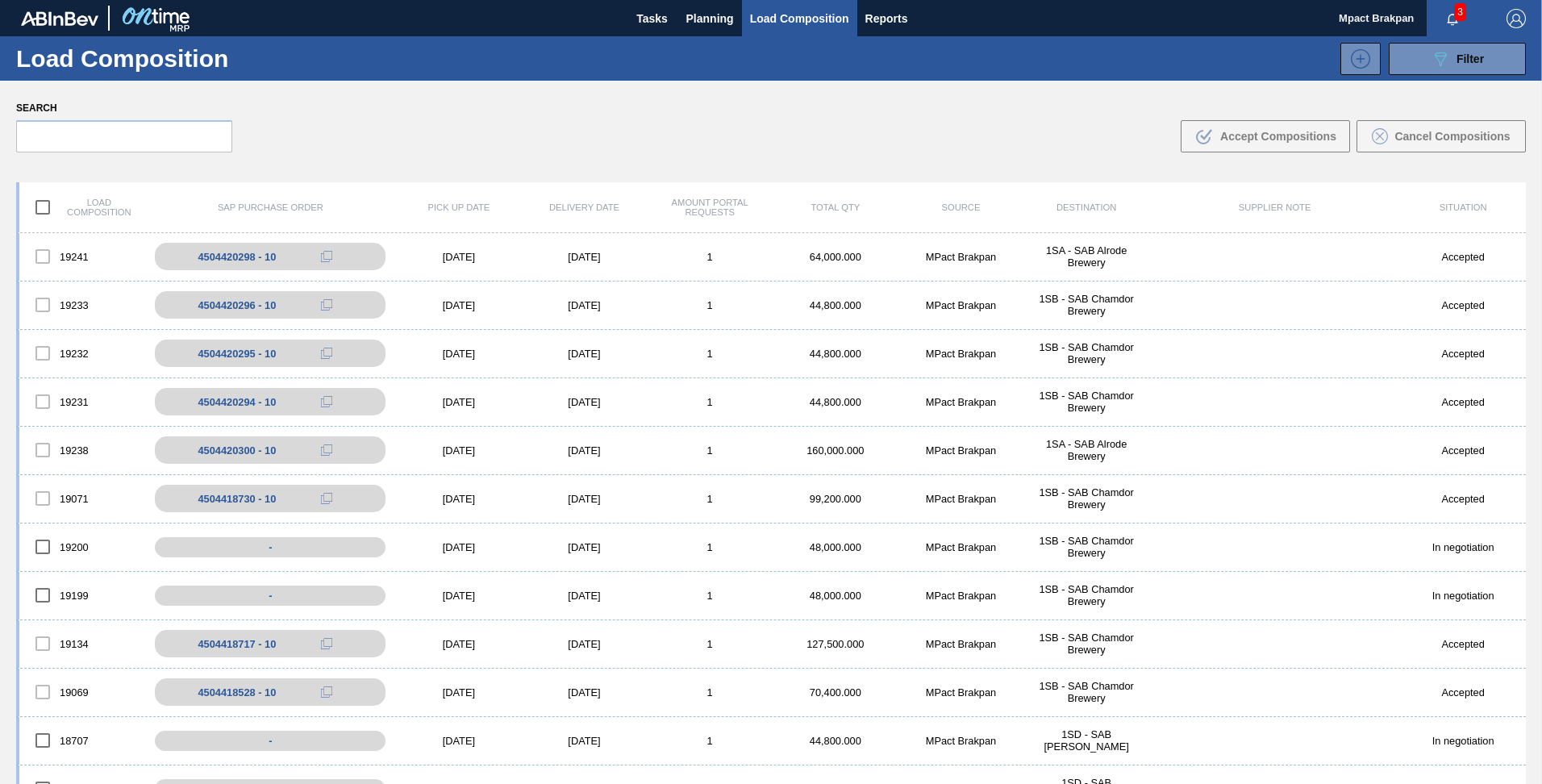
click at [1462, 14] on span "3" at bounding box center [1460, 12] width 12 height 18
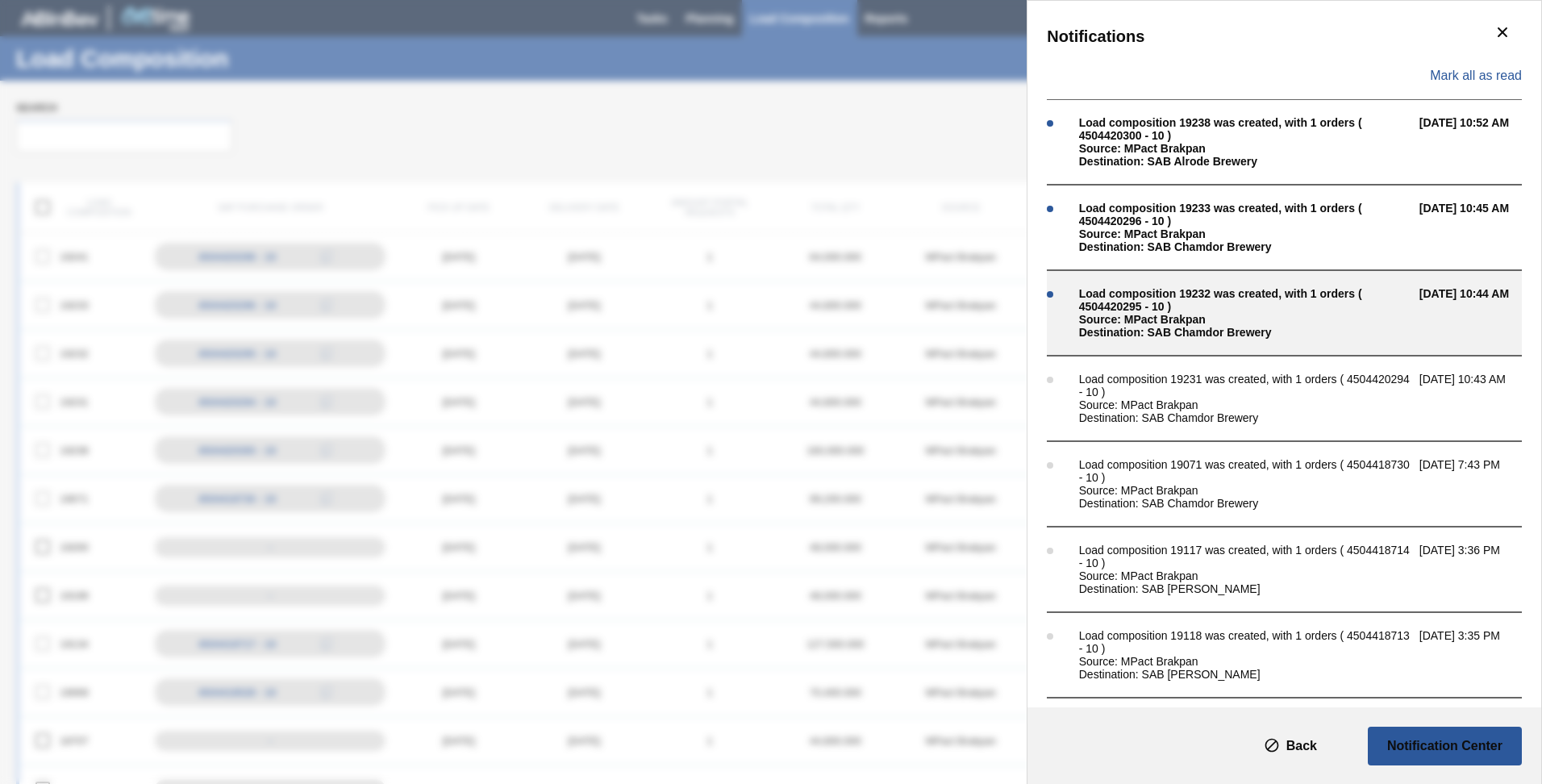
click at [1205, 307] on div "Load composition 19232 was created, with 1 orders ( 4504420295 - 10 )" at bounding box center [1245, 299] width 332 height 26
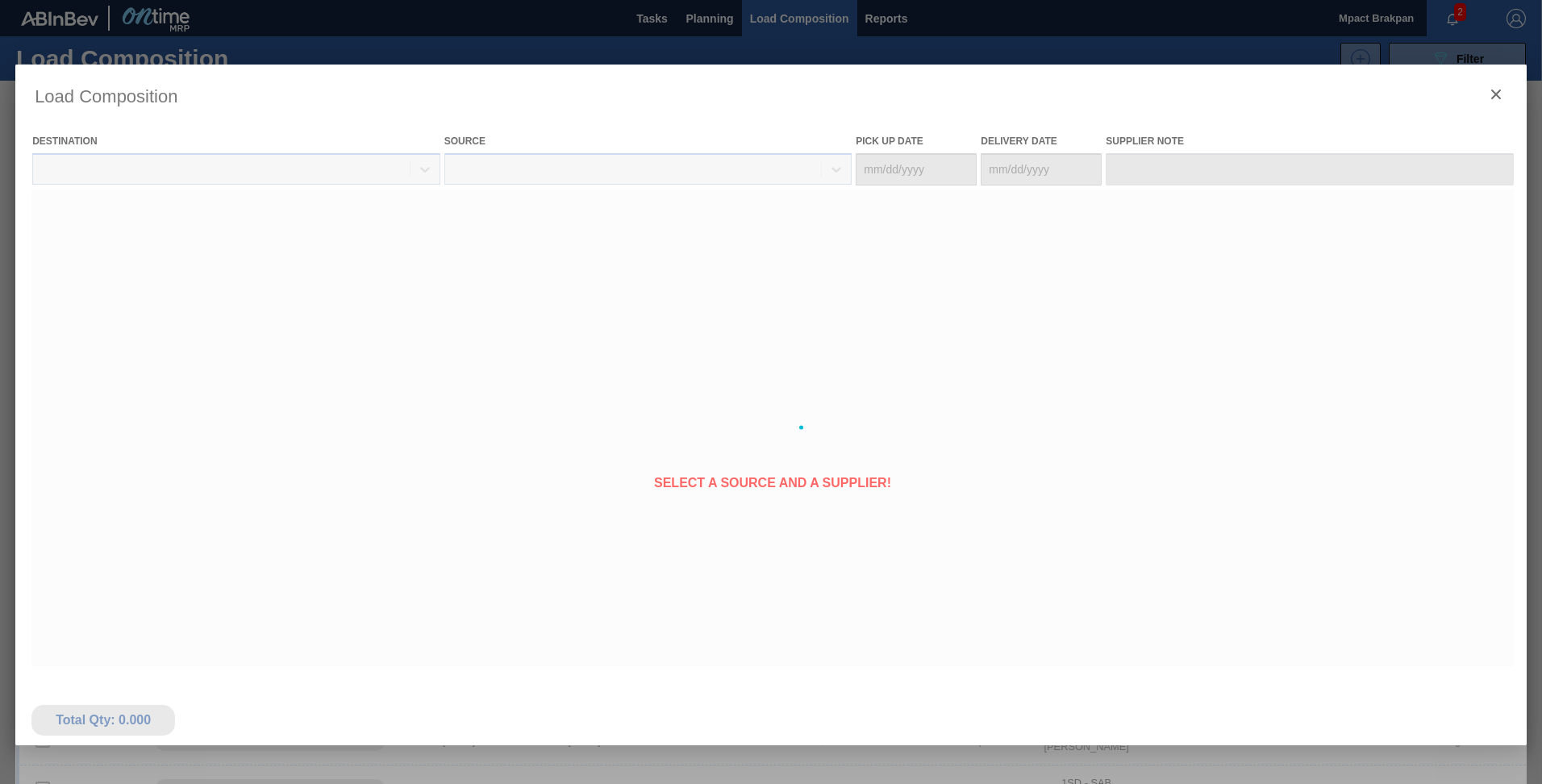
type Date "[DATE]"
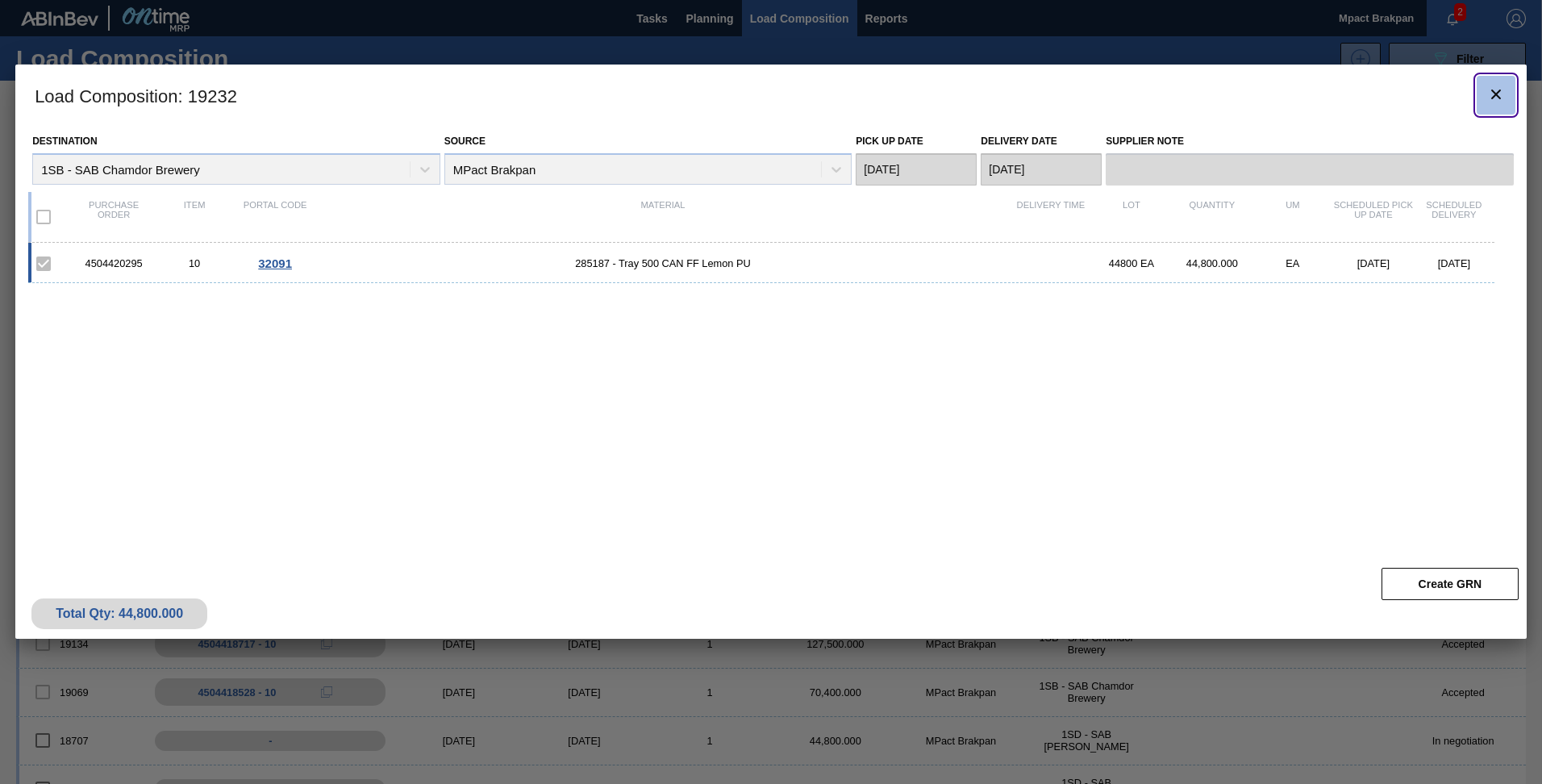
click at [1486, 94] on icon "botão de ícone" at bounding box center [1496, 95] width 19 height 19
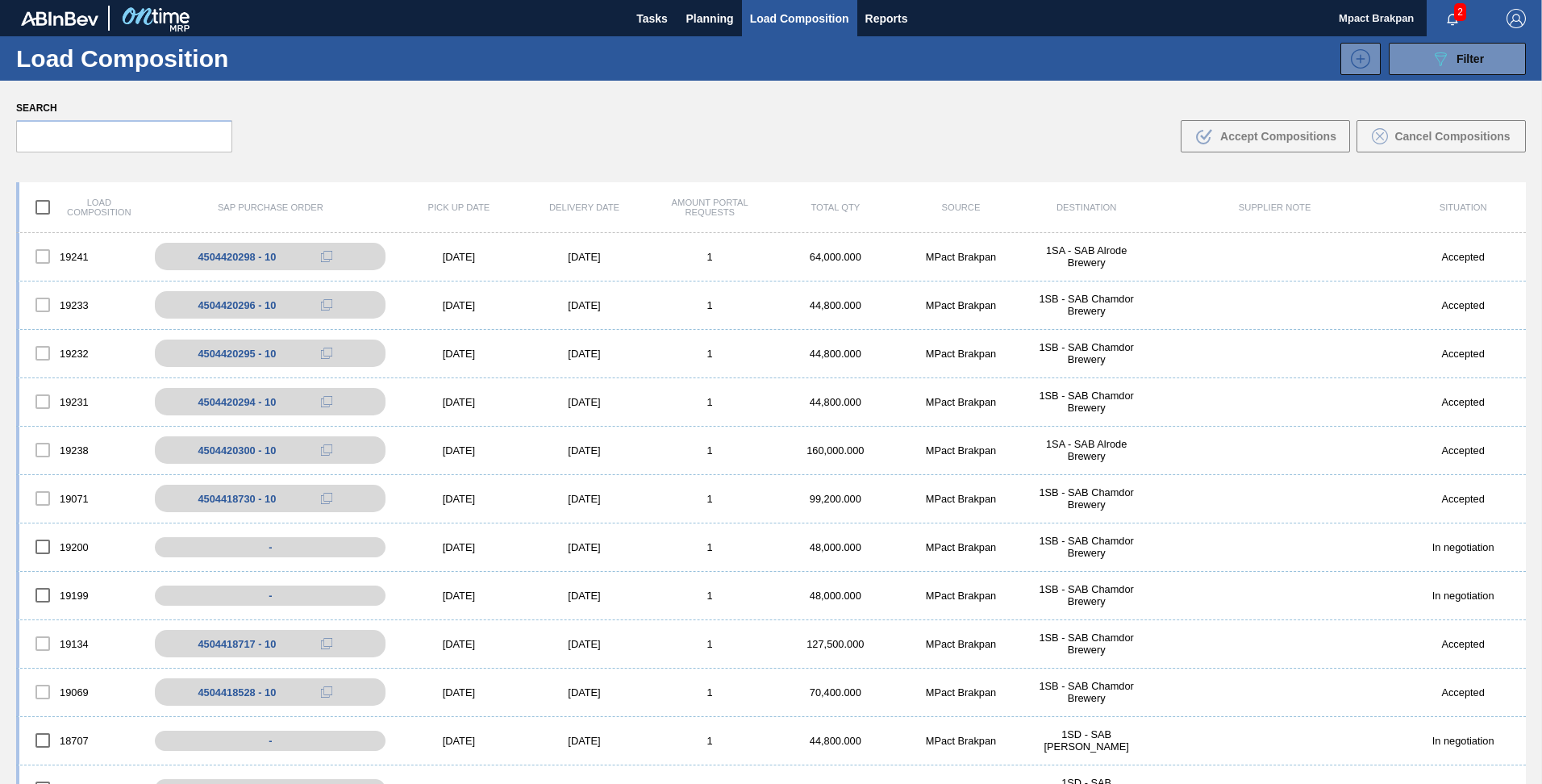
click at [1456, 16] on span "2" at bounding box center [1460, 12] width 12 height 18
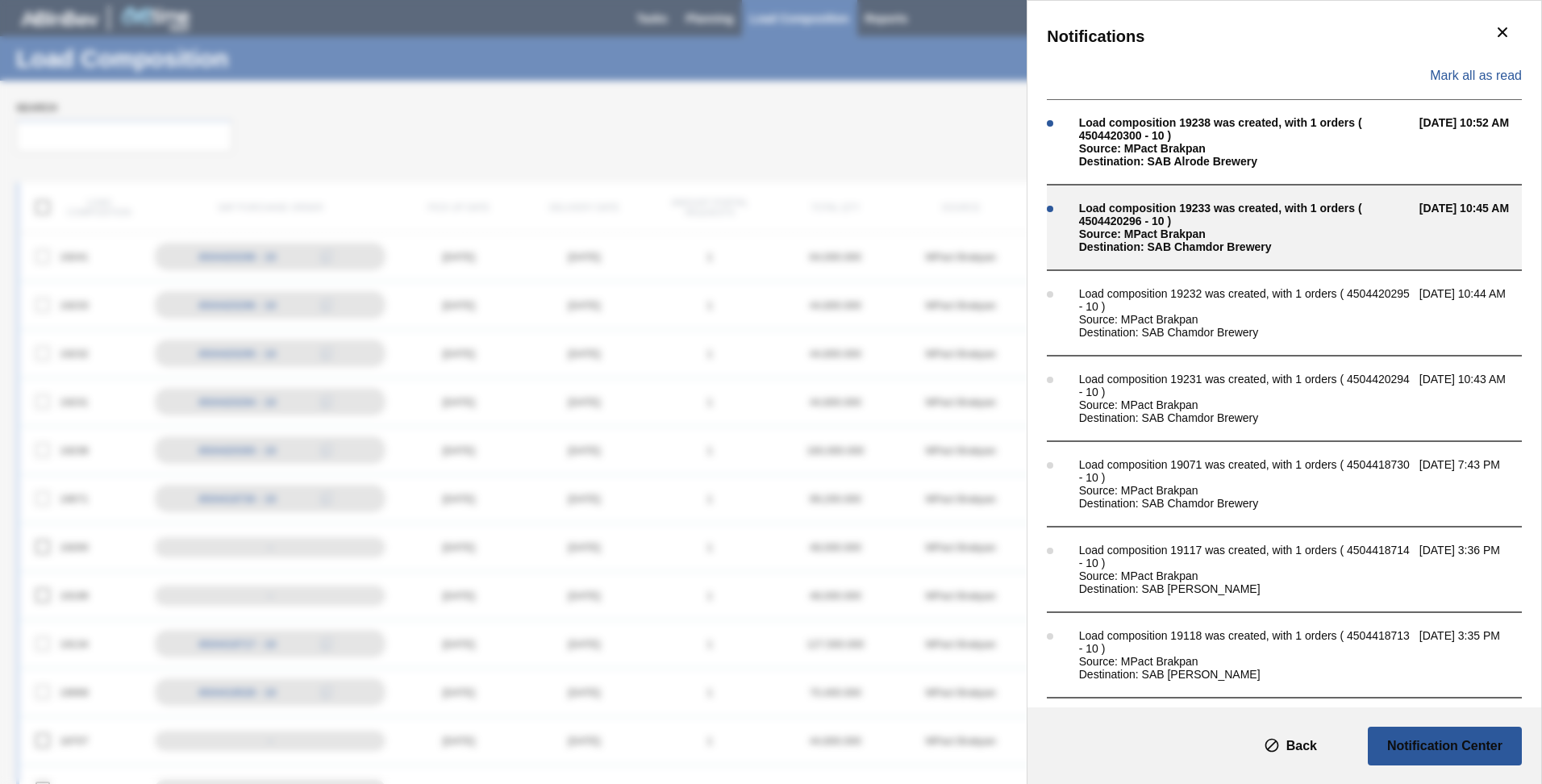
click at [1149, 234] on div "Source: MPact Brakpan" at bounding box center [1245, 234] width 332 height 13
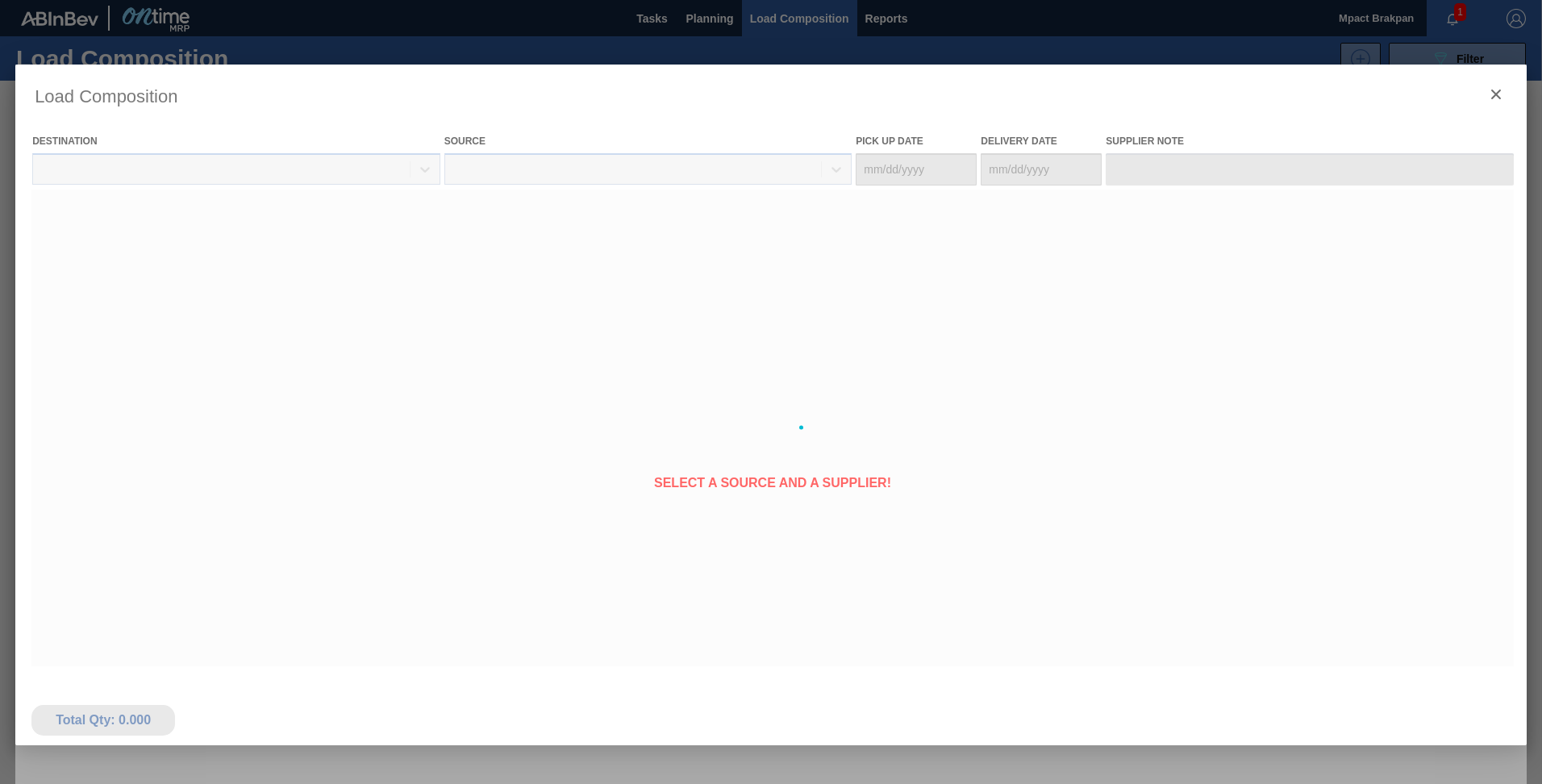
type Date "[DATE]"
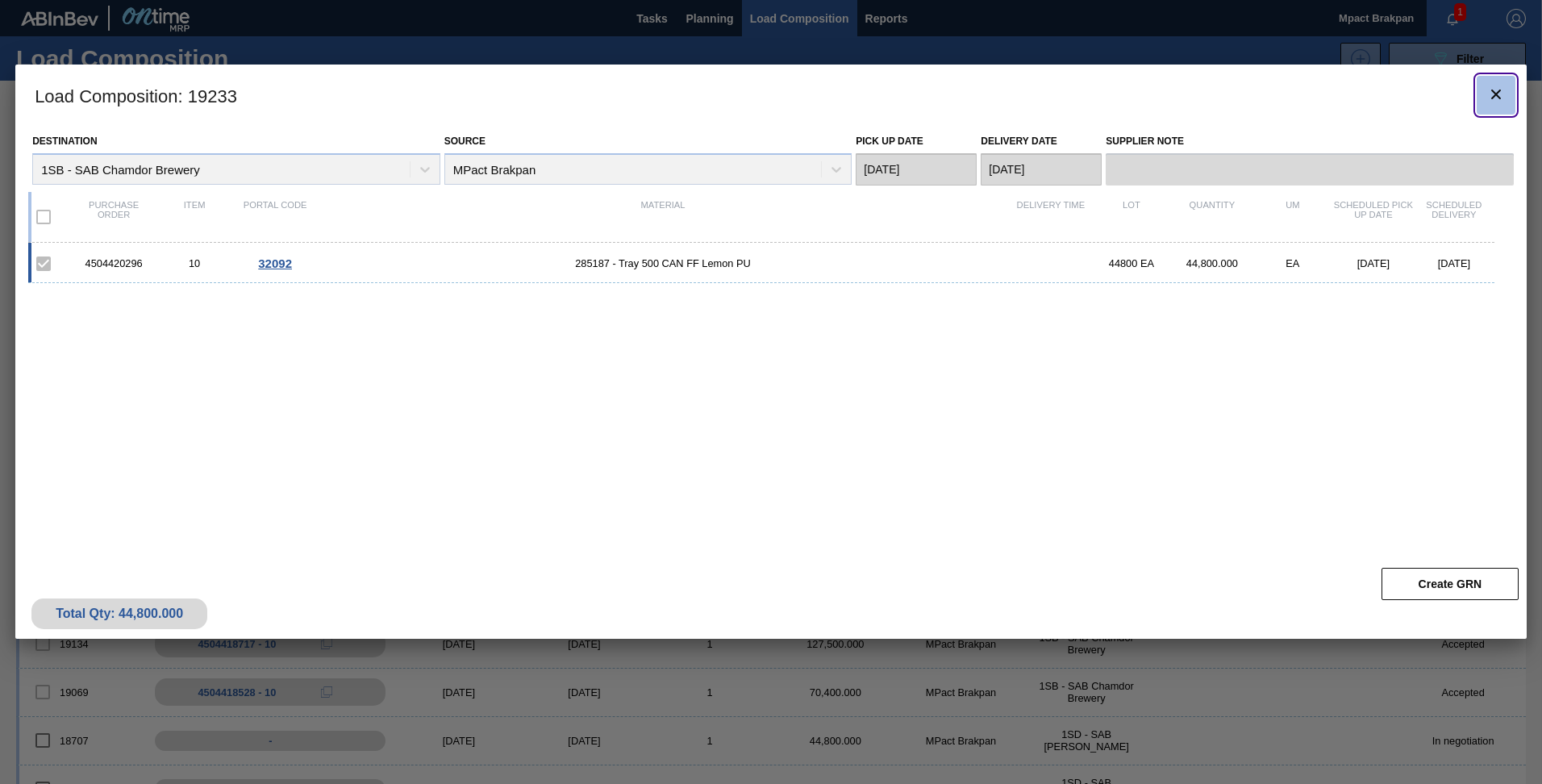
click at [1497, 104] on span "botão de ícone" at bounding box center [1496, 95] width 19 height 19
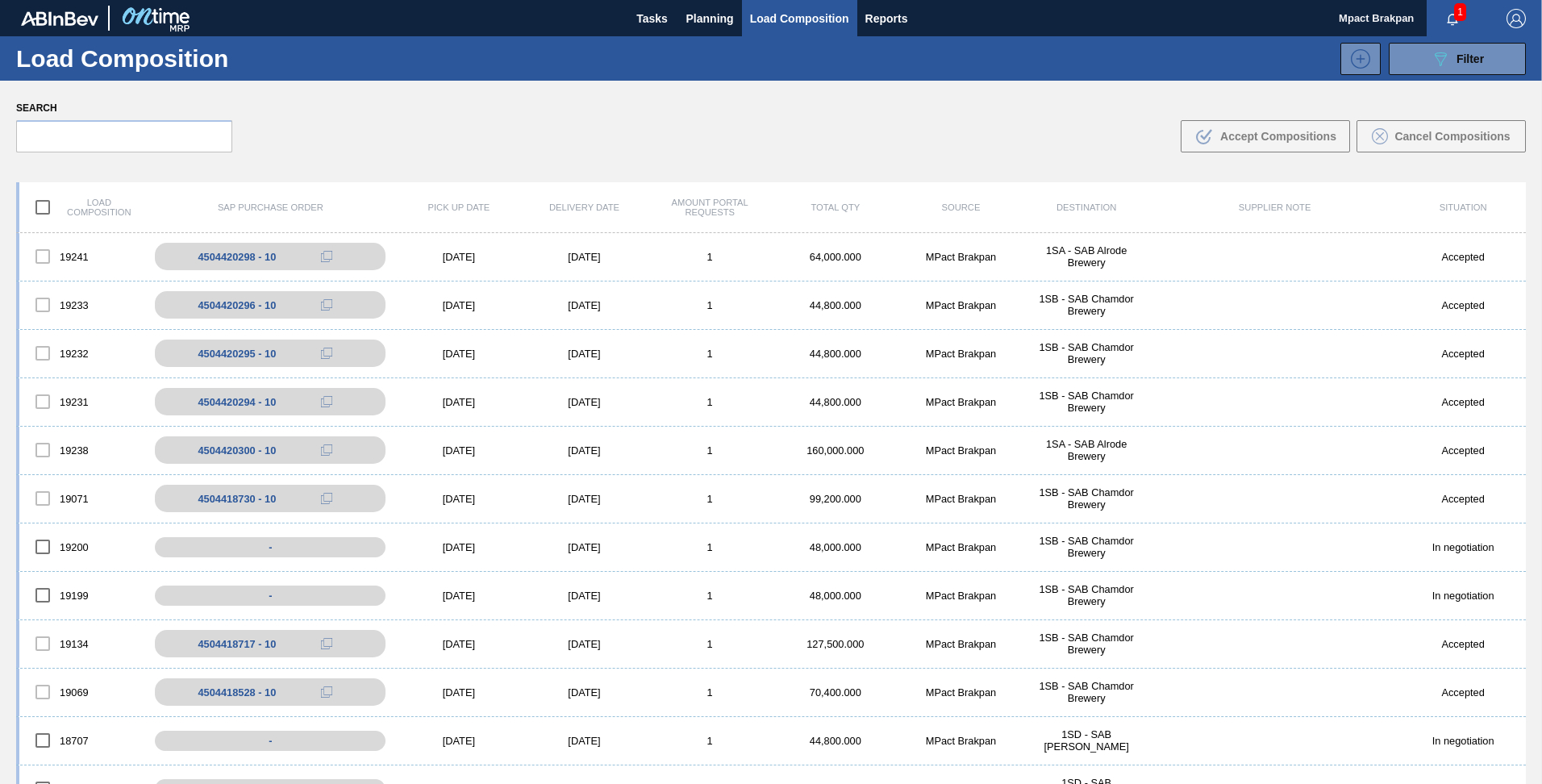
click at [1460, 13] on span "1" at bounding box center [1460, 12] width 12 height 18
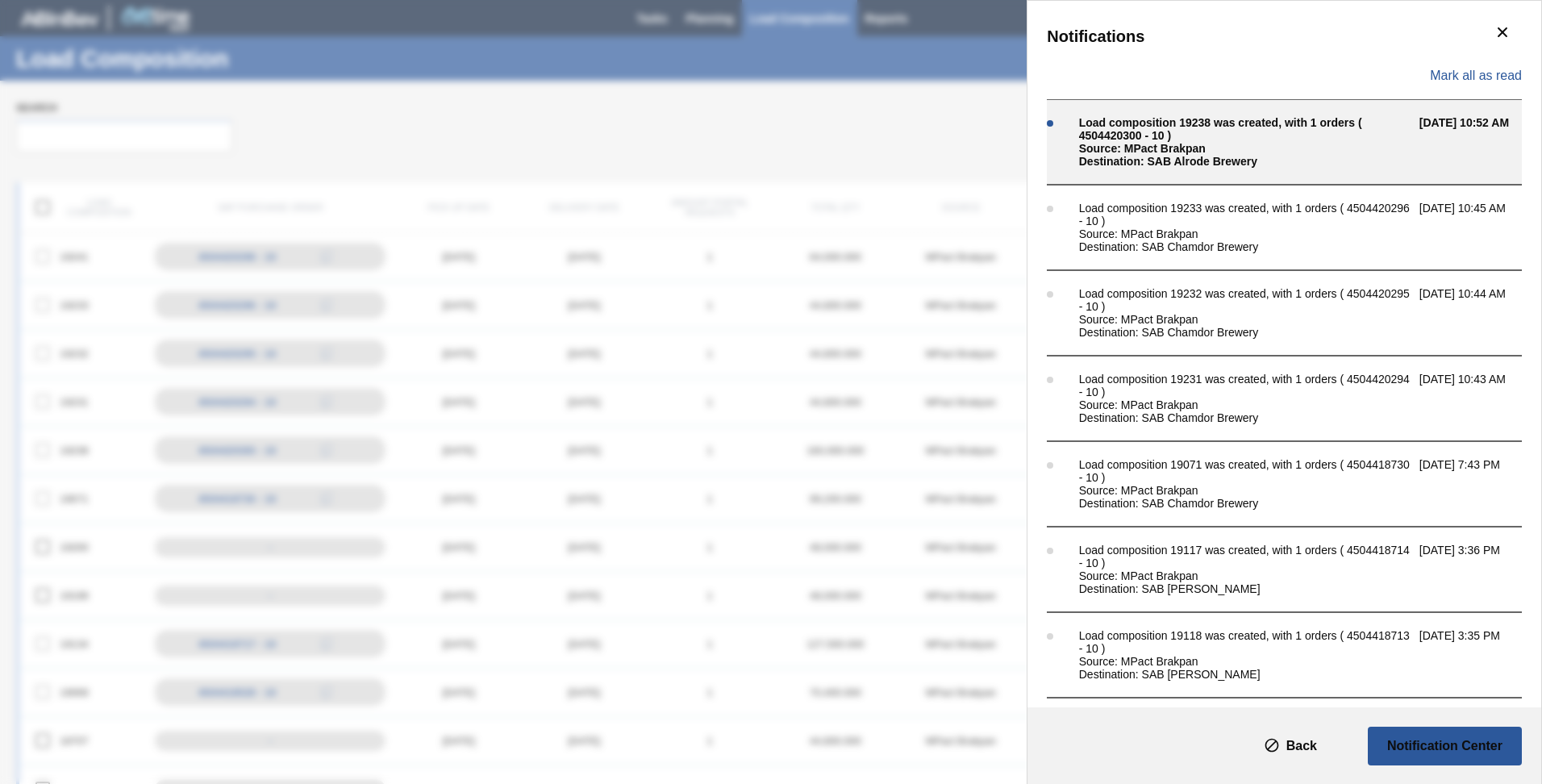
click at [1231, 143] on div "Source: MPact Brakpan" at bounding box center [1245, 148] width 332 height 13
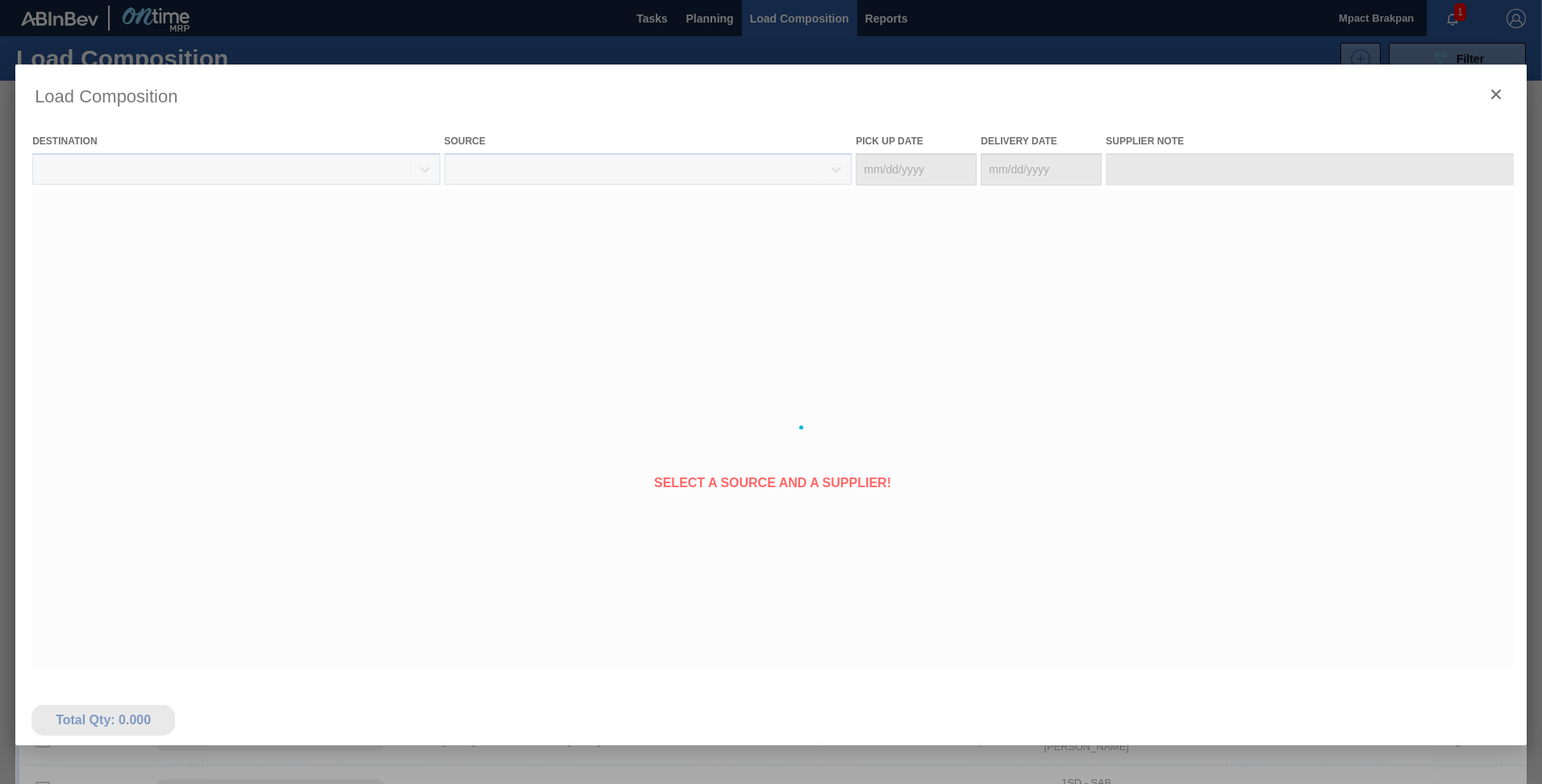
type Date "[DATE]"
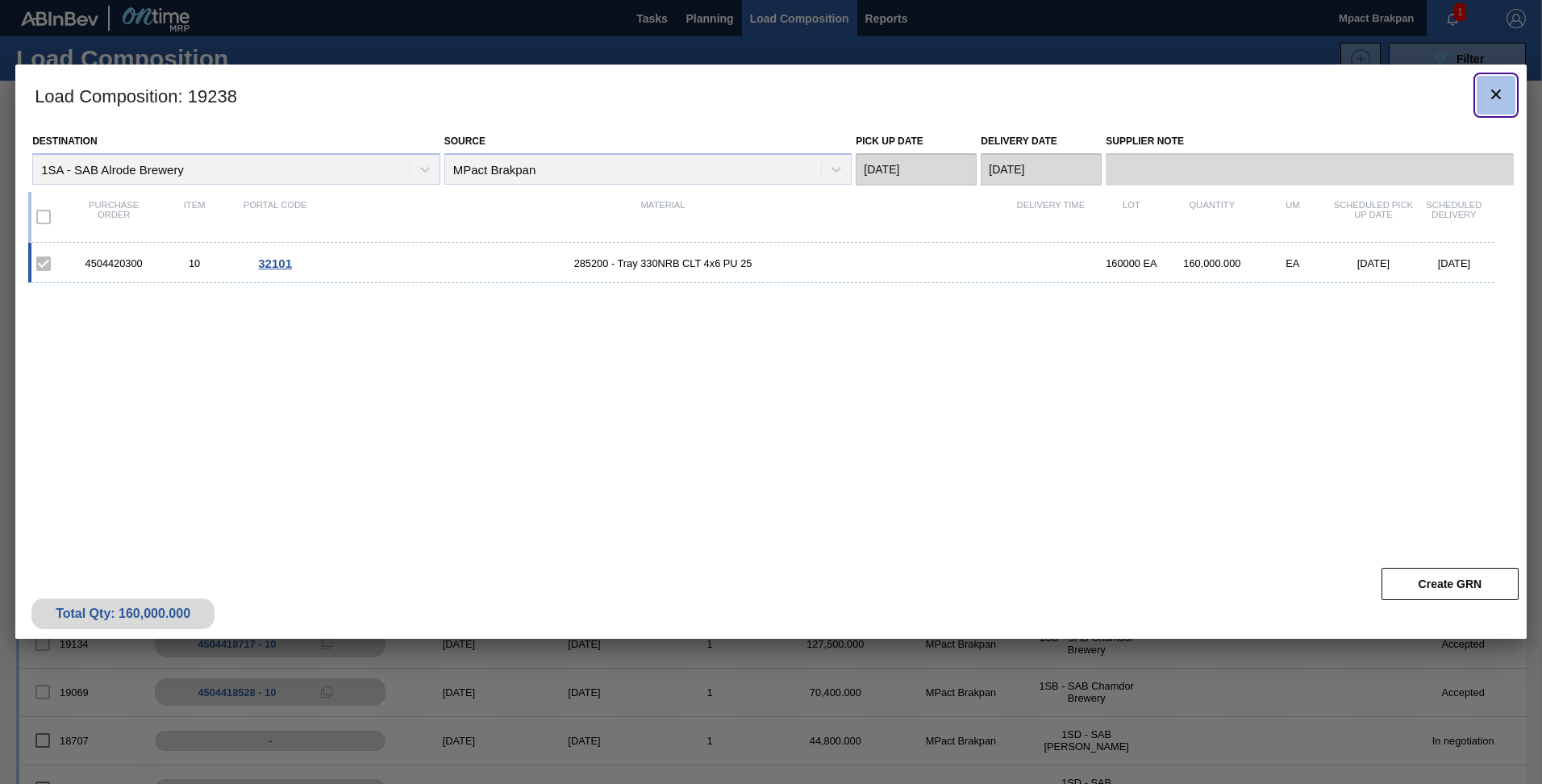
click at [1486, 94] on icon "botão de ícone" at bounding box center [1496, 95] width 19 height 19
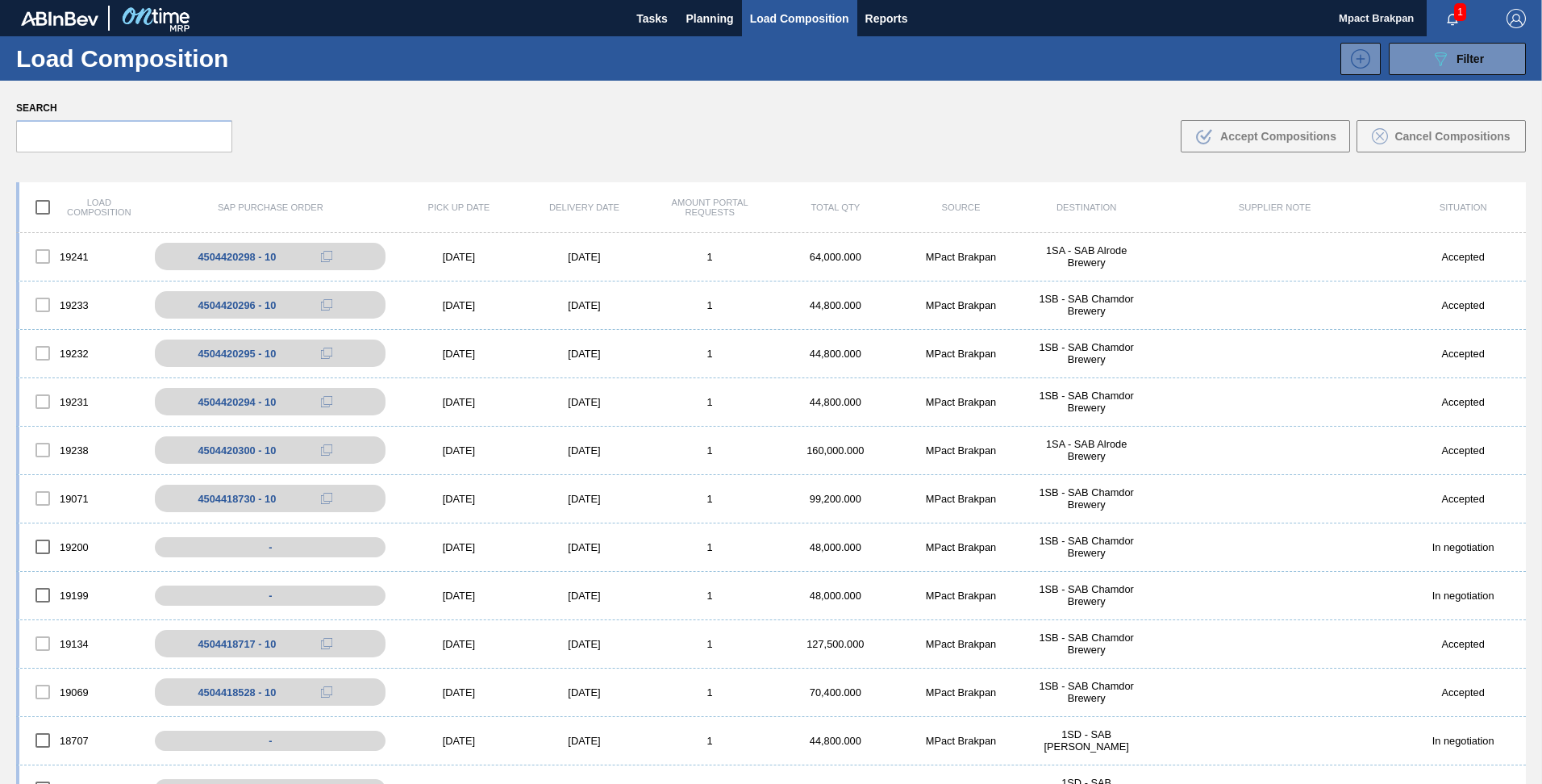
click at [1459, 5] on span "1" at bounding box center [1460, 12] width 12 height 18
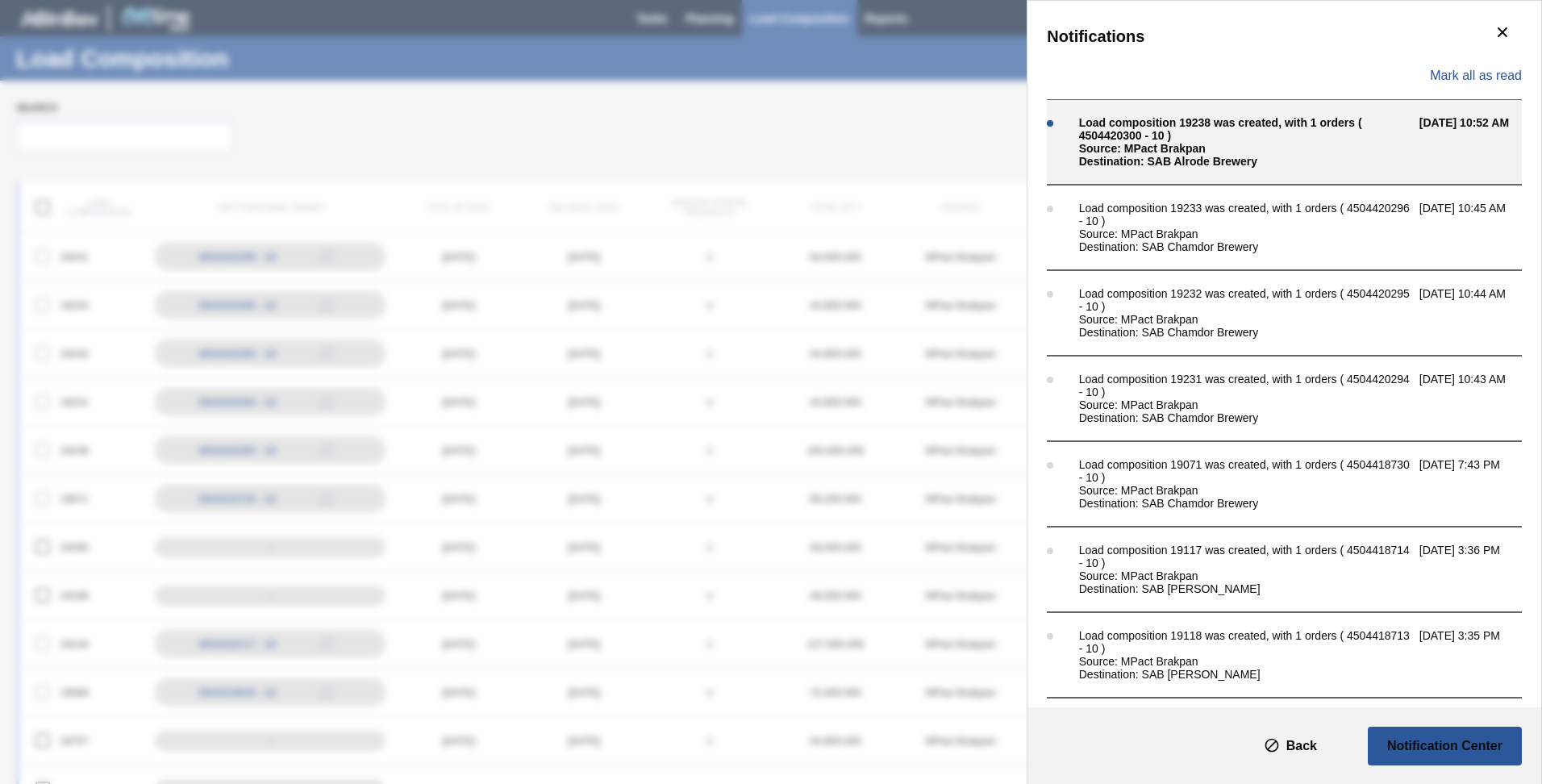
click at [1220, 123] on div "Load composition 19238 was created, with 1 orders ( 4504420300 - 10 )" at bounding box center [1245, 128] width 332 height 26
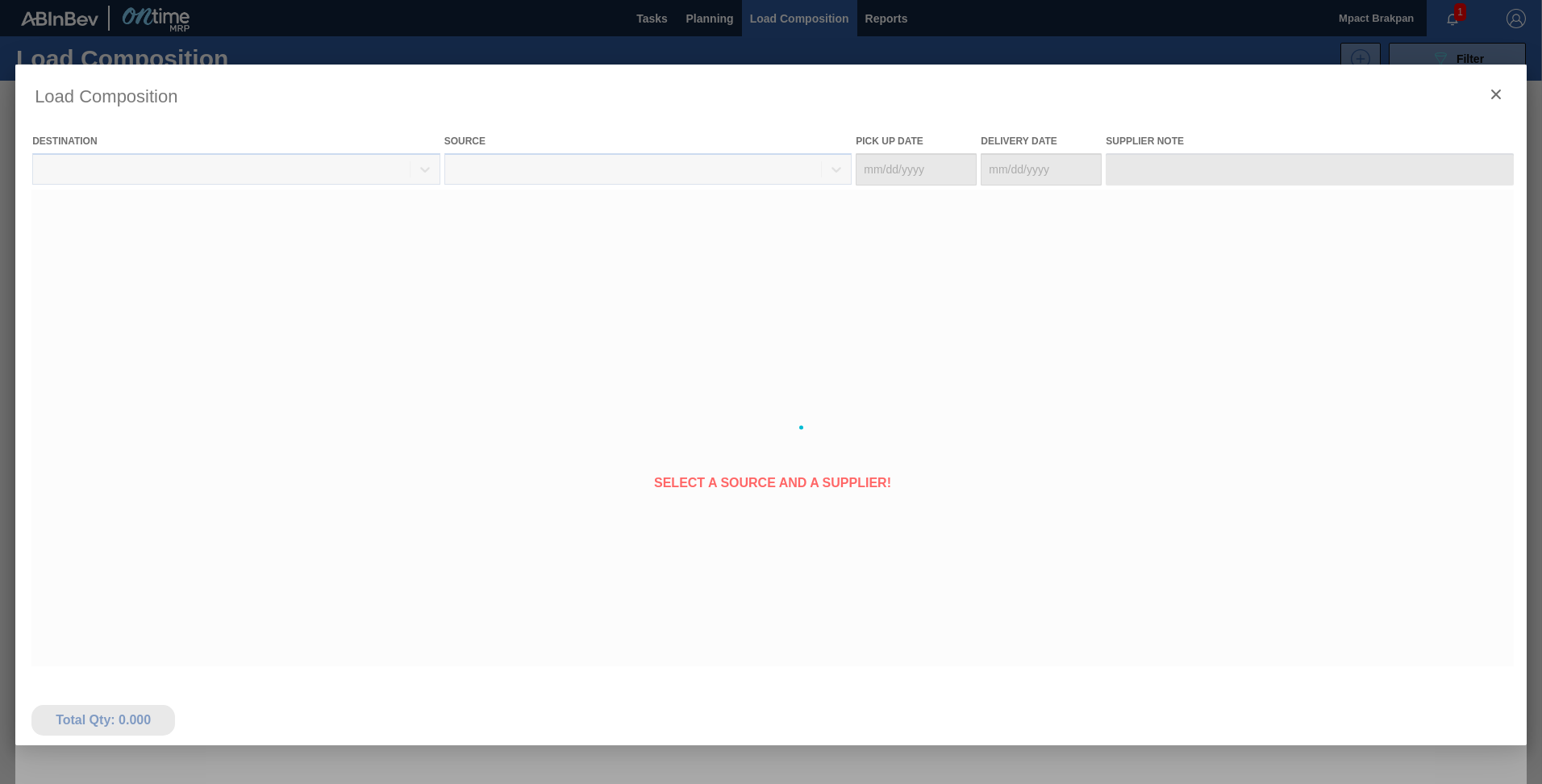
type Date "[DATE]"
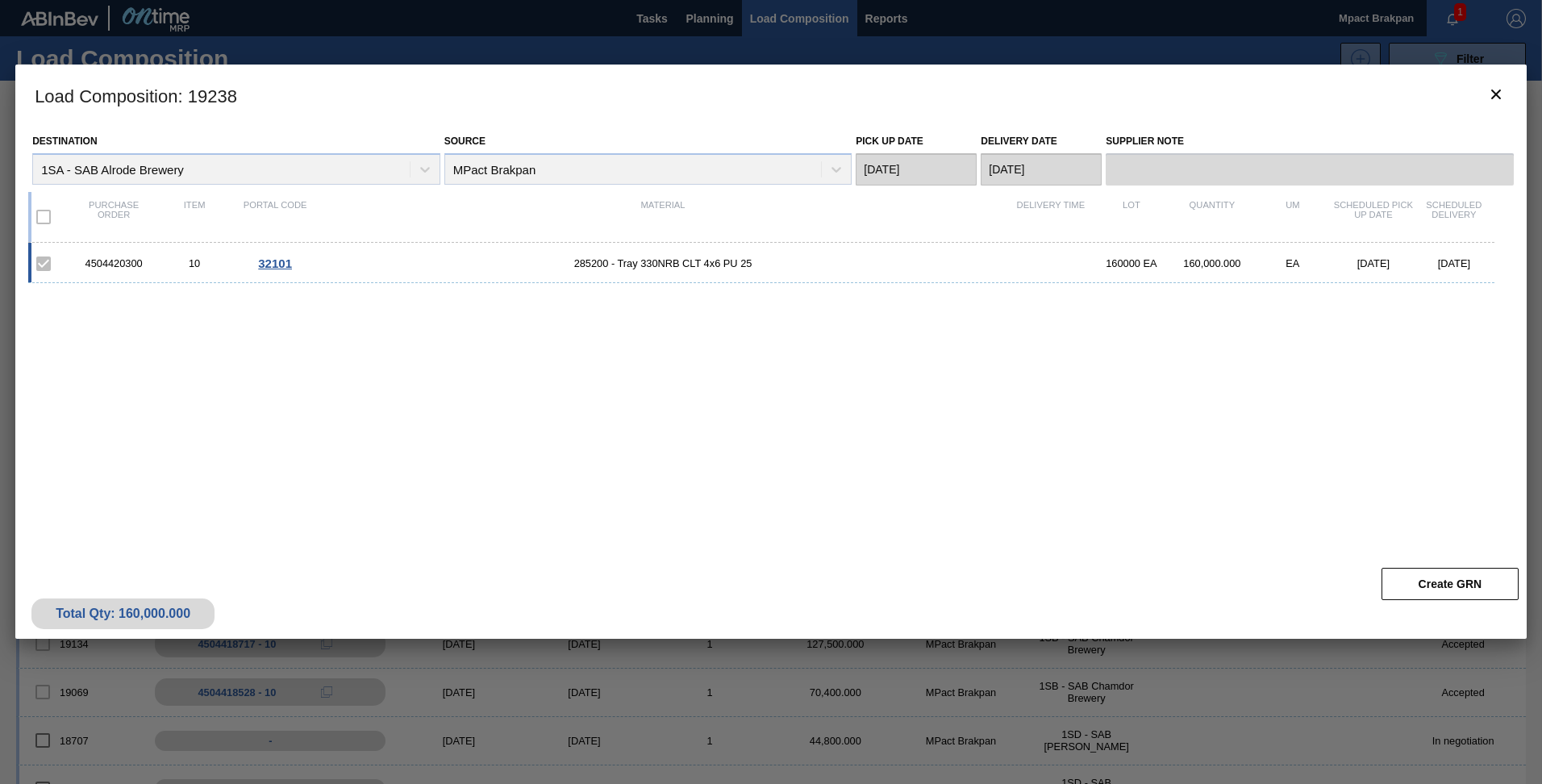
click at [1080, 276] on div "4504420300 10 32101 285200 - Tray 330NRB CLT 4x6 PU 25 160000 EA 160,000.000 EA…" at bounding box center [761, 262] width 1466 height 40
click at [1493, 94] on icon "botão de ícone" at bounding box center [1496, 95] width 19 height 19
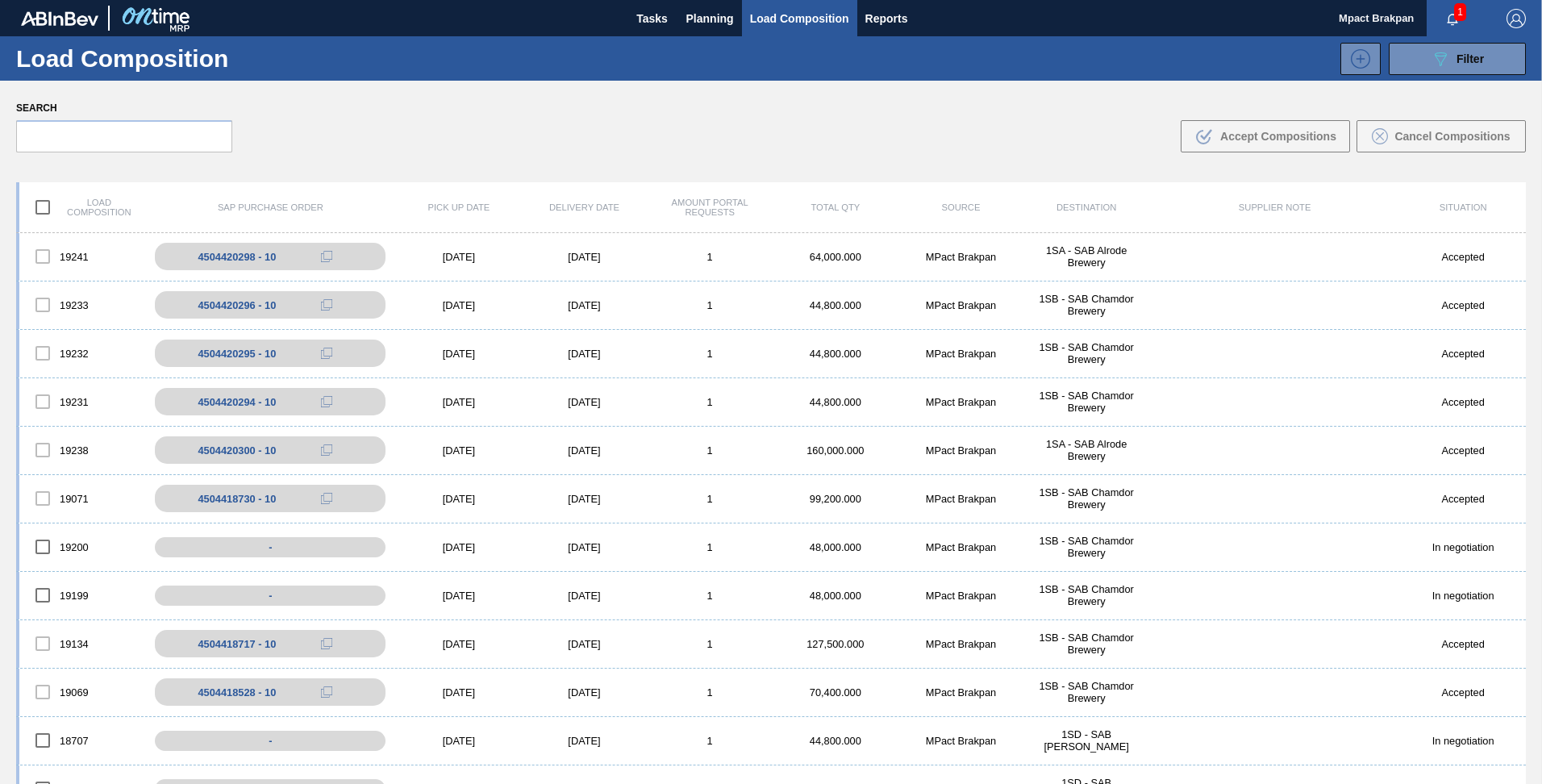
click at [1521, 215] on div "Load composition SAP Purchase Order Pick up Date Delivery Date Amount Portal Re…" at bounding box center [770, 207] width 1509 height 50
click at [699, 19] on span "Planning" at bounding box center [710, 19] width 48 height 19
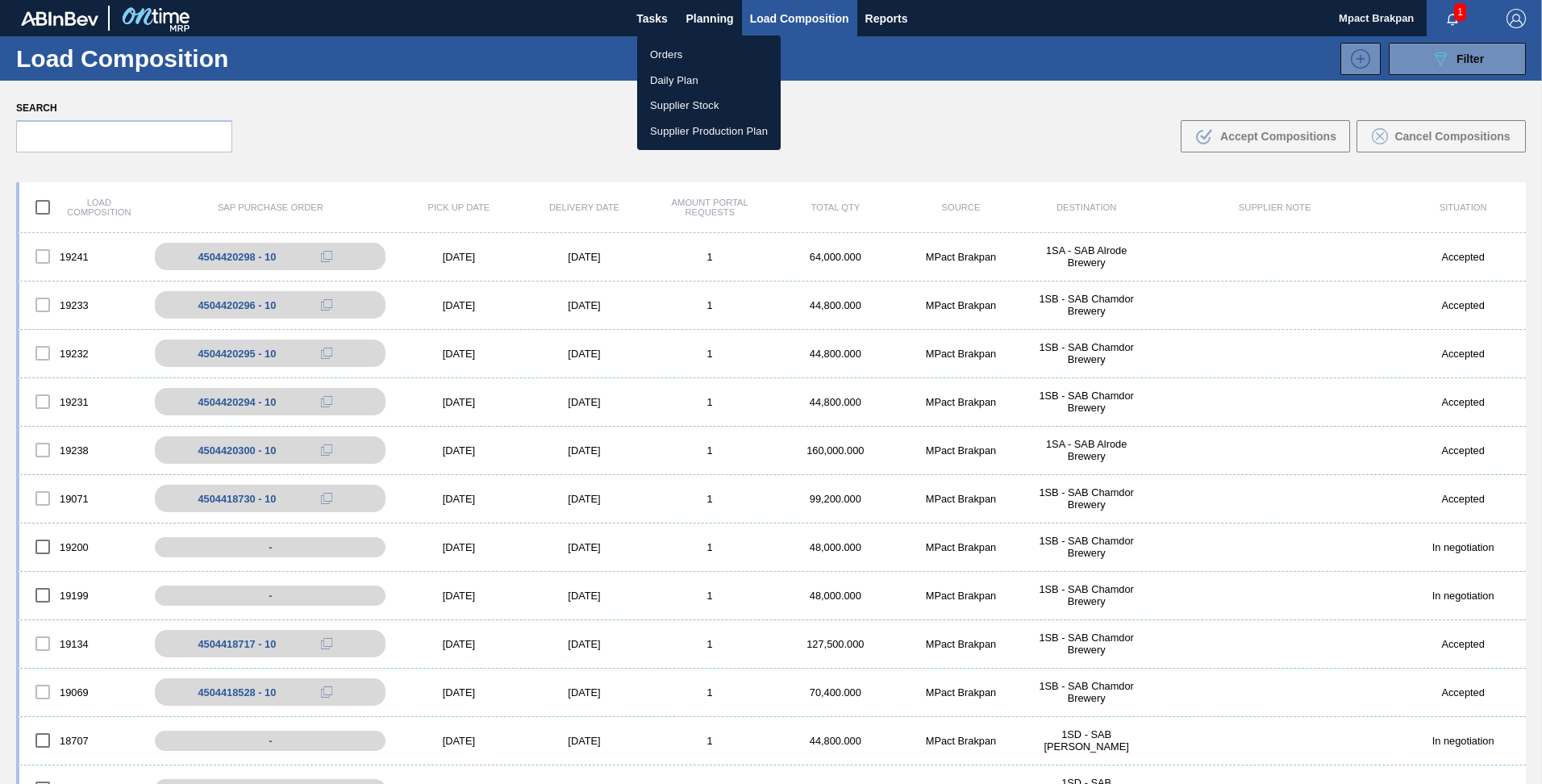
click at [884, 113] on div at bounding box center [771, 392] width 1542 height 784
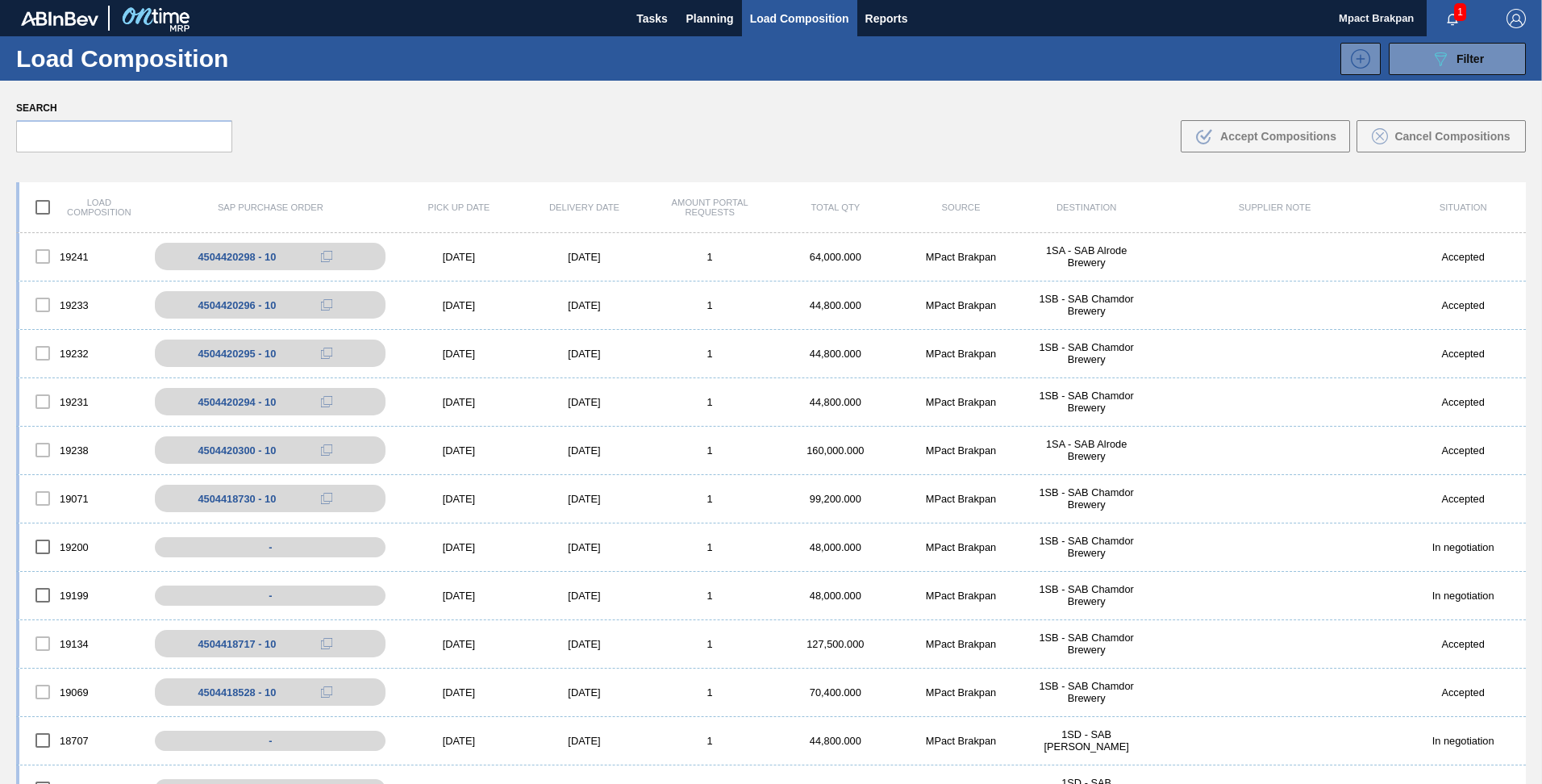
click at [1468, 10] on button "button" at bounding box center [1452, 18] width 51 height 22
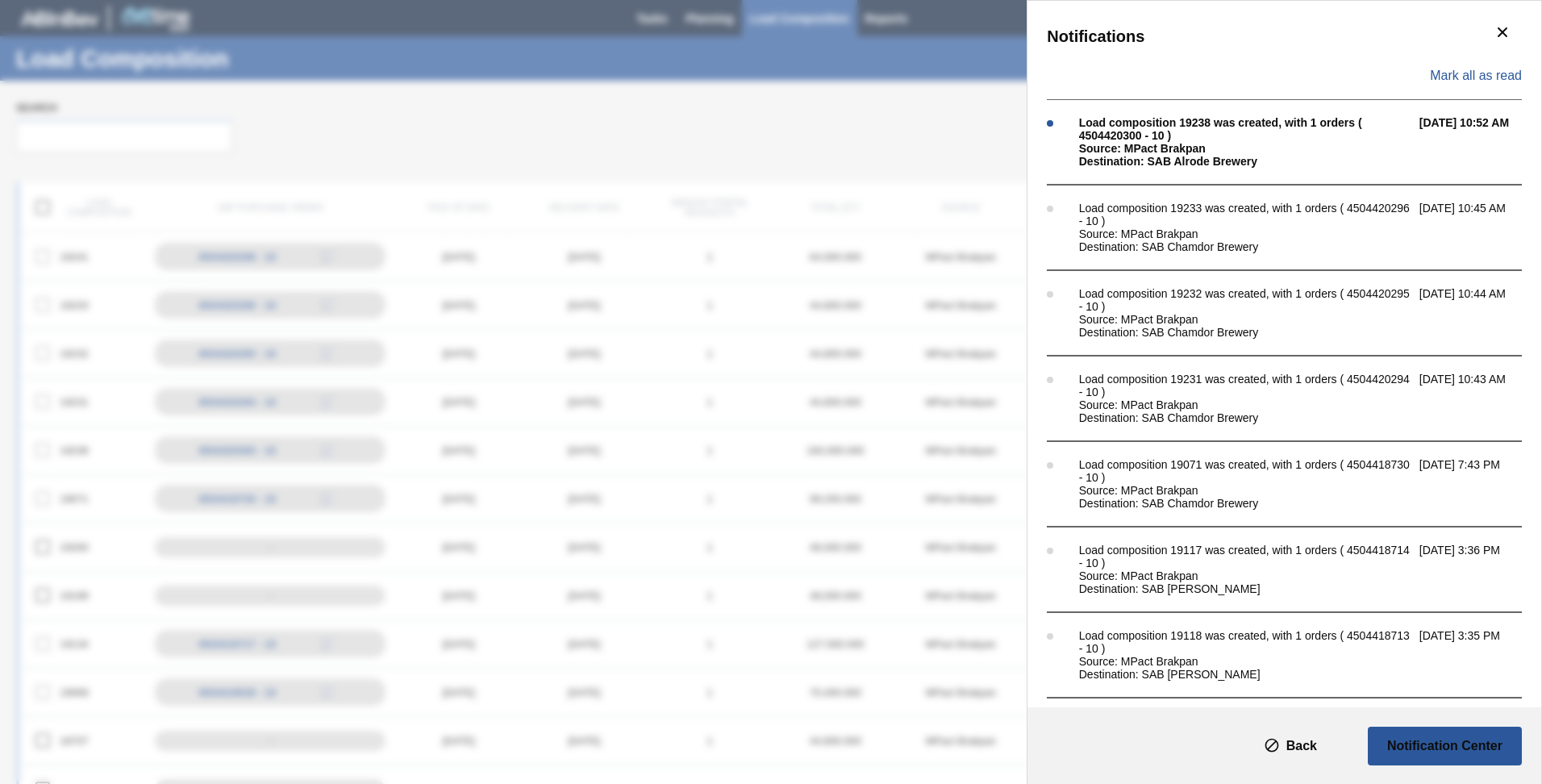
click at [1453, 10] on div "Notifications Mark all as read Load composition 19238 was created, with 1 order…" at bounding box center [1284, 353] width 514 height 706
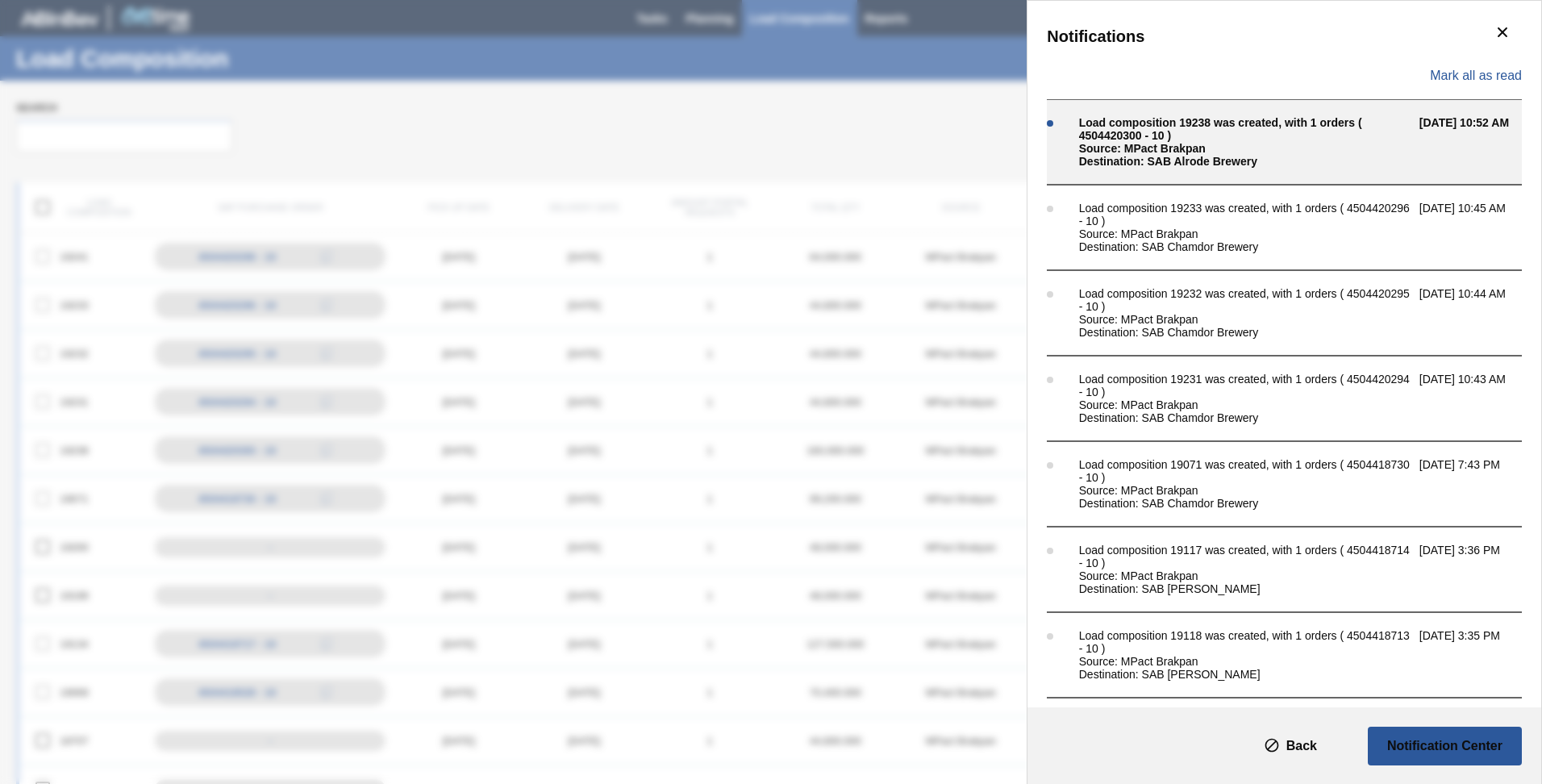
click at [1125, 136] on div "Load composition 19238 was created, with 1 orders ( 4504420300 - 10 )" at bounding box center [1245, 128] width 332 height 26
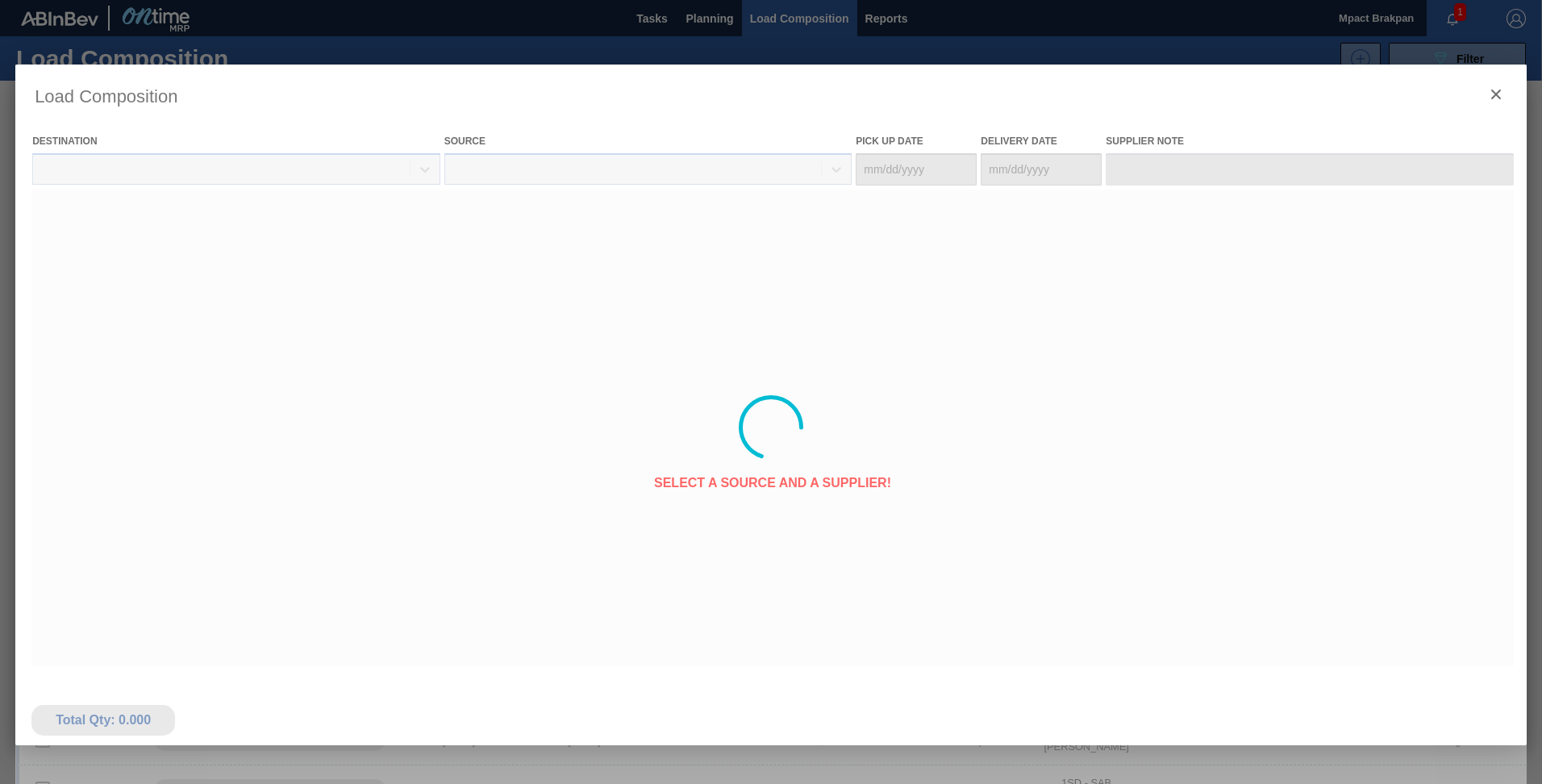
type Date "[DATE]"
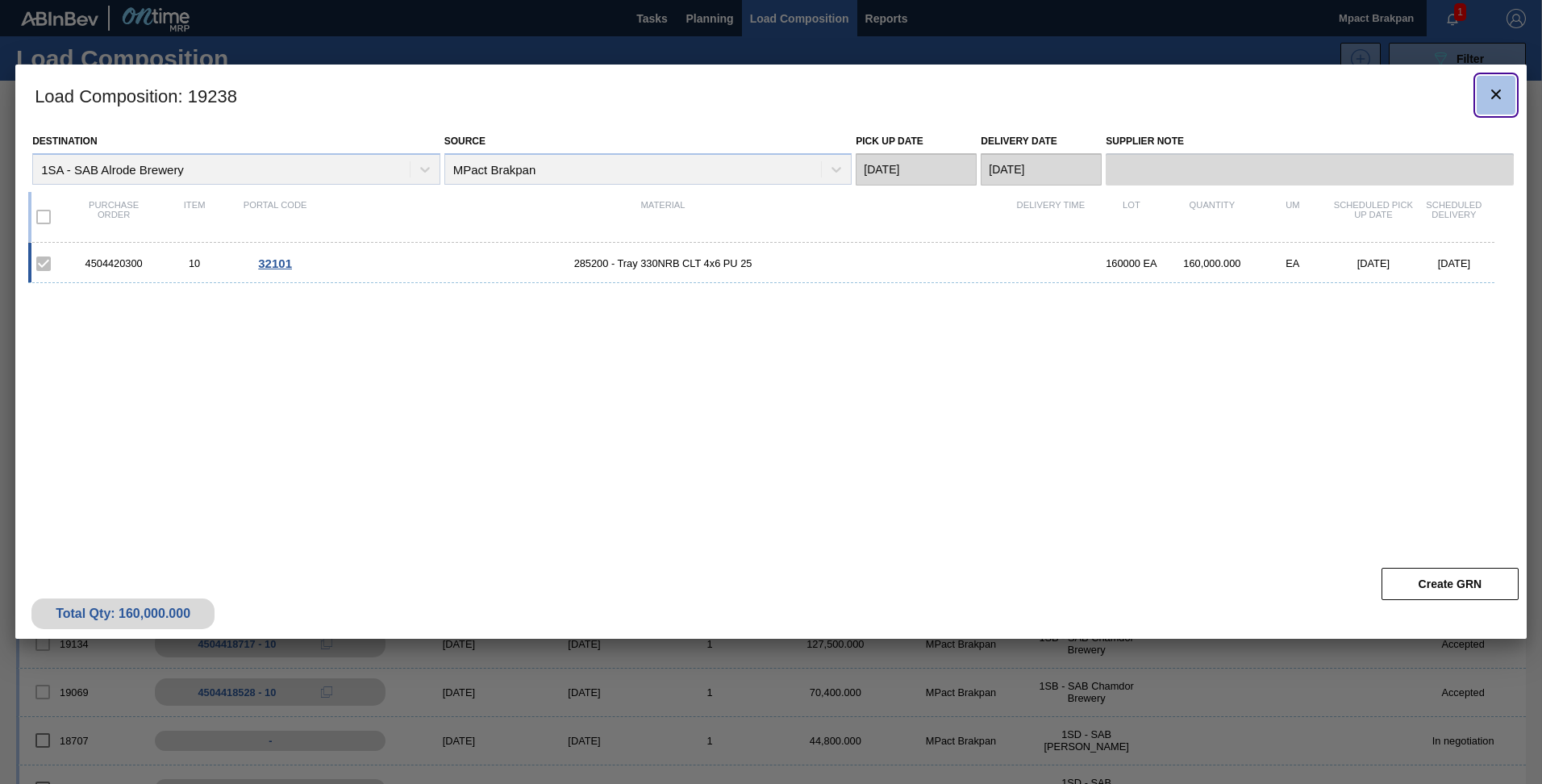
click at [1494, 91] on icon "botão de ícone" at bounding box center [1496, 95] width 19 height 19
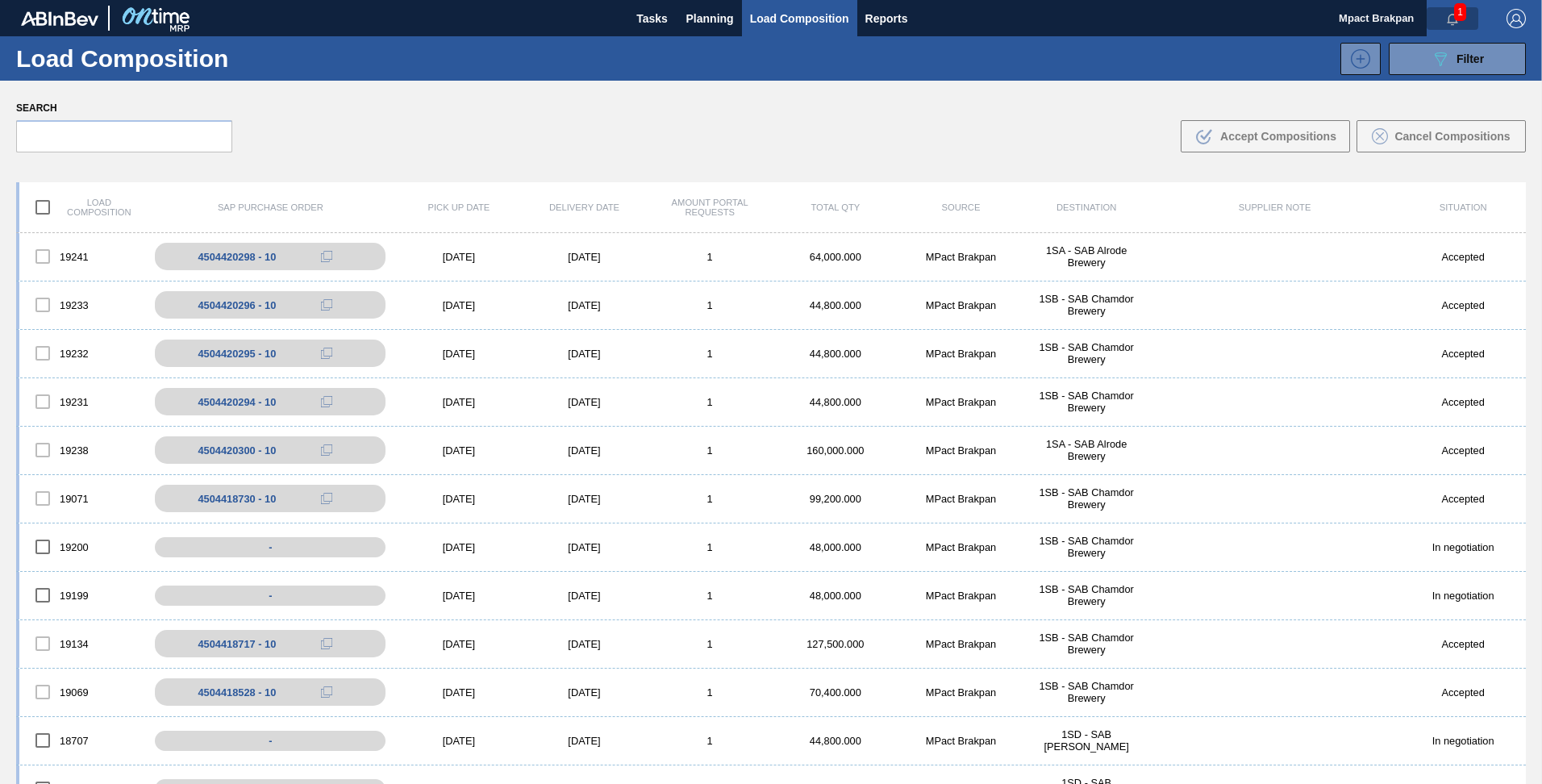
click at [1449, 13] on icon "button" at bounding box center [1452, 19] width 13 height 13
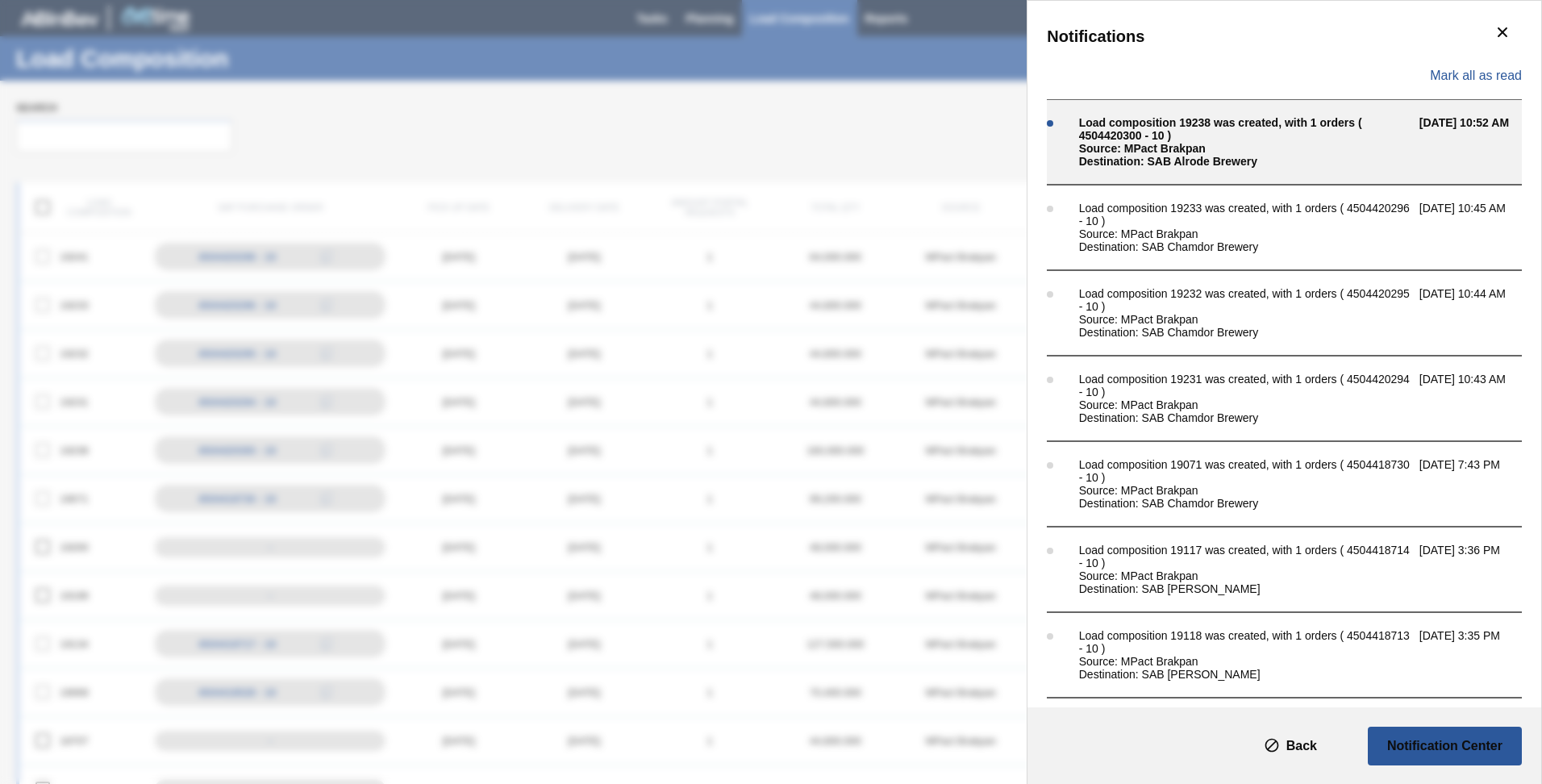
click at [1194, 131] on div "Load composition 19238 was created, with 1 orders ( 4504420300 - 10 )" at bounding box center [1245, 128] width 332 height 26
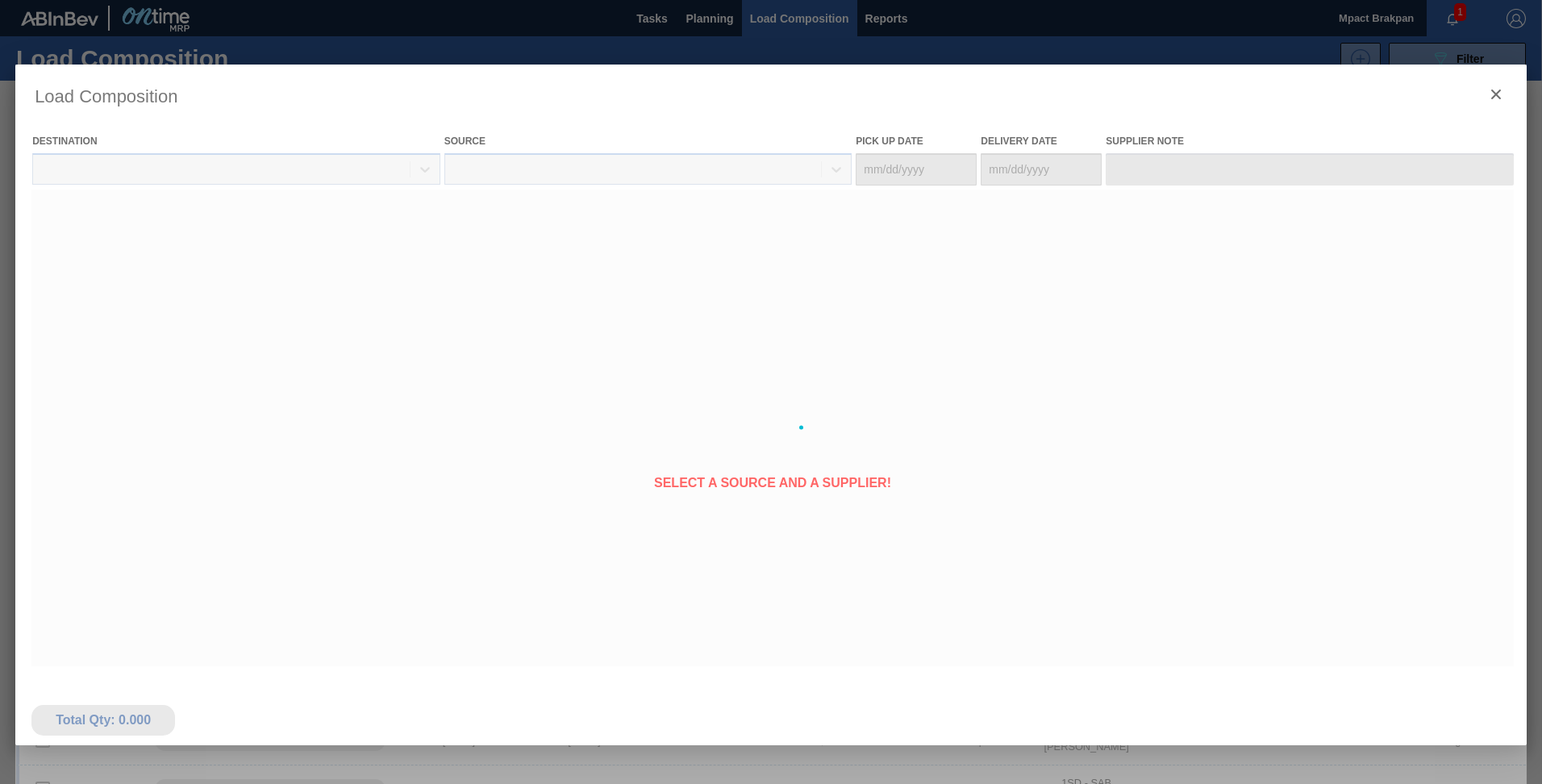
type Date "[DATE]"
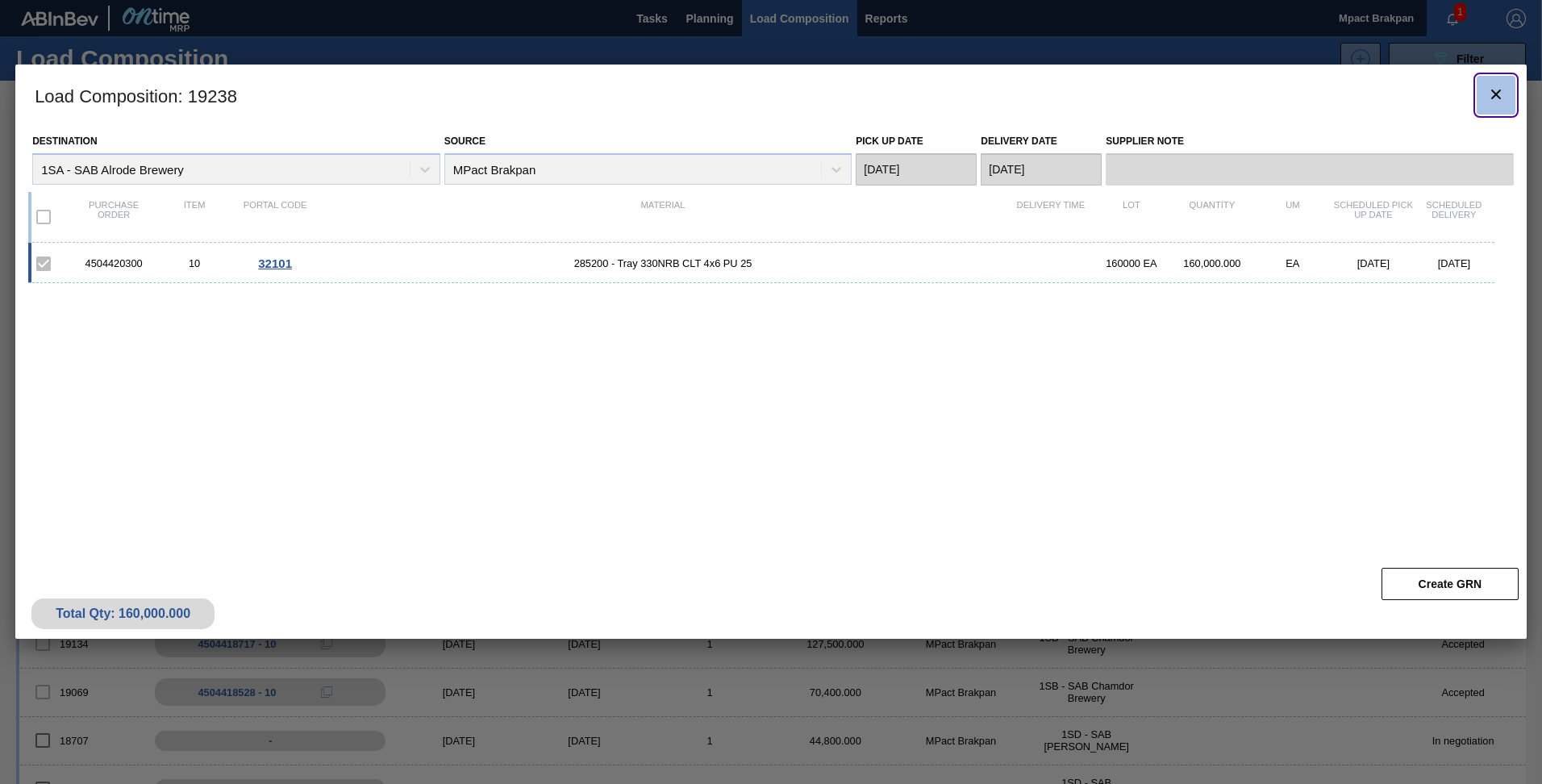
click at [1499, 98] on icon "botão de ícone" at bounding box center [1496, 94] width 10 height 10
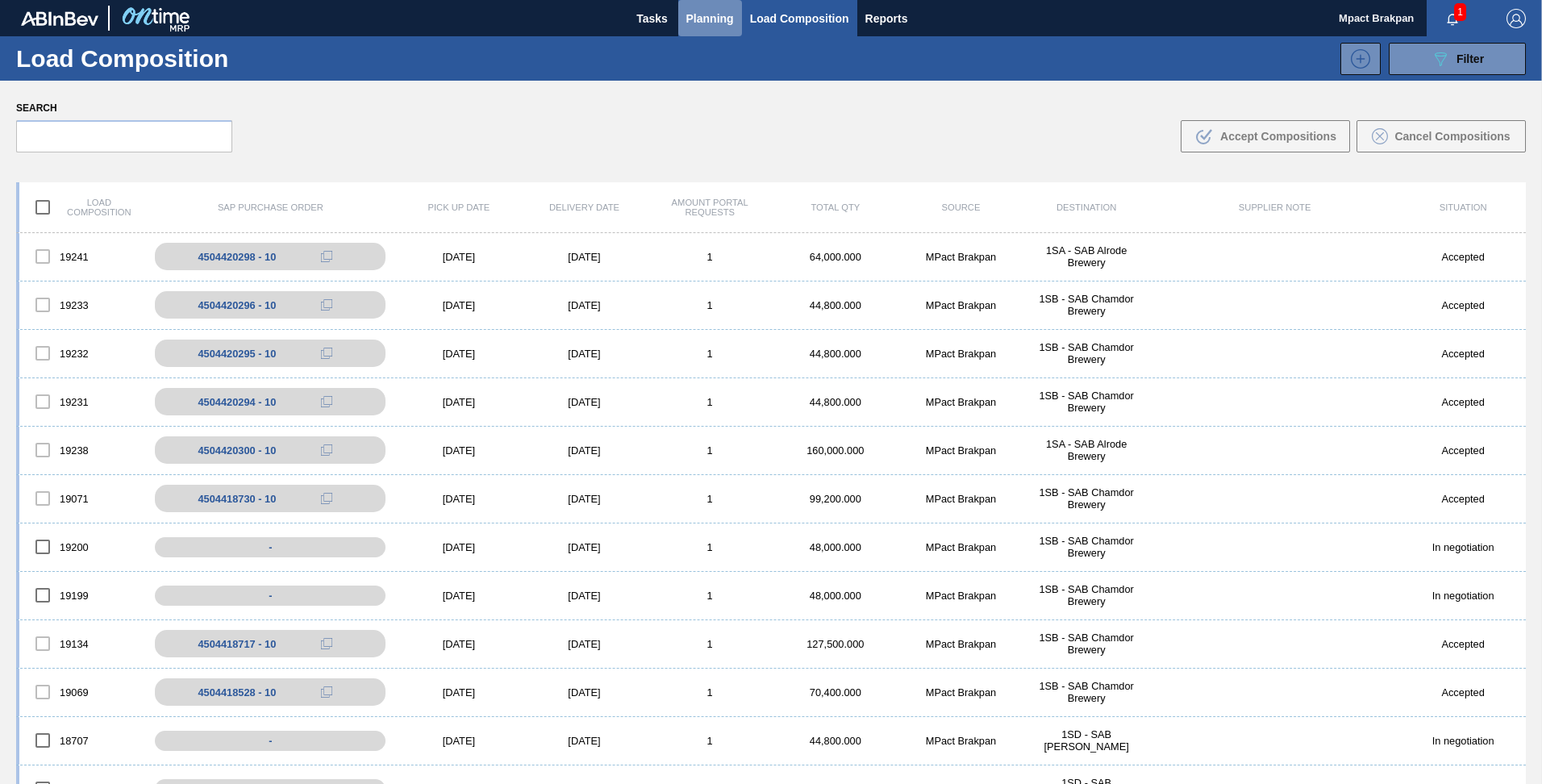
click at [689, 14] on span "Planning" at bounding box center [710, 19] width 48 height 19
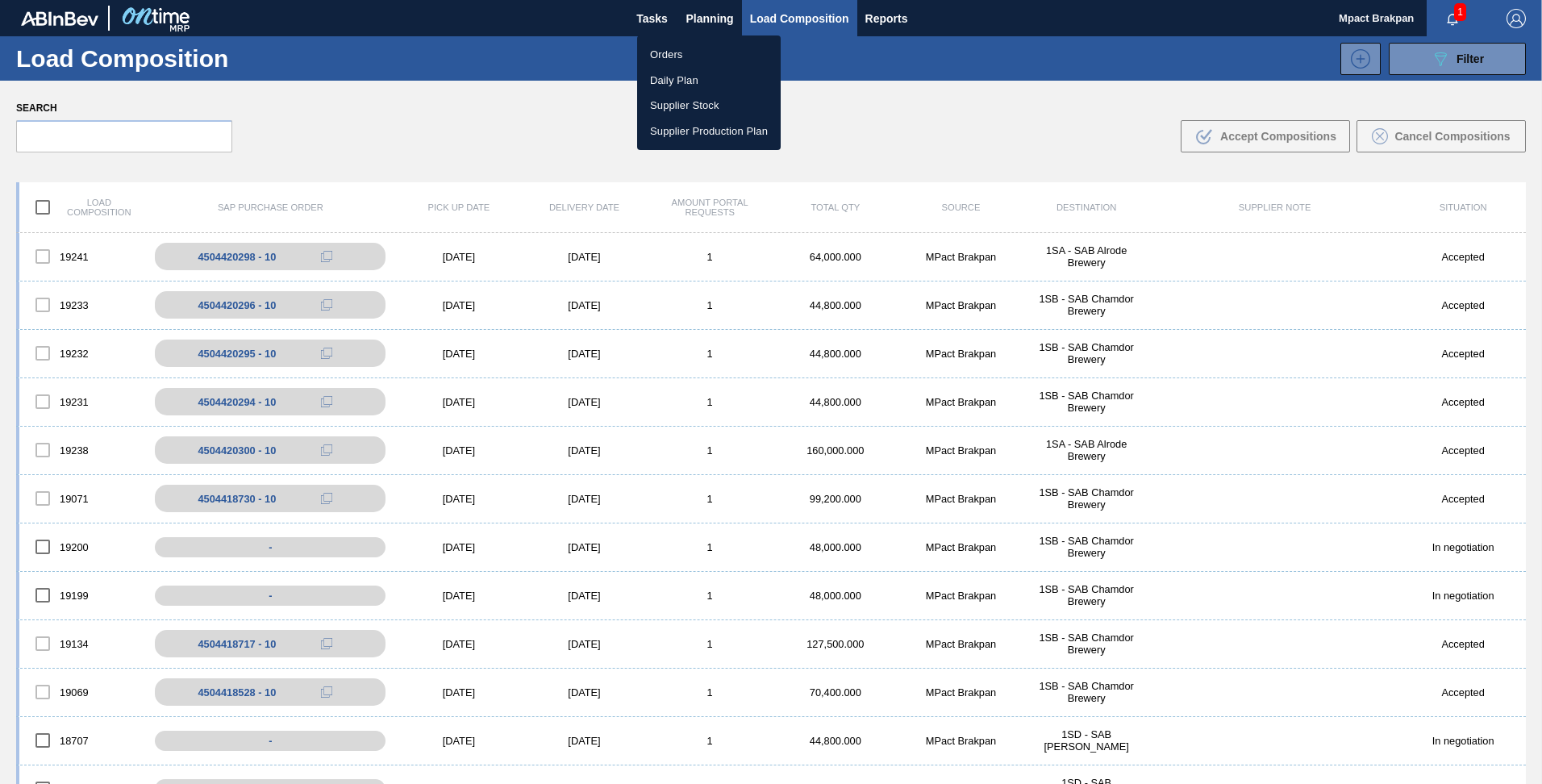
click at [666, 54] on li "Orders" at bounding box center [709, 54] width 144 height 26
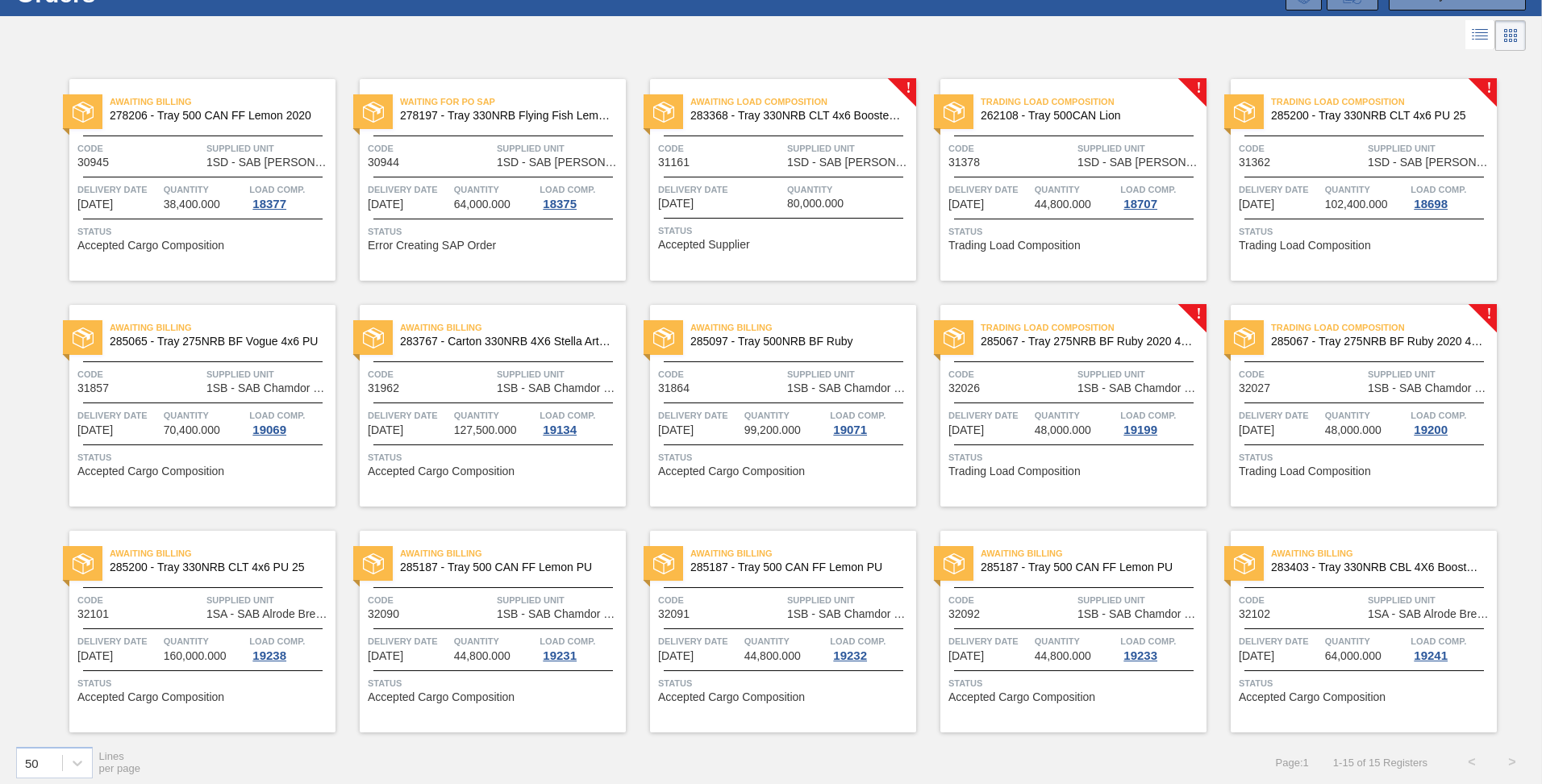
scroll to position [73, 0]
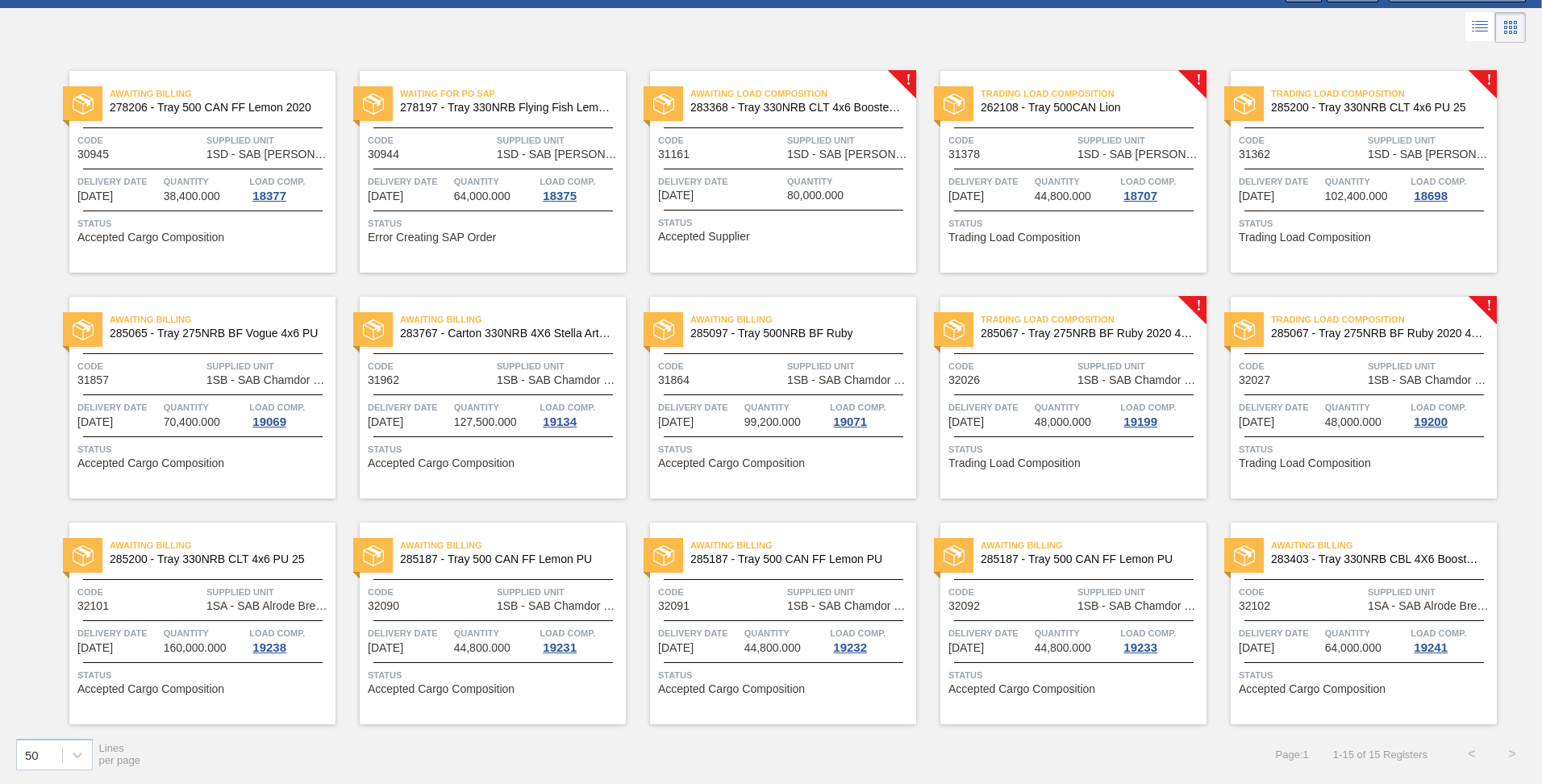
click at [1079, 398] on div "Trading Load Composition 285067 - Tray 275NRB BF Ruby 2020 4x6 PU Code 32026 Su…" at bounding box center [1073, 397] width 266 height 201
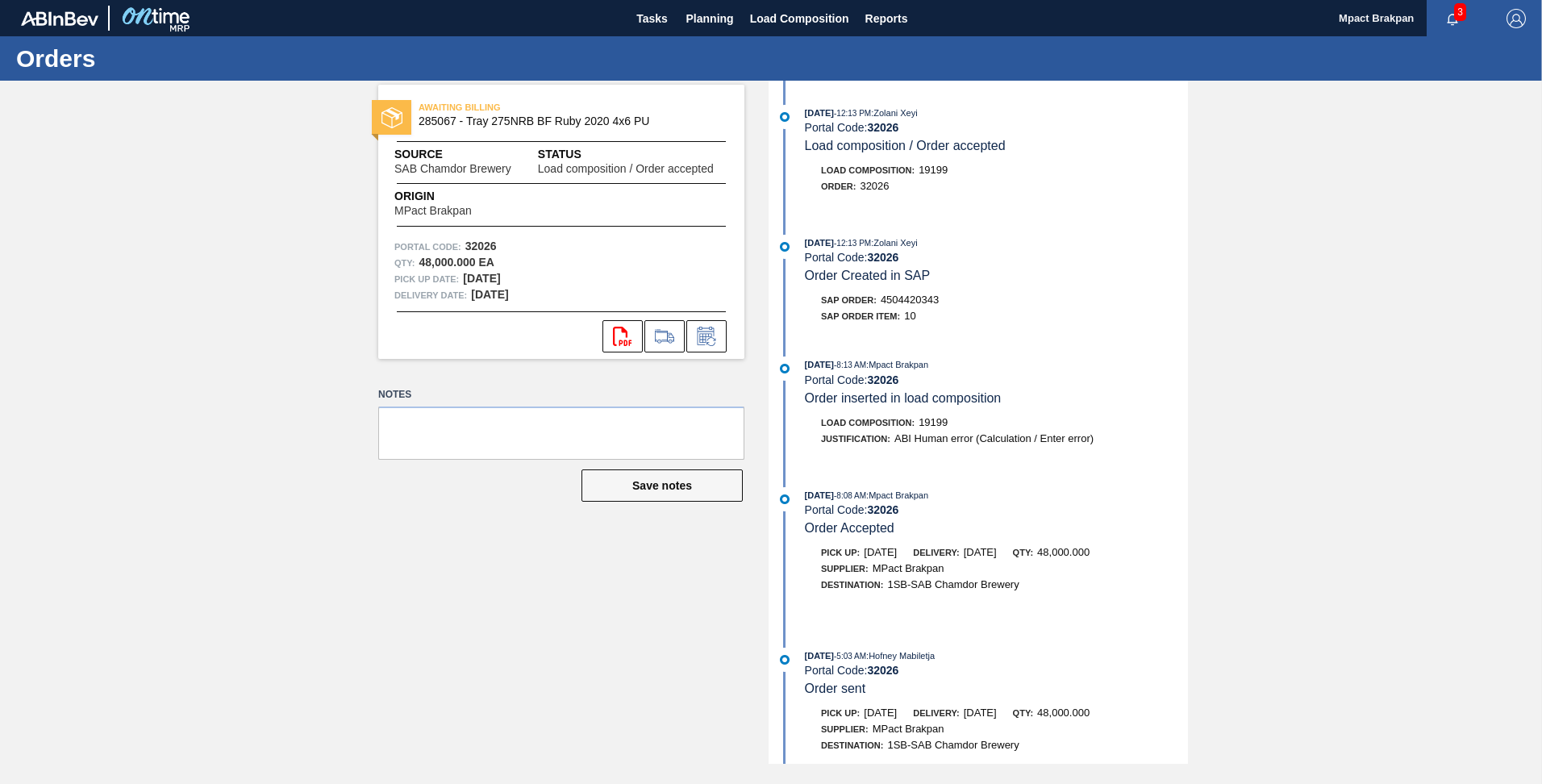
click at [1448, 13] on icon "button" at bounding box center [1452, 19] width 13 height 13
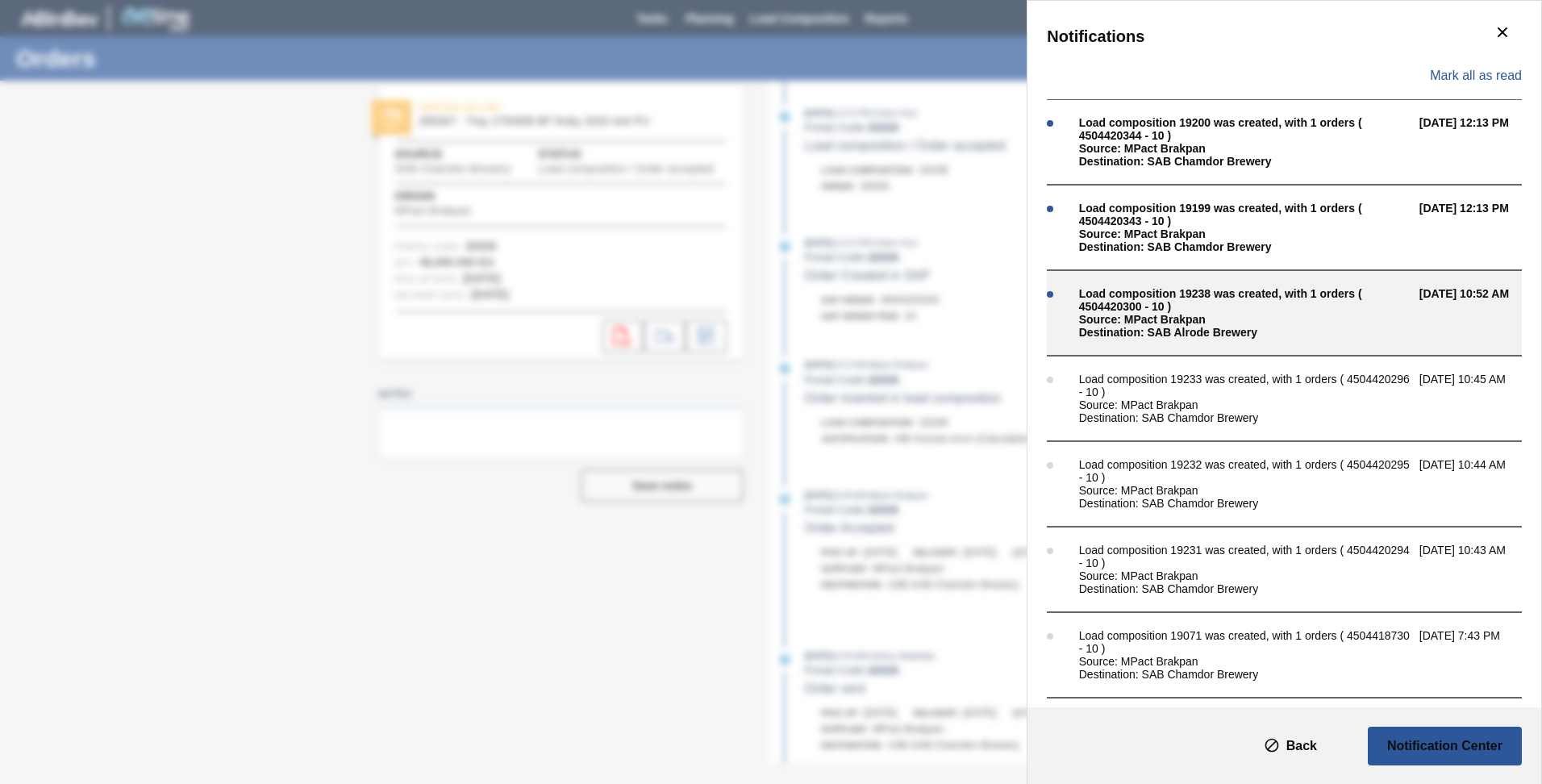
click at [1099, 311] on div "Load composition 19238 was created, with 1 orders ( 4504420300 - 10 )" at bounding box center [1245, 299] width 332 height 26
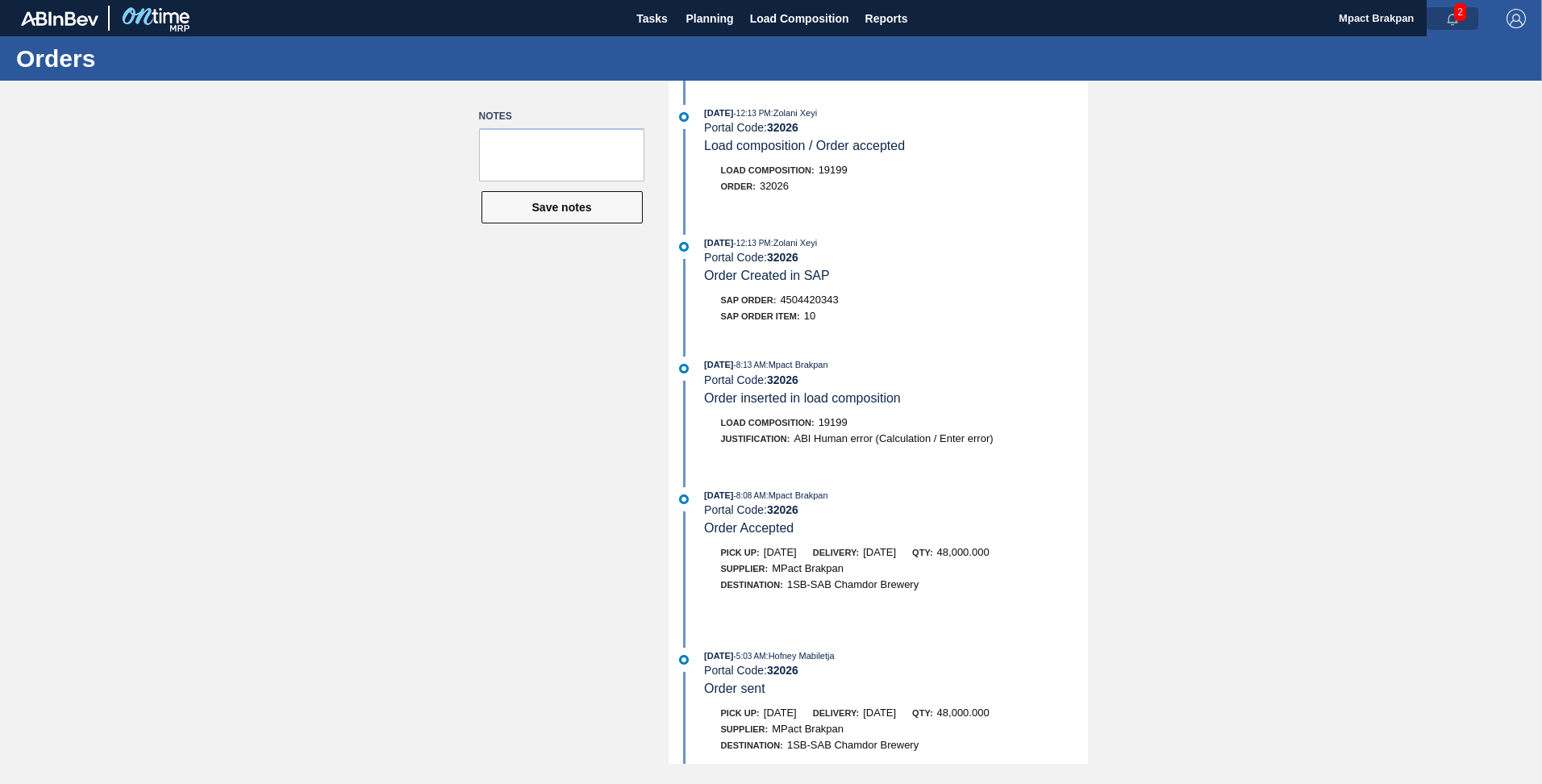
click at [1452, 7] on button "button" at bounding box center [1452, 18] width 51 height 22
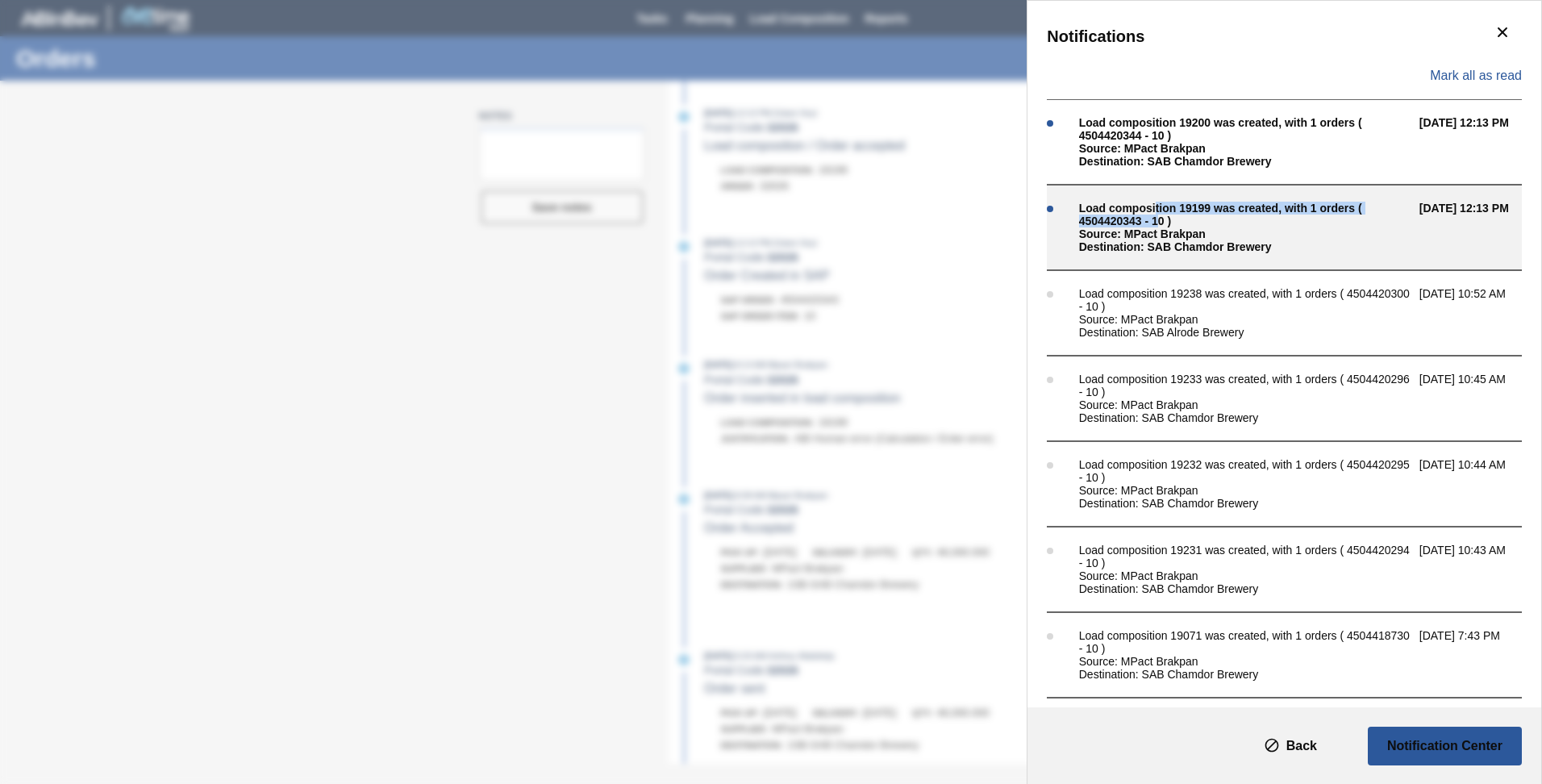
click at [1155, 213] on div "Load composition 19199 was created, with 1 orders ( 4504420343 - 10 )" at bounding box center [1245, 213] width 332 height 26
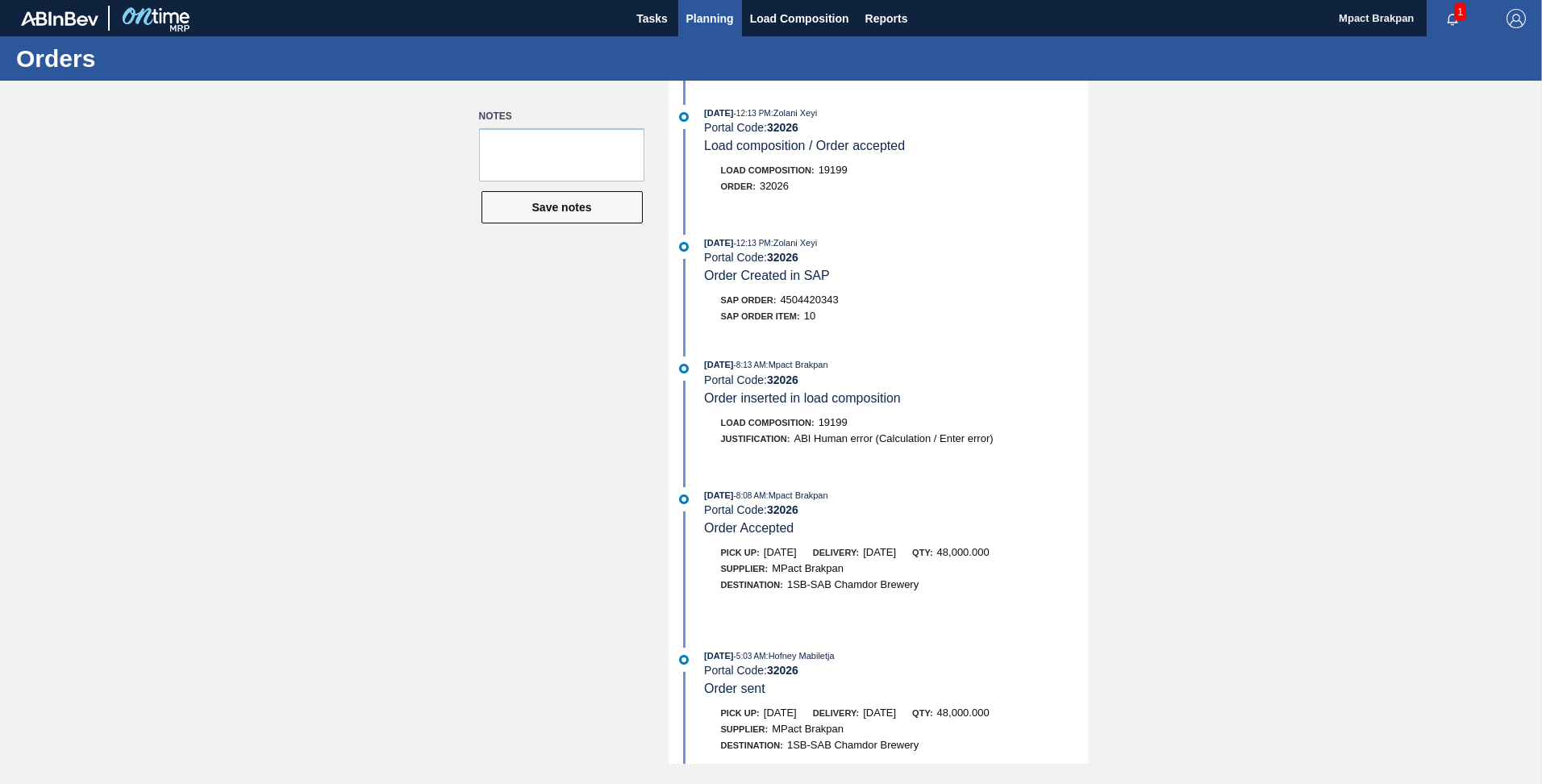
click at [695, 13] on span "Planning" at bounding box center [710, 19] width 48 height 19
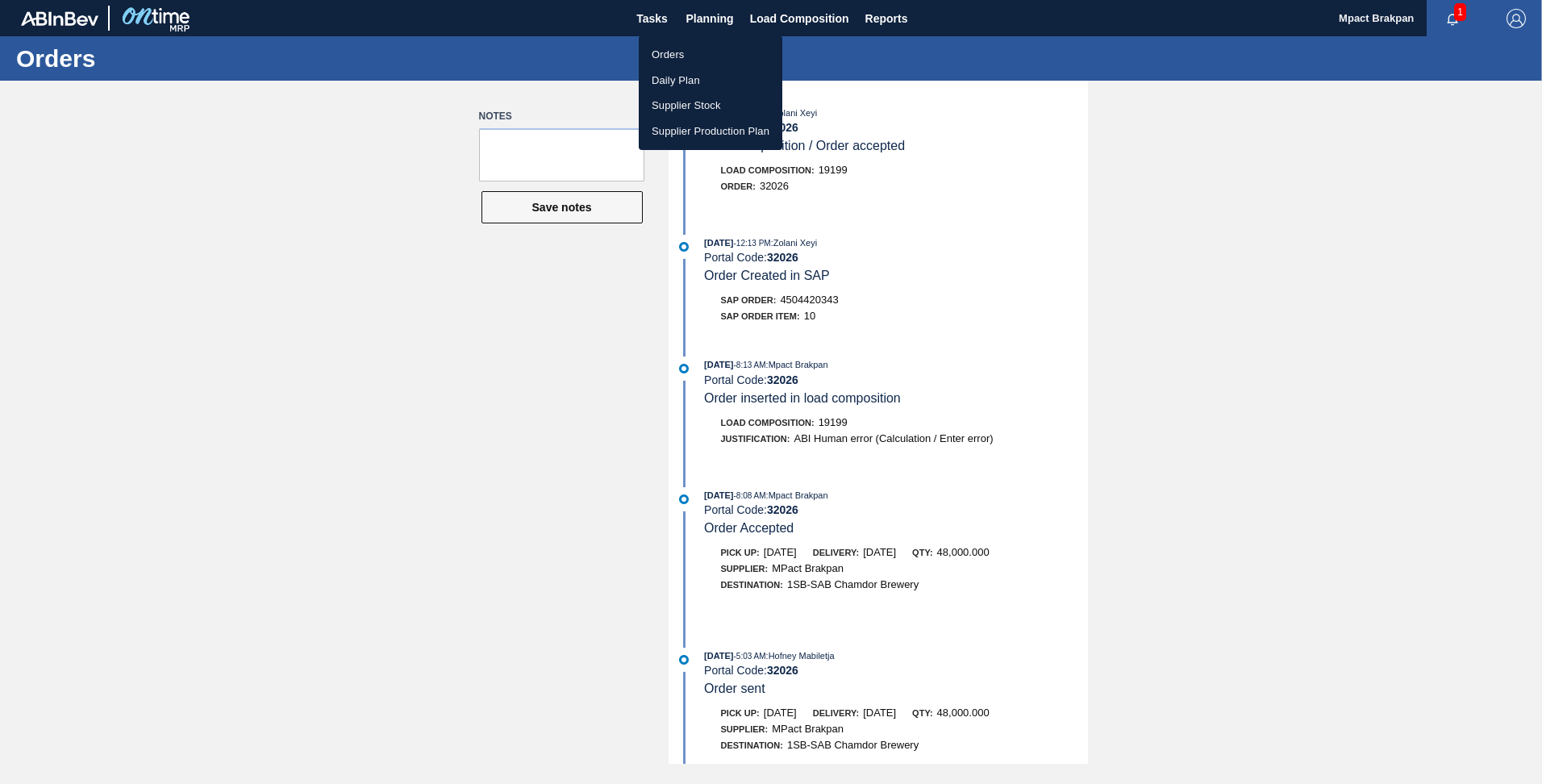
click at [657, 42] on ul "Orders Daily Plan Supplier Stock Supplier Production Plan" at bounding box center [711, 92] width 144 height 114
click at [658, 51] on li "Orders" at bounding box center [711, 54] width 144 height 26
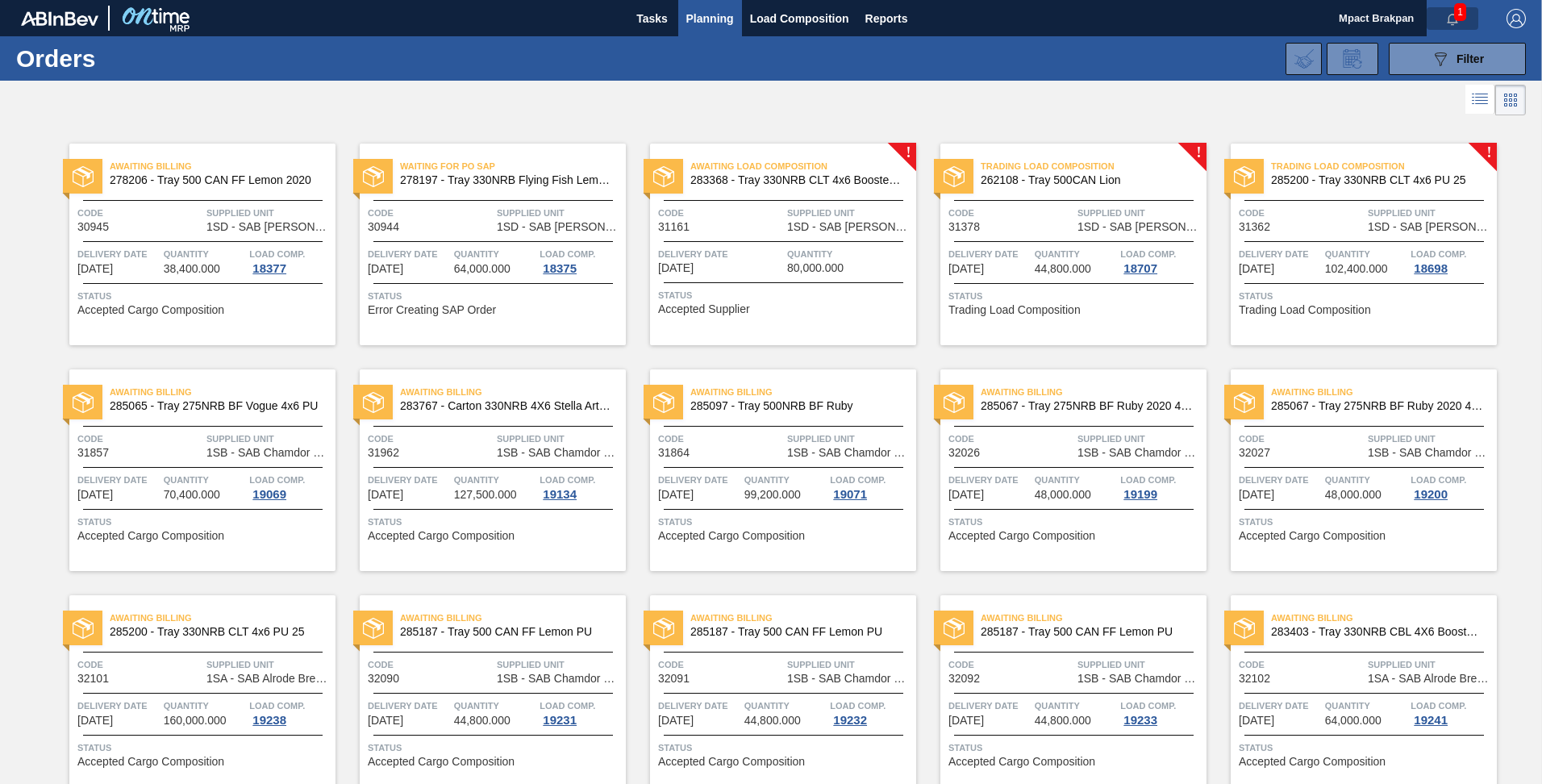
click at [1451, 13] on icon "button" at bounding box center [1452, 19] width 13 height 13
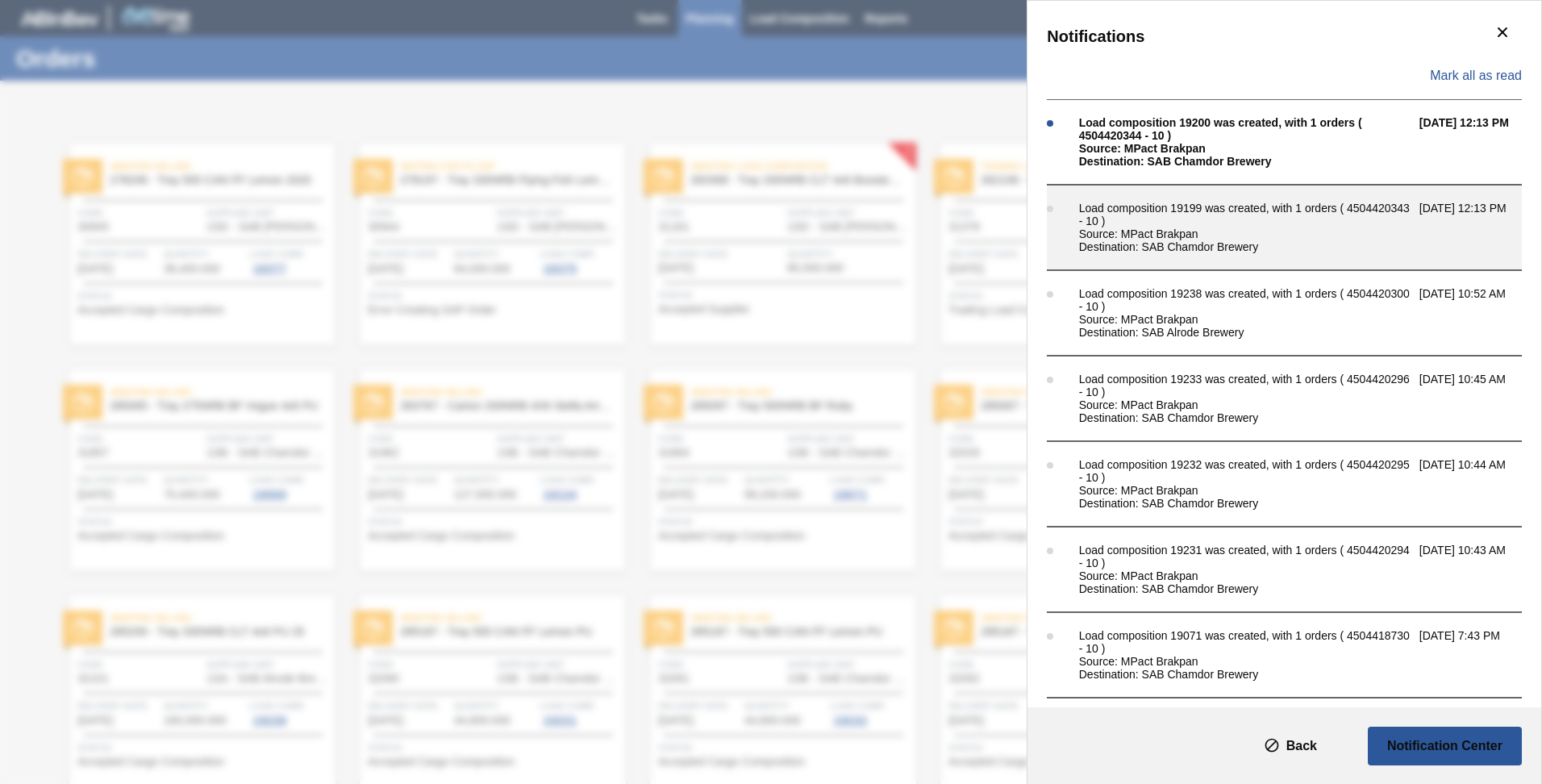
click at [1164, 228] on div "Source: MPact Brakpan" at bounding box center [1245, 234] width 332 height 13
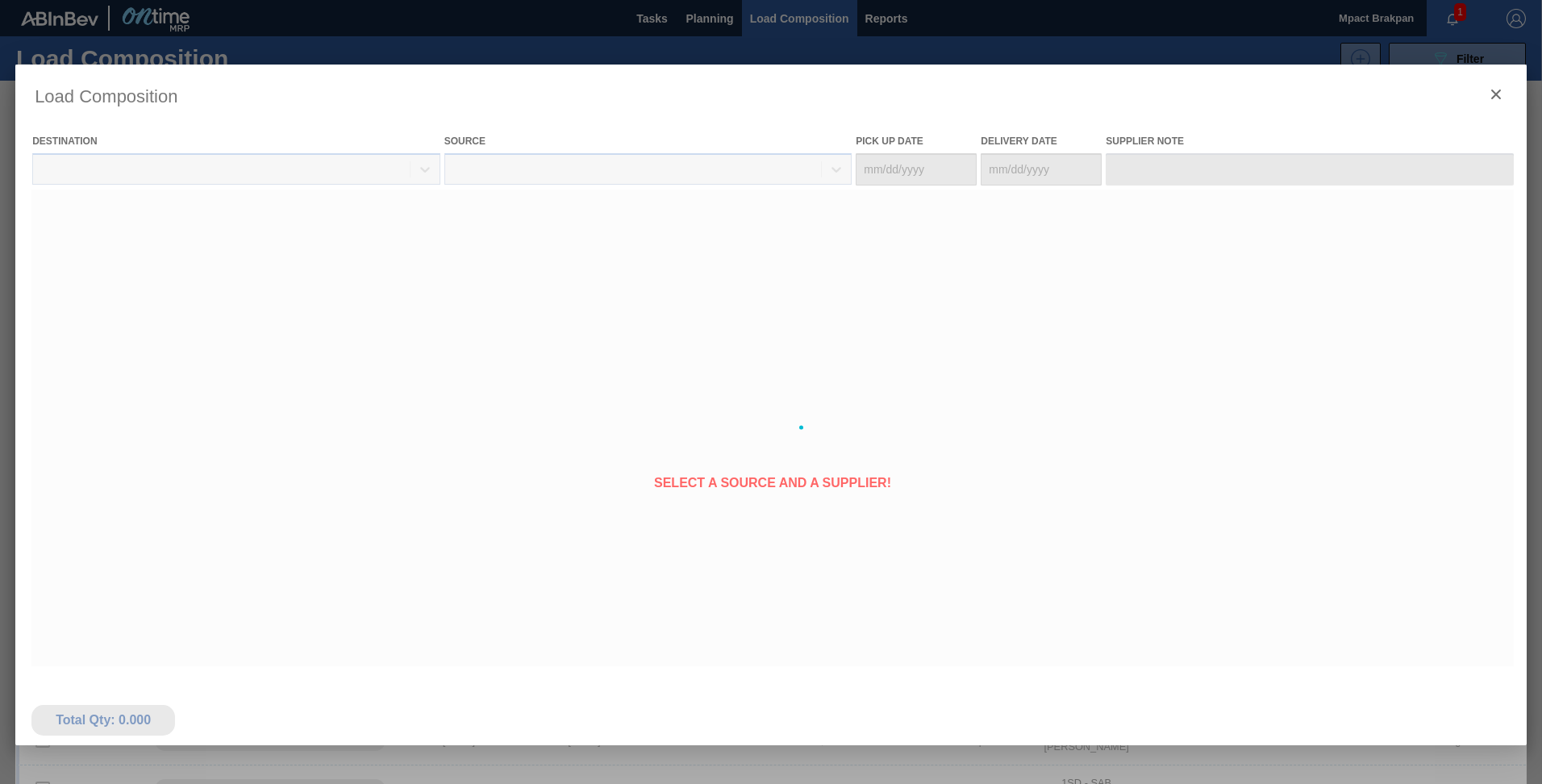
type Date "[DATE]"
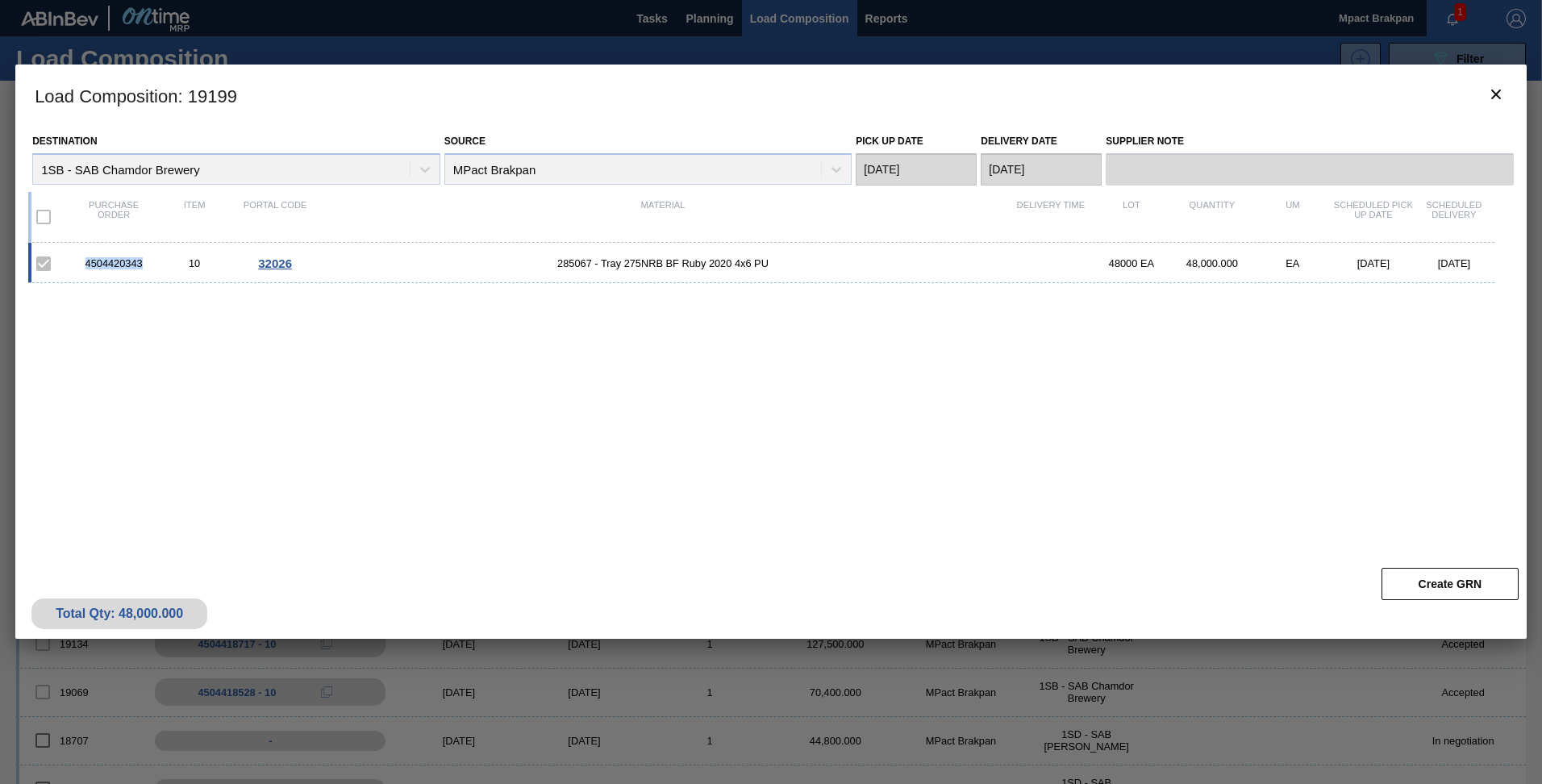
drag, startPoint x: 144, startPoint y: 262, endPoint x: 85, endPoint y: 263, distance: 59.0
click at [85, 263] on div "4504420343" at bounding box center [113, 263] width 81 height 12
drag, startPoint x: 85, startPoint y: 263, endPoint x: 119, endPoint y: 264, distance: 34.0
copy div "4504420343"
click at [1495, 92] on icon "botão de ícone" at bounding box center [1496, 95] width 19 height 19
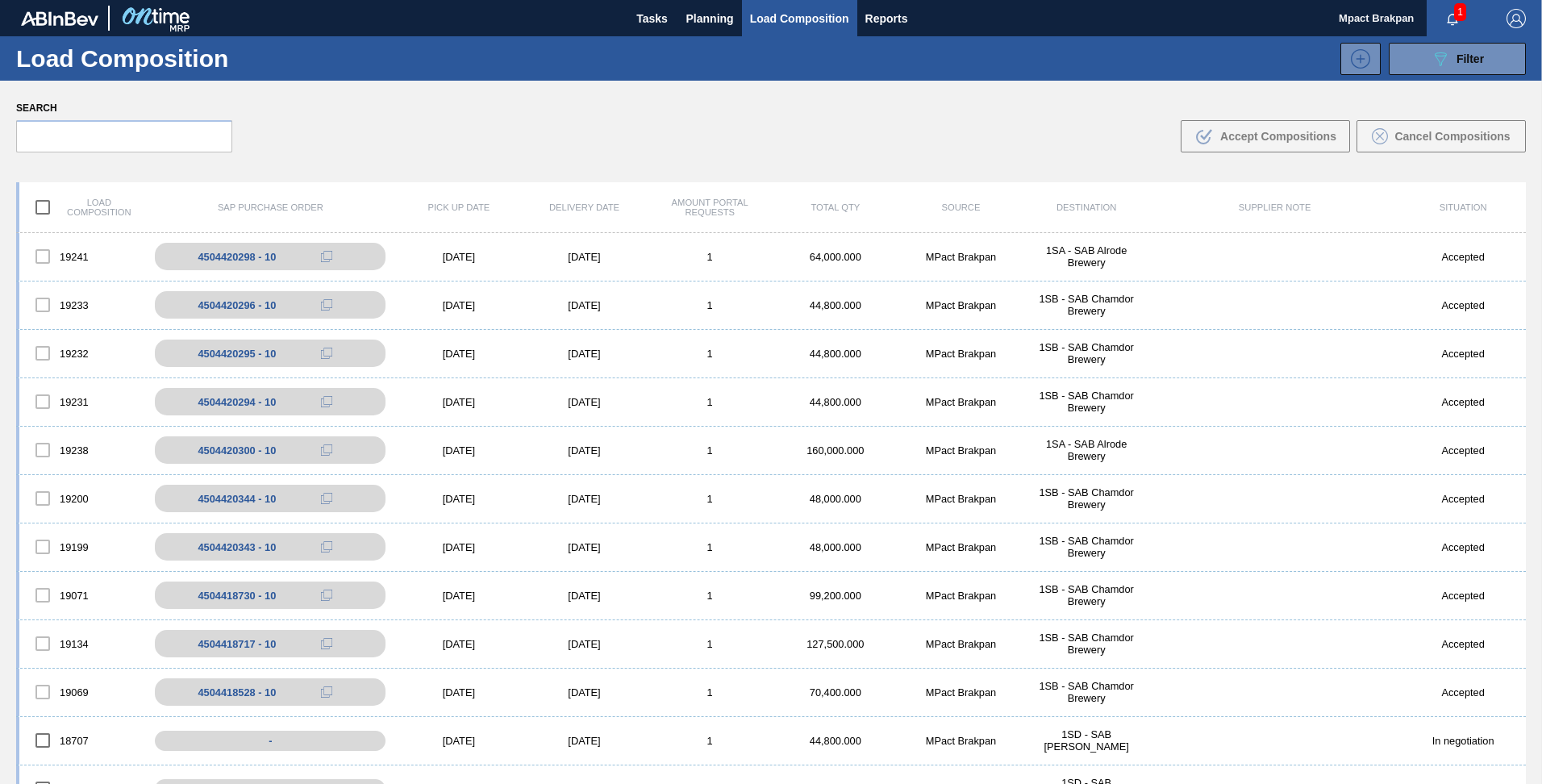
click at [1463, 19] on span "1" at bounding box center [1460, 12] width 12 height 18
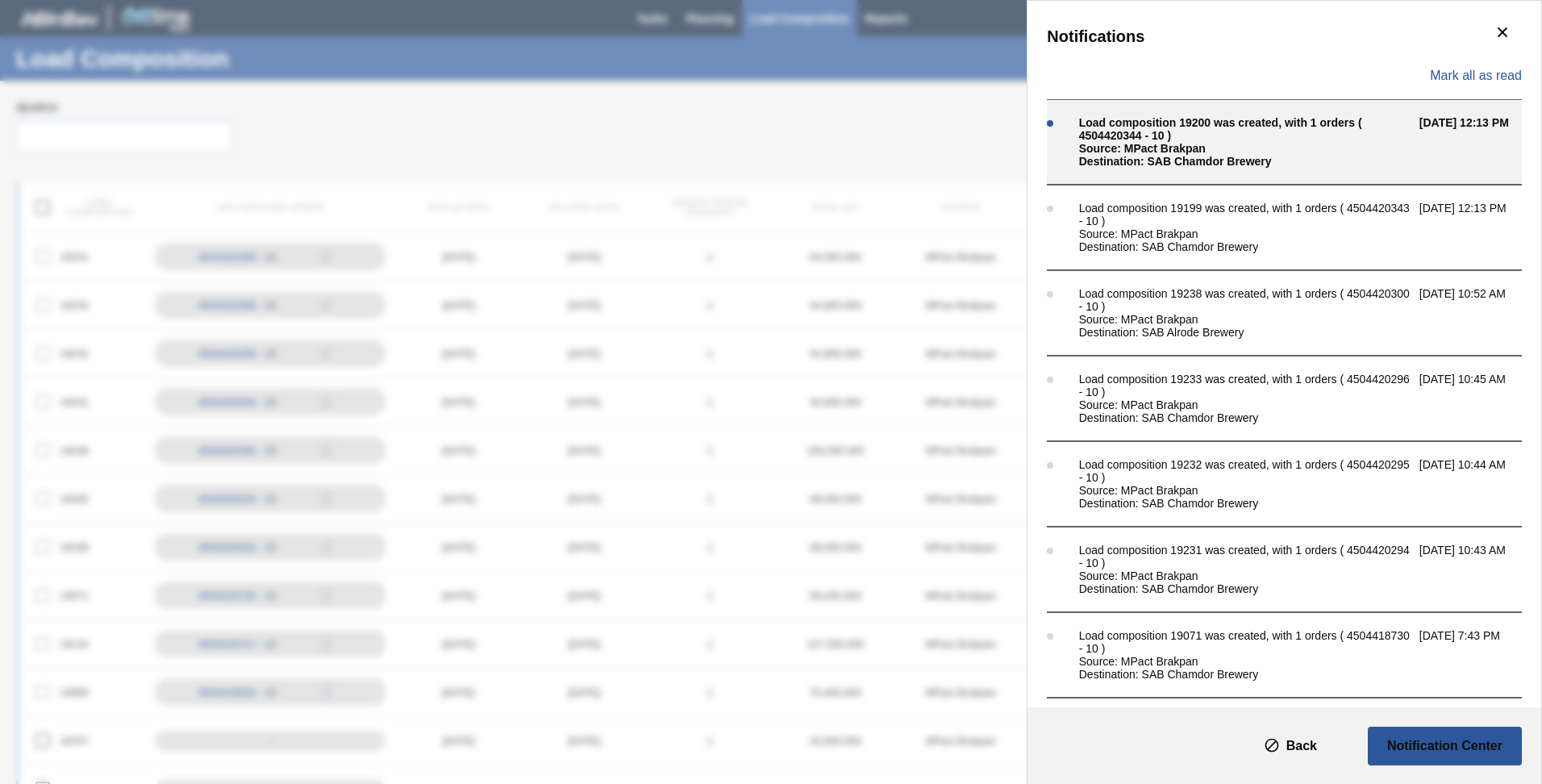
click at [1203, 143] on div "Source: MPact Brakpan" at bounding box center [1245, 148] width 332 height 13
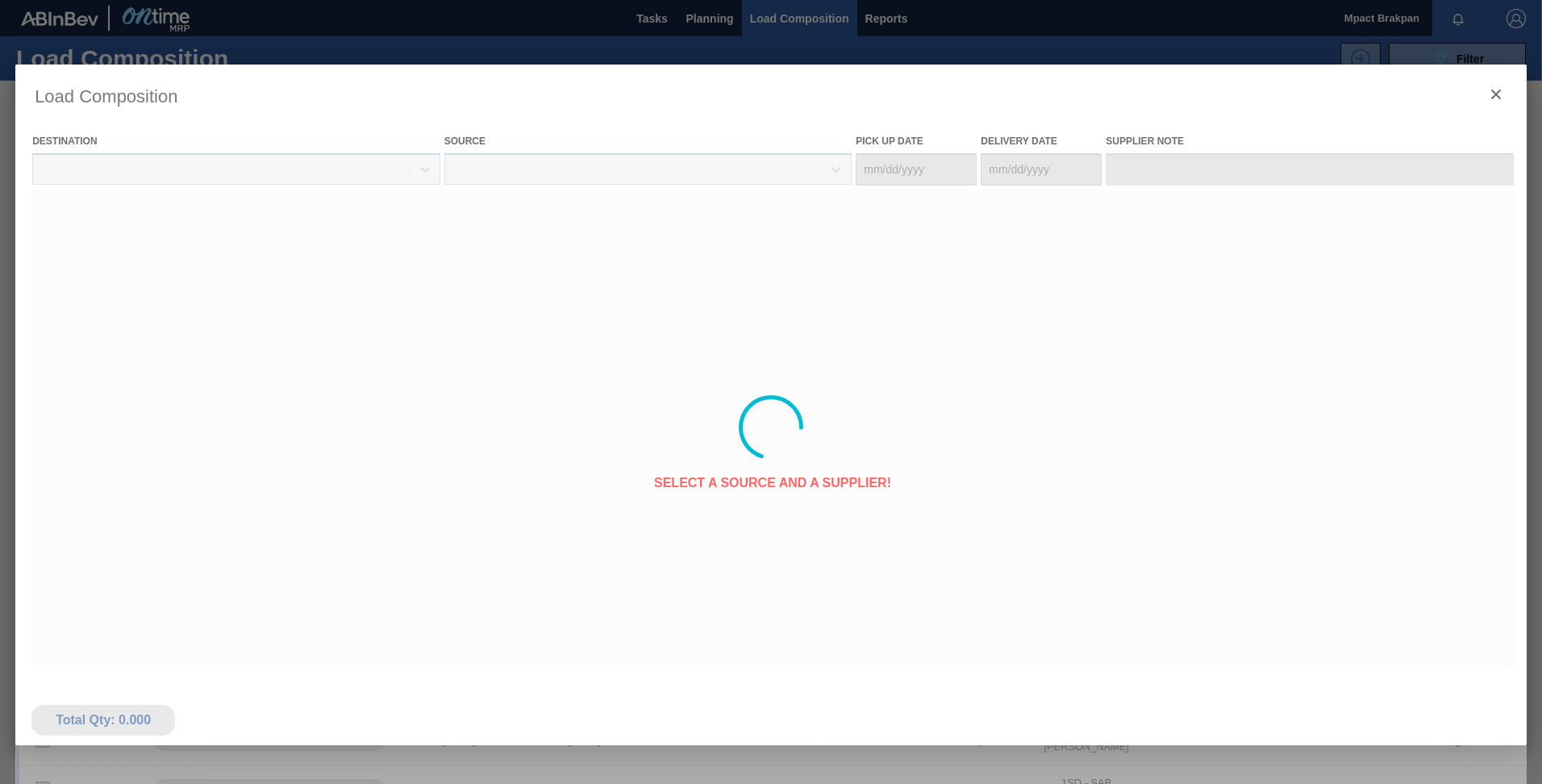
type Date "[DATE]"
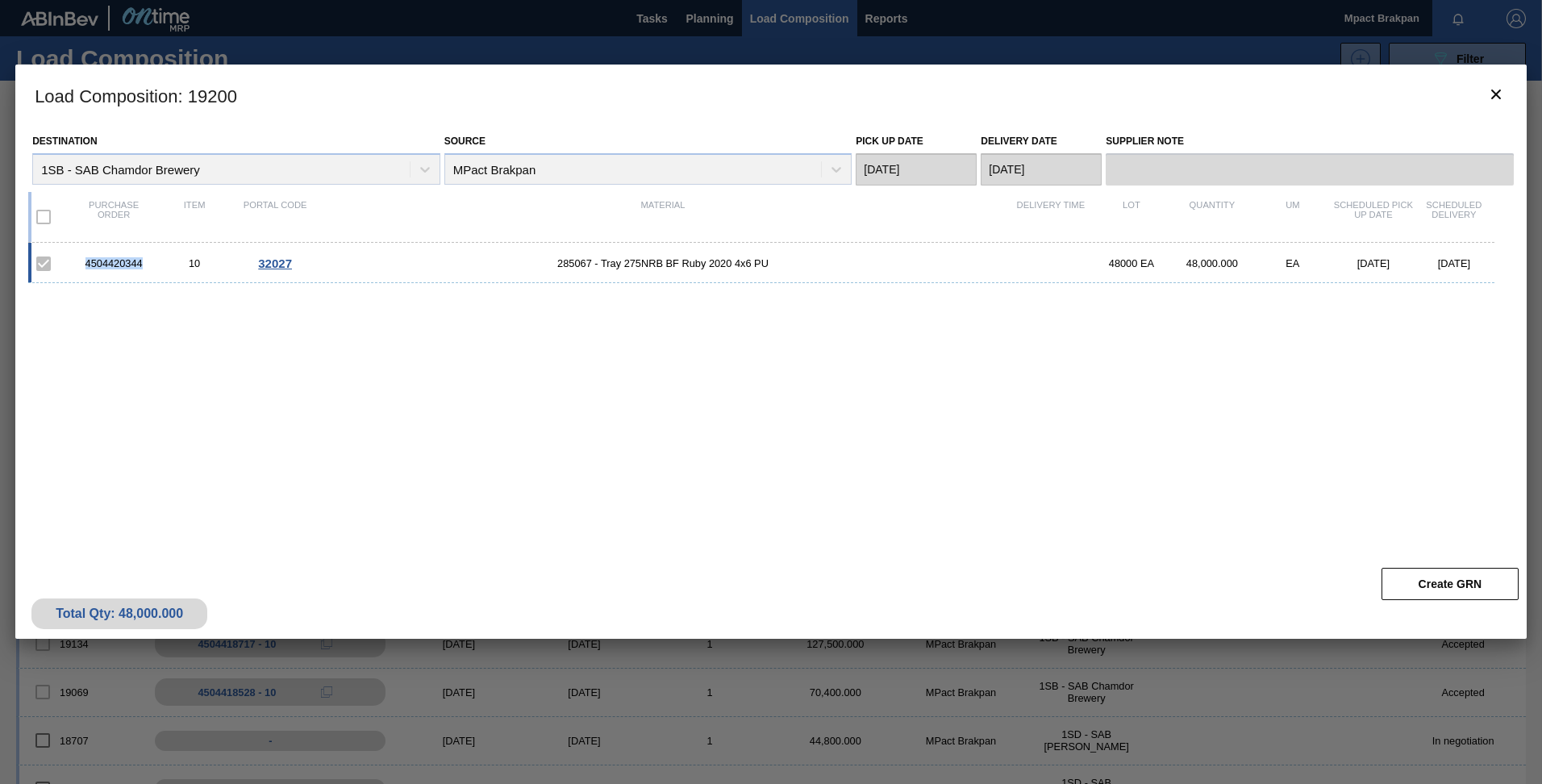
drag, startPoint x: 144, startPoint y: 264, endPoint x: 86, endPoint y: 263, distance: 58.0
click at [86, 263] on div "4504420344" at bounding box center [113, 263] width 81 height 12
drag, startPoint x: 86, startPoint y: 263, endPoint x: 125, endPoint y: 265, distance: 39.1
copy div "4504420344"
click at [1151, 465] on div "4504420344 10 32027 285067 - Tray 275NRB BF Ruby 2020 4x6 PU 48000 EA 48,000.00…" at bounding box center [767, 392] width 1479 height 298
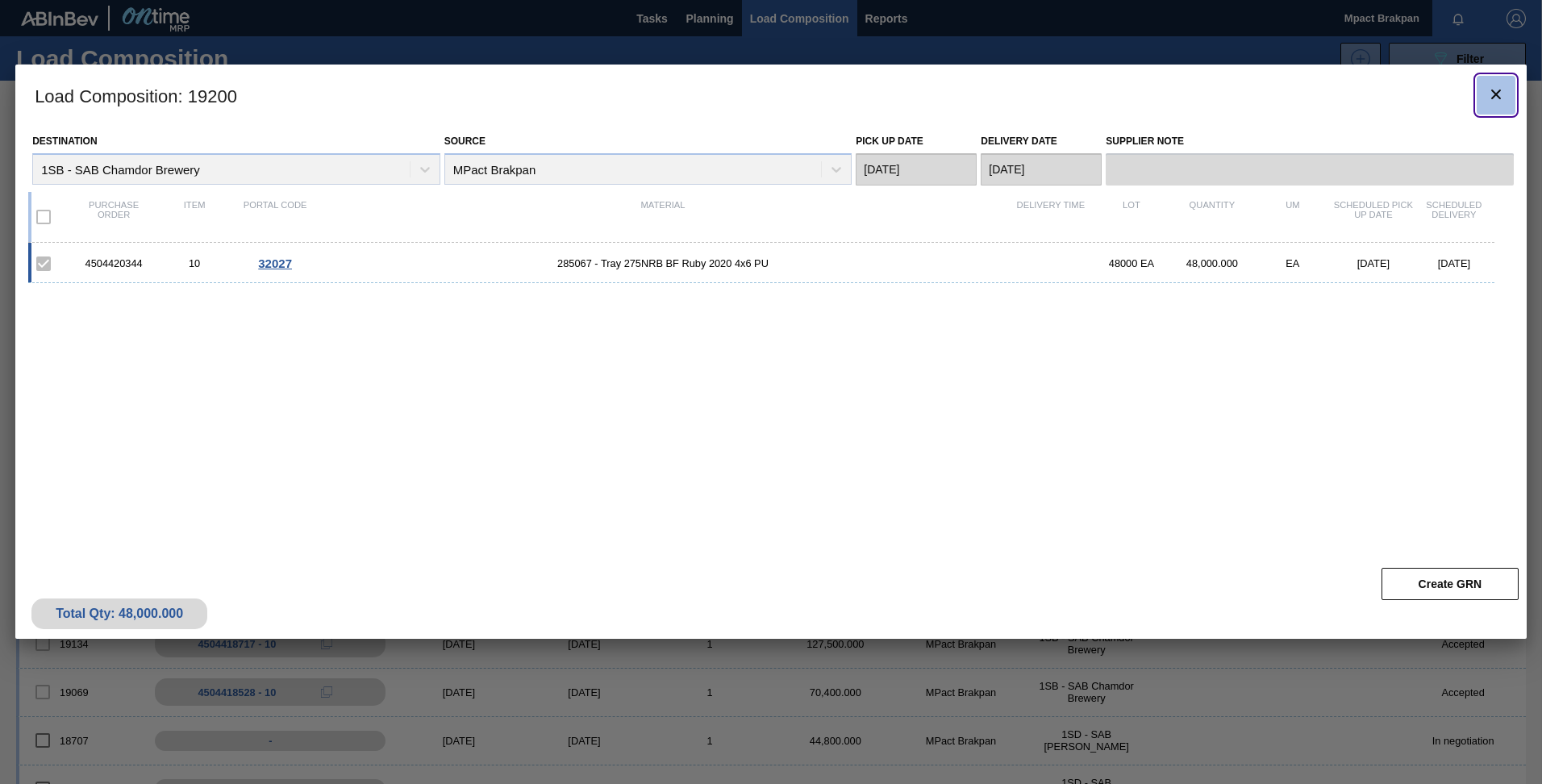
click at [1496, 94] on icon "botão de ícone" at bounding box center [1496, 94] width 10 height 10
